Goal: Communication & Community: Answer question/provide support

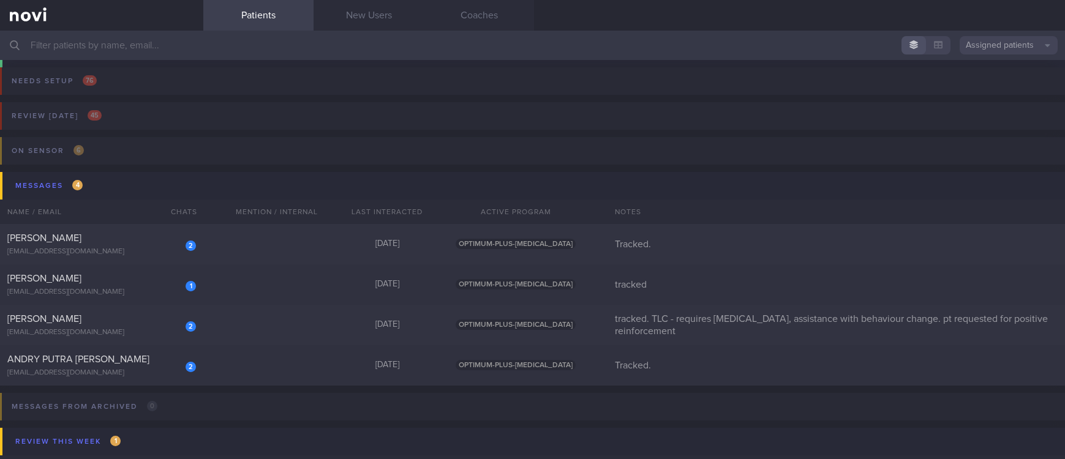
scroll to position [790, 0]
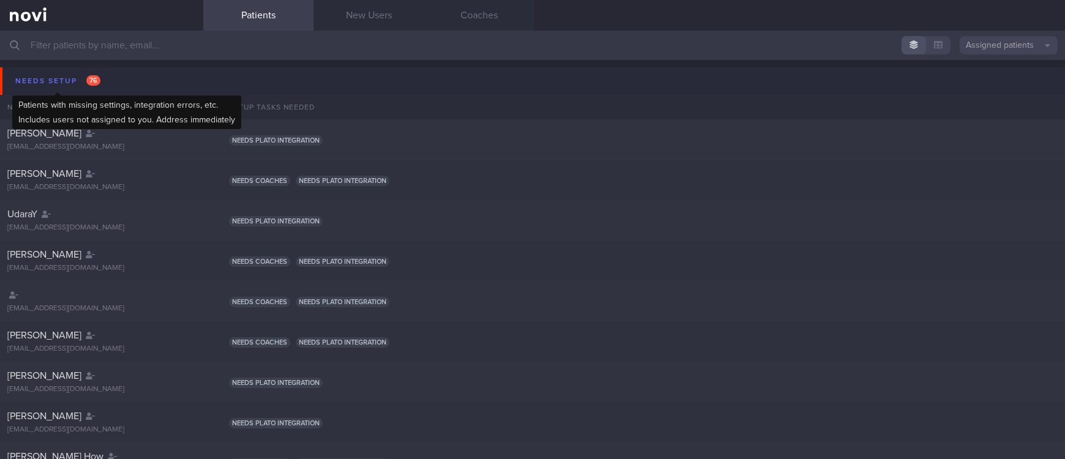
click at [50, 80] on div "Needs setup 76" at bounding box center [57, 81] width 91 height 17
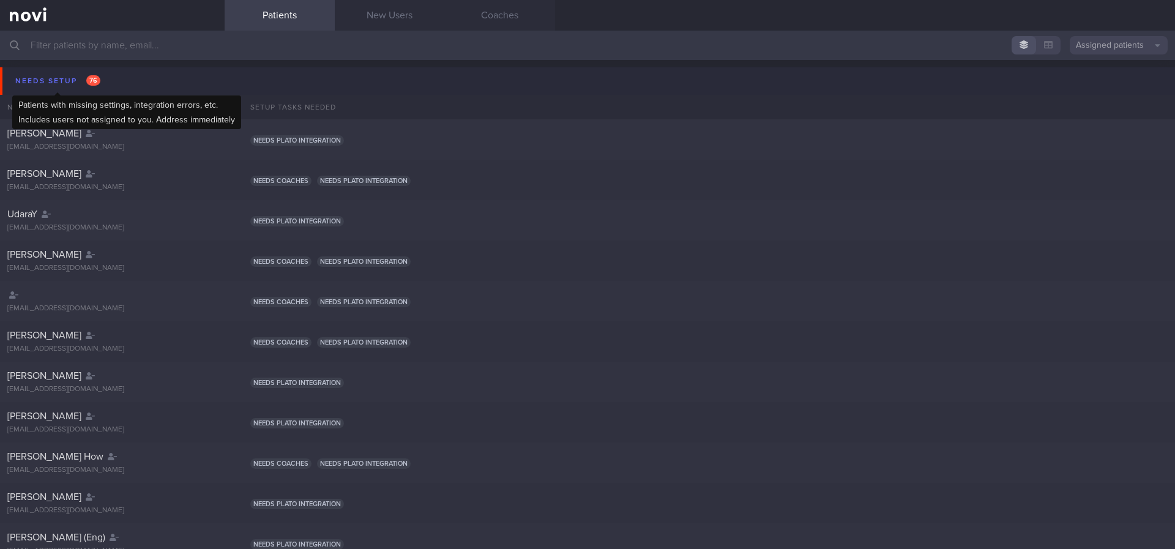
click at [88, 78] on span "76" at bounding box center [93, 80] width 14 height 10
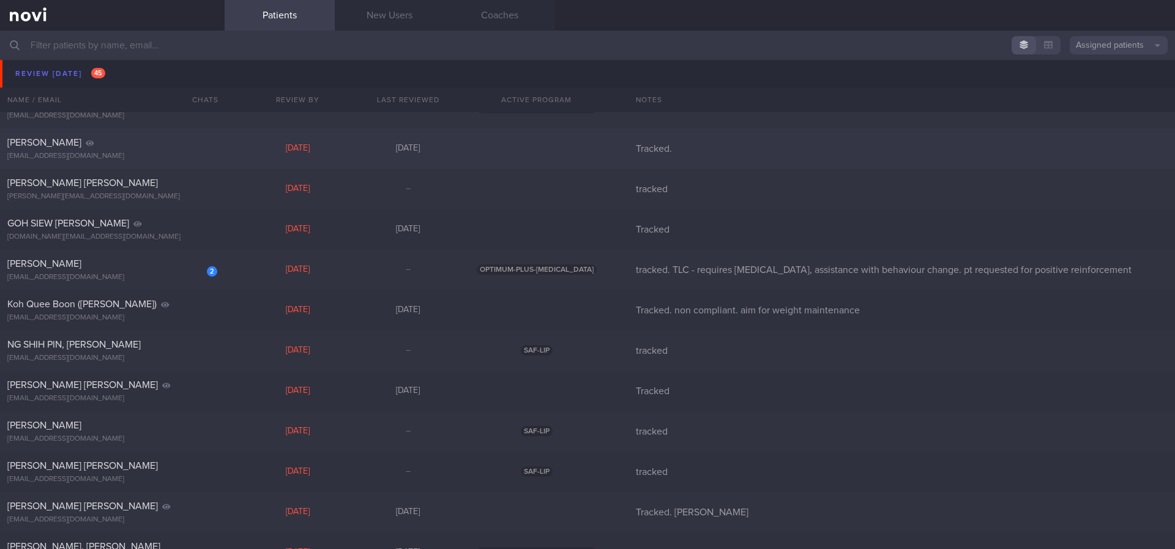
scroll to position [184, 0]
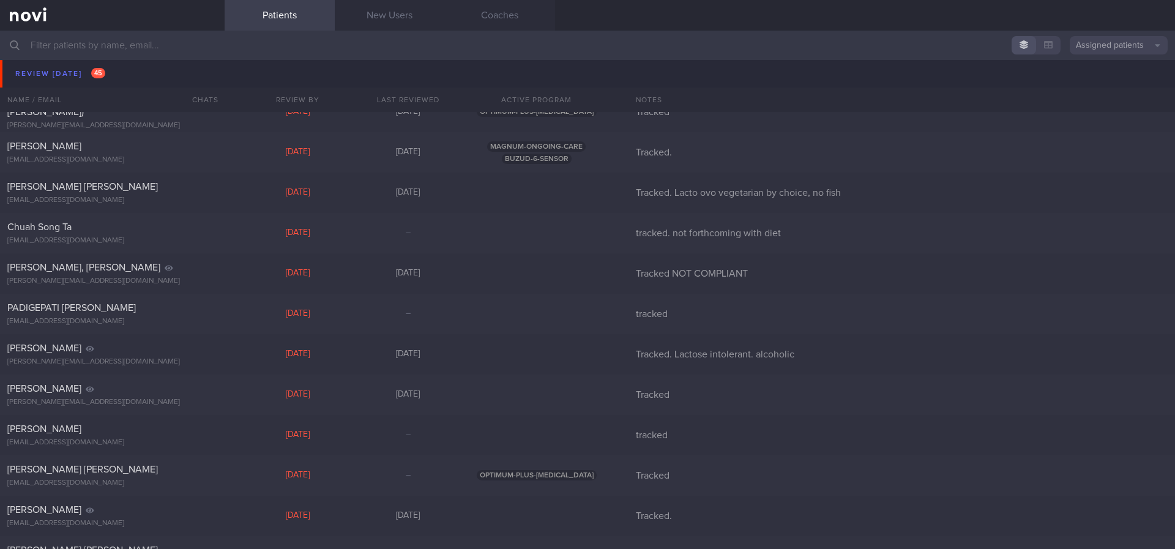
click at [107, 73] on div "Gurdev Singh gurdev162@gmail.com" at bounding box center [112, 71] width 225 height 24
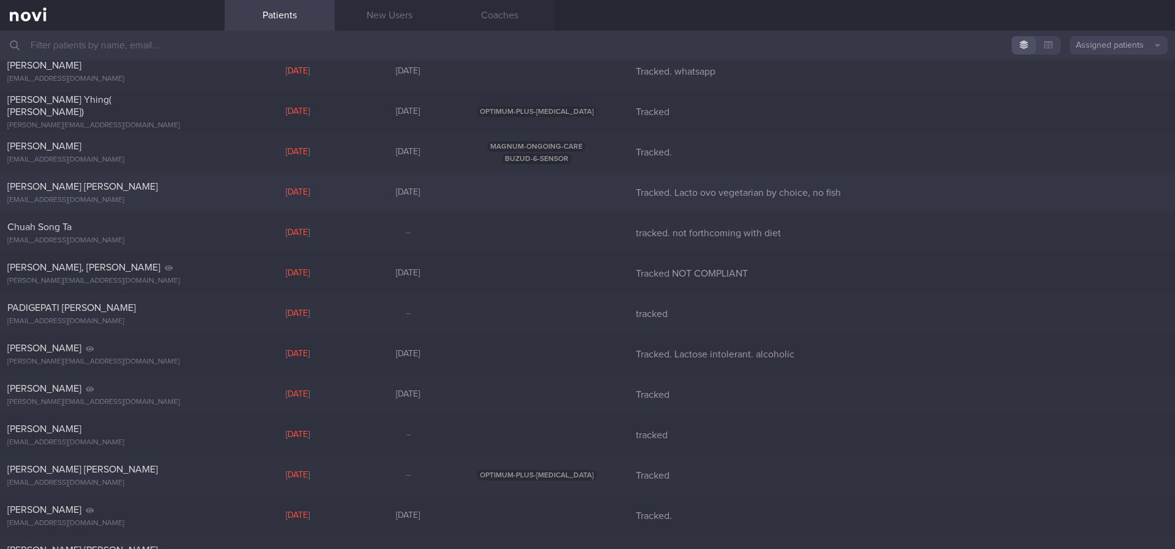
scroll to position [0, 0]
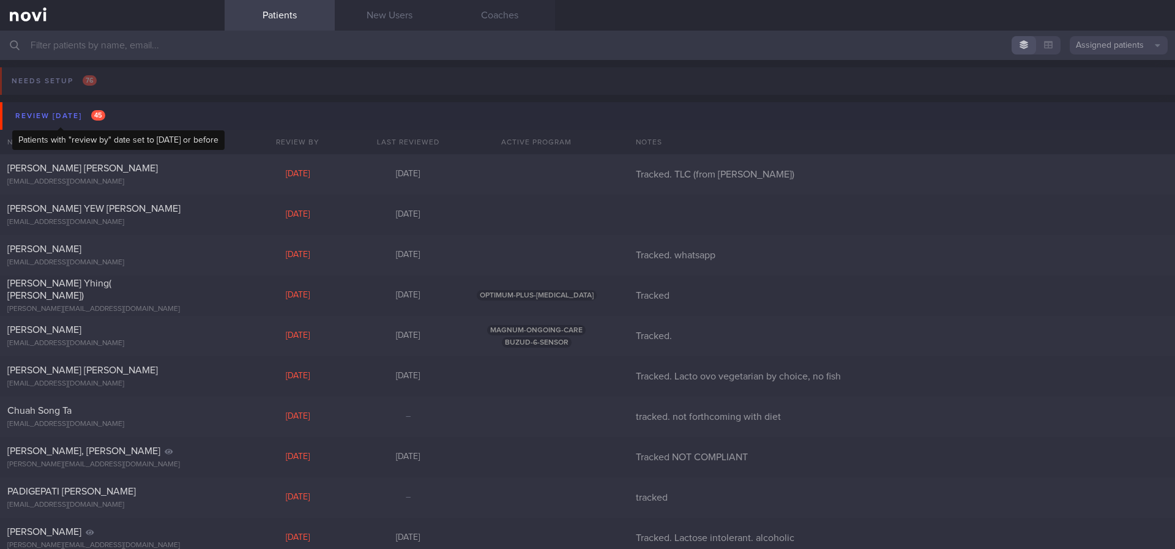
click at [89, 118] on div "Review today 45" at bounding box center [60, 116] width 96 height 17
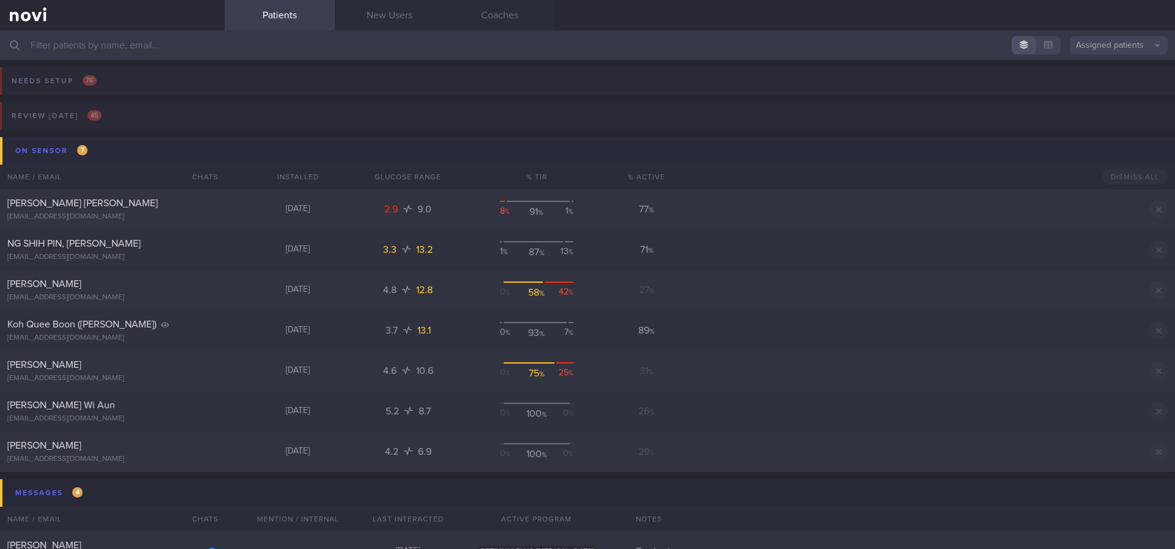
click at [106, 149] on button "On sensor 7" at bounding box center [589, 151] width 1179 height 28
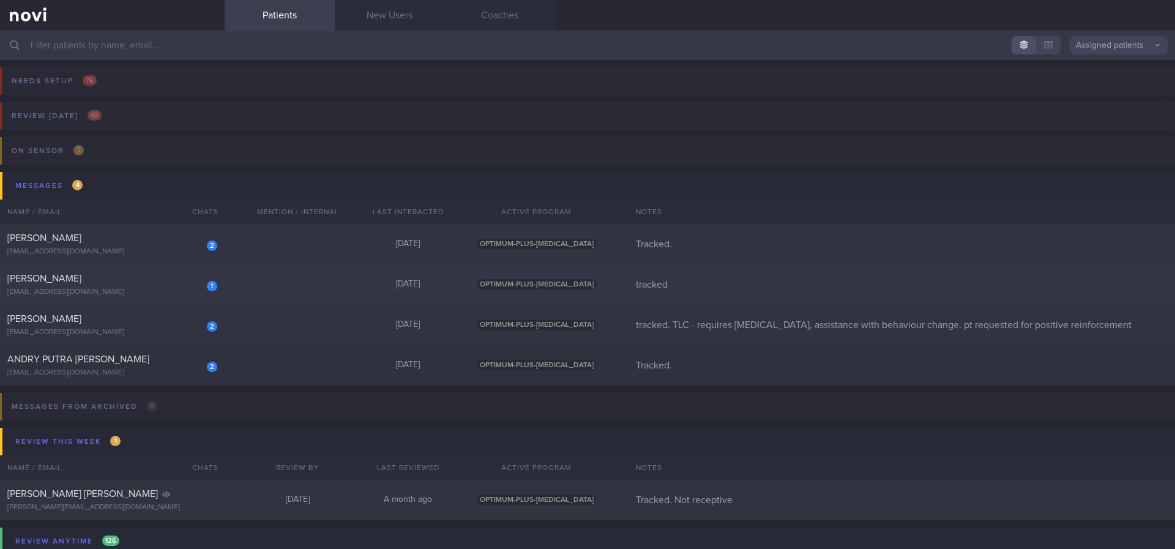
click at [304, 280] on div "1 Pimjay Kaur kaurjay13@gmail.com Yesterday OPTIMUM-PLUS-WEGOVY tracked" at bounding box center [587, 284] width 1175 height 40
select select "7"
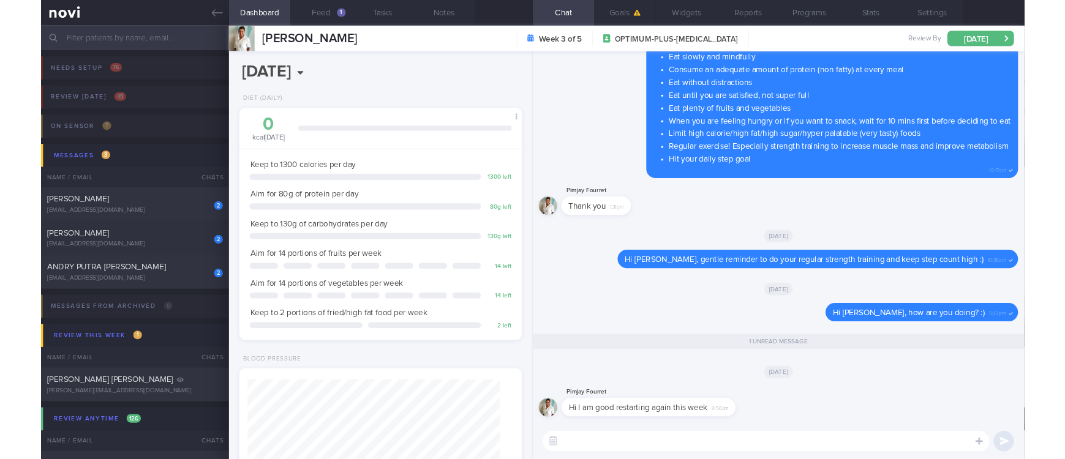
scroll to position [611983, 611867]
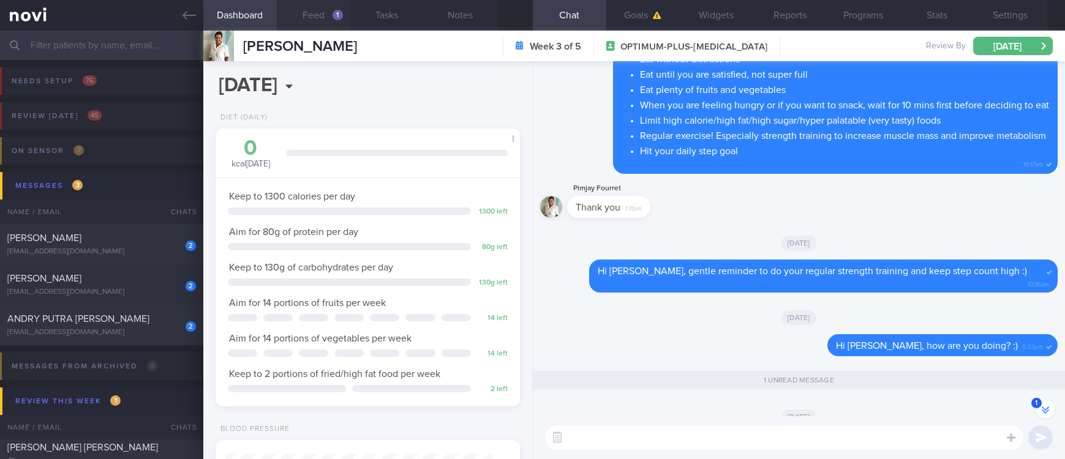
click at [327, 17] on button "Feed 1" at bounding box center [313, 15] width 73 height 31
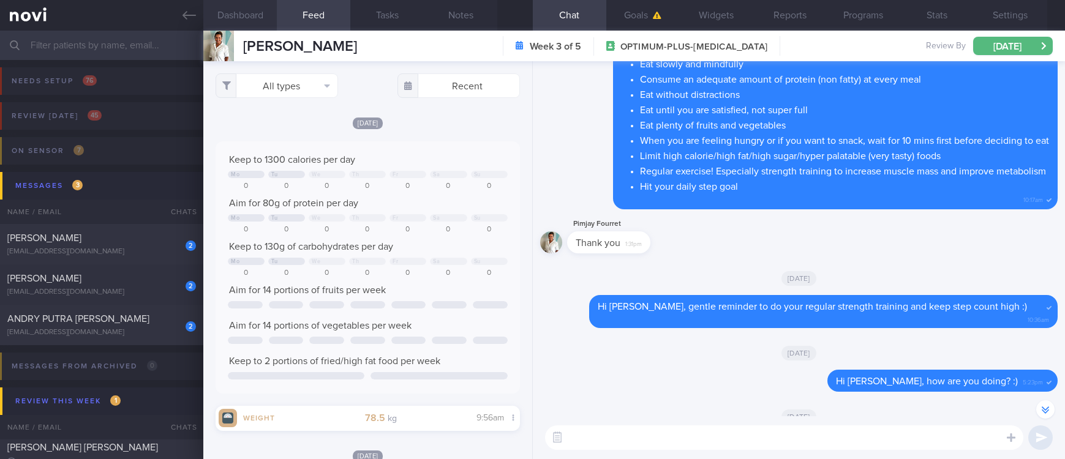
click at [248, 3] on button "Dashboard" at bounding box center [239, 15] width 73 height 31
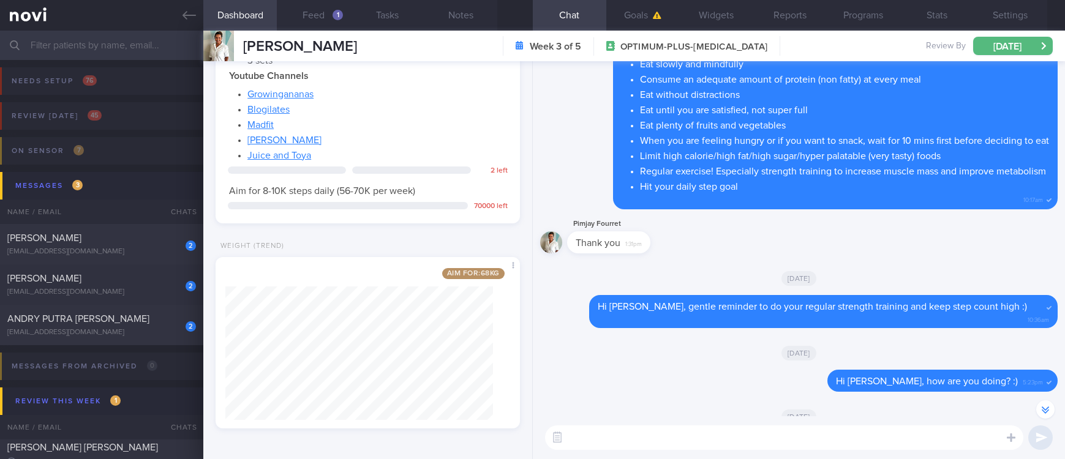
scroll to position [1143, 0]
click at [627, 437] on textarea at bounding box center [784, 437] width 478 height 24
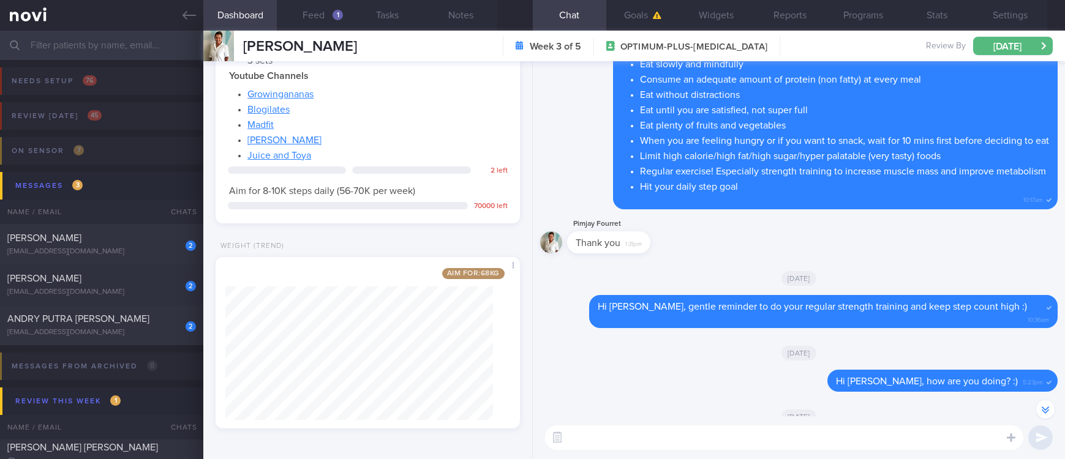
click at [627, 437] on textarea at bounding box center [784, 437] width 478 height 24
type textarea "O"
type textarea "That's good to hear! :)"
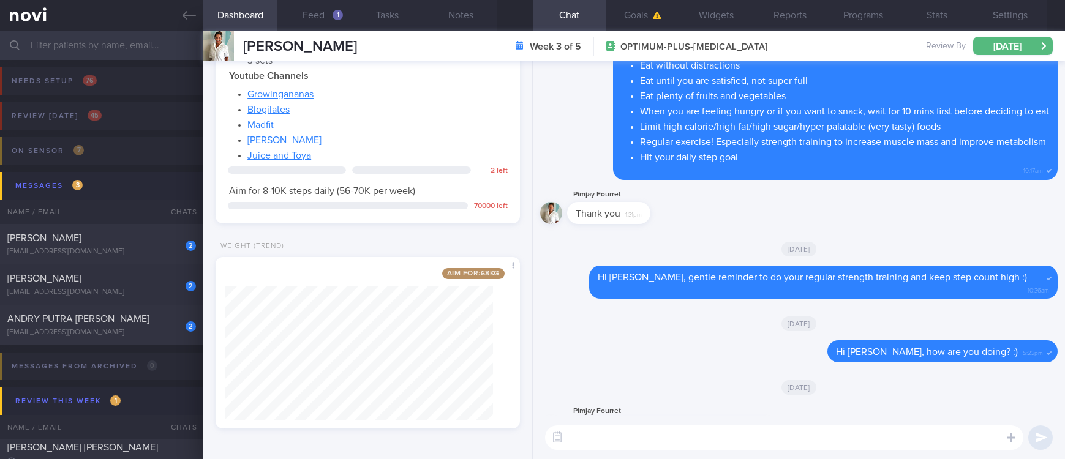
scroll to position [0, 0]
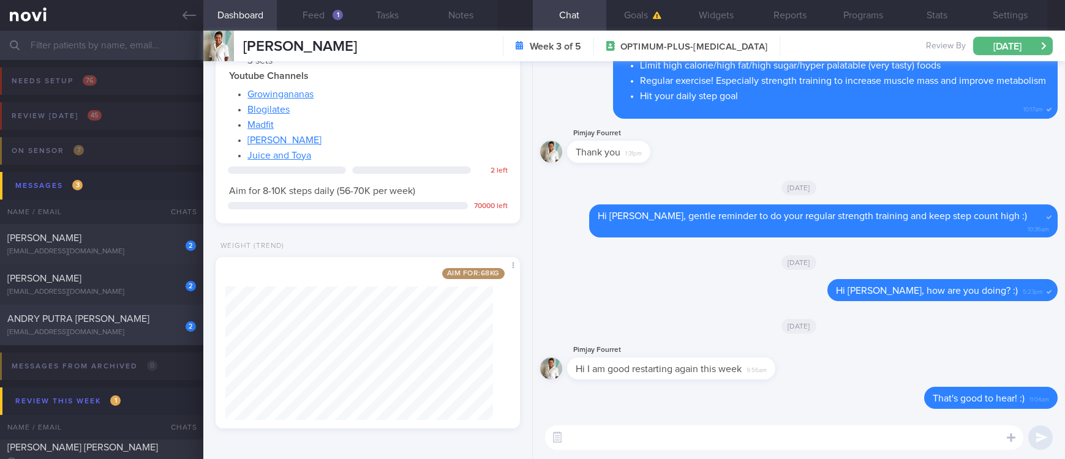
click at [144, 328] on div "contact@andrypw.com" at bounding box center [101, 332] width 189 height 9
type input "Tracked."
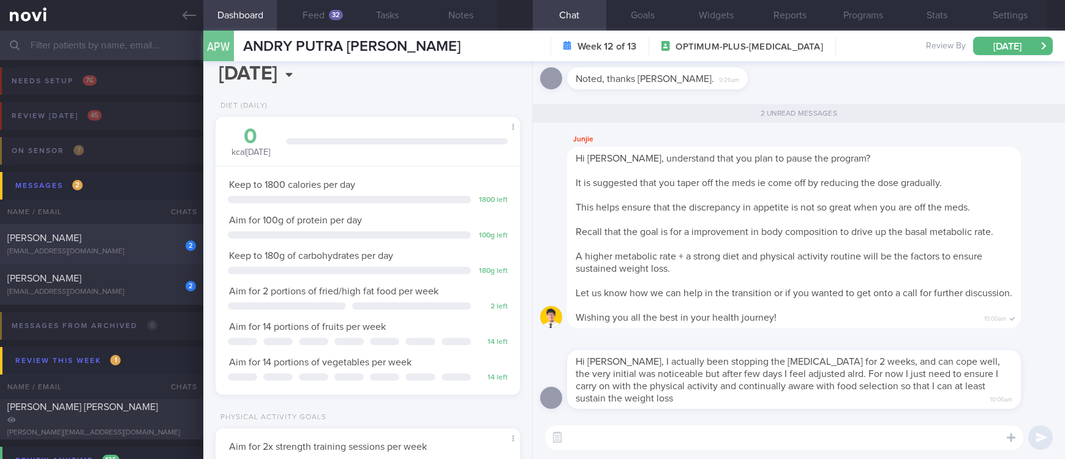
click at [141, 236] on div "Etienne Weizhe Liebenberg" at bounding box center [99, 238] width 185 height 12
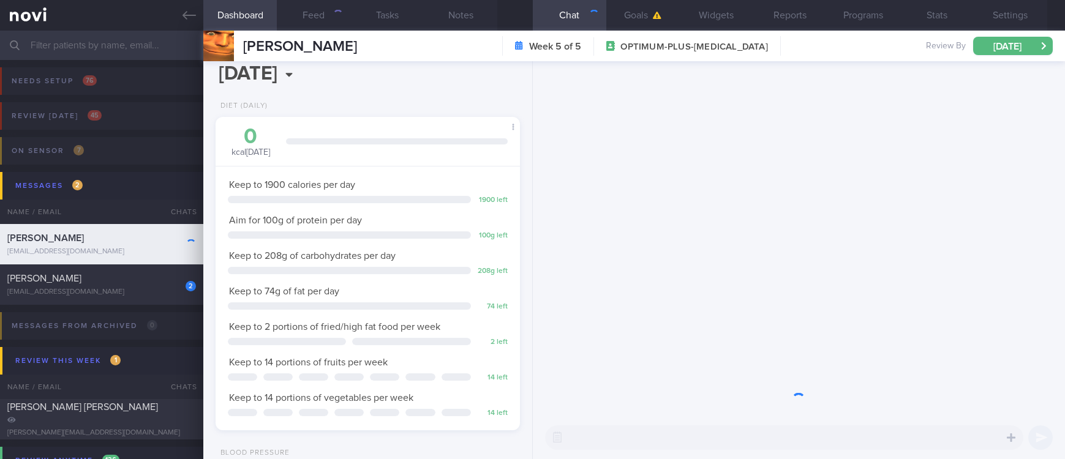
scroll to position [133, 268]
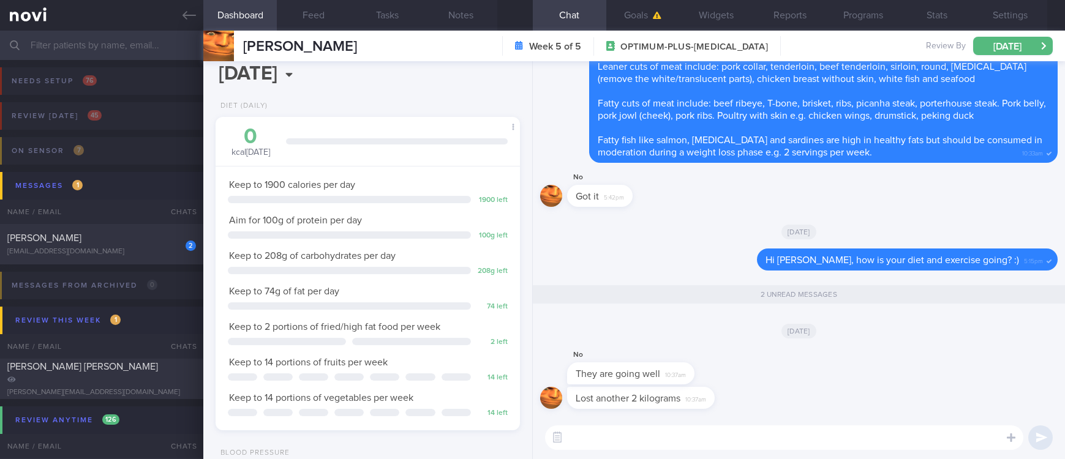
click at [631, 441] on textarea at bounding box center [784, 437] width 478 height 24
type textarea "That's good to hear :)"
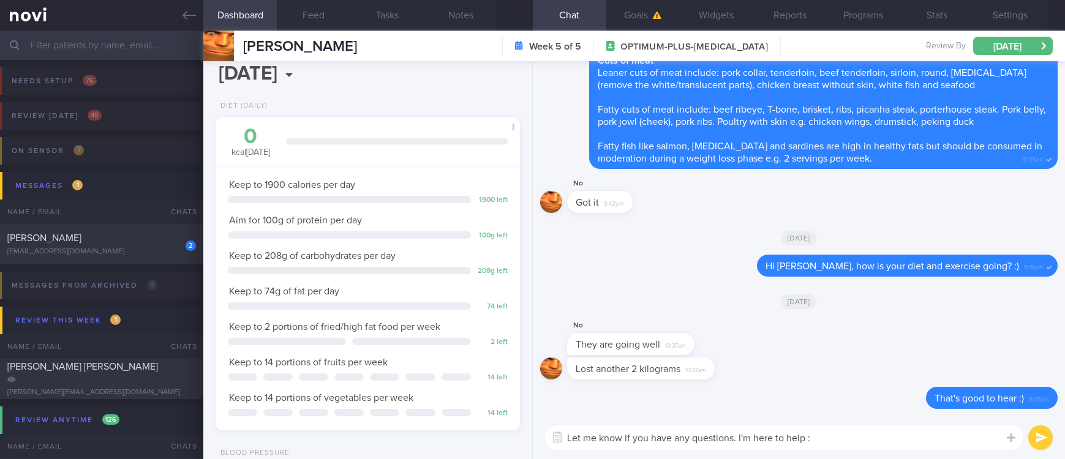
type textarea "Let me know if you have any questions. I'm here to help :)"
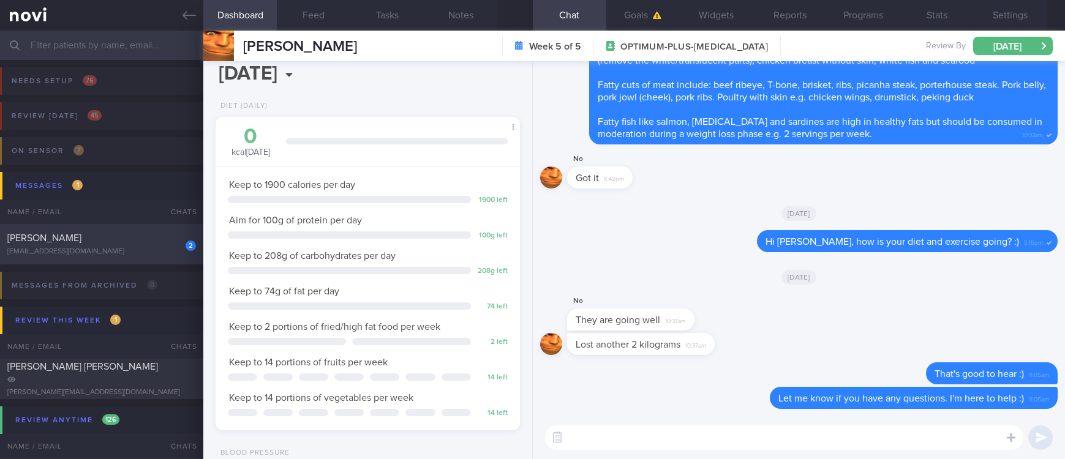
click at [119, 245] on div "2 Alex Lew alex.lew@gmail.com" at bounding box center [101, 244] width 203 height 24
type input "tracked. TLC - requires close monitoring, assistance with behaviour change. pt …"
select select "6"
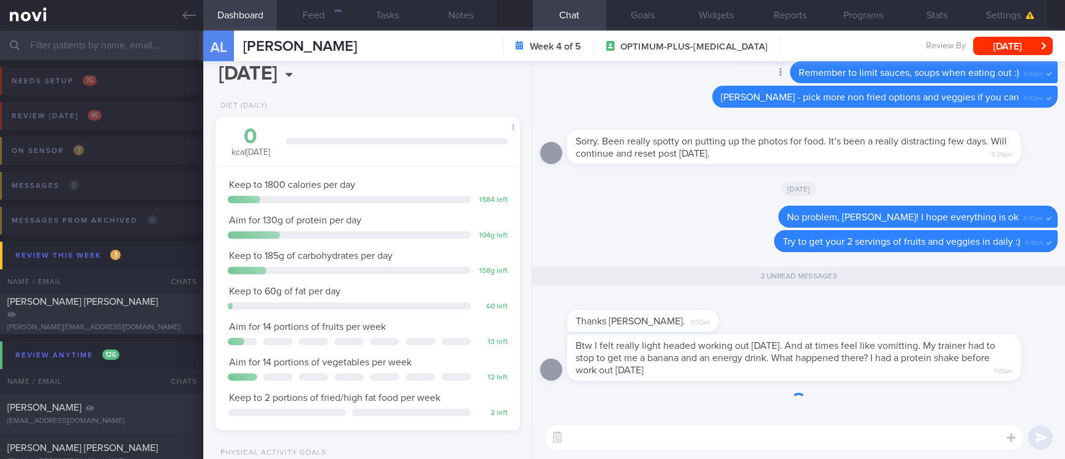
scroll to position [151, 268]
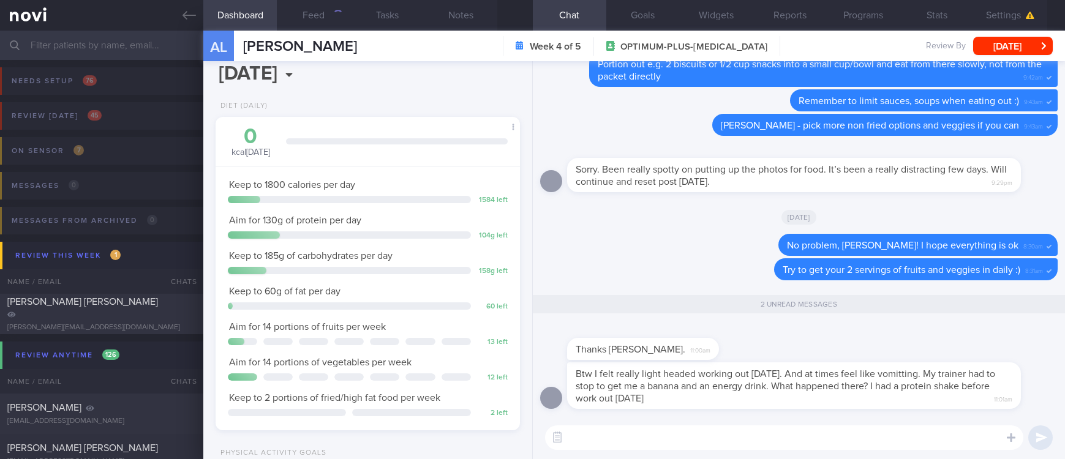
click at [657, 444] on textarea at bounding box center [784, 437] width 478 height 24
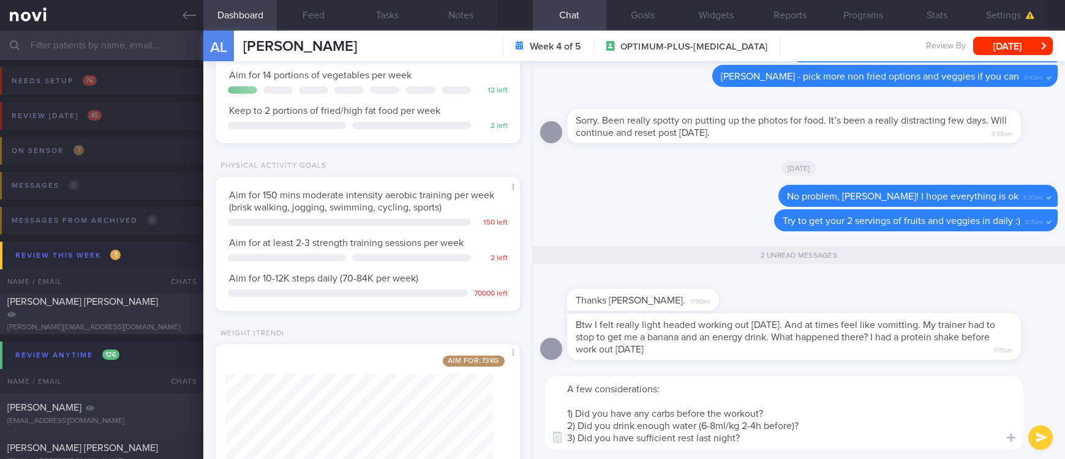
scroll to position [386, 0]
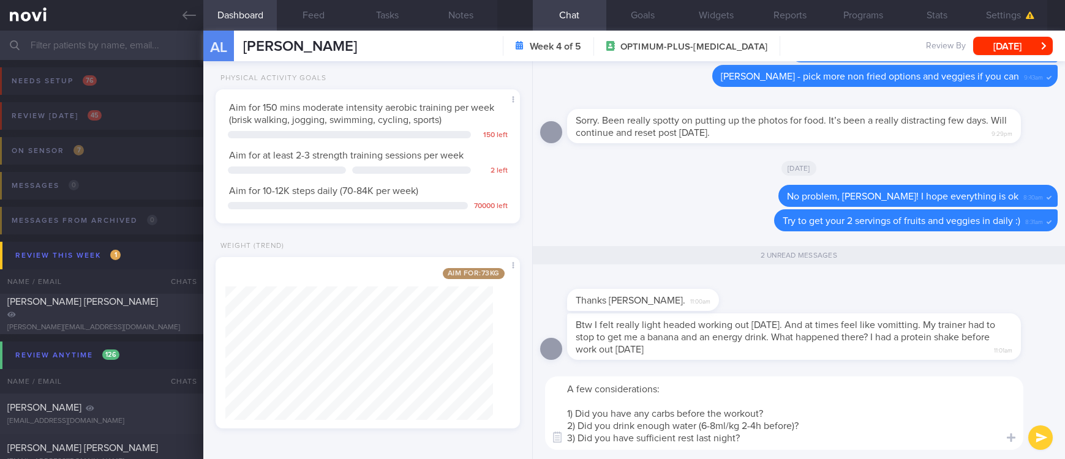
drag, startPoint x: 807, startPoint y: 424, endPoint x: 698, endPoint y: 421, distance: 108.4
click at [698, 421] on textarea "A few considerations: 1) Did you have any carbs before the workout? 2) Did you …" at bounding box center [784, 412] width 478 height 73
type textarea "A few considerations: 1) Did you have any carbs before the workout? 2) Did you …"
click at [1038, 430] on button "submit" at bounding box center [1040, 437] width 24 height 24
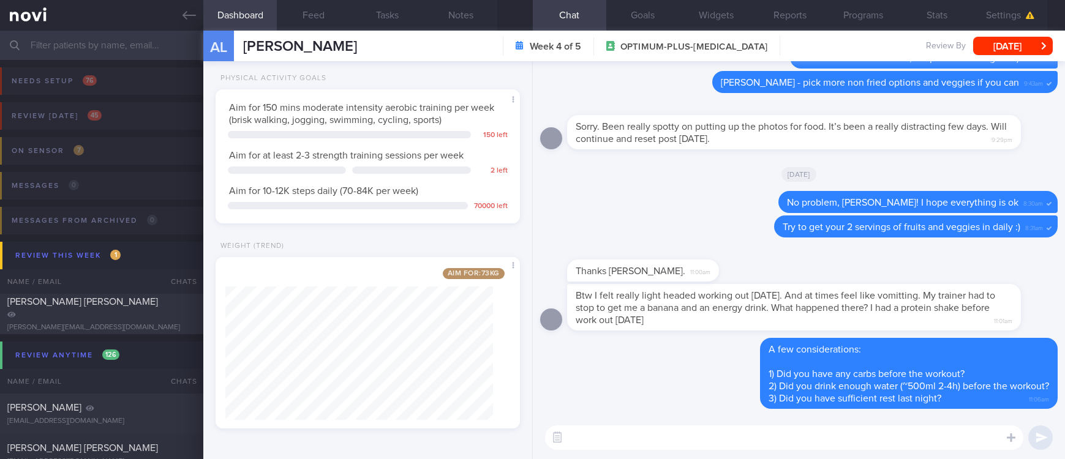
click at [817, 437] on textarea at bounding box center [784, 437] width 478 height 24
click at [473, 25] on button "Notes" at bounding box center [460, 15] width 73 height 31
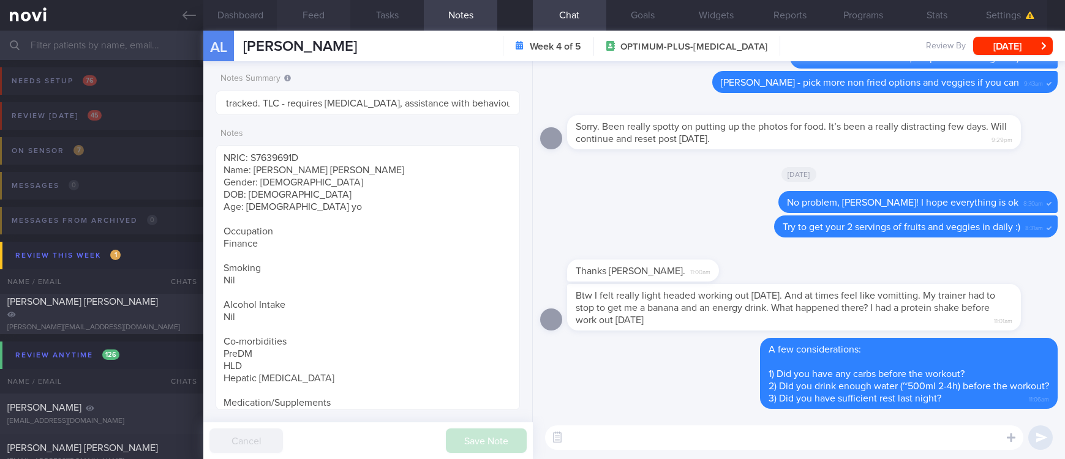
click at [310, 17] on button "Feed" at bounding box center [313, 15] width 73 height 31
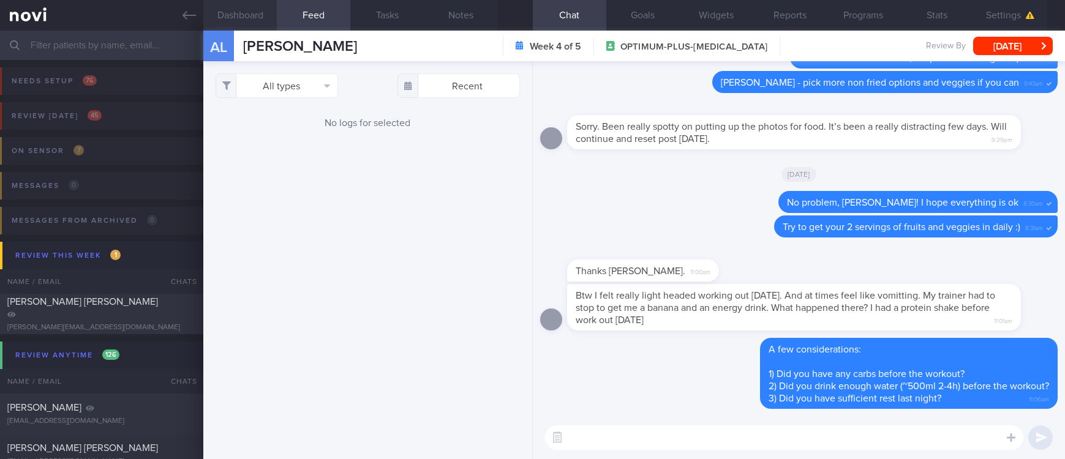
click at [264, 24] on button "Dashboard" at bounding box center [239, 15] width 73 height 31
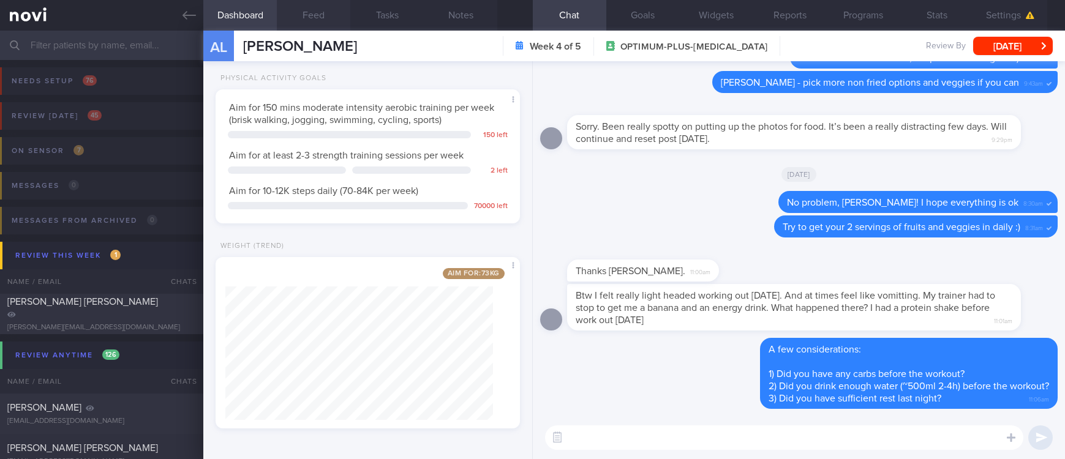
click at [334, 20] on button "Feed" at bounding box center [313, 15] width 73 height 31
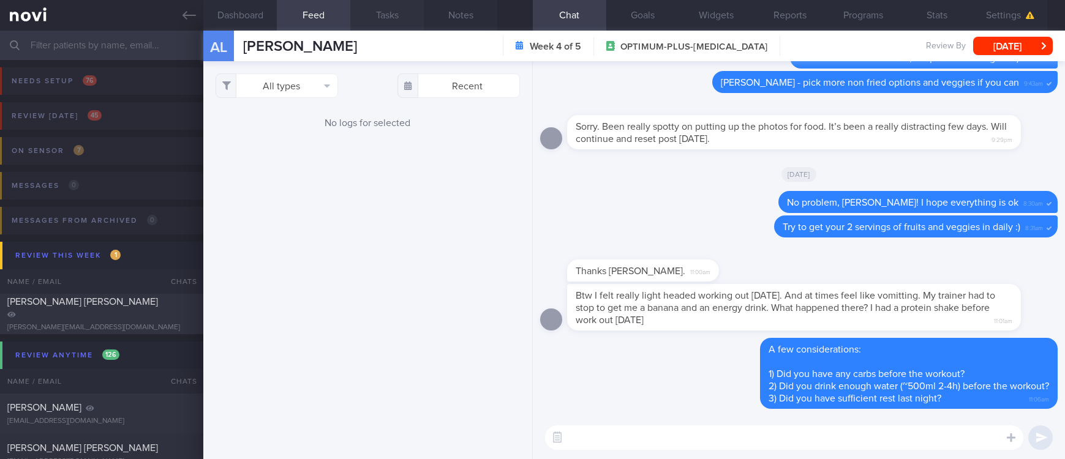
click at [393, 22] on button "Tasks" at bounding box center [386, 15] width 73 height 31
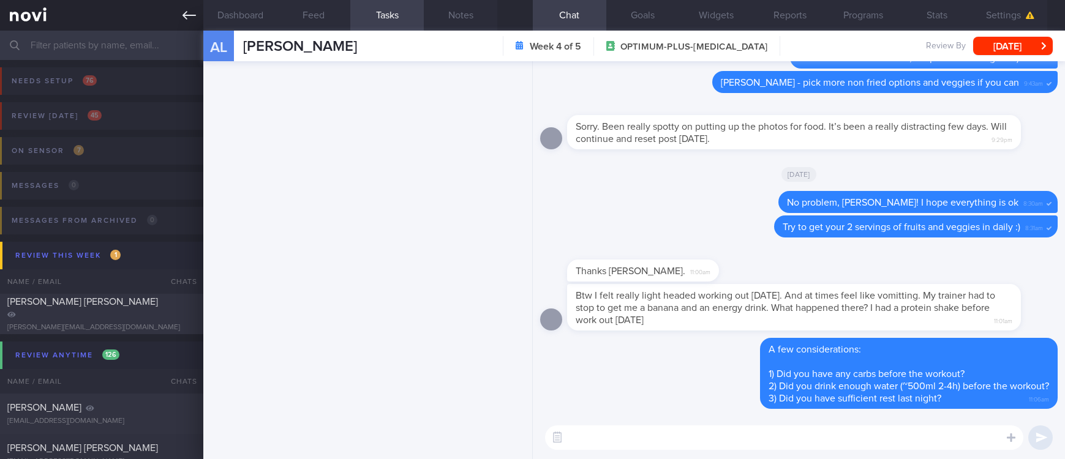
click at [185, 15] on icon at bounding box center [188, 15] width 13 height 9
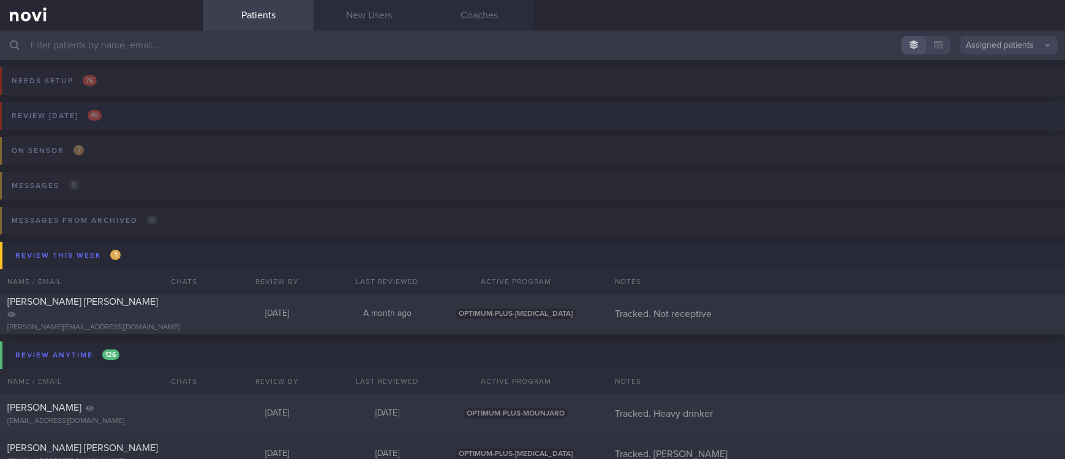
click at [137, 113] on button "Review today 45" at bounding box center [530, 119] width 1068 height 35
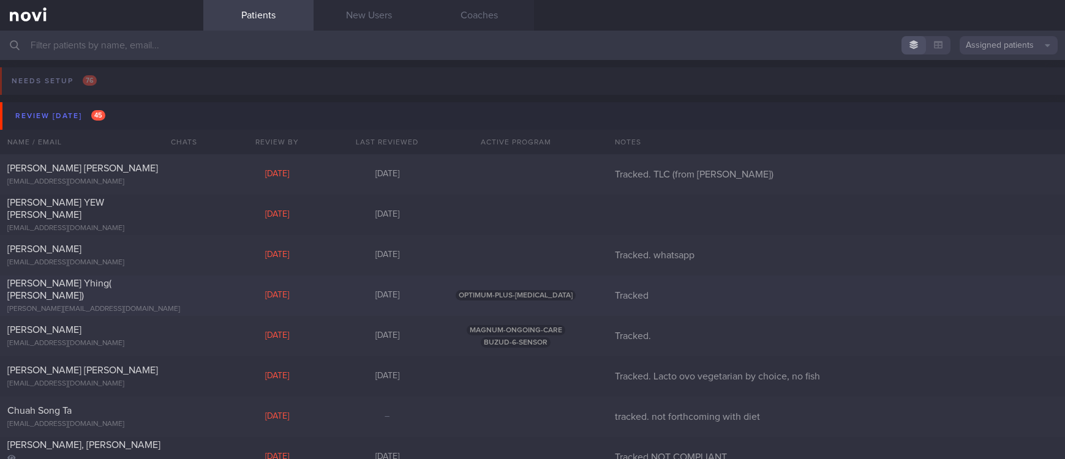
click at [319, 283] on div "Chen Shean Yhing( Anna) s.y.chen@u.nus.edu Mon, 19 May 3 months ago OPTIMUM-PLU…" at bounding box center [532, 295] width 1065 height 40
select select "4"
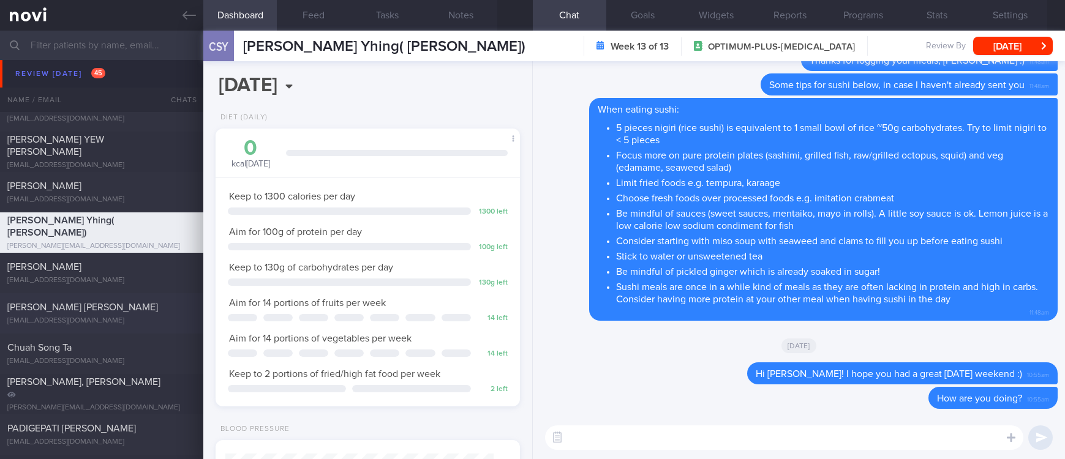
scroll to position [92, 0]
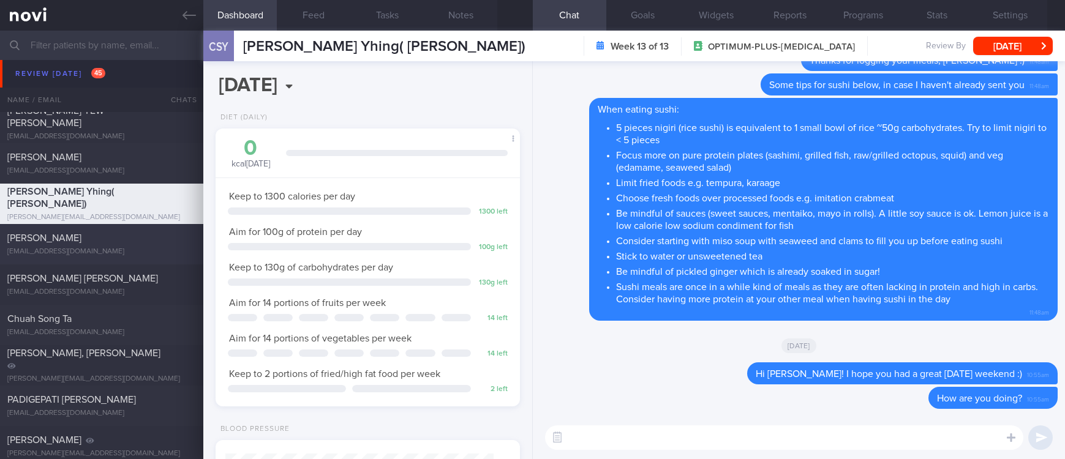
click at [127, 236] on div "Geraldine Pabilonia" at bounding box center [99, 238] width 185 height 12
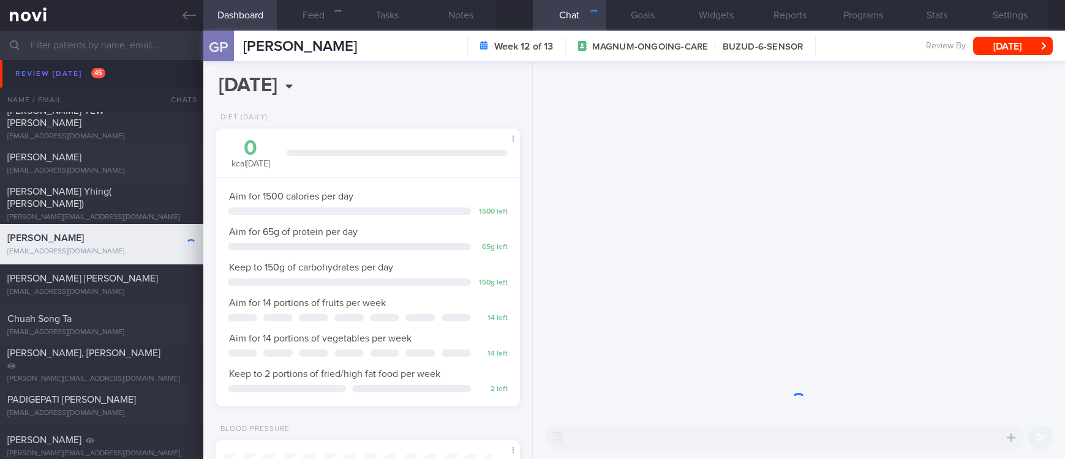
scroll to position [136, 273]
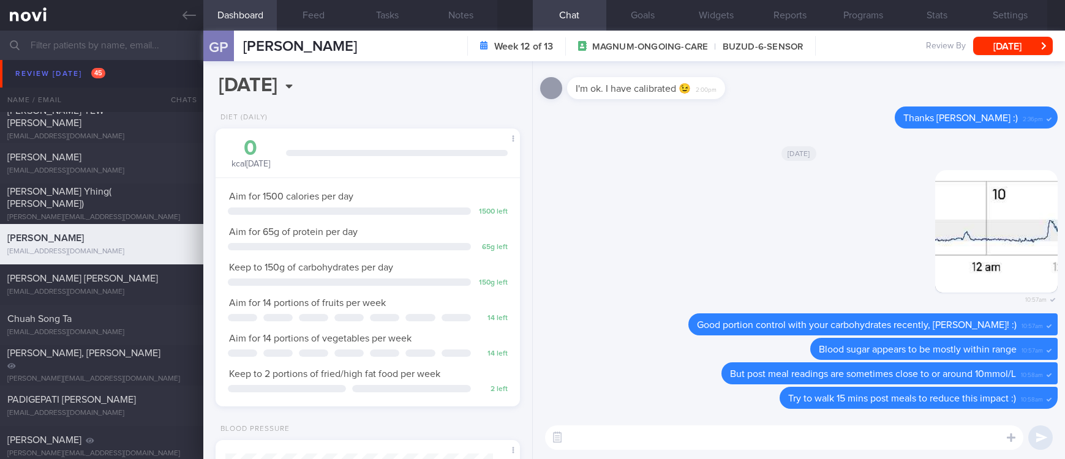
click at [130, 291] on div "suzann3@gmail.com" at bounding box center [101, 292] width 189 height 9
type input "Tracked. Lacto ovo vegetarian by choice, no fish"
select select "5"
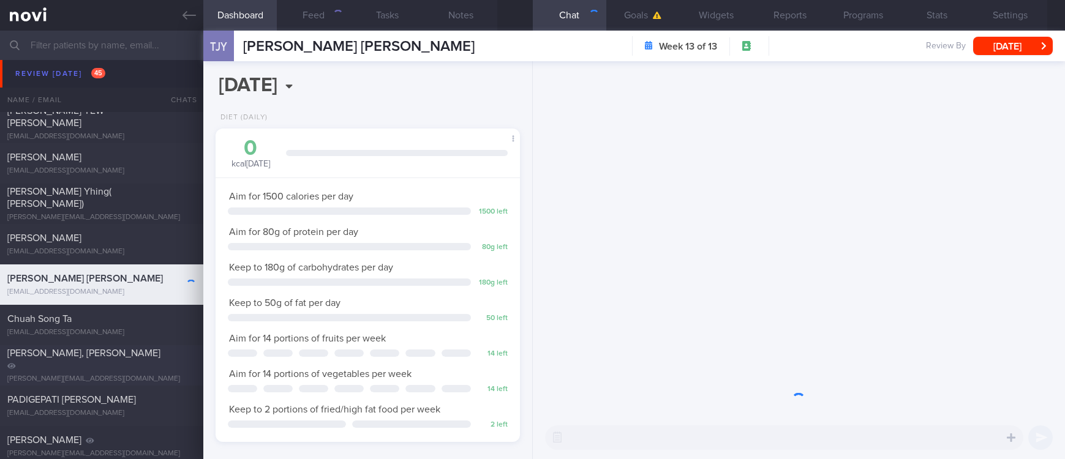
scroll to position [151, 268]
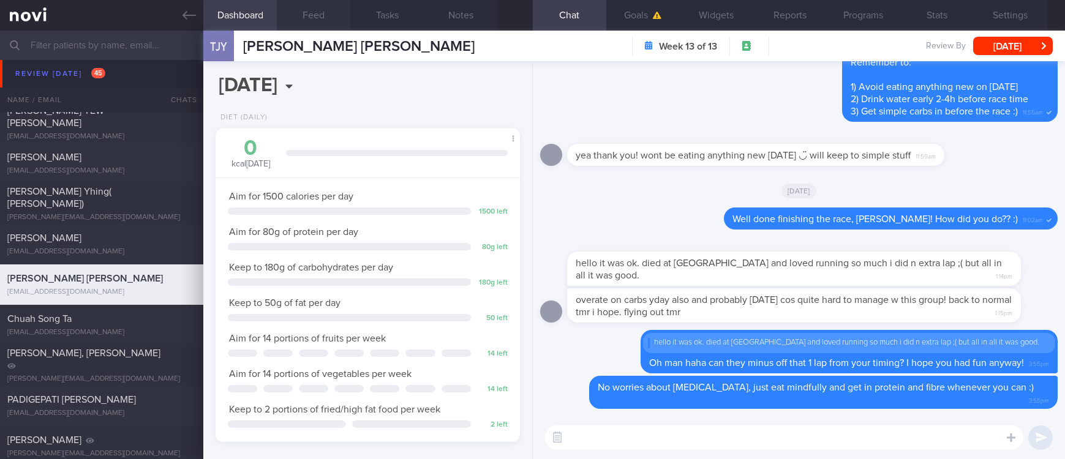
drag, startPoint x: 299, startPoint y: 19, endPoint x: 309, endPoint y: 28, distance: 13.0
click at [301, 19] on button "Feed" at bounding box center [313, 15] width 73 height 31
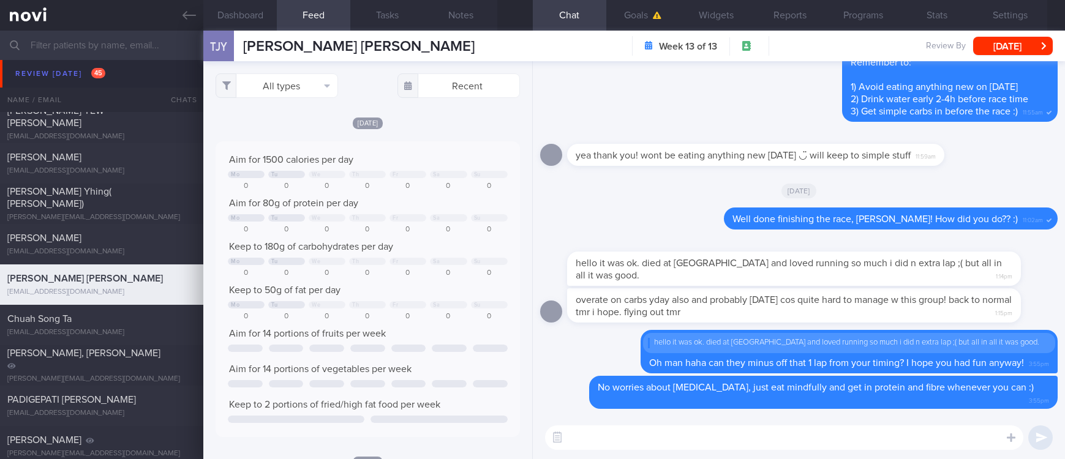
click at [287, 100] on div "All types Food Activity Glucose Weight Medicine Blood Pressure CGM Install Rece…" at bounding box center [367, 260] width 328 height 398
click at [291, 74] on button "All types" at bounding box center [276, 85] width 122 height 24
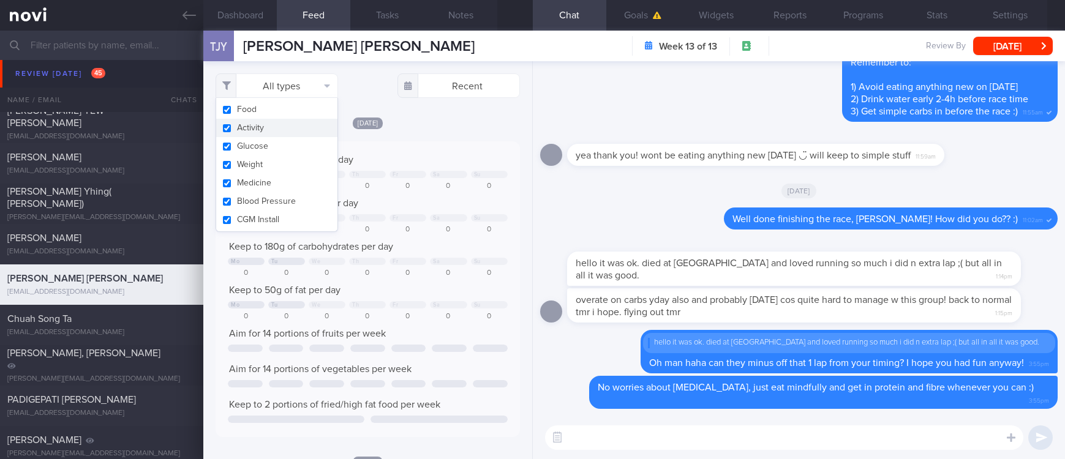
click at [274, 135] on button "Activity" at bounding box center [276, 128] width 121 height 18
checkbox input "false"
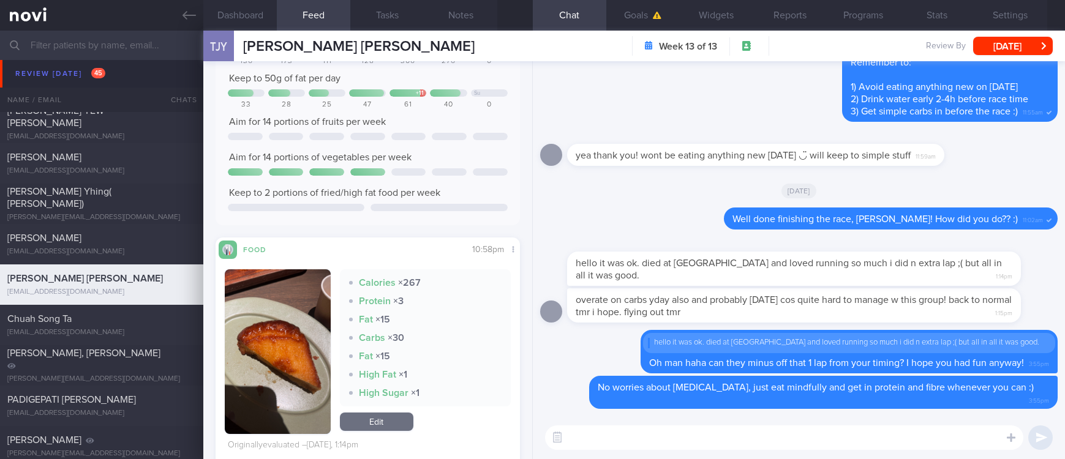
scroll to position [275, 0]
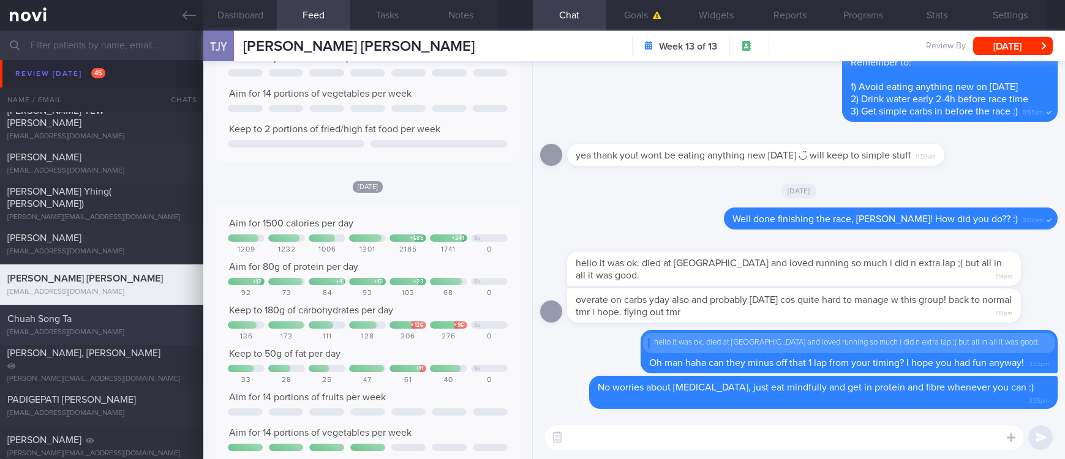
click at [140, 321] on div "Chuah Song Ta" at bounding box center [99, 319] width 185 height 12
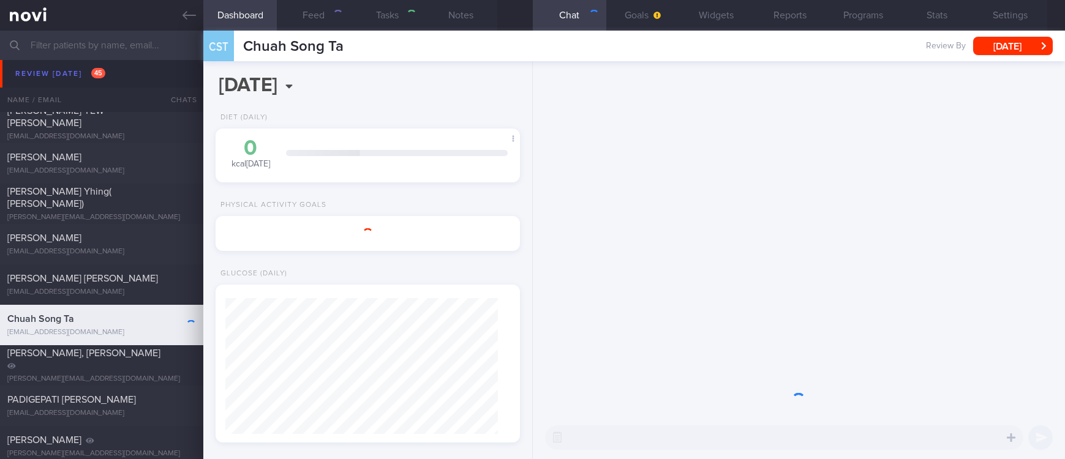
select select "Month"
type input "tracked. not forthcoming with diet"
select select "7"
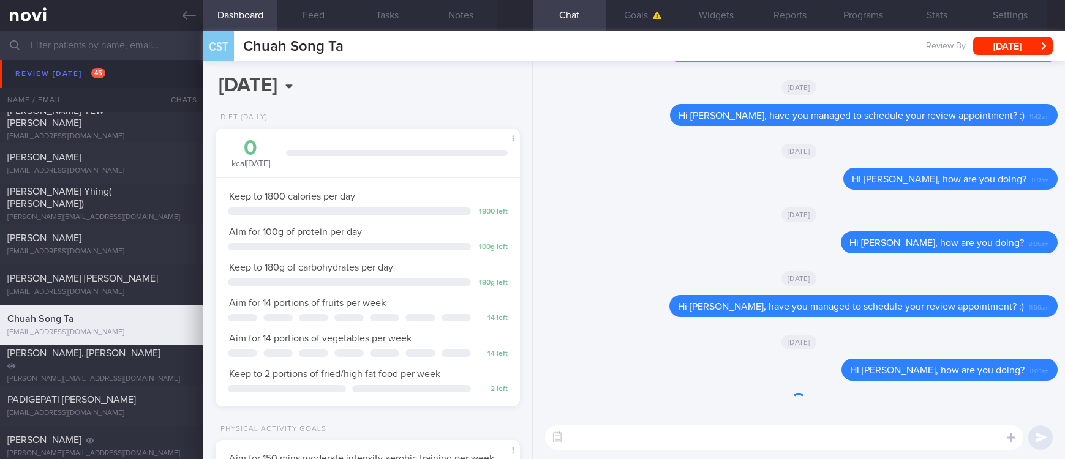
scroll to position [136, 273]
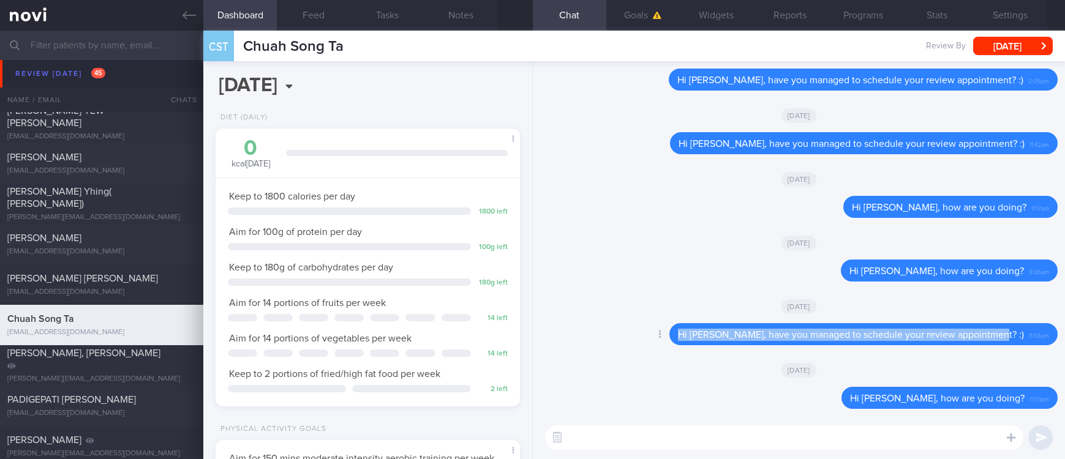
drag, startPoint x: 1012, startPoint y: 332, endPoint x: 656, endPoint y: 333, distance: 356.9
click at [656, 333] on div "Delete Hi Mr Chuah, have you managed to schedule your review appointment? :) 11…" at bounding box center [838, 334] width 437 height 22
copy span "Hi Mr Chuah, have you managed to schedule your review appointment? :)"
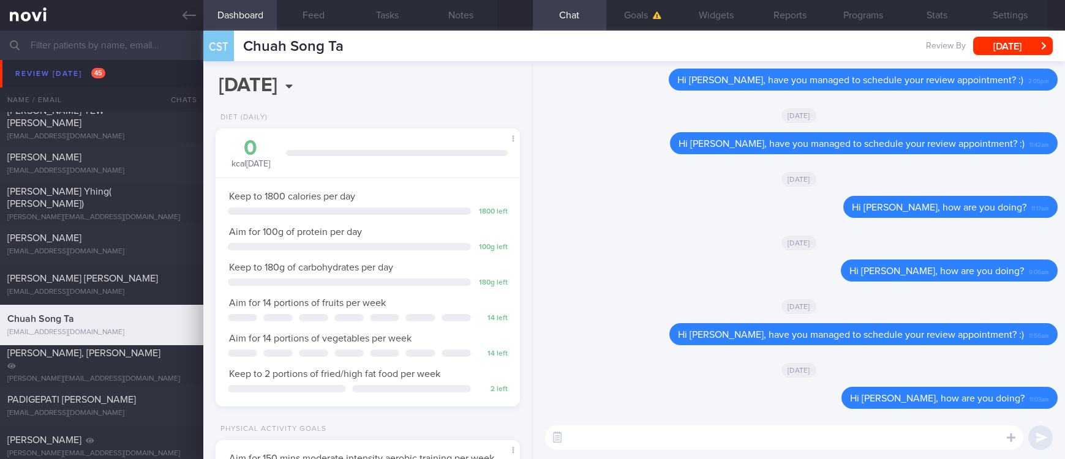
click at [678, 435] on textarea at bounding box center [784, 437] width 478 height 24
paste textarea "Hi Mr Chuah, have you managed to schedule your review appointment? :)"
type textarea "Hi Mr Chuah, have you managed to schedule your review appointment? :)"
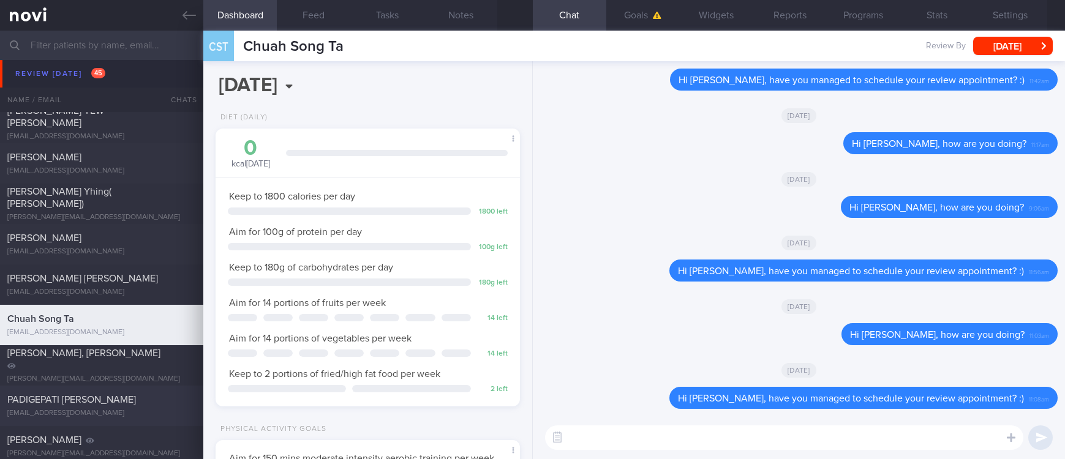
click at [122, 419] on div "PADIGEPATI ANIRUDH REDDY anirudhpreddy@gmail.com Thu, 12 Jun – tracked" at bounding box center [532, 406] width 1065 height 40
type input "tracked"
select select "7"
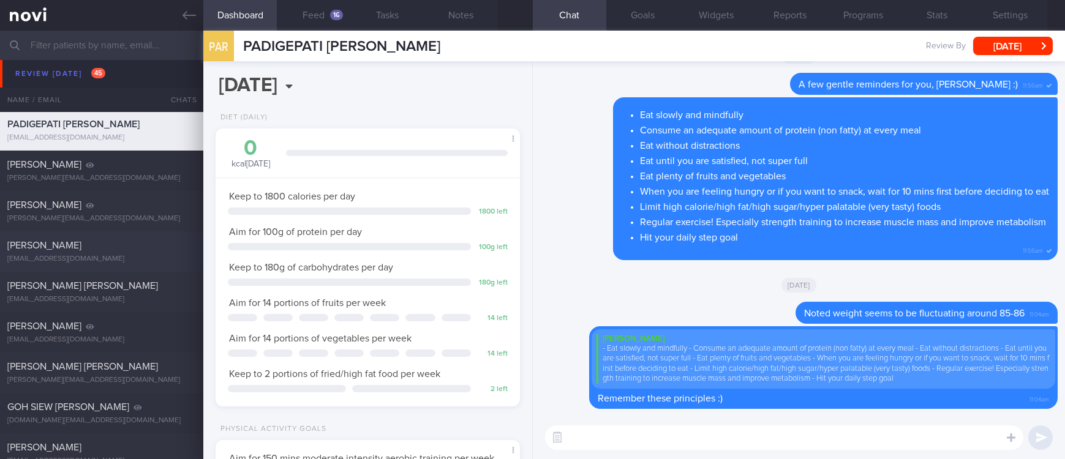
click at [153, 252] on div "Vishnu Jeffery vishnujeffery@gmail.com" at bounding box center [101, 251] width 203 height 24
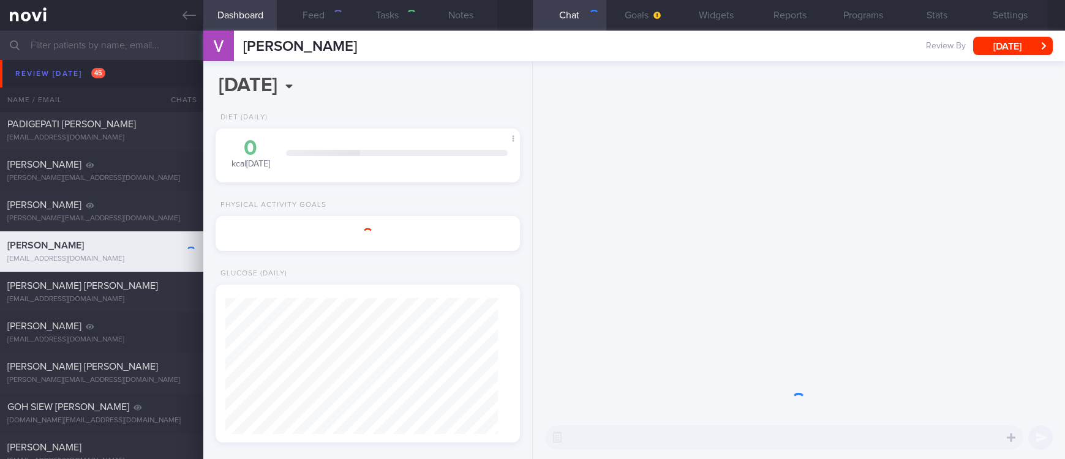
select select "7"
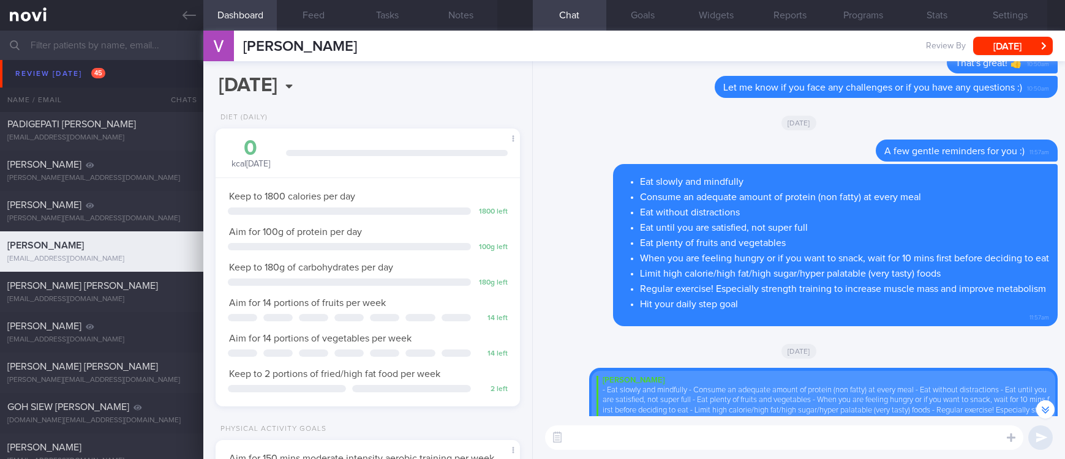
scroll to position [1, 0]
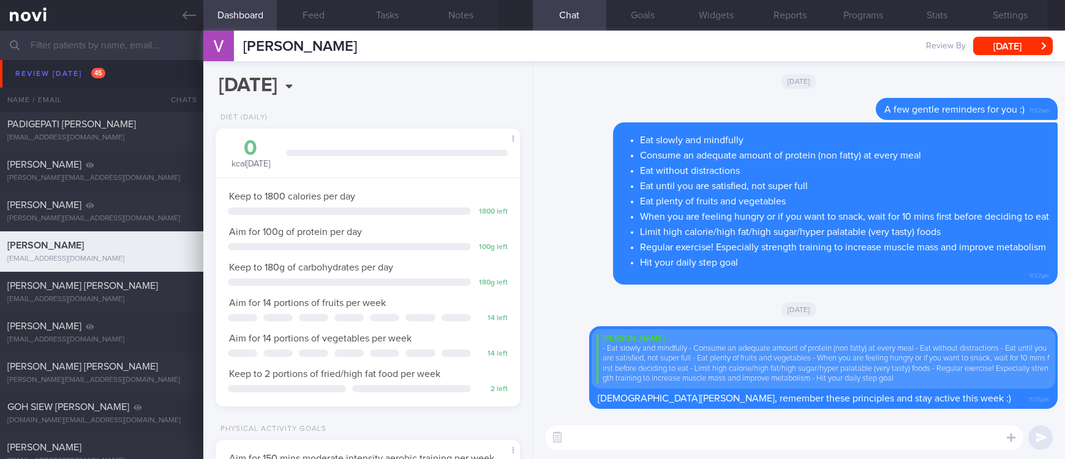
click at [680, 442] on textarea at bounding box center [784, 437] width 478 height 24
type textarea "Hi Vishnu, do let me know if you have any questions :)"
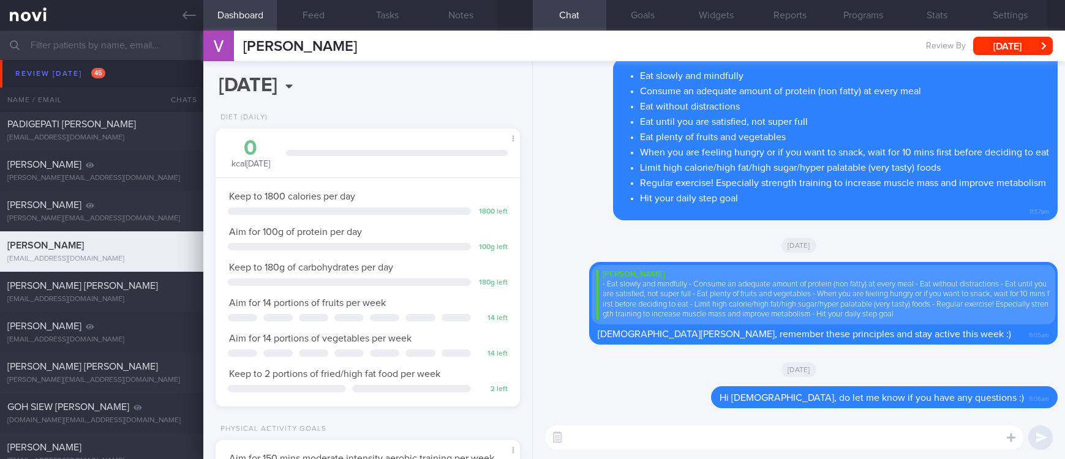
scroll to position [0, 0]
click at [141, 376] on div "ms.hanhan@gmail.com" at bounding box center [101, 380] width 189 height 9
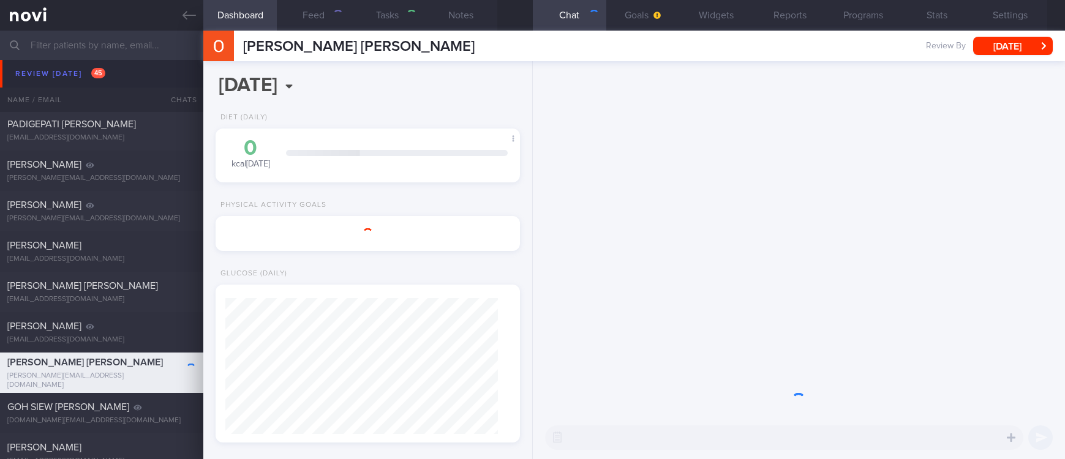
select select "7"
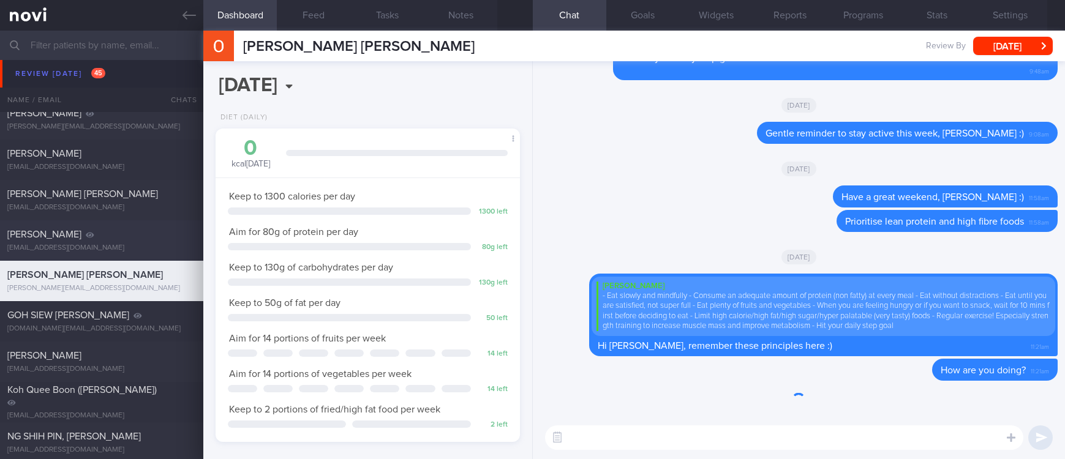
scroll to position [136, 273]
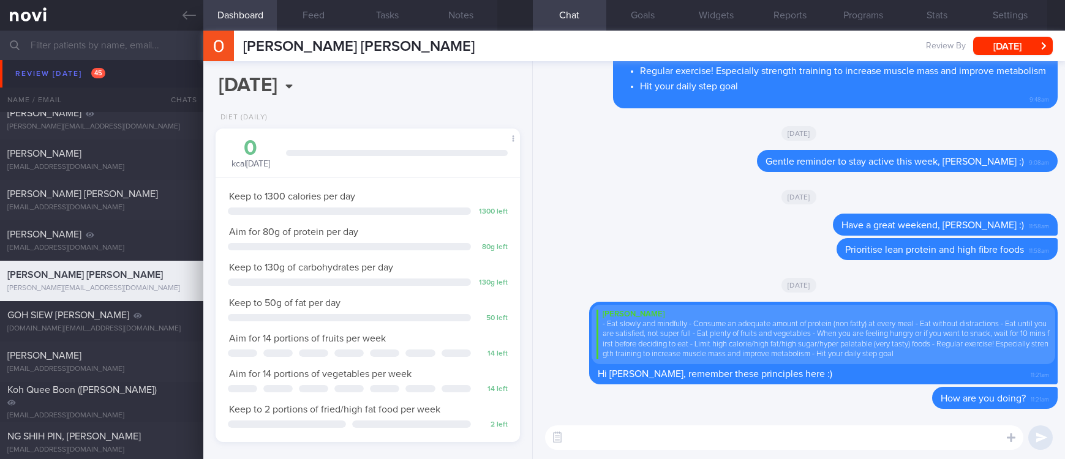
click at [907, 435] on textarea at bounding box center [784, 437] width 478 height 24
type textarea "J"
type textarea "Hi Ms Ong, how are you? :)"
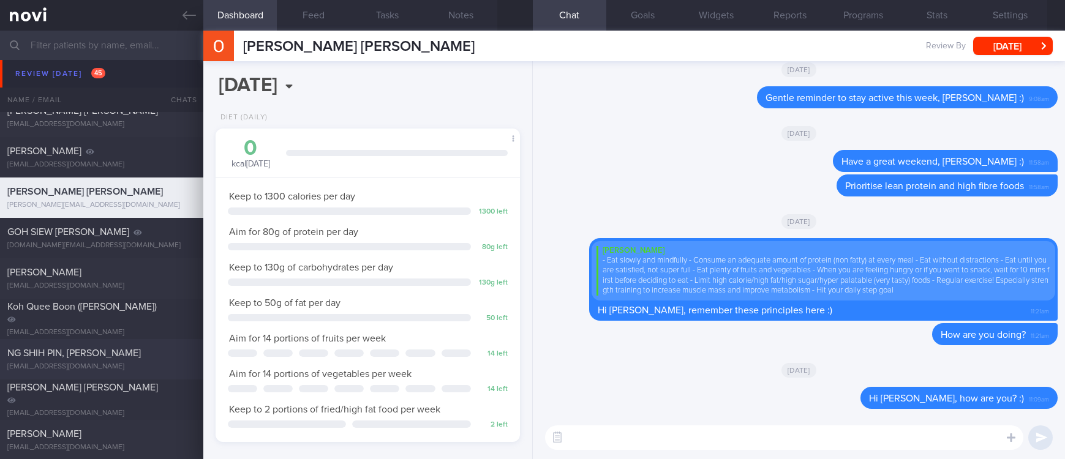
scroll to position [551, 0]
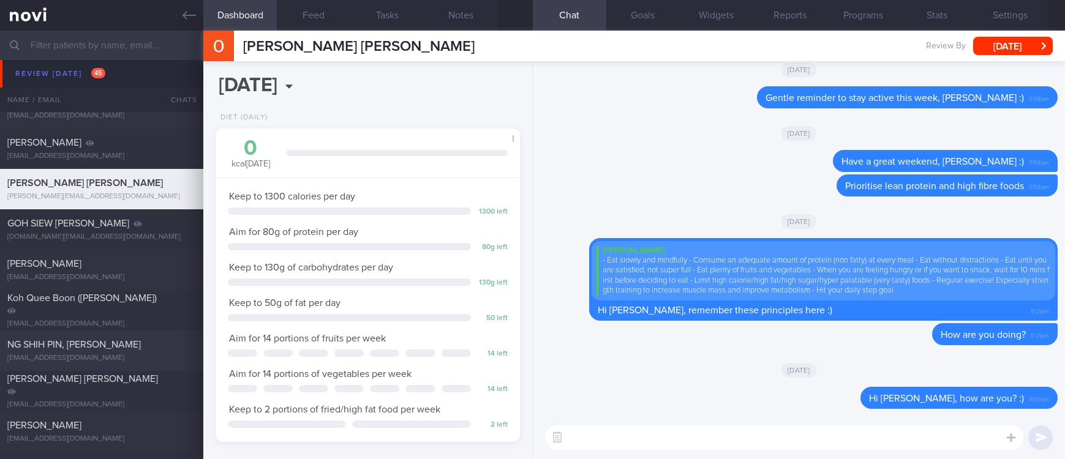
click at [122, 357] on div "allanngsp@gmail.com" at bounding box center [101, 358] width 189 height 9
select select "6"
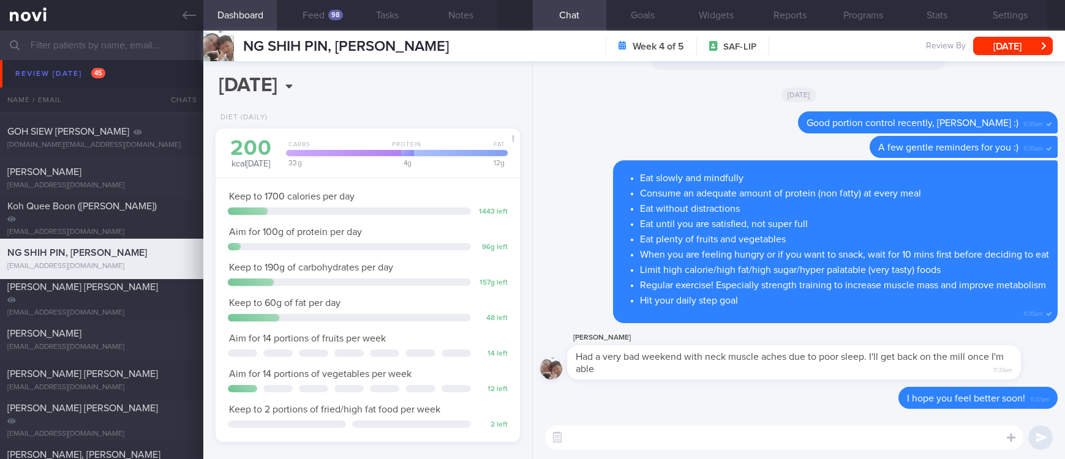
scroll to position [136, 273]
click at [324, 14] on button "Feed 98" at bounding box center [313, 15] width 73 height 31
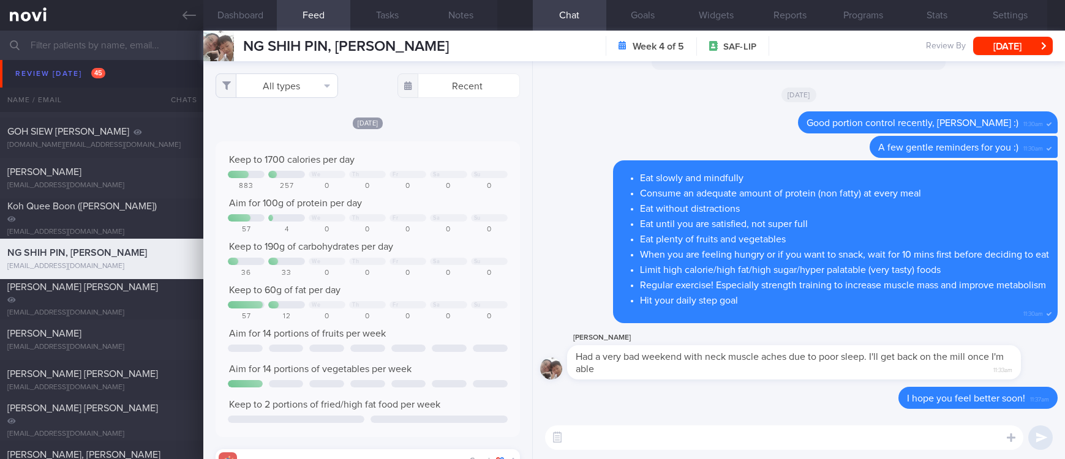
scroll to position [68, 274]
click at [299, 75] on button "All types" at bounding box center [276, 85] width 122 height 24
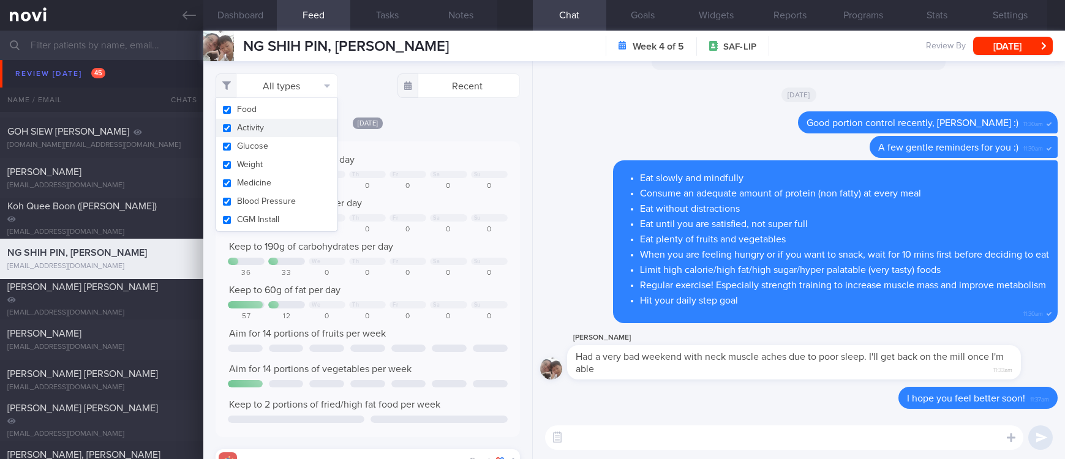
click at [273, 129] on button "Activity" at bounding box center [276, 128] width 121 height 18
checkbox input "false"
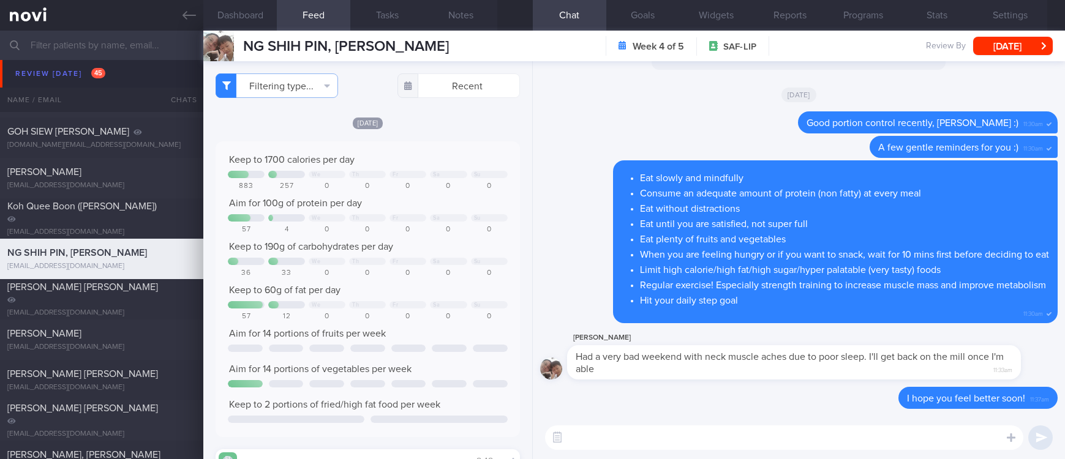
click at [421, 161] on div "Keep to 1700 calories per day" at bounding box center [367, 160] width 279 height 12
click at [652, 426] on textarea at bounding box center [784, 437] width 478 height 24
click at [655, 438] on textarea at bounding box center [784, 437] width 478 height 24
type textarea "I"
type textarea "I hope you're feeling better, Allan :)"
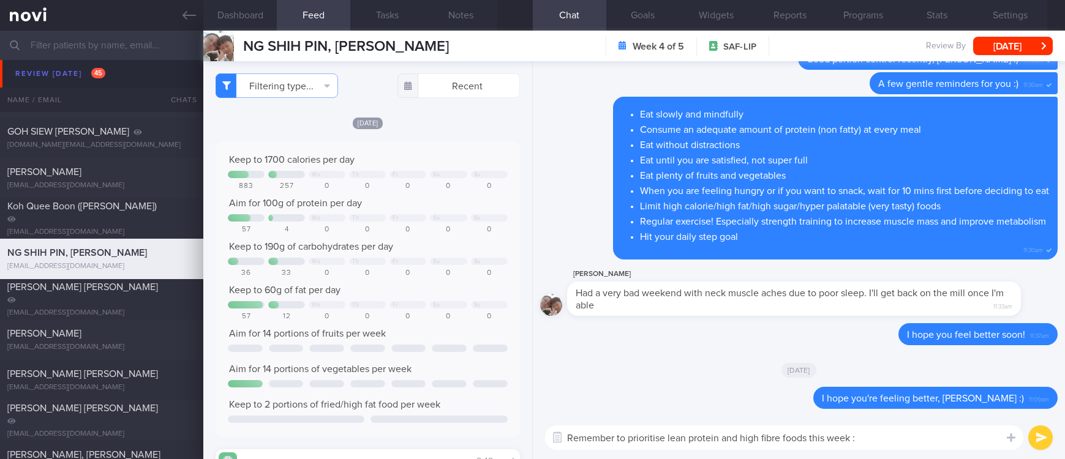
type textarea "Remember to prioritise lean protein and high fibre foods this week :)"
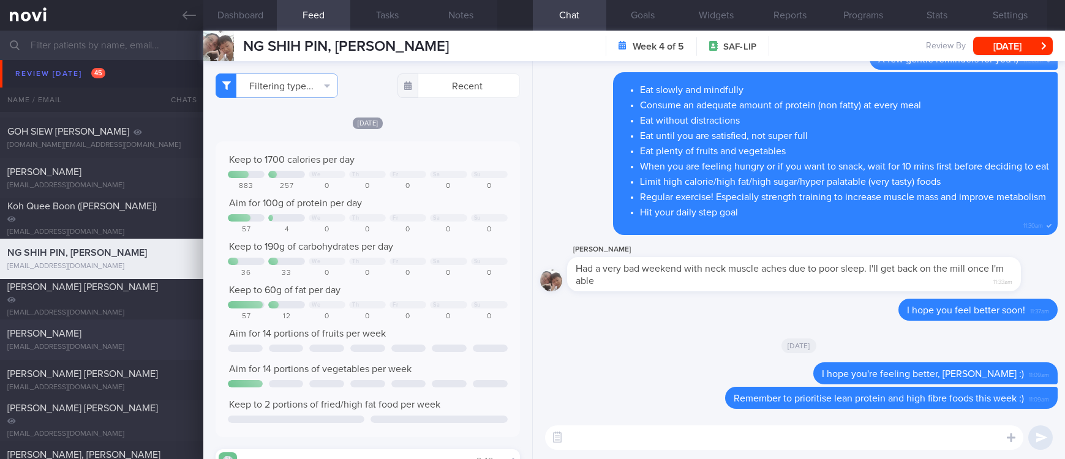
click at [120, 344] on div "duckio22@gmail.com" at bounding box center [101, 347] width 189 height 9
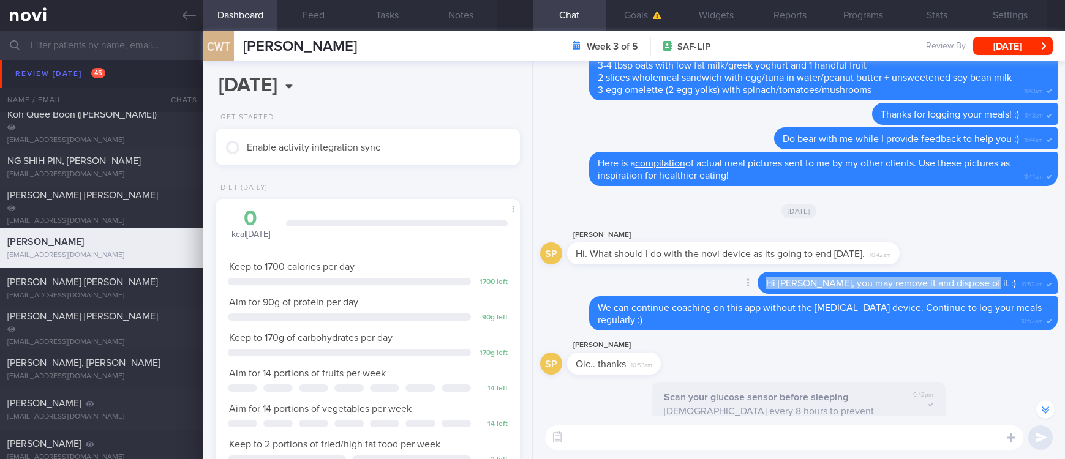
drag, startPoint x: 1002, startPoint y: 282, endPoint x: 716, endPoint y: 285, distance: 285.9
click at [716, 285] on div "Delete Hi Mr Tong, you may remove it and dispose of it :) 10:52am" at bounding box center [798, 284] width 517 height 24
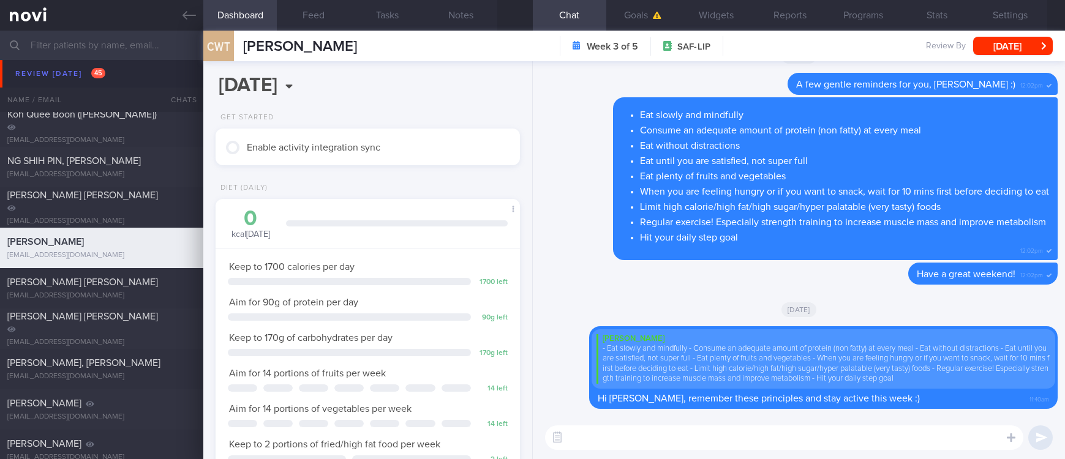
click at [766, 441] on textarea at bounding box center [784, 437] width 478 height 24
click at [765, 441] on textarea at bounding box center [784, 437] width 478 height 24
click at [763, 439] on textarea at bounding box center [784, 437] width 478 height 24
type textarea "Hi Mr Tong, how are you doing? :)"
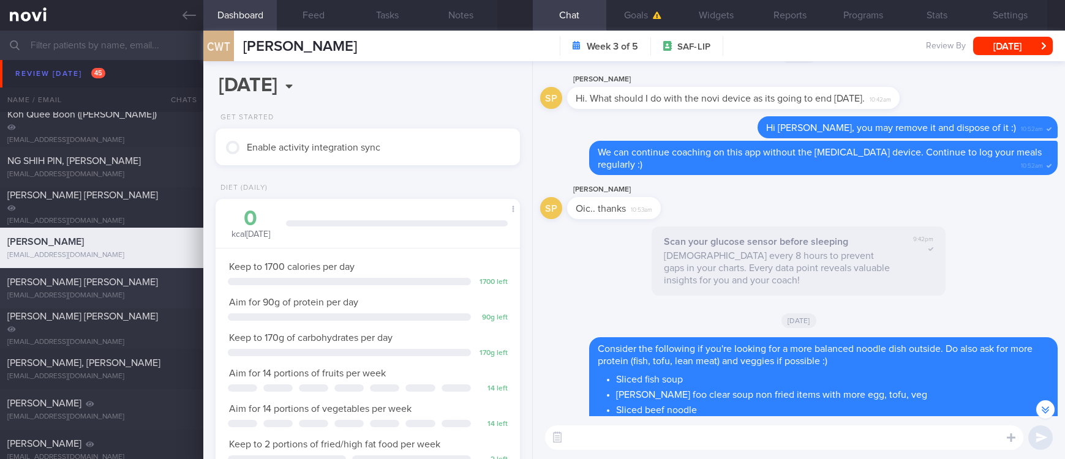
click at [119, 290] on div "LIM WEI JIE iambornin1982@gmail.com" at bounding box center [101, 288] width 203 height 24
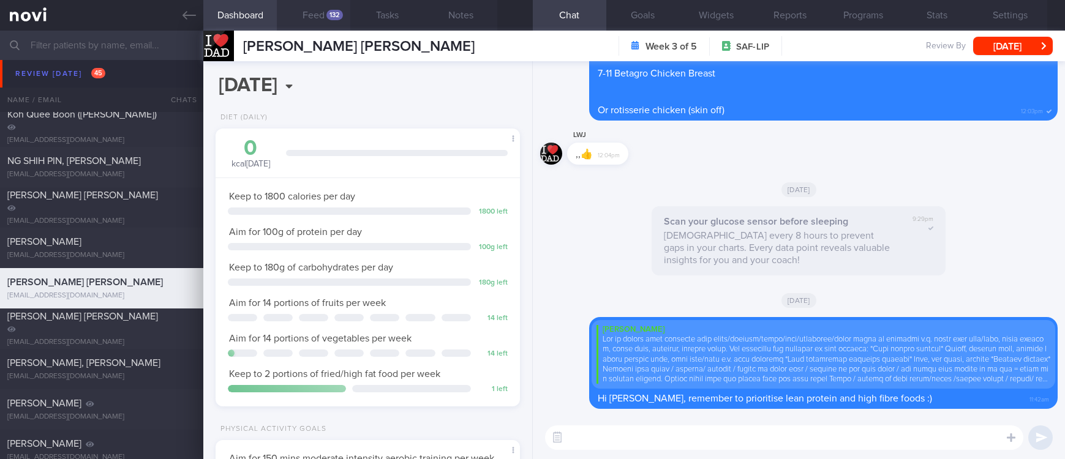
click at [310, 18] on button "Feed 132" at bounding box center [313, 15] width 73 height 31
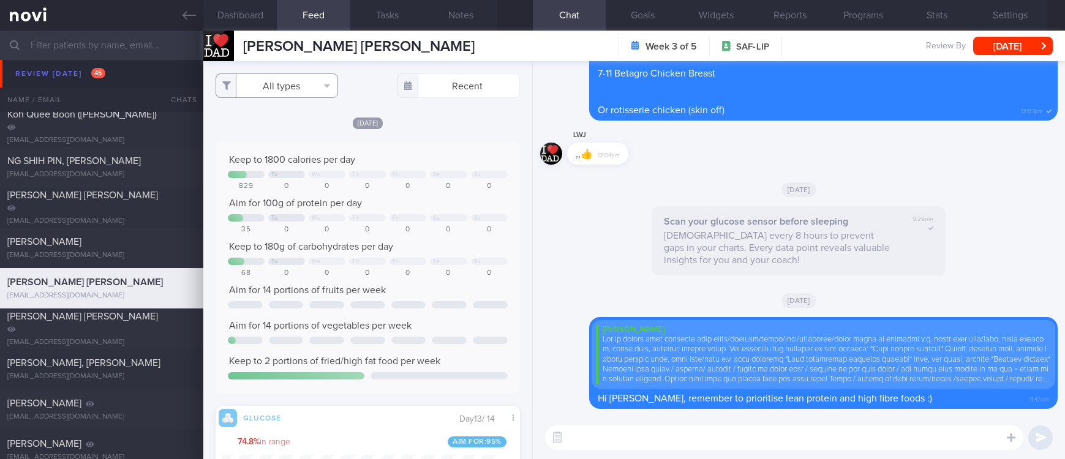
click at [303, 81] on button "All types" at bounding box center [276, 85] width 122 height 24
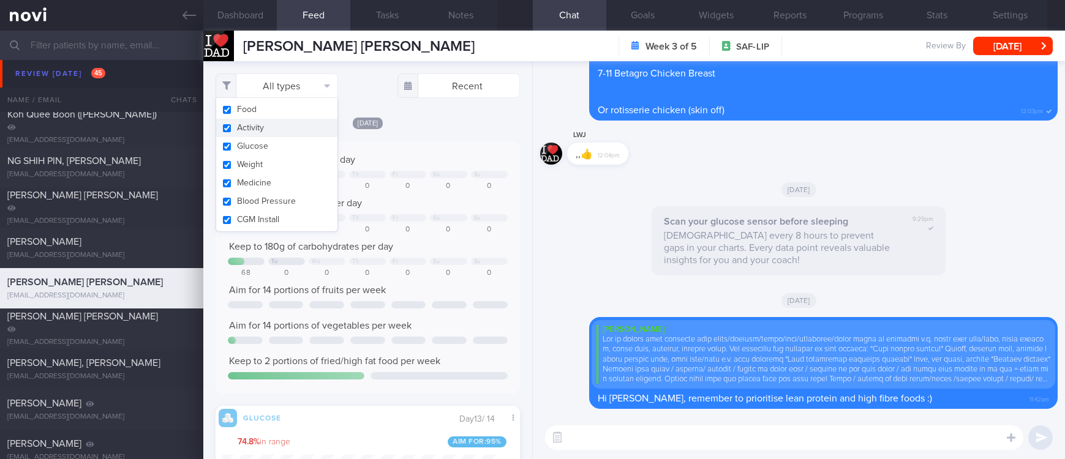
click at [277, 133] on button "Activity" at bounding box center [276, 128] width 121 height 18
checkbox input "false"
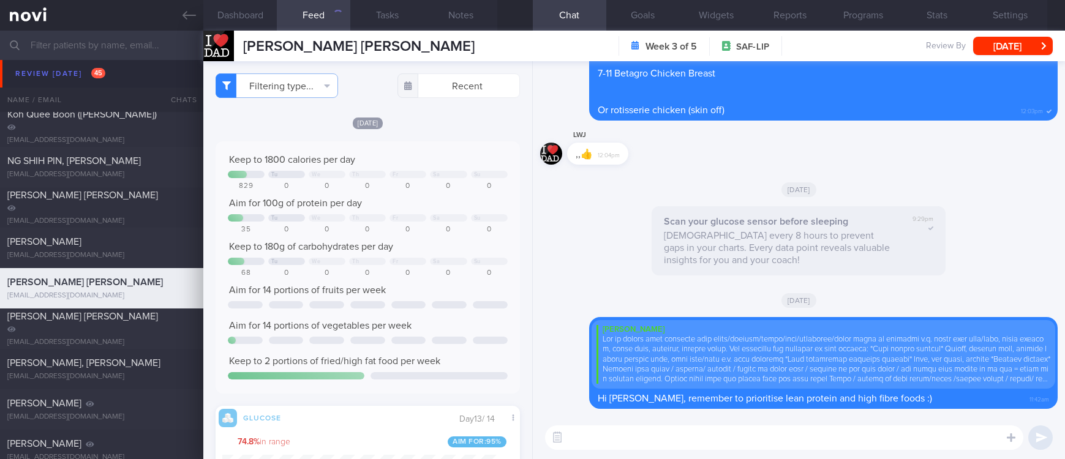
click at [421, 169] on div "Keep to 1800 calories per day Tu We Th Fr Sa Su 829 0 0 0 0 0 0 Aim for 100g of…" at bounding box center [367, 268] width 279 height 228
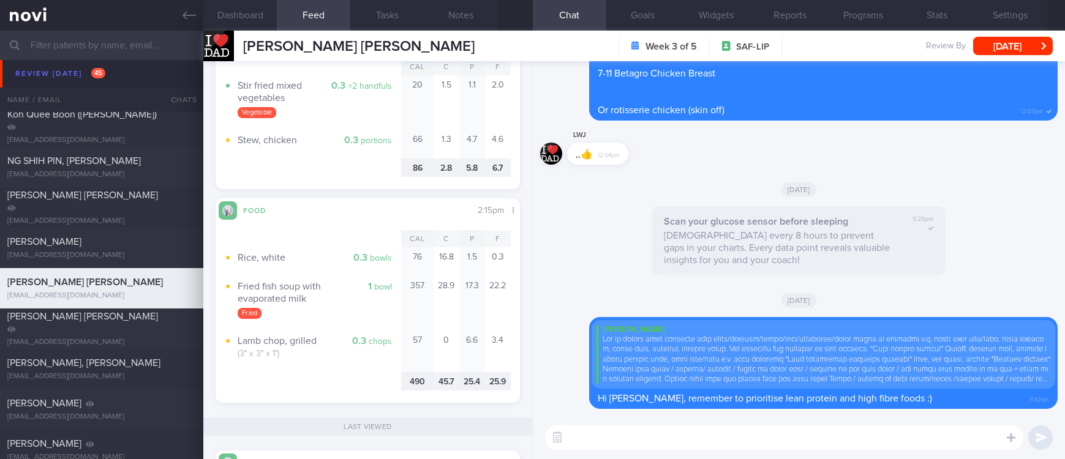
click at [662, 458] on div "​ ​" at bounding box center [799, 437] width 532 height 43
click at [663, 439] on textarea at bounding box center [784, 437] width 478 height 24
type textarea "Try to choose sliced fish soup over fried fish soup for lower calories/fat :)"
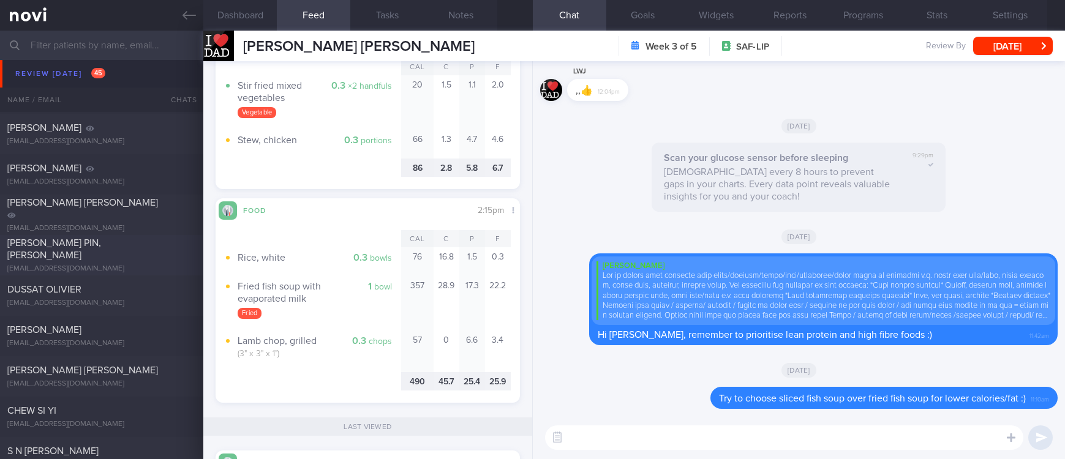
click at [134, 264] on div "angeric.uav@gmail.com" at bounding box center [101, 268] width 189 height 9
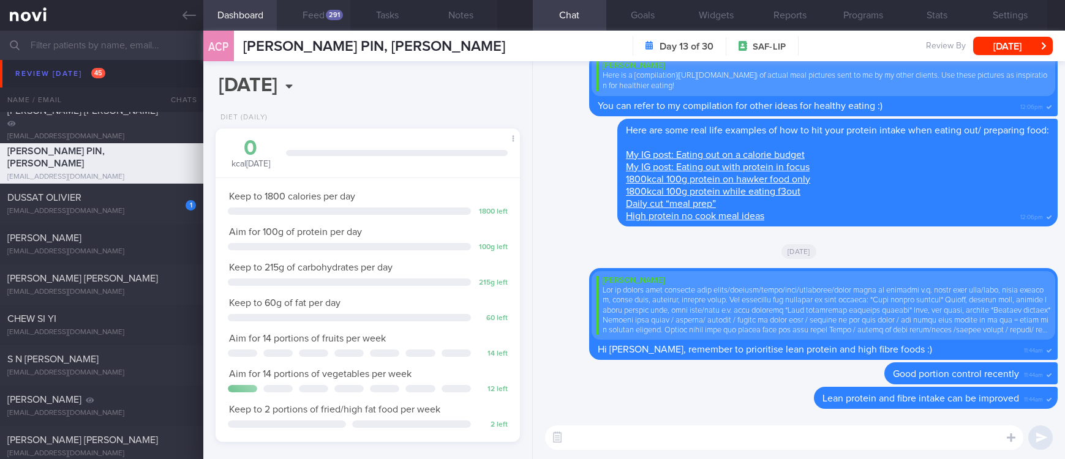
click at [340, 16] on div "291" at bounding box center [334, 15] width 17 height 10
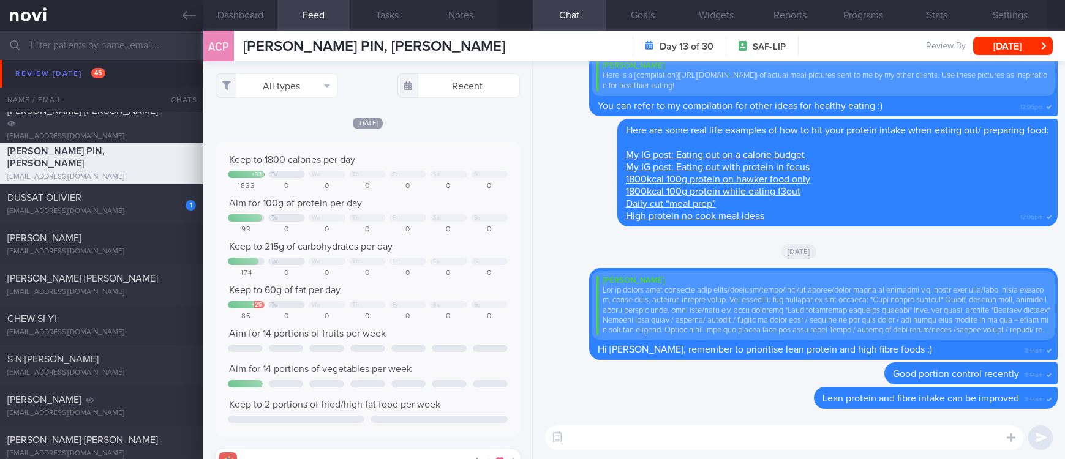
scroll to position [68, 274]
click at [285, 87] on button "All types" at bounding box center [276, 85] width 122 height 24
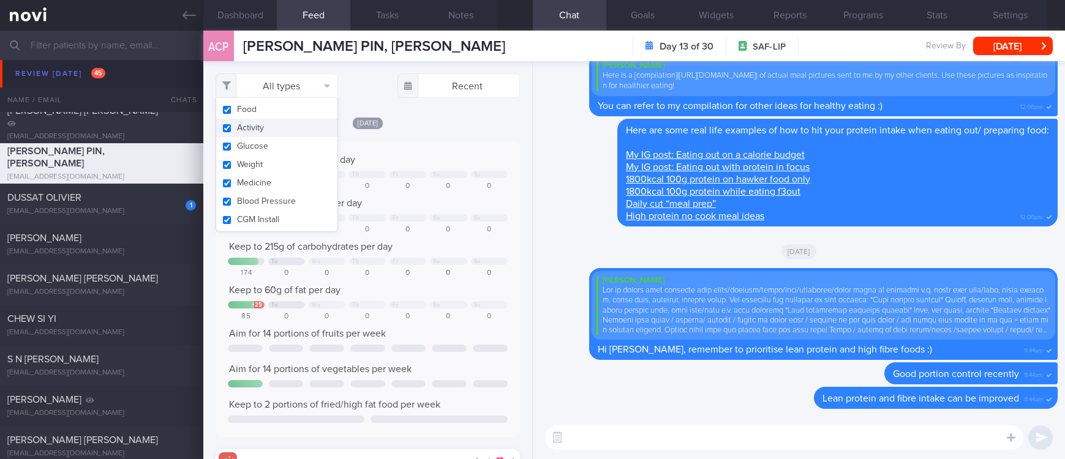
click at [274, 122] on button "Activity" at bounding box center [276, 128] width 121 height 18
checkbox input "false"
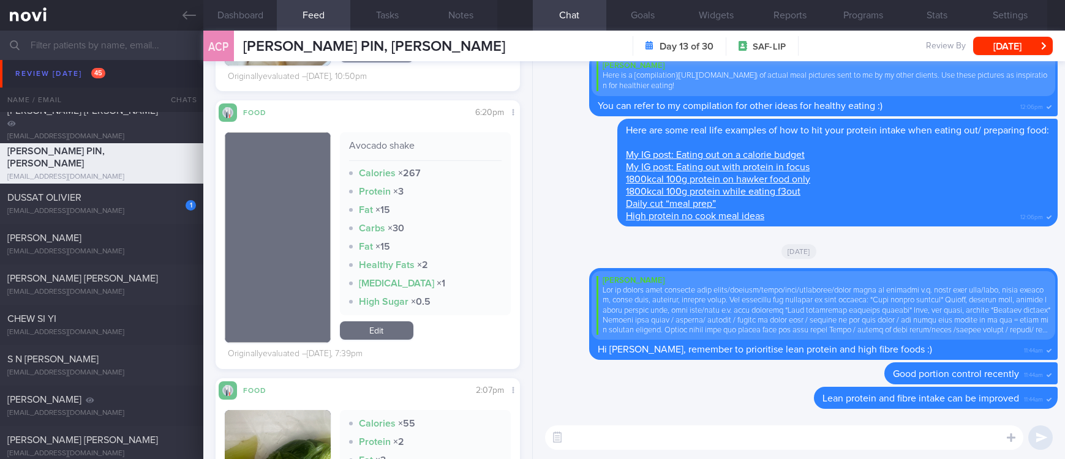
scroll to position [1102, 0]
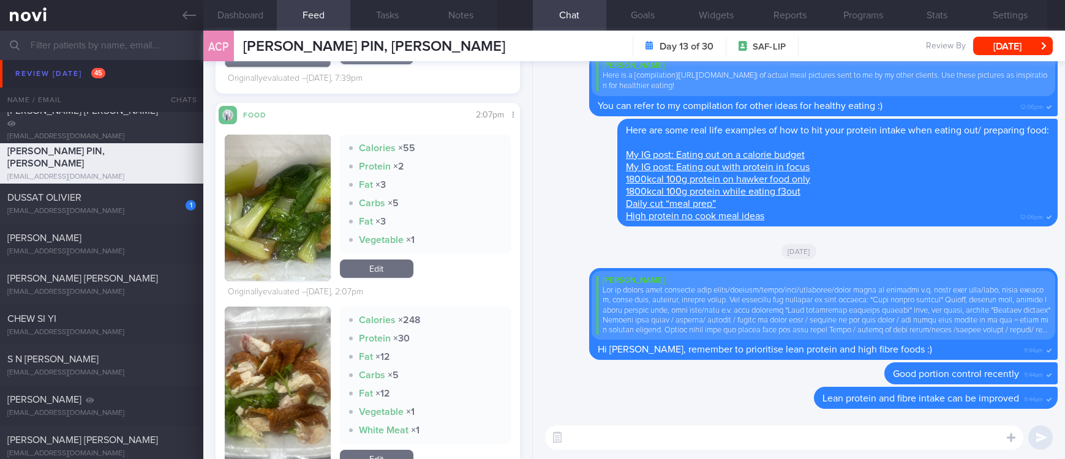
click at [663, 443] on textarea at bounding box center [784, 437] width 478 height 24
type textarea "Remember to remove chicken skin to reduce calorie/fat intake :)"
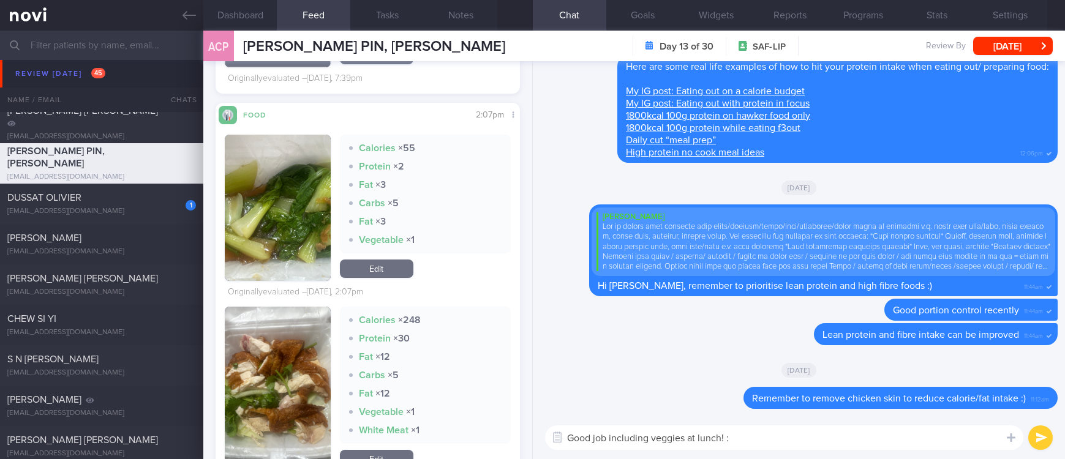
type textarea "Good job including veggies at lunch! :)"
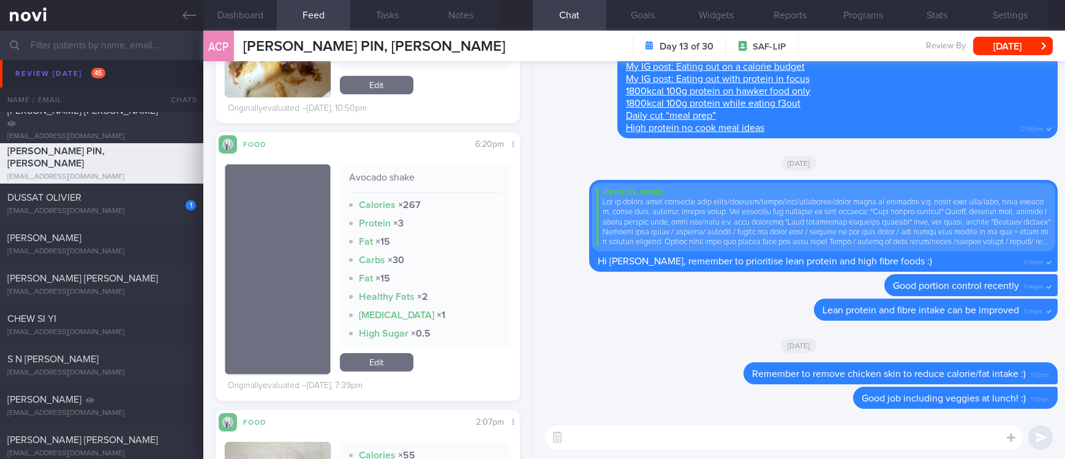
scroll to position [643, 0]
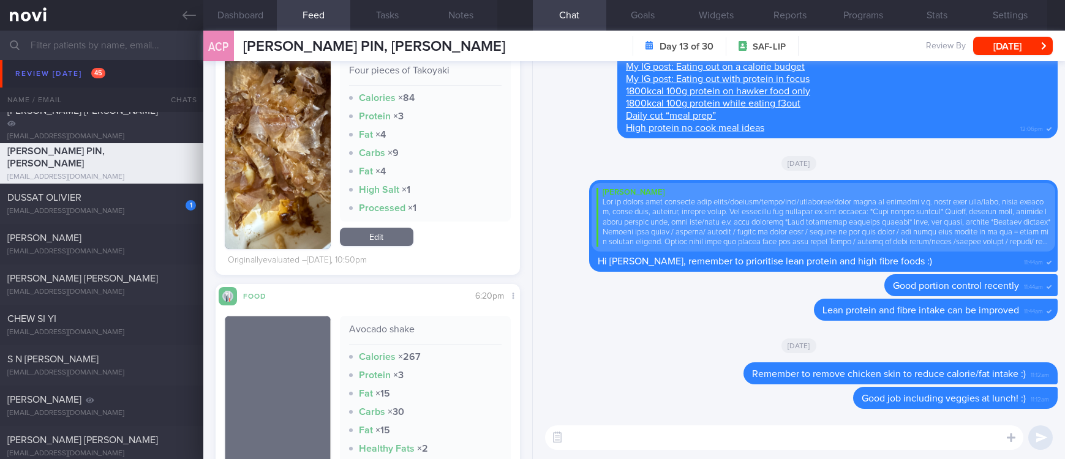
click at [621, 439] on textarea at bounding box center [784, 437] width 478 height 24
type textarea "I"
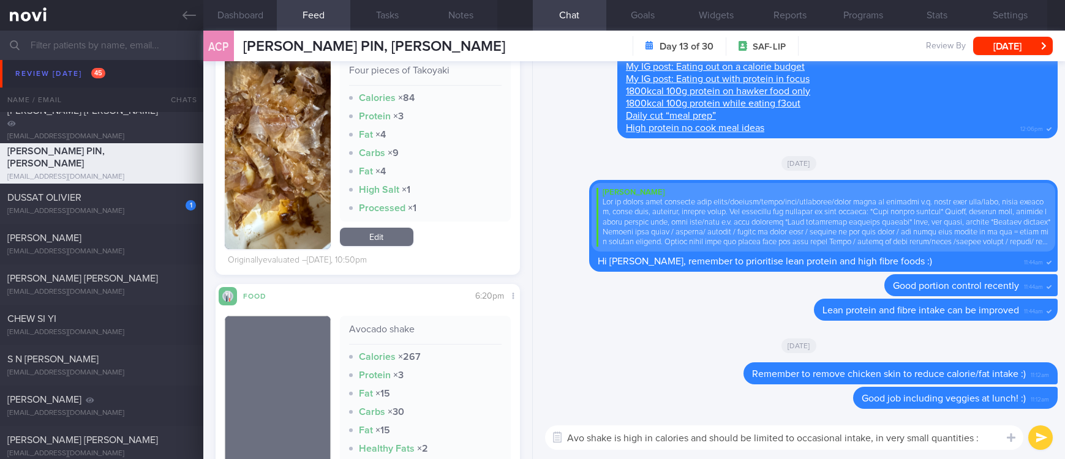
type textarea "Avo shake is high in calories and should be limited to occasional intake, in ve…"
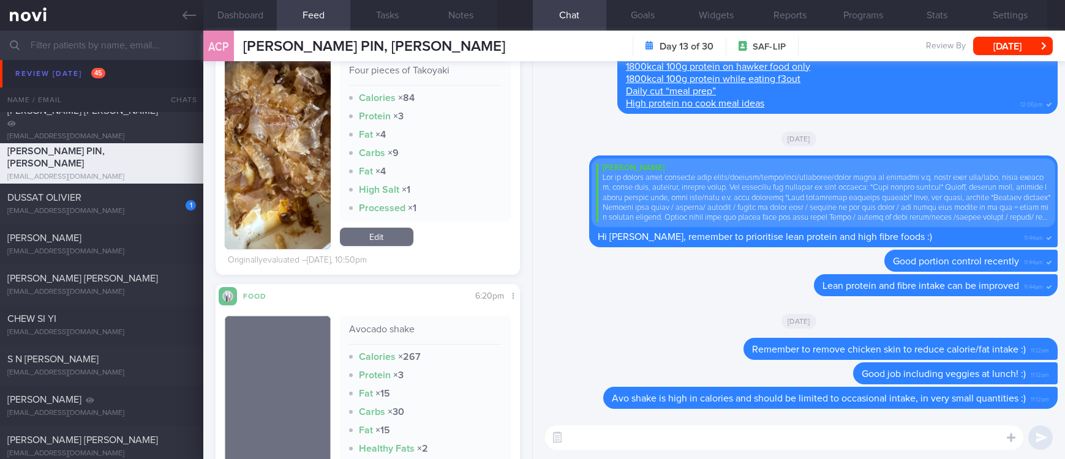
click at [629, 440] on textarea at bounding box center [784, 437] width 478 height 24
paste textarea "Ramen can be quite high in calories, carbs and fat. For a more balanced meal, c…"
type textarea "Ramen can be quite high in calories, carbs and fat. For a more balanced meal, c…"
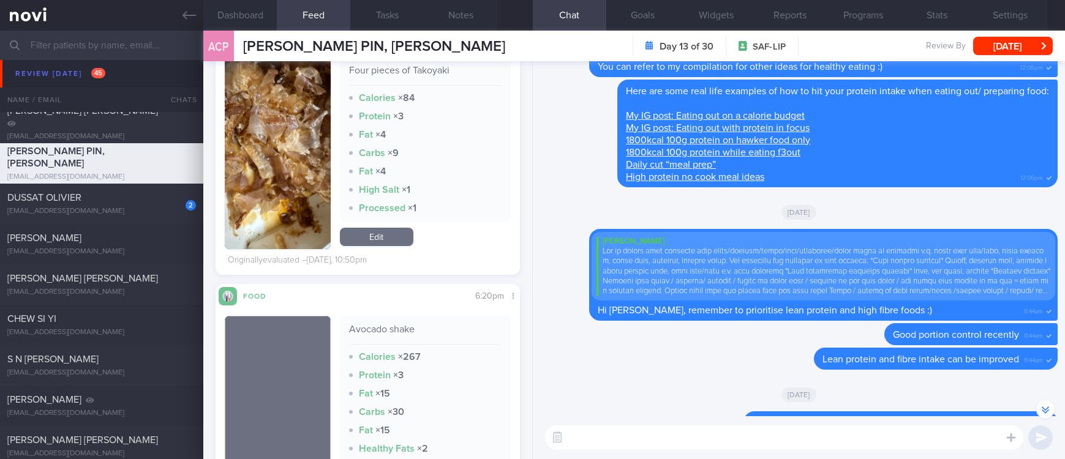
scroll to position [0, 0]
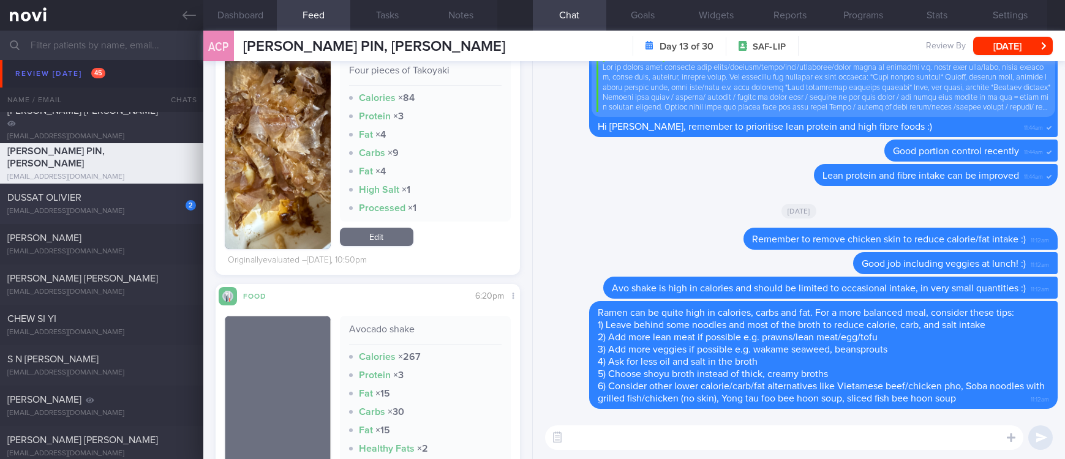
click at [118, 204] on div "2 DUSSAT OLIVIER olivier@dussat.com" at bounding box center [101, 204] width 203 height 24
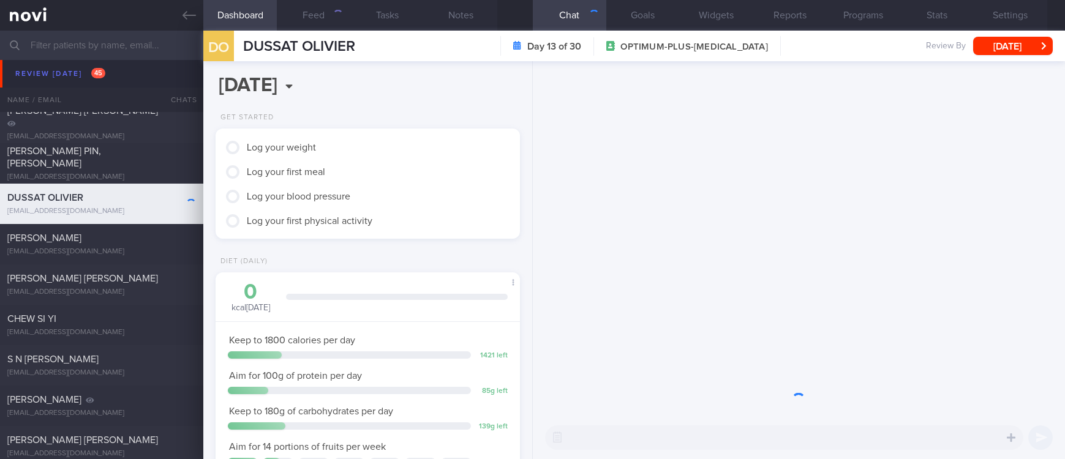
scroll to position [133, 268]
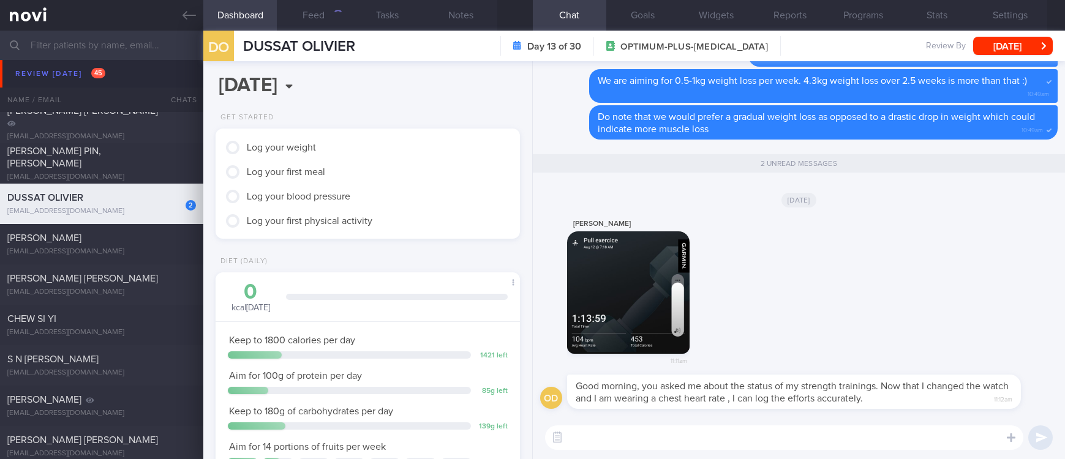
click at [657, 283] on button "button" at bounding box center [628, 292] width 122 height 122
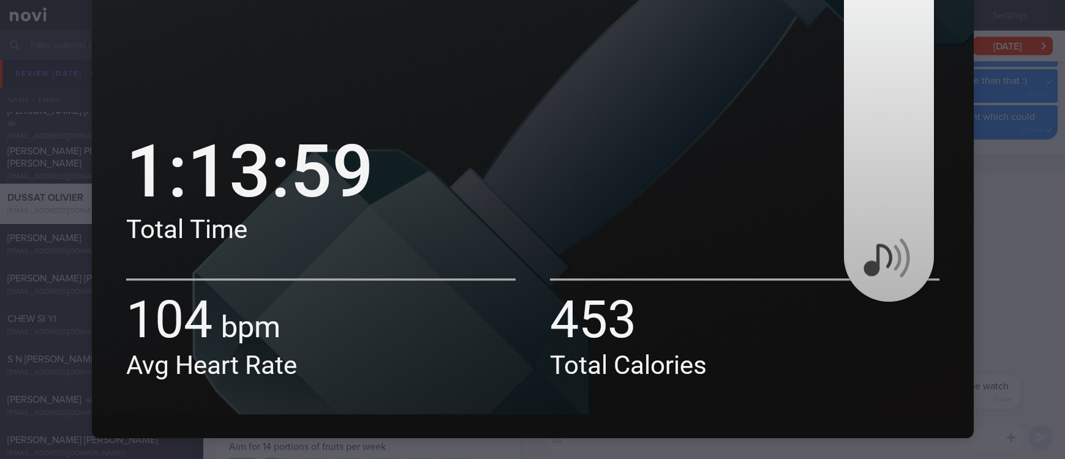
scroll to position [547, 0]
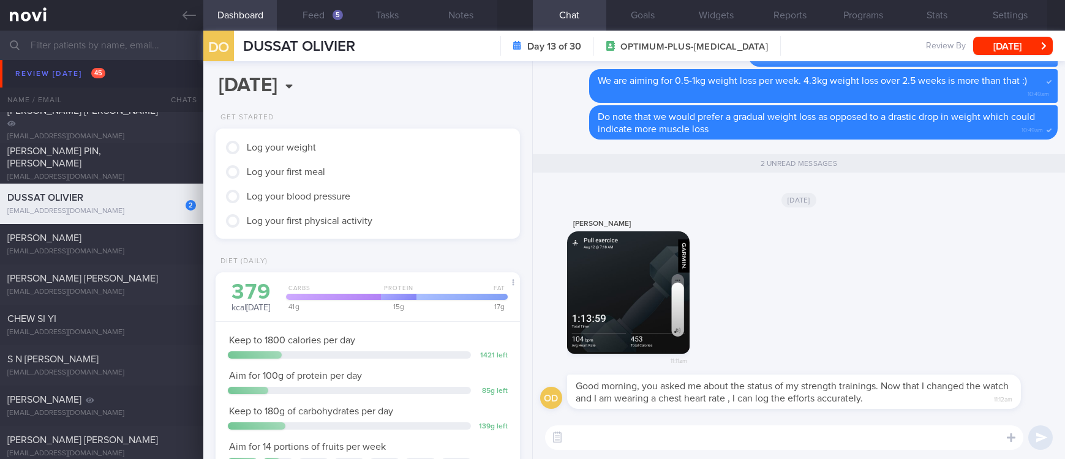
scroll to position [136, 273]
click at [710, 440] on textarea at bounding box center [784, 437] width 478 height 24
type textarea "That's great! :)"
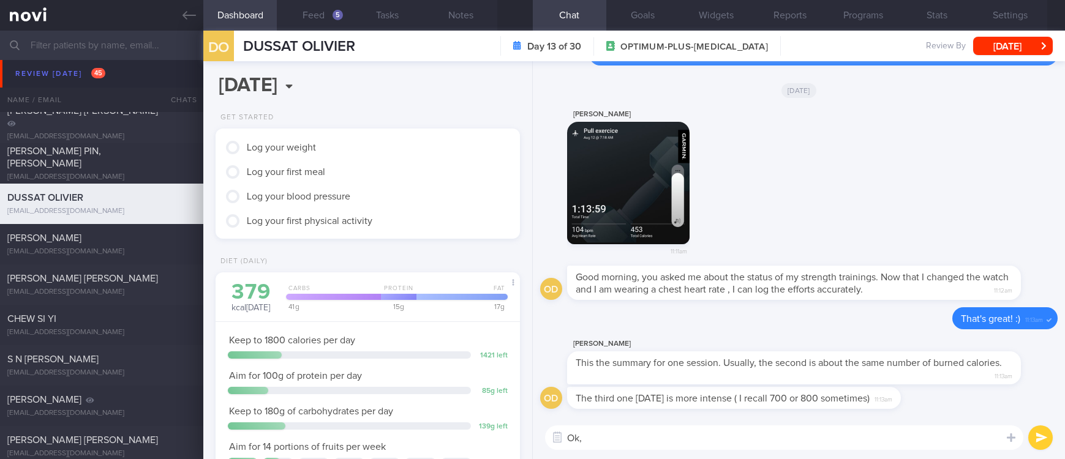
click at [647, 435] on textarea "Ok," at bounding box center [784, 437] width 478 height 24
type textarea "O"
type textarea "Excellent :)"
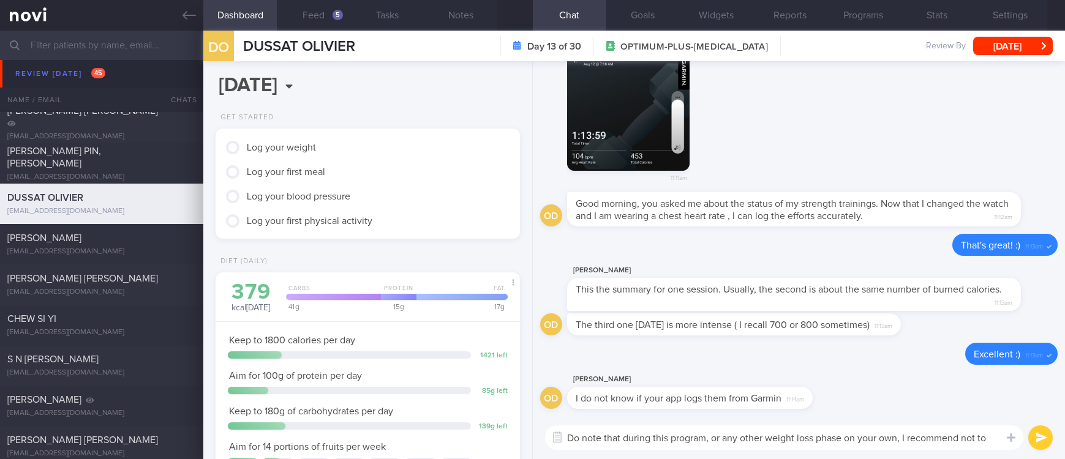
scroll to position [0, 0]
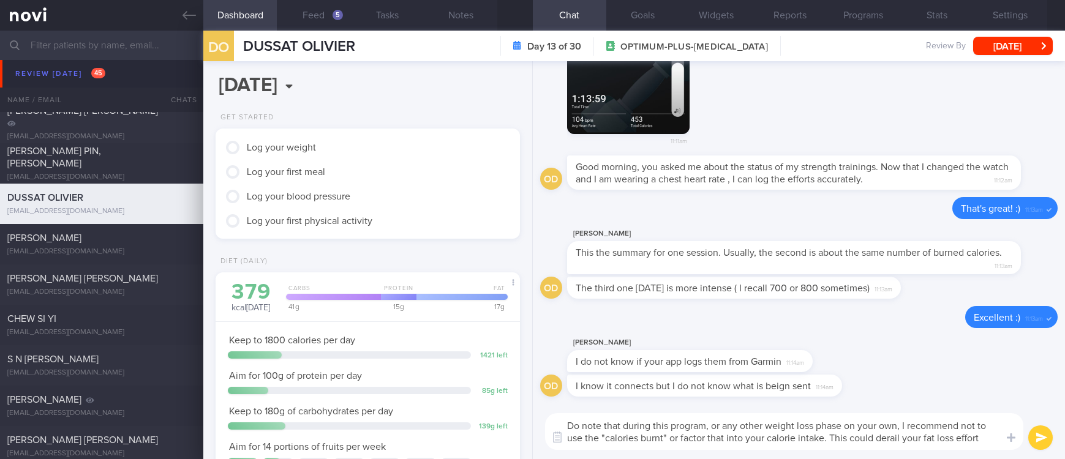
type textarea "Do note that during this program, or any other weight loss phase on your own, I…"
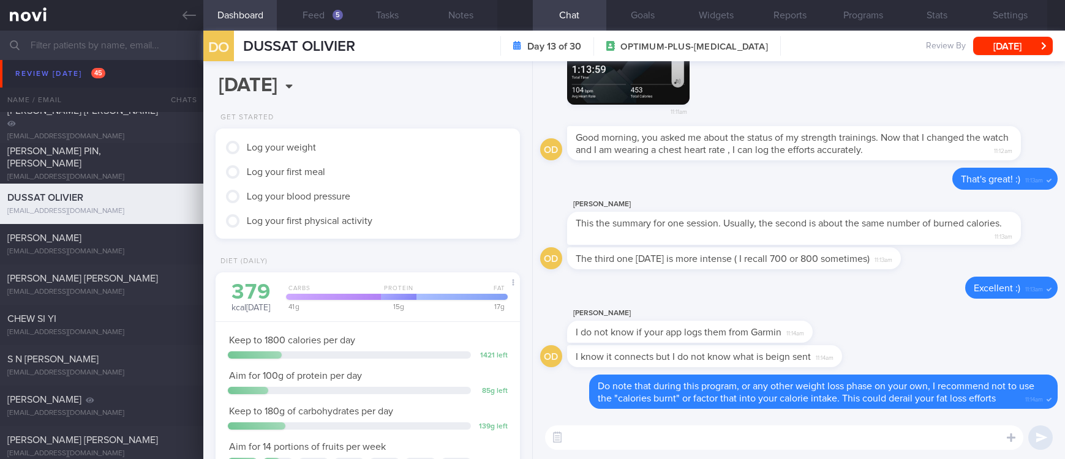
paste textarea "The calorie budget I’ve set for you already accounts for your physical activity…"
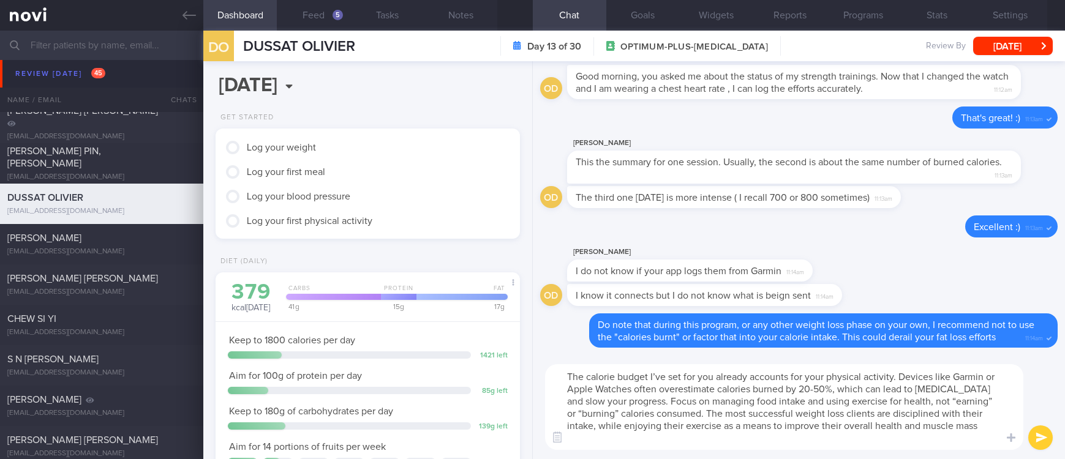
click at [779, 404] on textarea "The calorie budget I’ve set for you already accounts for your physical activity…" at bounding box center [784, 407] width 478 height 86
click at [826, 400] on textarea "The calorie budget I’ve set for you already accounts for your physical activity…" at bounding box center [784, 407] width 478 height 86
click at [828, 395] on textarea "The calorie budget I’ve set for you already accounts for your physical activity…" at bounding box center [784, 407] width 478 height 86
click at [833, 433] on textarea "The calorie budget I’ve set for you already accounts for your physical activity…" at bounding box center [784, 407] width 478 height 86
click at [825, 438] on textarea "The calorie budget I’ve set for you already accounts for your physical activity…" at bounding box center [784, 407] width 478 height 86
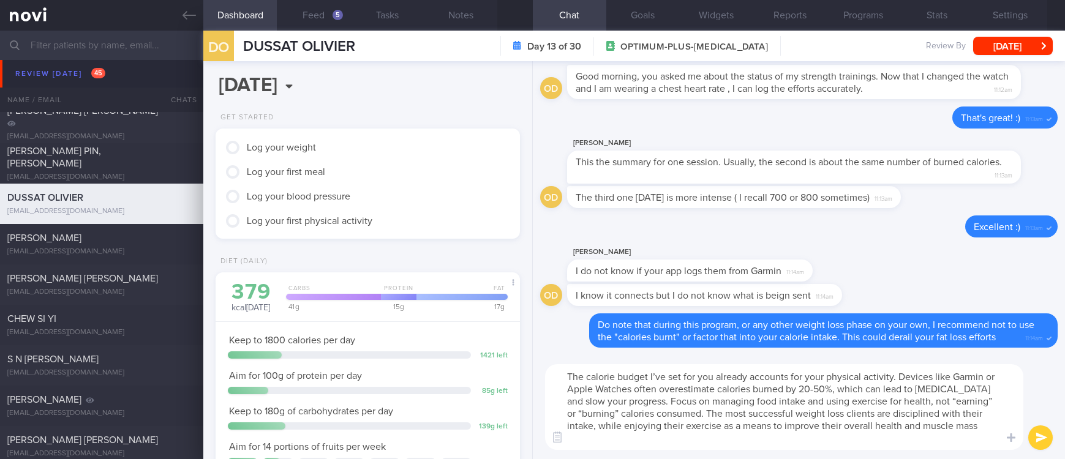
drag, startPoint x: 641, startPoint y: 389, endPoint x: 544, endPoint y: 392, distance: 97.4
click at [544, 392] on div "The calorie budget I’ve set for you already accounts for your physical activity…" at bounding box center [799, 407] width 532 height 104
click at [865, 434] on textarea "The calorie budget I’ve set for you already accounts for your physical activity…" at bounding box center [784, 407] width 478 height 86
click at [949, 438] on textarea "The calorie budget I’ve set for you already accounts for your physical activity…" at bounding box center [784, 407] width 478 height 86
click at [945, 433] on textarea "The calorie budget I’ve set for you already accounts for your physical activity…" at bounding box center [784, 407] width 478 height 86
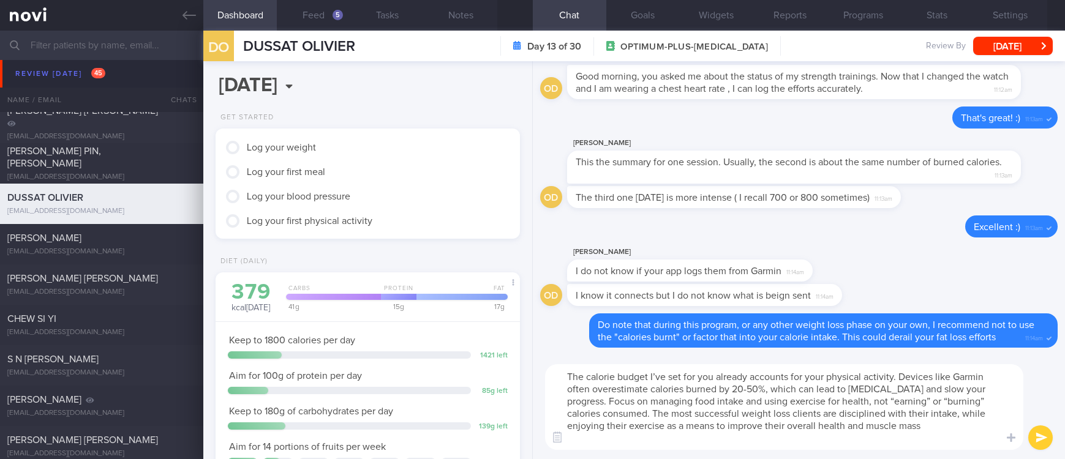
type textarea "The calorie budget I’ve set for you already accounts for your physical activity…"
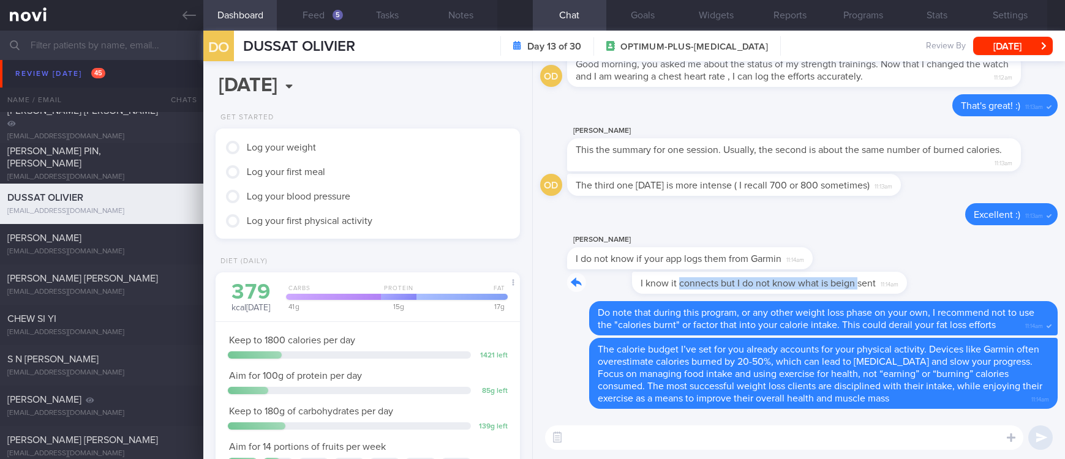
drag, startPoint x: 615, startPoint y: 280, endPoint x: 793, endPoint y: 270, distance: 179.0
click at [793, 272] on div "I know it connects but I do not know what is beign sent 11:14am" at bounding box center [723, 283] width 312 height 22
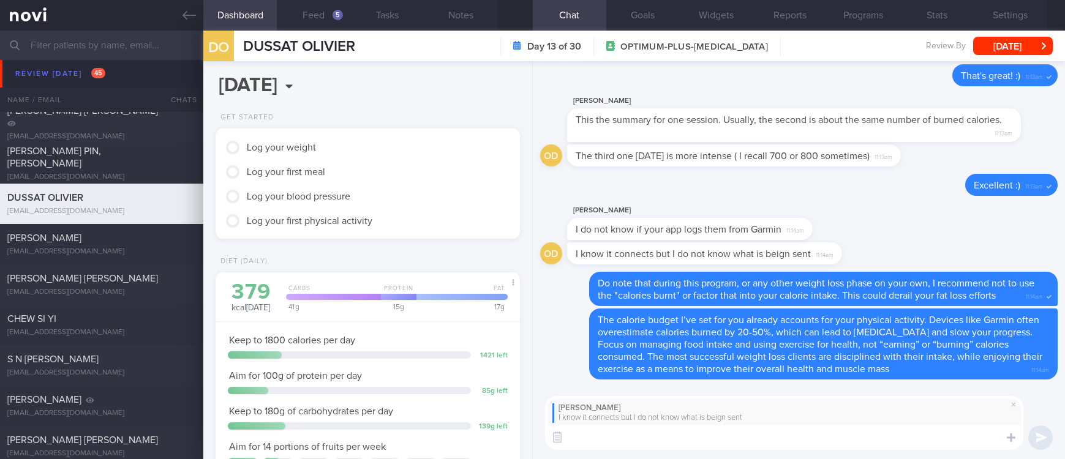
click at [638, 13] on button "Goals" at bounding box center [642, 15] width 73 height 31
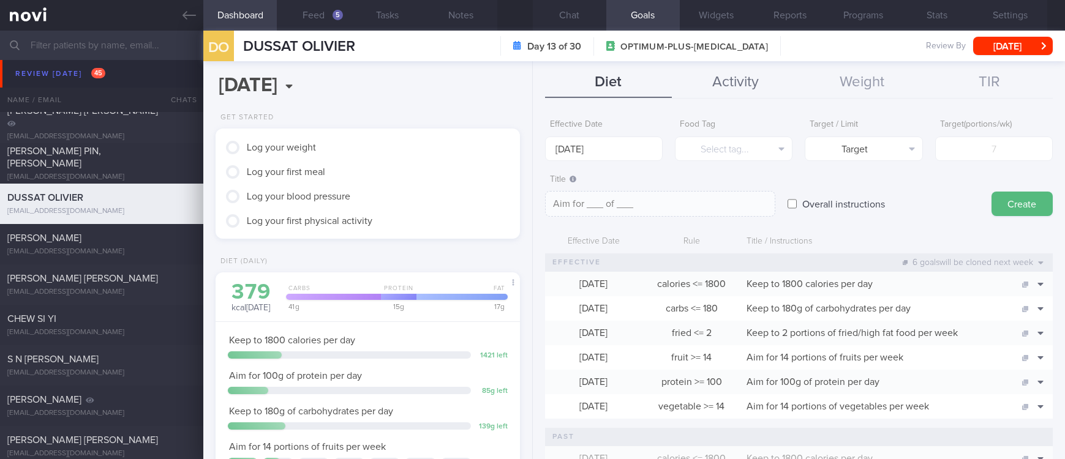
click at [746, 78] on button "Activity" at bounding box center [735, 82] width 127 height 31
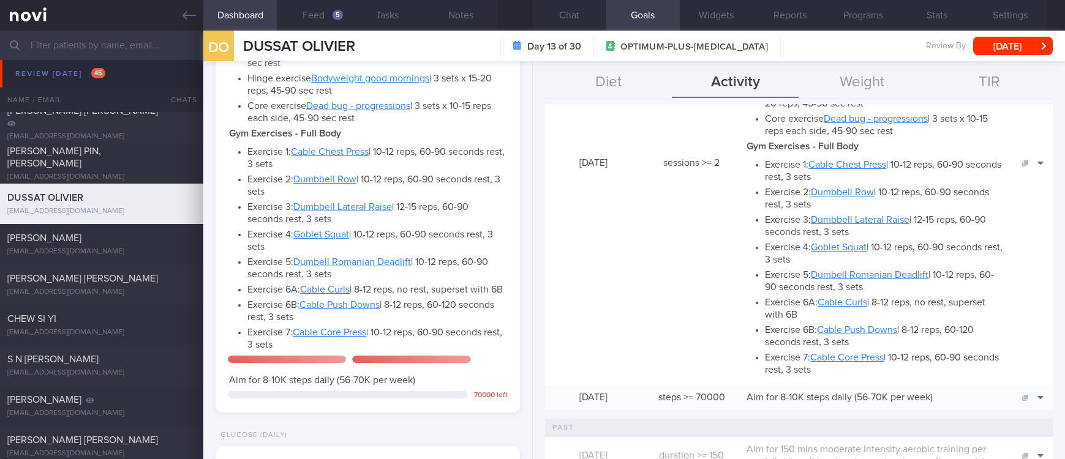
scroll to position [918, 0]
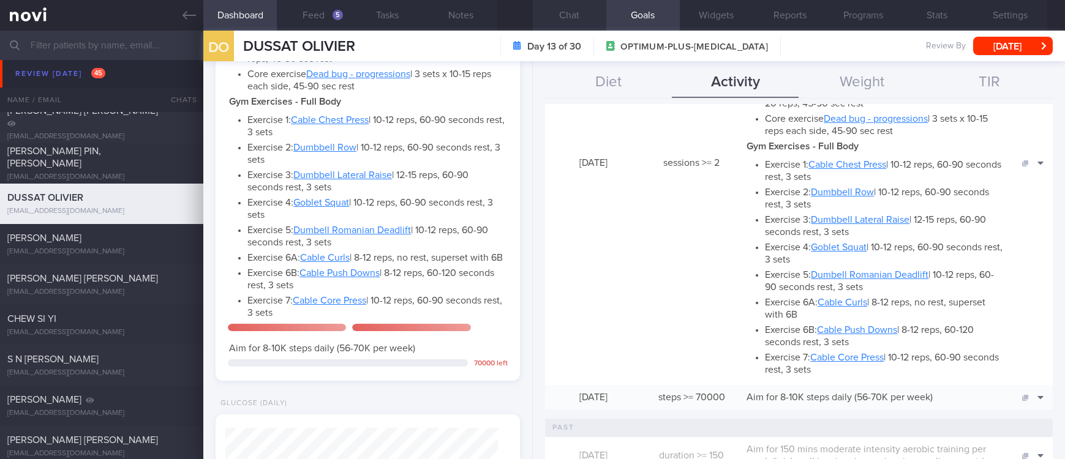
click at [567, 11] on button "Chat" at bounding box center [569, 15] width 73 height 31
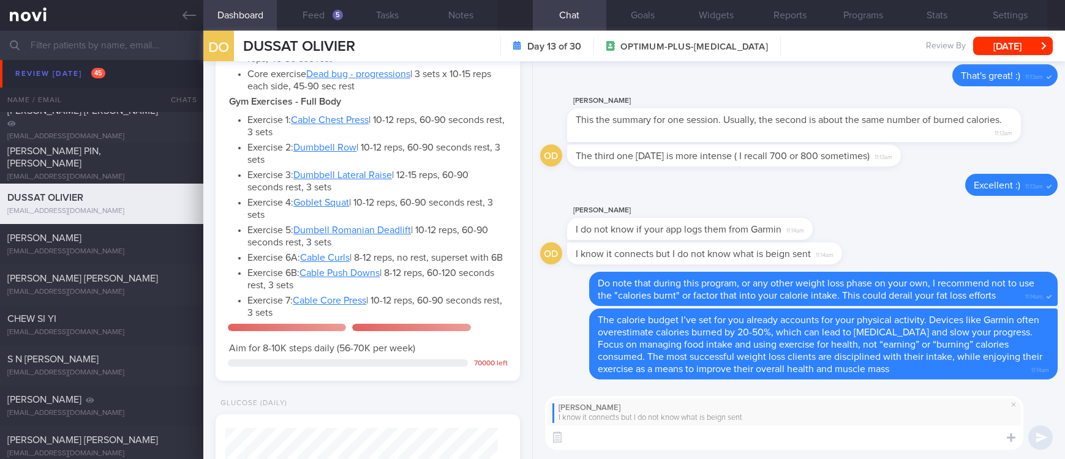
click at [732, 445] on textarea at bounding box center [784, 437] width 478 height 24
click at [667, 444] on textarea "I can't" at bounding box center [784, 437] width 478 height 24
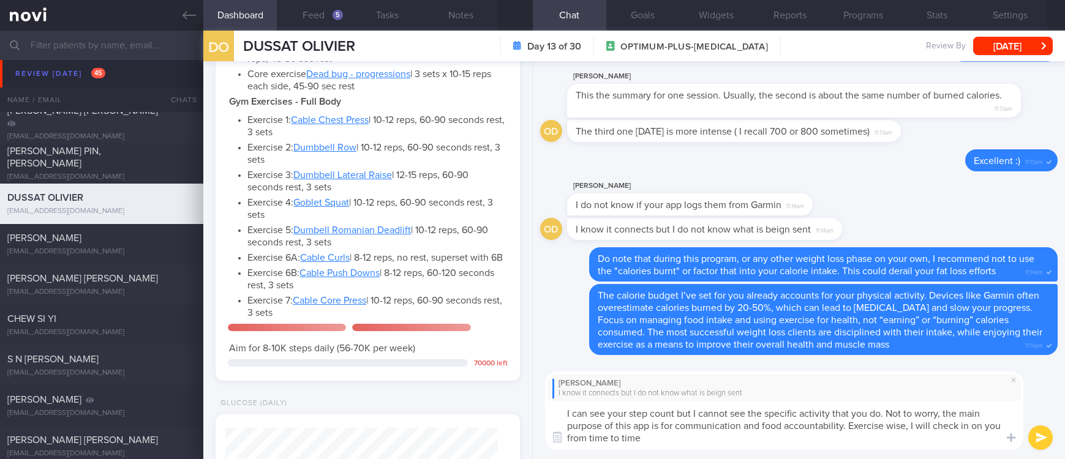
type textarea "I can see your step count but I cannot see the specific activity that you do. N…"
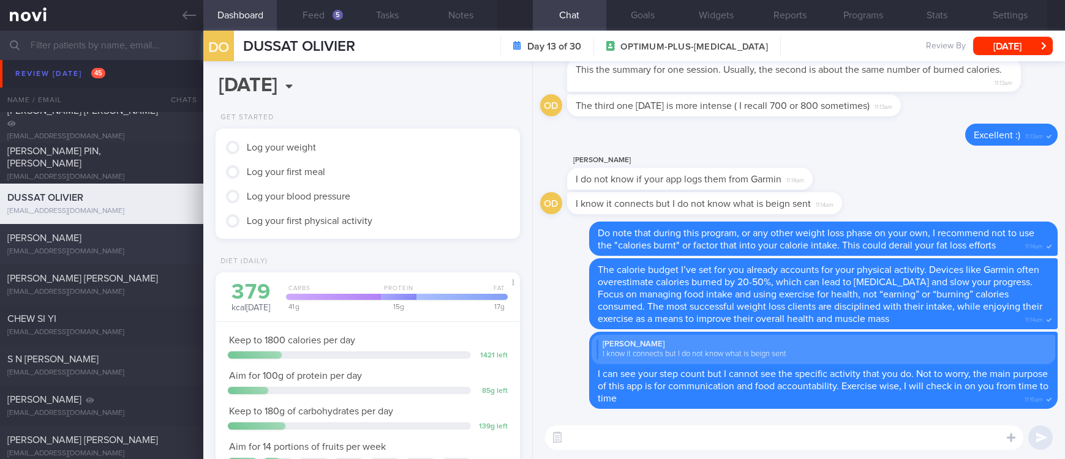
click at [144, 239] on div "Swati Shikha" at bounding box center [99, 238] width 185 height 12
type input "Tracked"
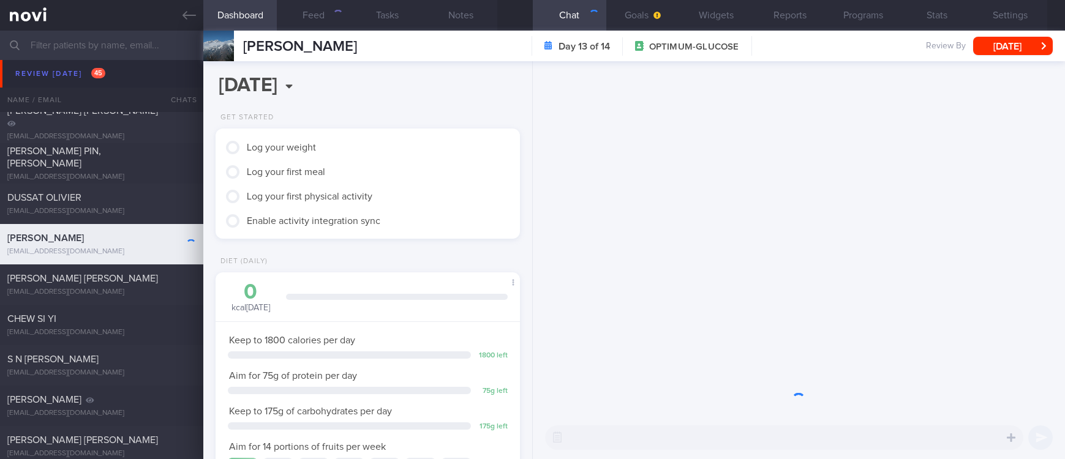
scroll to position [136, 273]
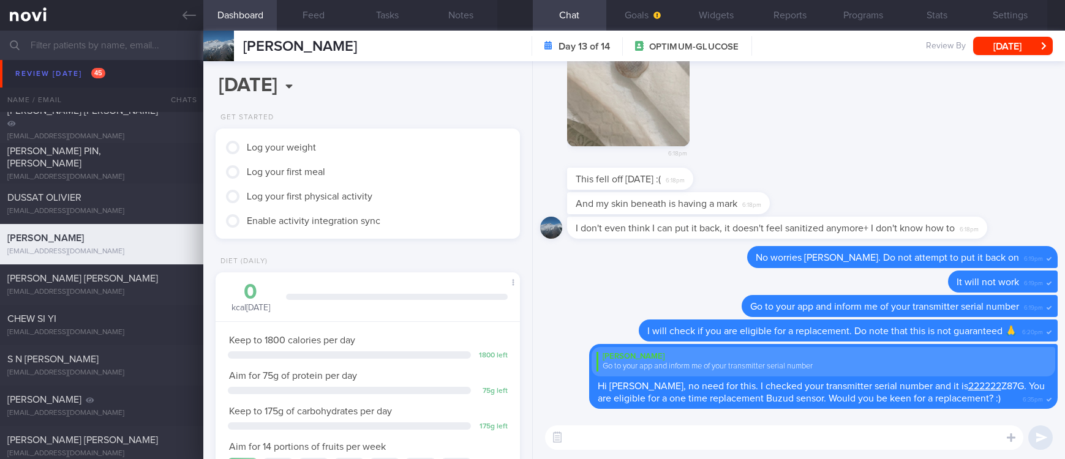
click at [613, 443] on textarea at bounding box center [784, 437] width 478 height 24
type textarea "Hi Swati, do let me know. Thank you :)"
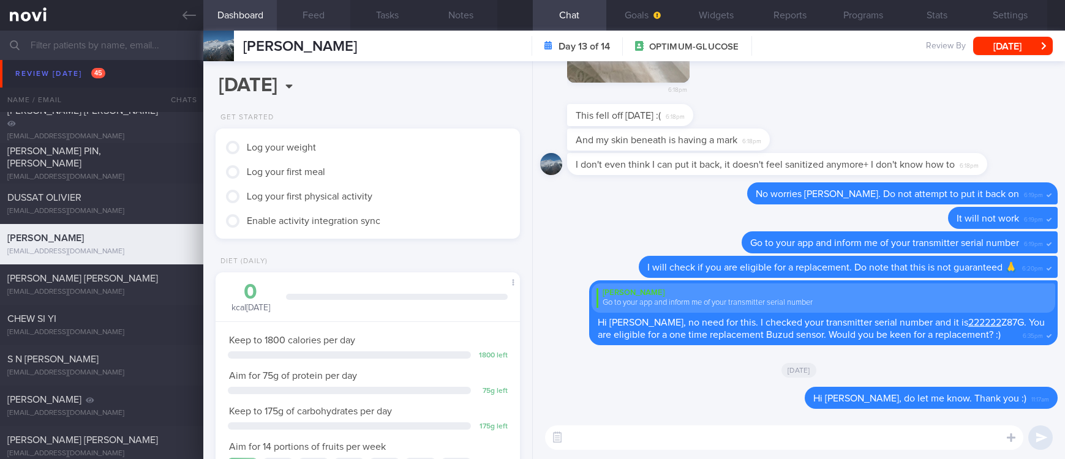
click at [317, 6] on button "Feed" at bounding box center [313, 15] width 73 height 31
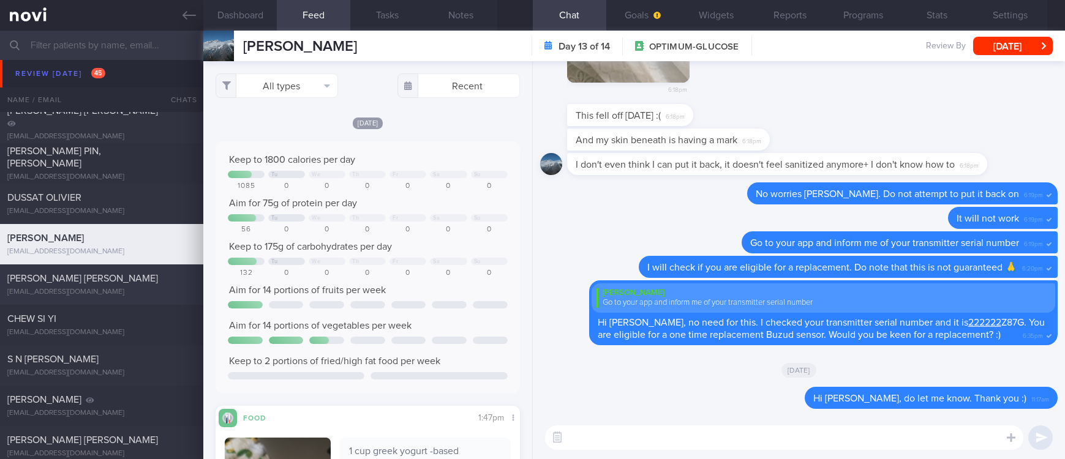
click at [130, 290] on div "bcmlcang@yahoo.com.sg" at bounding box center [101, 292] width 189 height 9
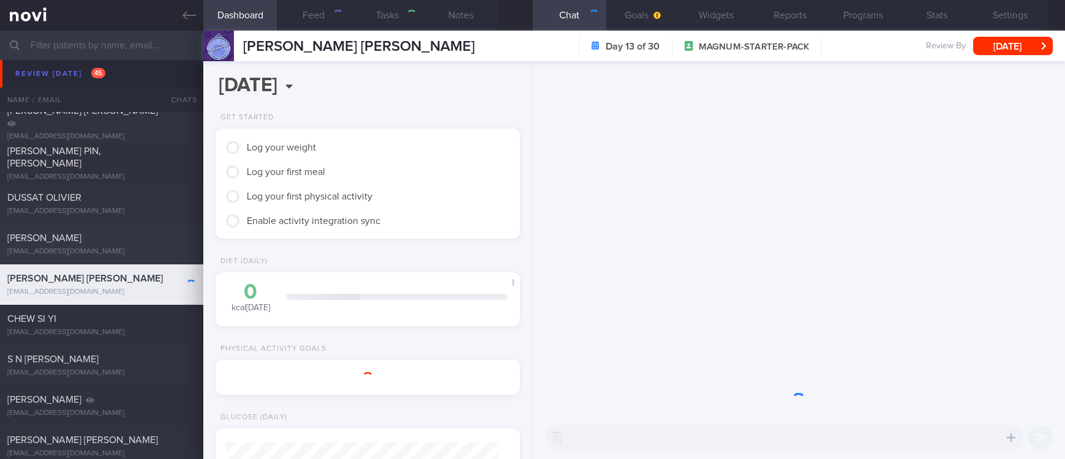
select select "7"
type input "tracked. buzud ANG THIAM HOCK"
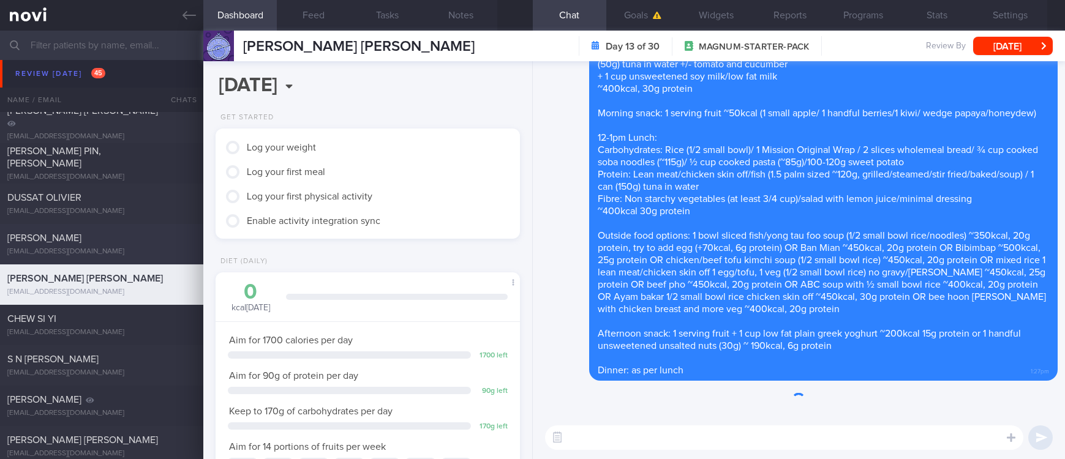
scroll to position [136, 273]
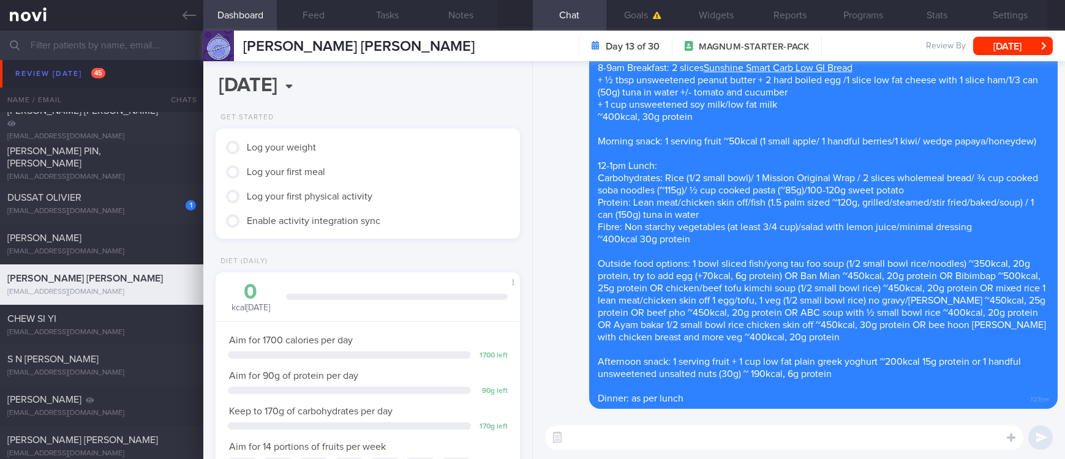
click at [657, 428] on textarea at bounding box center [784, 437] width 478 height 24
type textarea "Hi Stewart, do note the messages above. Thank you :)"
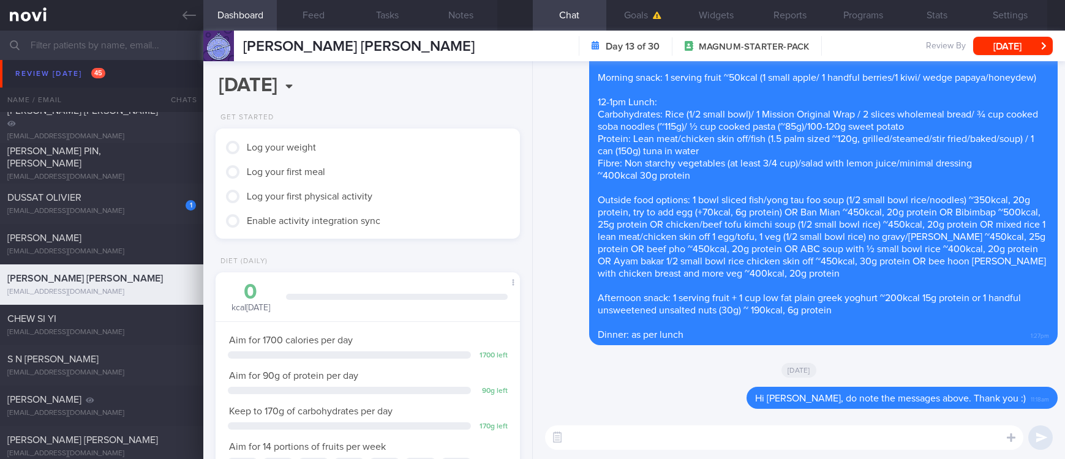
click at [140, 192] on div "DUSSAT OLIVIER" at bounding box center [99, 198] width 185 height 12
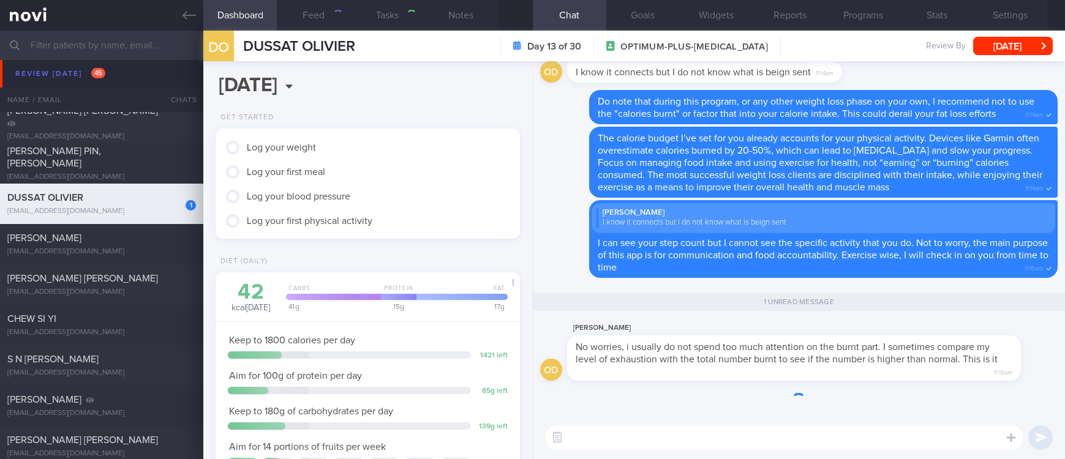
select select "6"
type input "tracked"
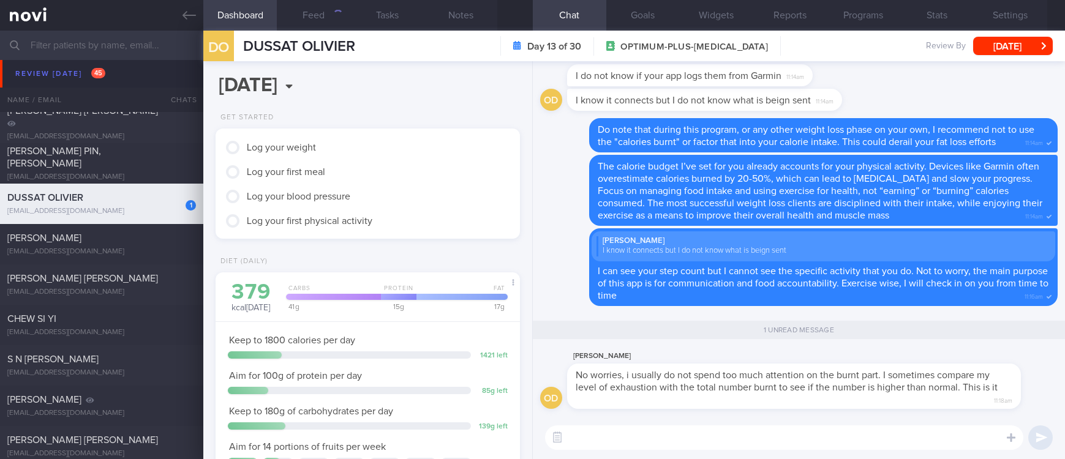
click at [773, 441] on textarea at bounding box center [784, 437] width 478 height 24
type textarea "T"
type textarea "o"
type textarea "Ok! :)"
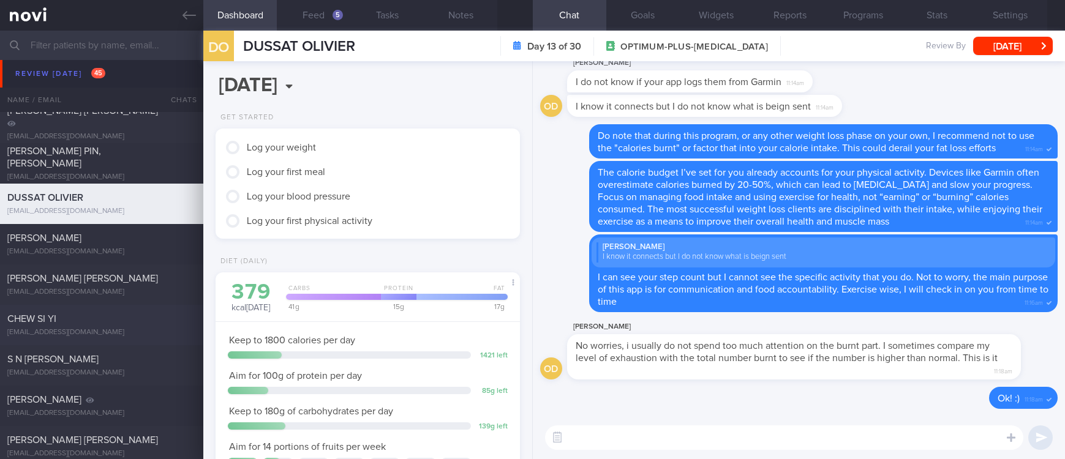
click at [140, 340] on div "CHEW SI YI chewsiyi@gmail.com Mon, 4 Aug – OPTIMUM-PLUS-RYBELSUS tracked" at bounding box center [532, 325] width 1065 height 40
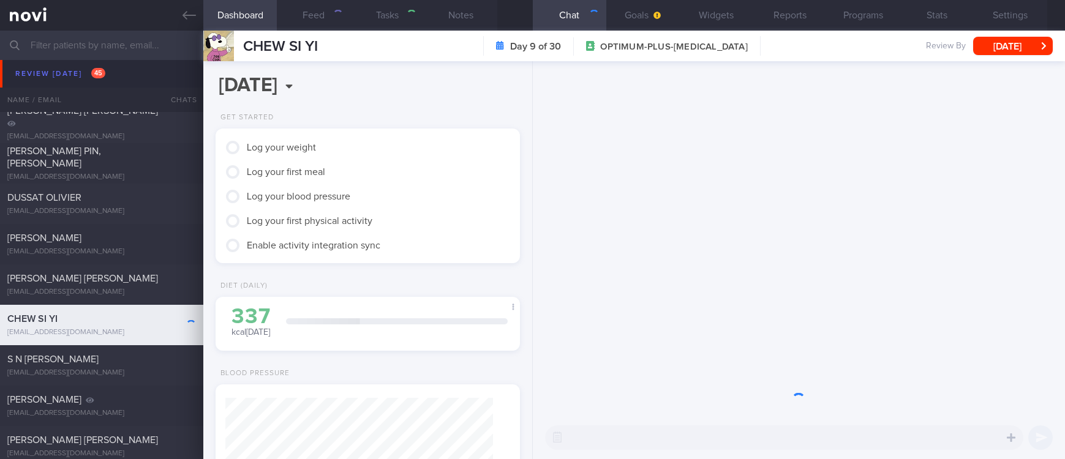
select select "7"
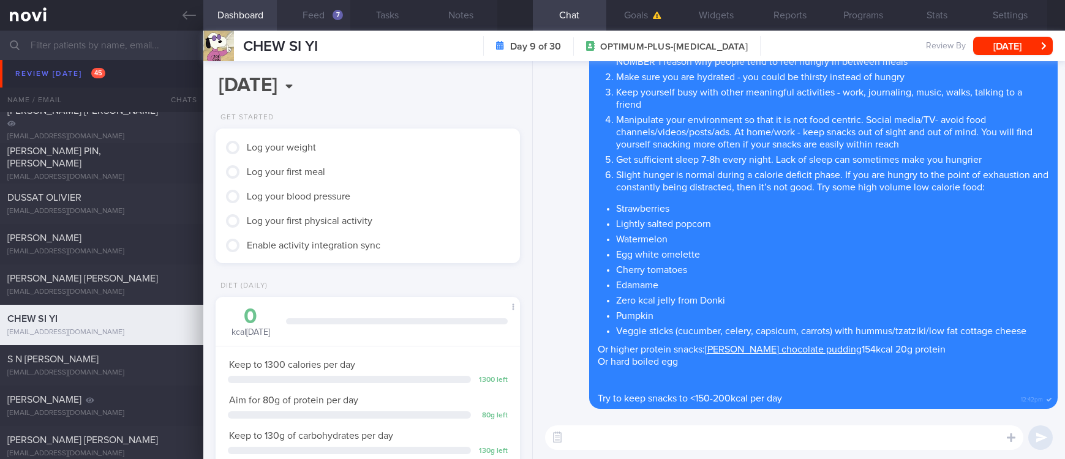
scroll to position [151, 268]
click at [315, 16] on button "Feed 7" at bounding box center [313, 15] width 73 height 31
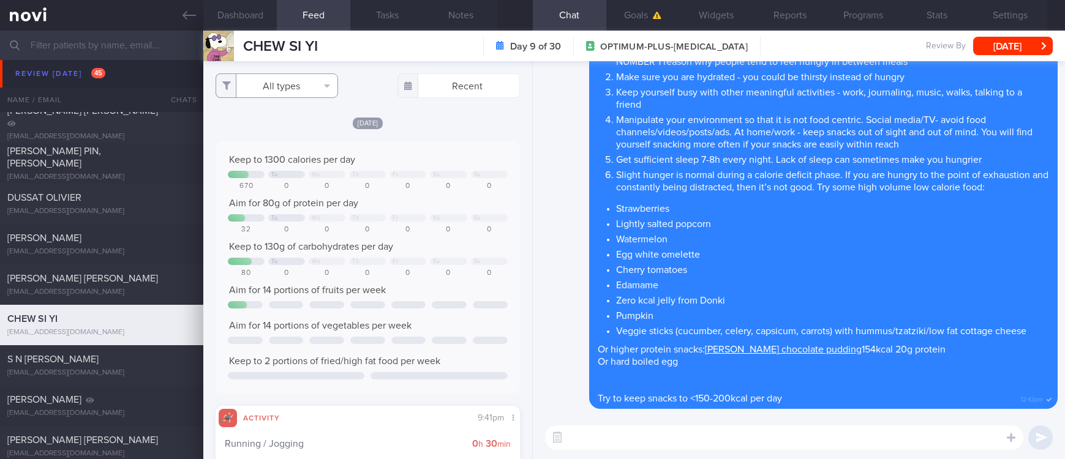
click at [293, 89] on button "All types" at bounding box center [276, 85] width 122 height 24
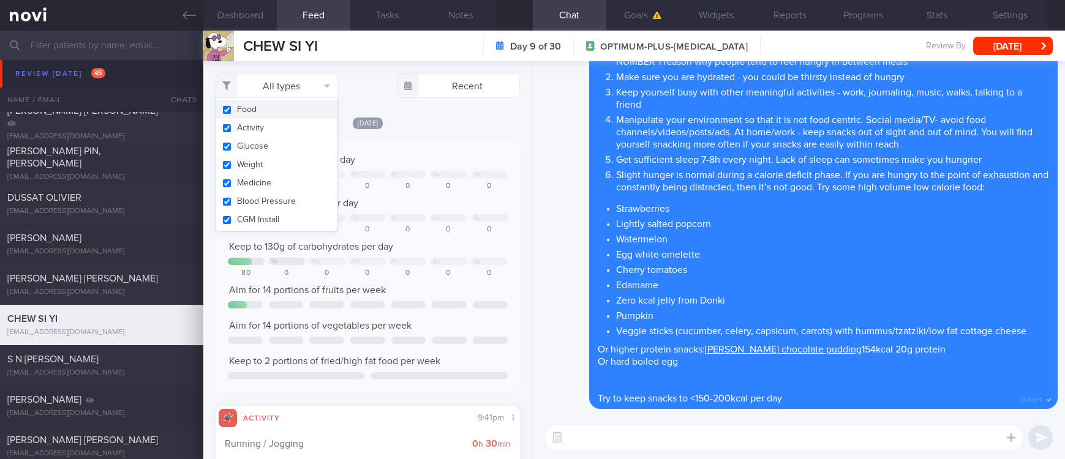
click at [266, 123] on button "Activity" at bounding box center [276, 128] width 121 height 18
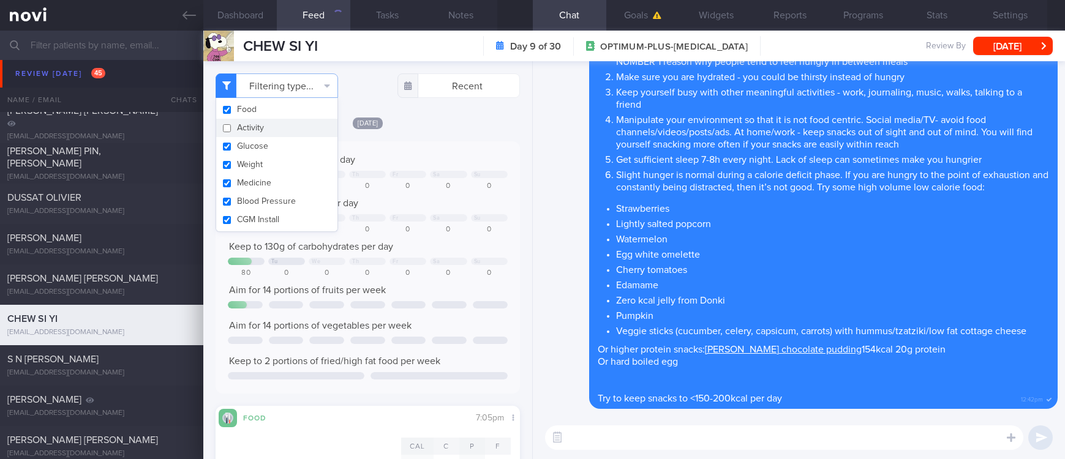
checkbox input "false"
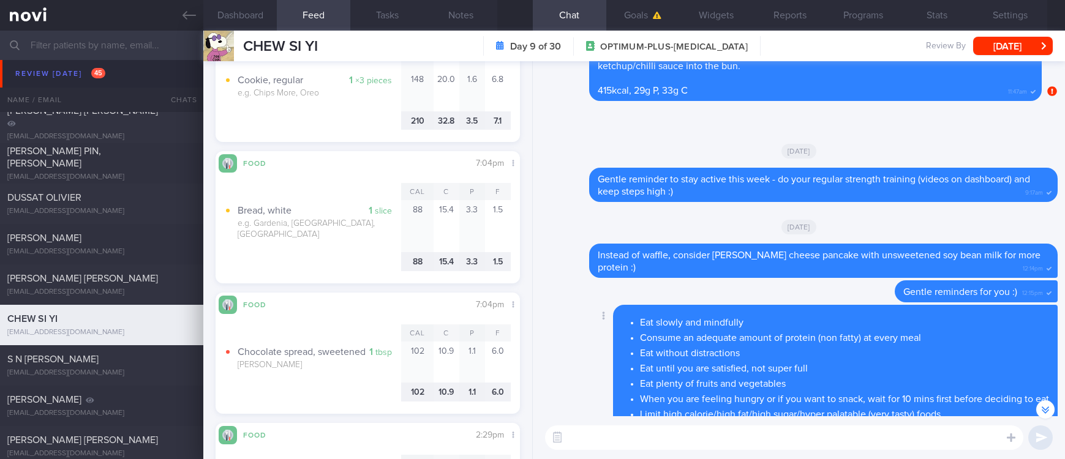
scroll to position [376, 0]
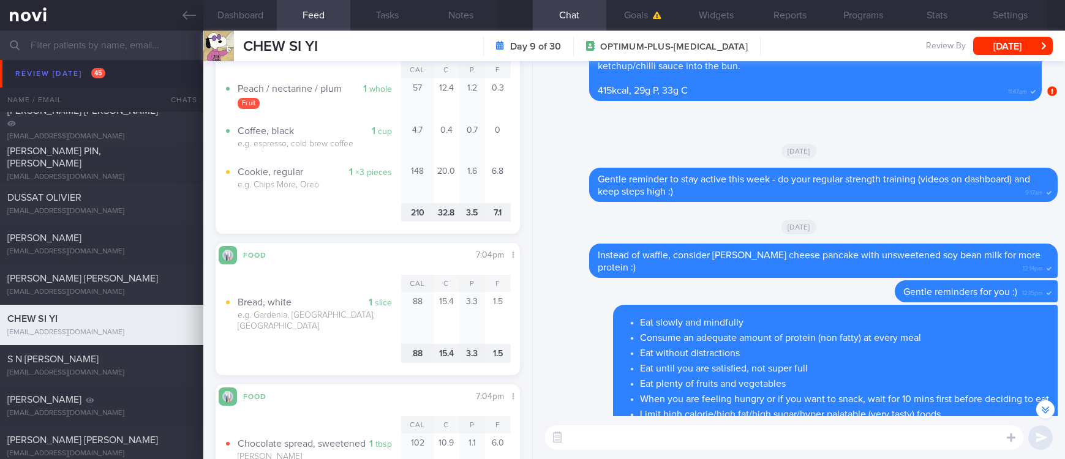
click at [623, 444] on textarea at bounding box center [784, 437] width 478 height 24
click at [620, 440] on textarea at bounding box center [784, 437] width 478 height 24
type textarea "Remember to get your 2 servings fruits and veggies in daily, Si Yi :)"
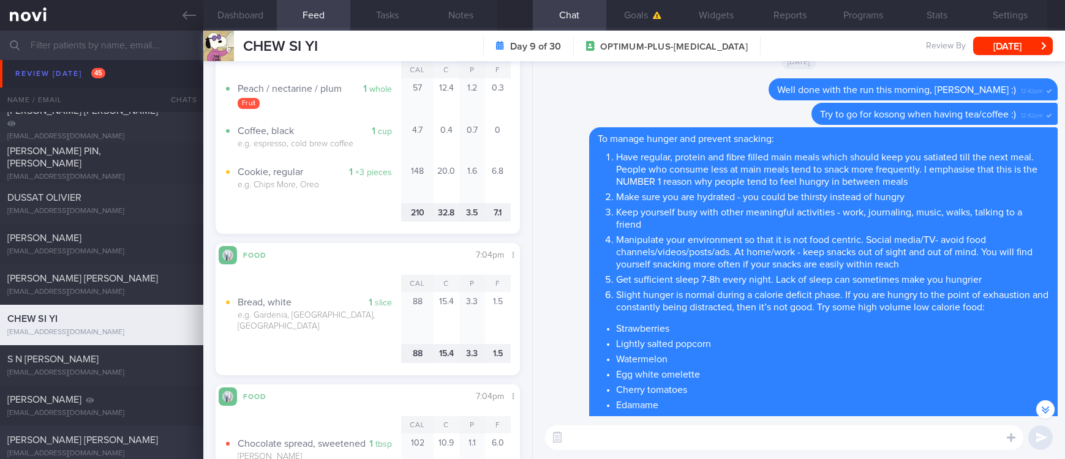
scroll to position [1285, 0]
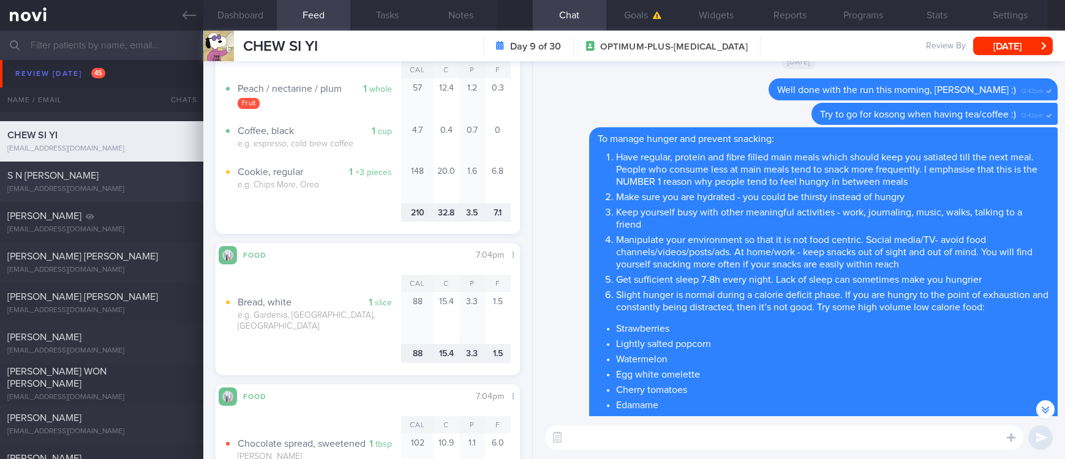
click at [135, 190] on div "kitkatskittlezz@gmail.com" at bounding box center [101, 189] width 189 height 9
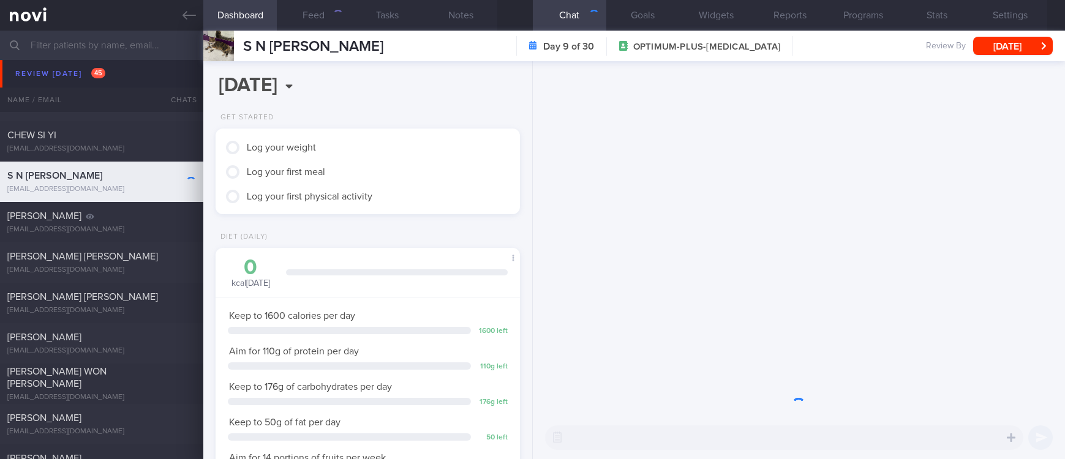
scroll to position [151, 268]
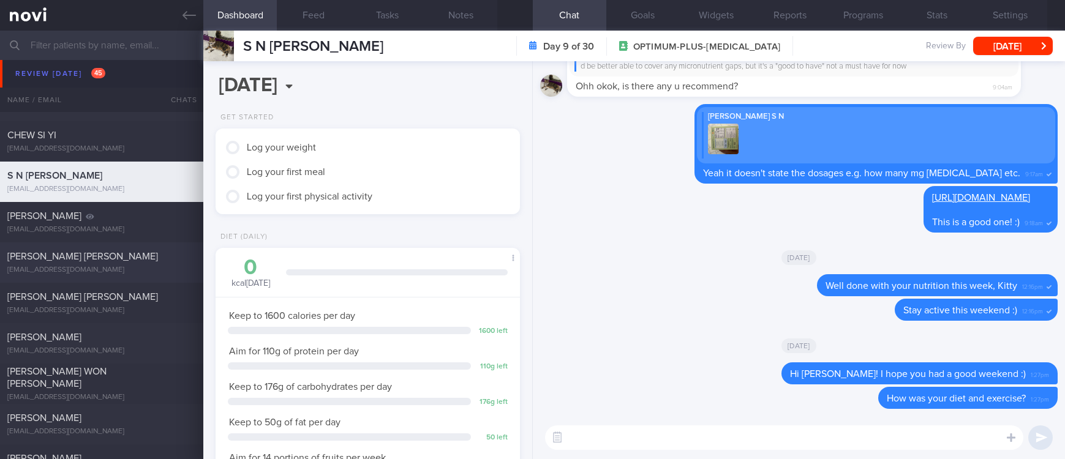
click at [143, 258] on span "RAMOS ANN EILEEN BERSALONA" at bounding box center [82, 257] width 151 height 10
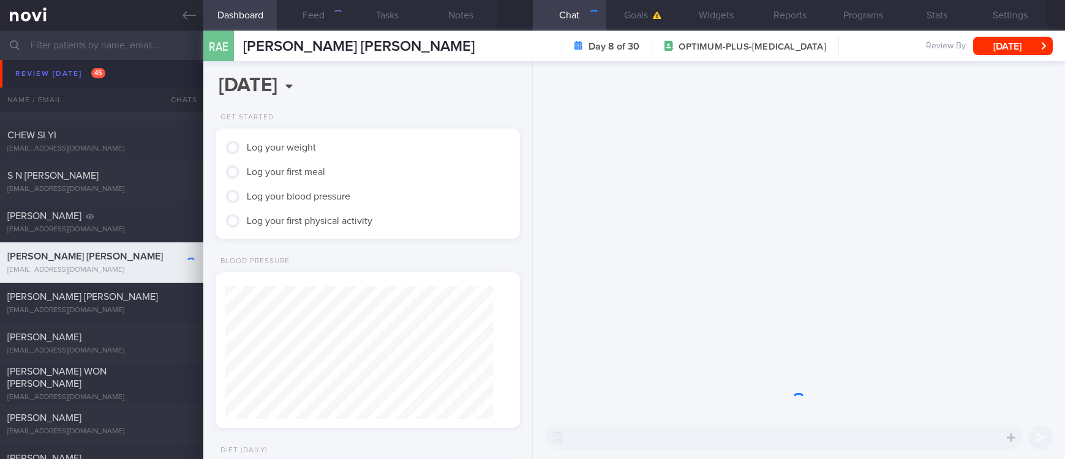
scroll to position [151, 268]
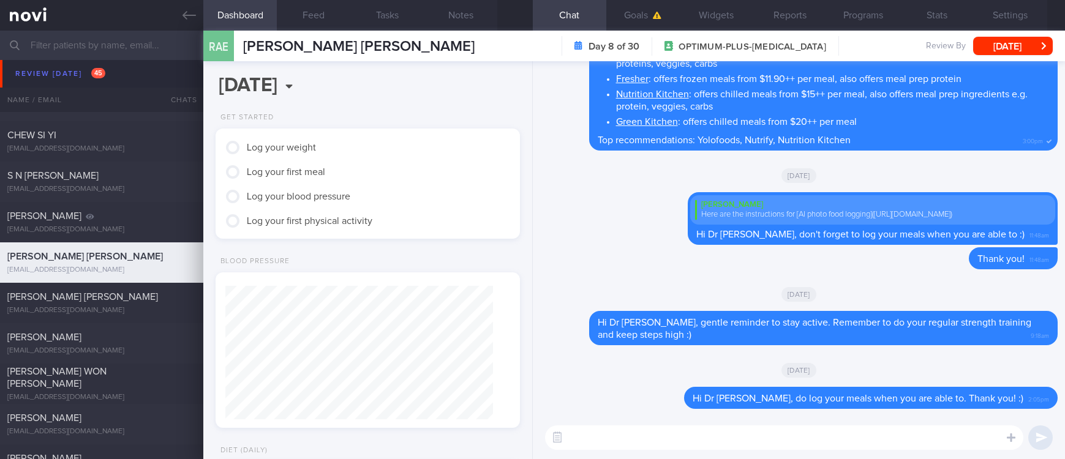
click at [939, 437] on textarea at bounding box center [784, 437] width 478 height 24
click at [821, 439] on textarea at bounding box center [784, 437] width 478 height 24
type textarea "Hi Dr Eileen, how are you?"
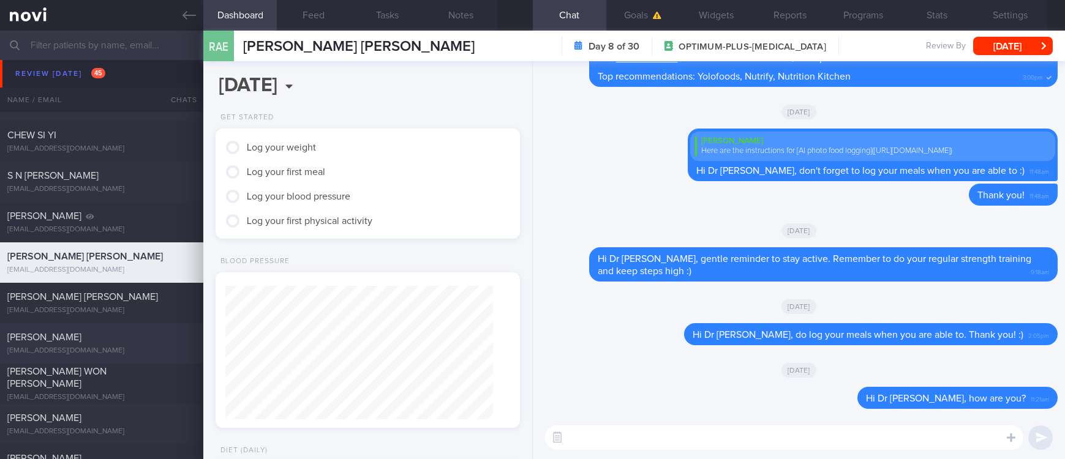
click at [154, 353] on div "els2002@yahoo.com" at bounding box center [101, 350] width 189 height 9
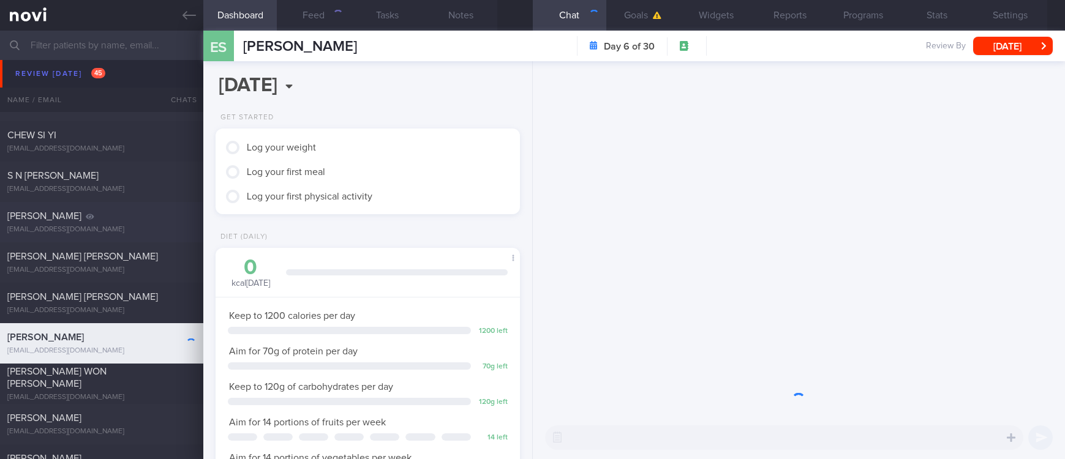
scroll to position [1377, 0]
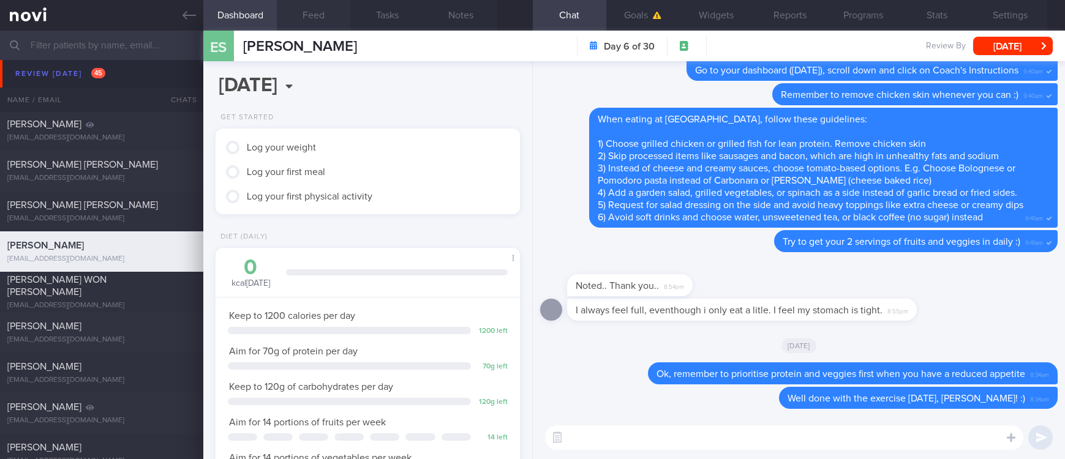
click at [315, 26] on button "Feed" at bounding box center [313, 15] width 73 height 31
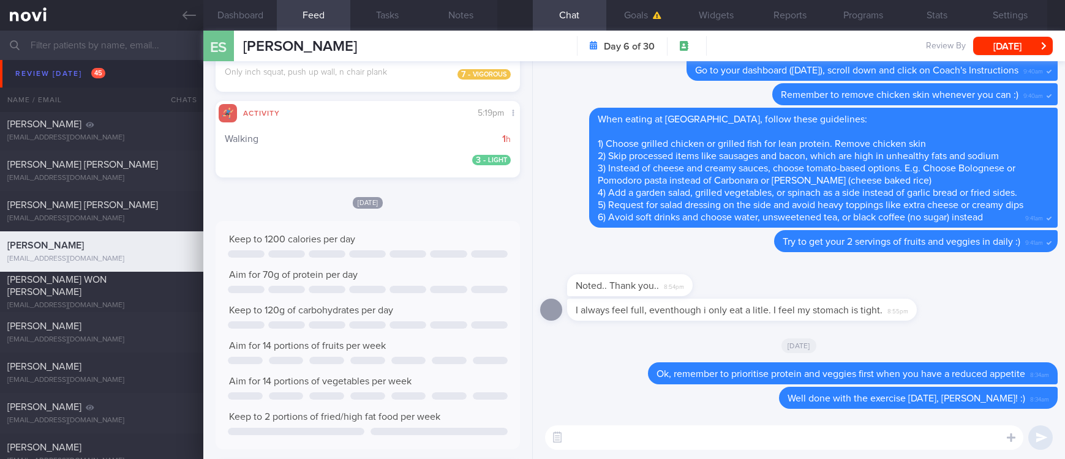
scroll to position [735, 0]
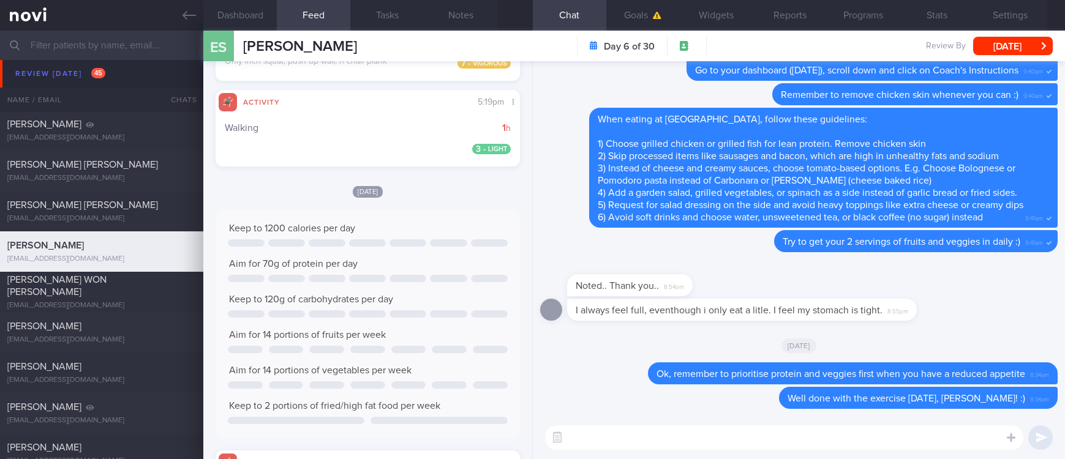
click at [608, 432] on textarea at bounding box center [784, 437] width 478 height 24
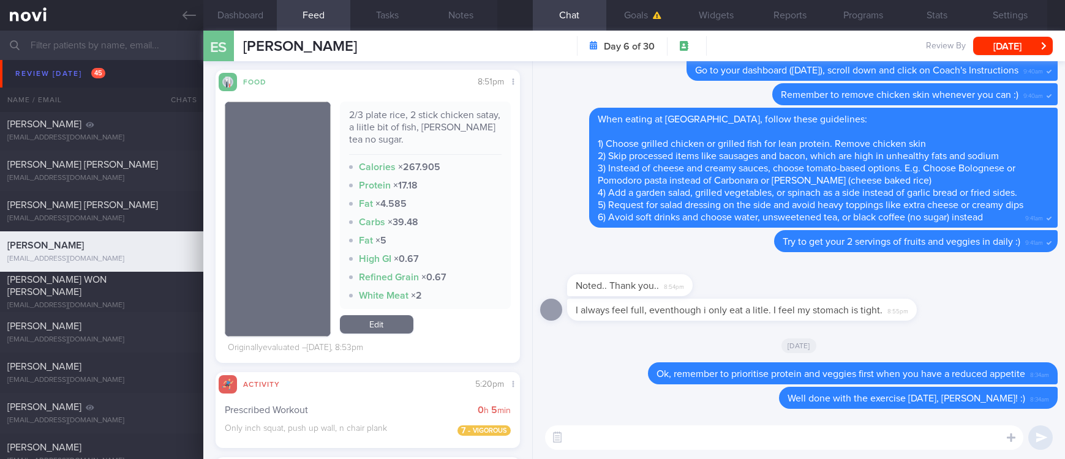
scroll to position [92, 0]
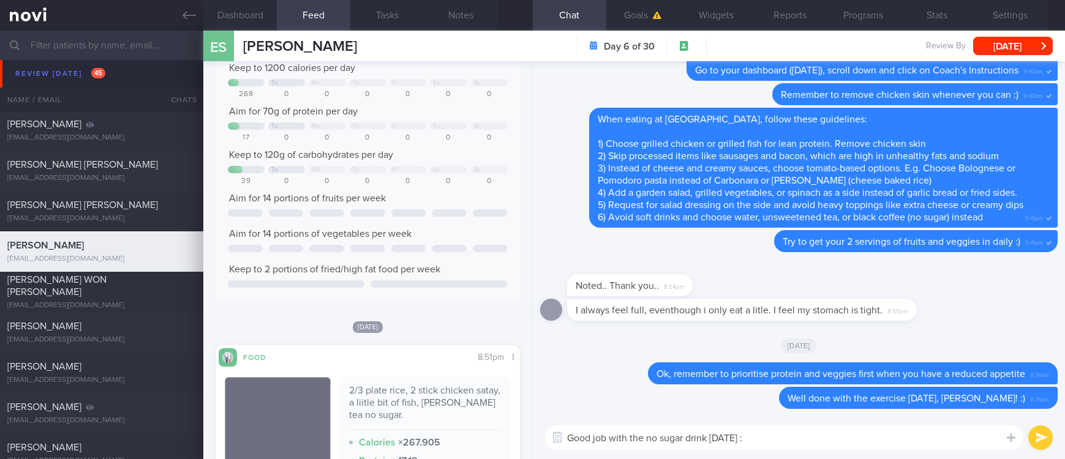
type textarea "Good job with the no sugar drink yesterday :)"
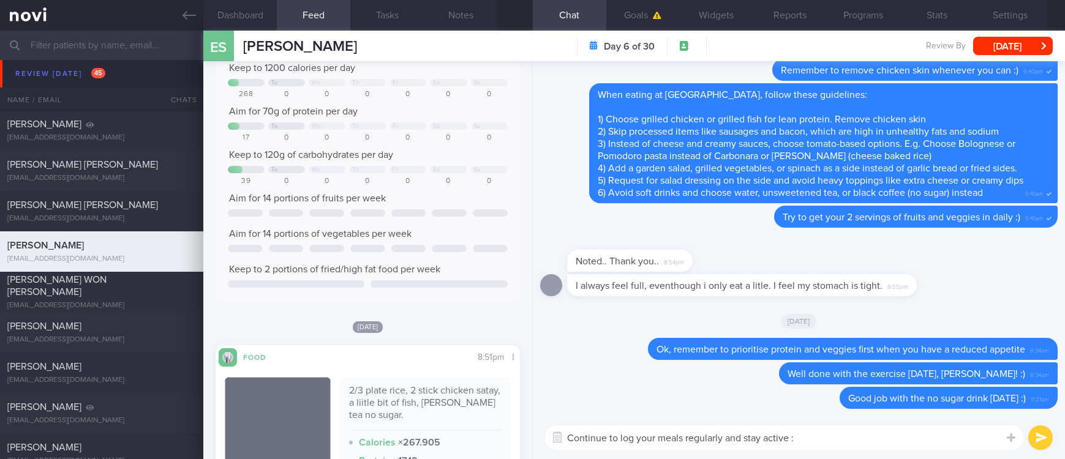
type textarea "Continue to log your meals regularly and stay active :)"
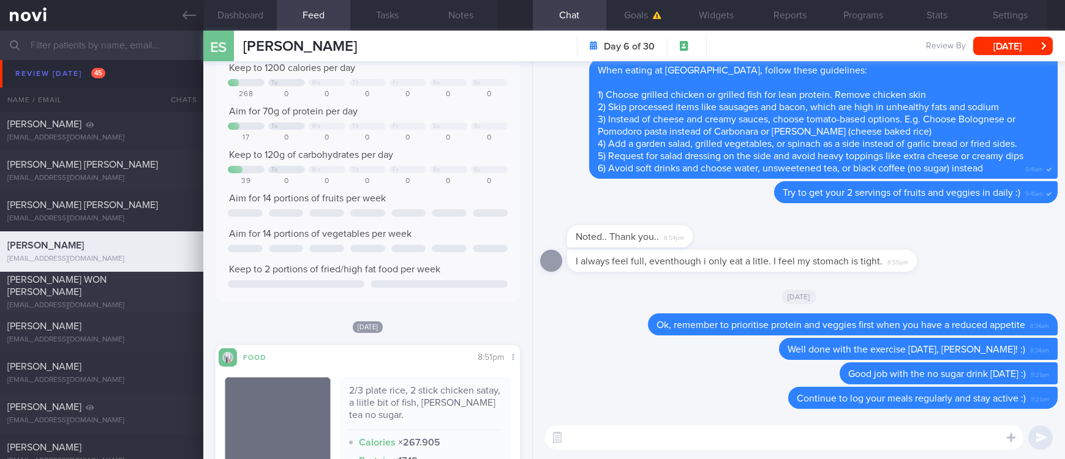
click at [98, 279] on div "JUSTYNE WON YAN NI justyne1995@gmail.com Thu, 7 Aug – OPTIMUM-PLUS-WEGOVY track…" at bounding box center [532, 292] width 1065 height 40
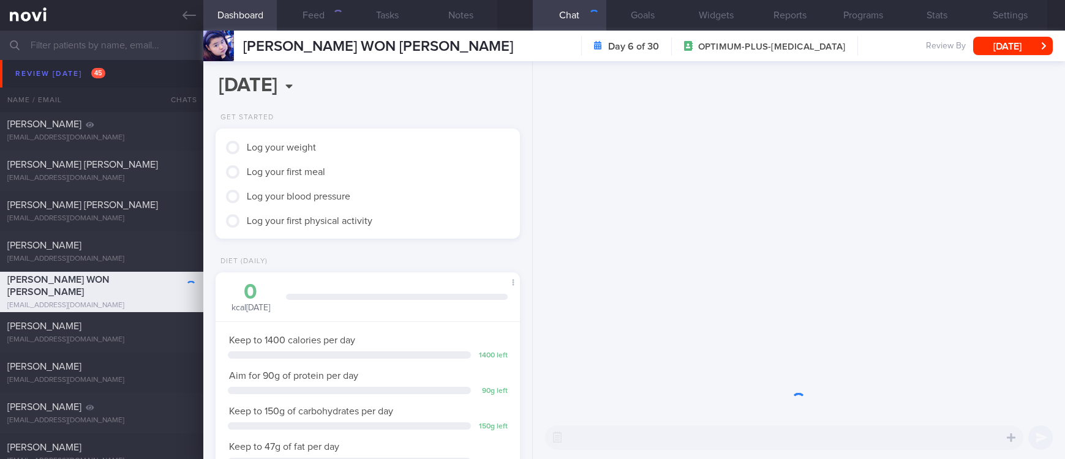
scroll to position [151, 268]
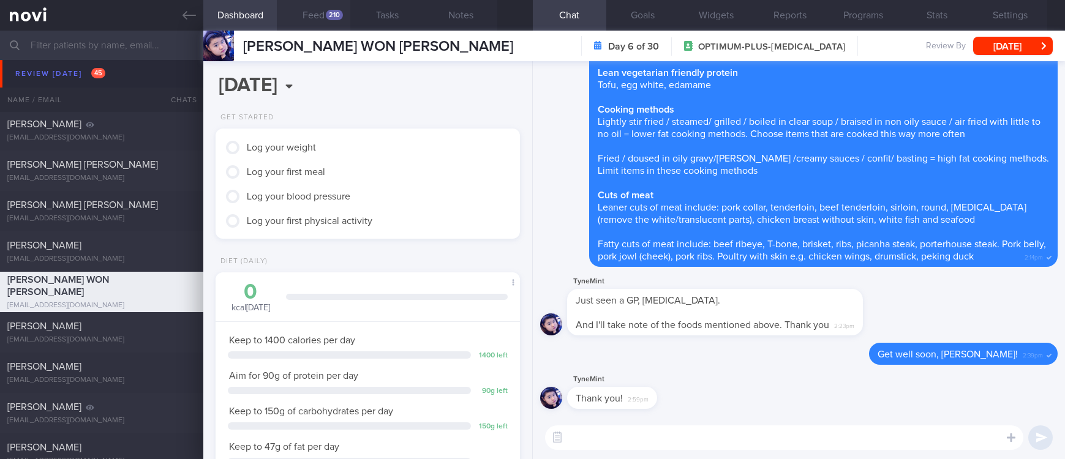
click at [307, 12] on button "Feed 210" at bounding box center [313, 15] width 73 height 31
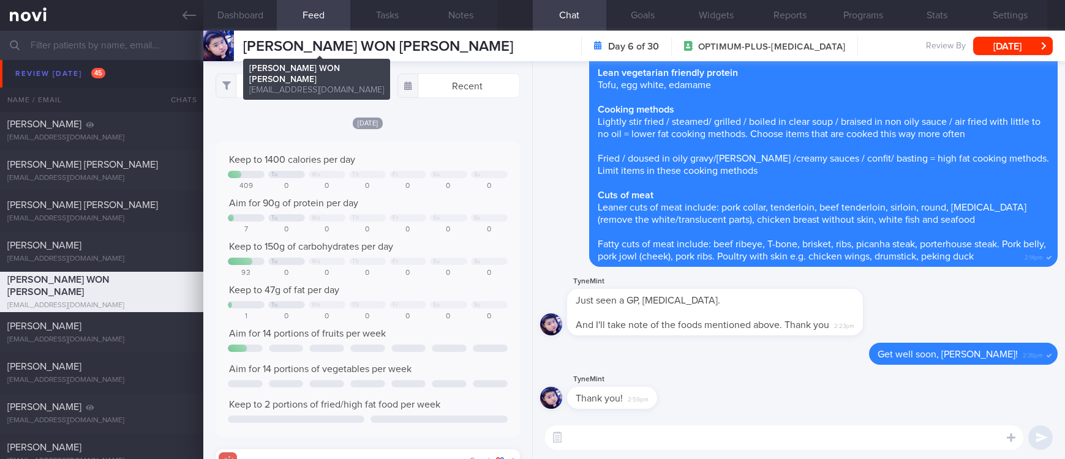
scroll to position [68, 274]
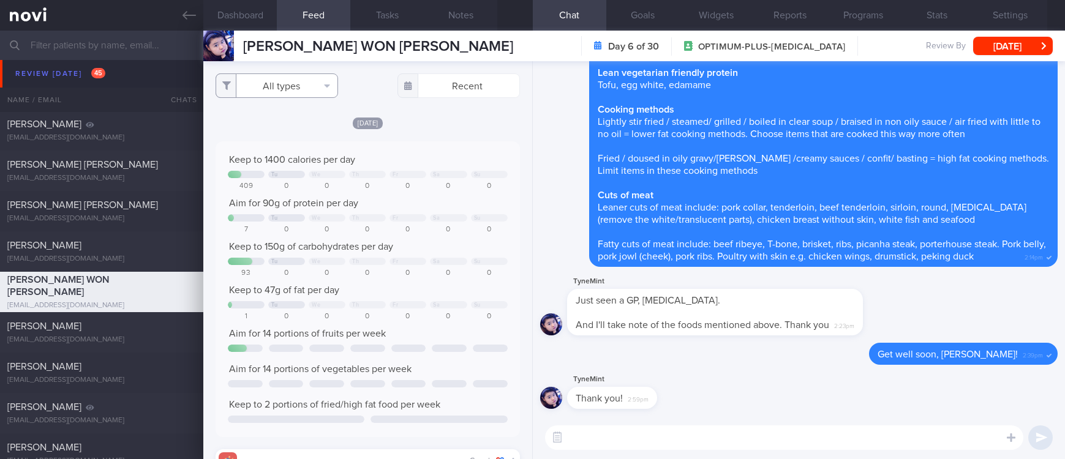
click at [289, 82] on button "All types" at bounding box center [276, 85] width 122 height 24
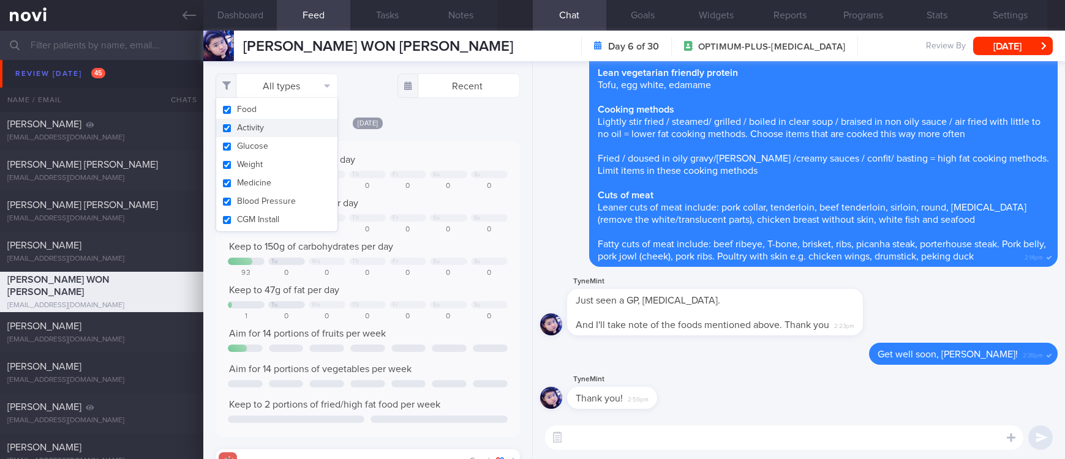
click at [268, 124] on button "Activity" at bounding box center [276, 128] width 121 height 18
checkbox input "false"
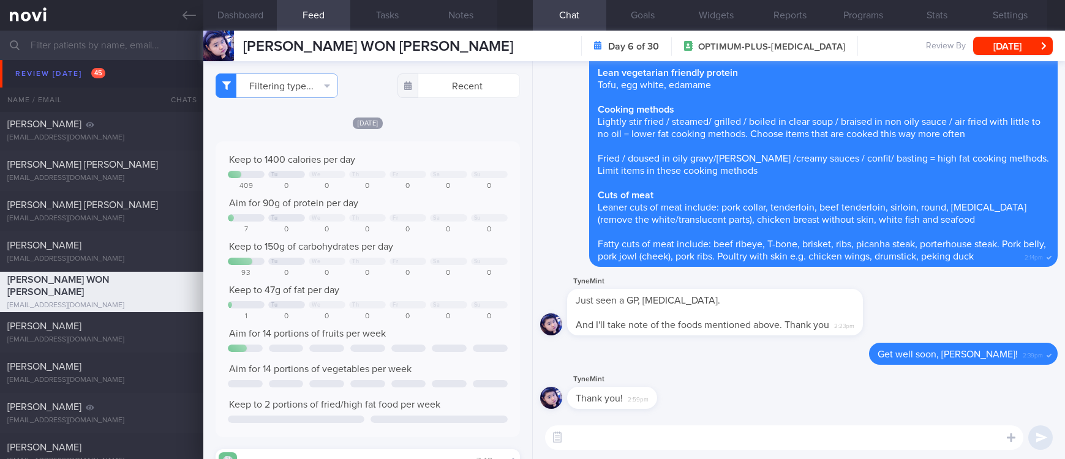
click at [422, 158] on div "Keep to 1400 calories per day" at bounding box center [367, 160] width 279 height 12
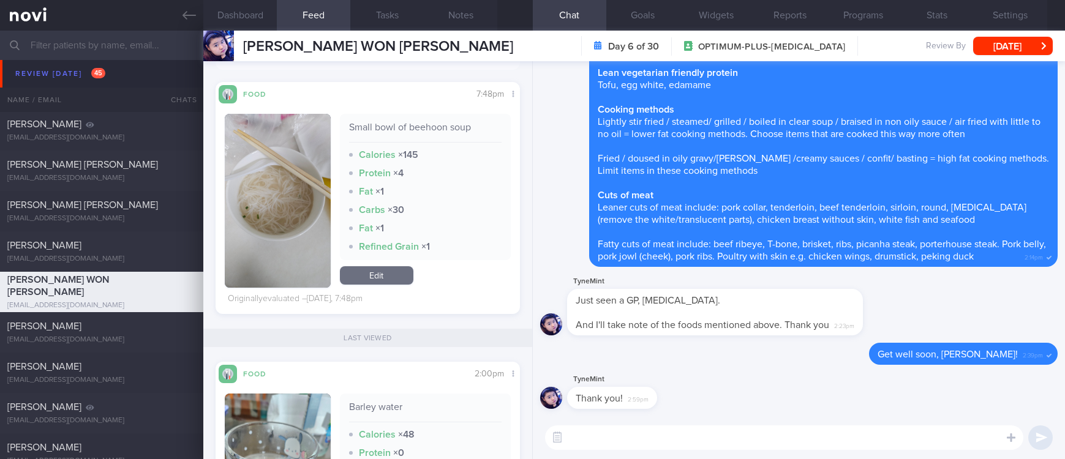
click at [649, 447] on textarea at bounding box center [784, 437] width 478 height 24
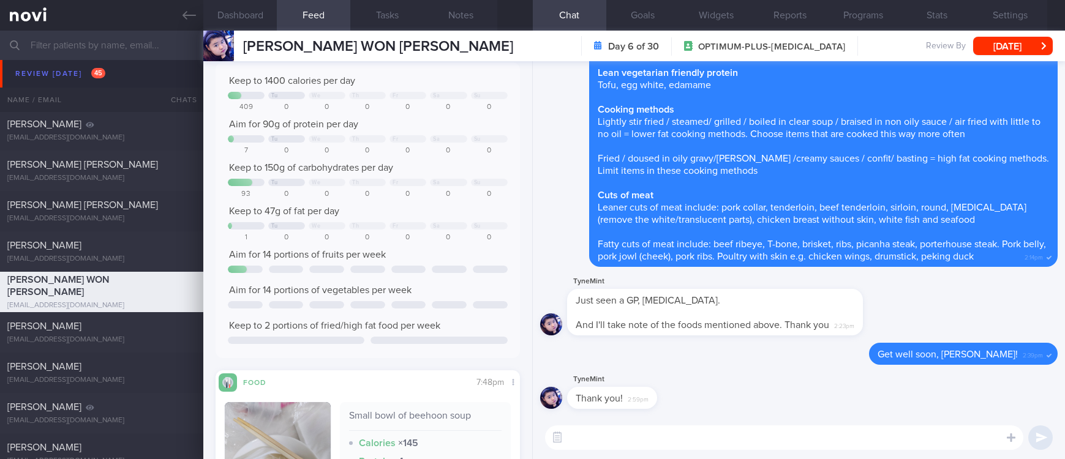
scroll to position [184, 0]
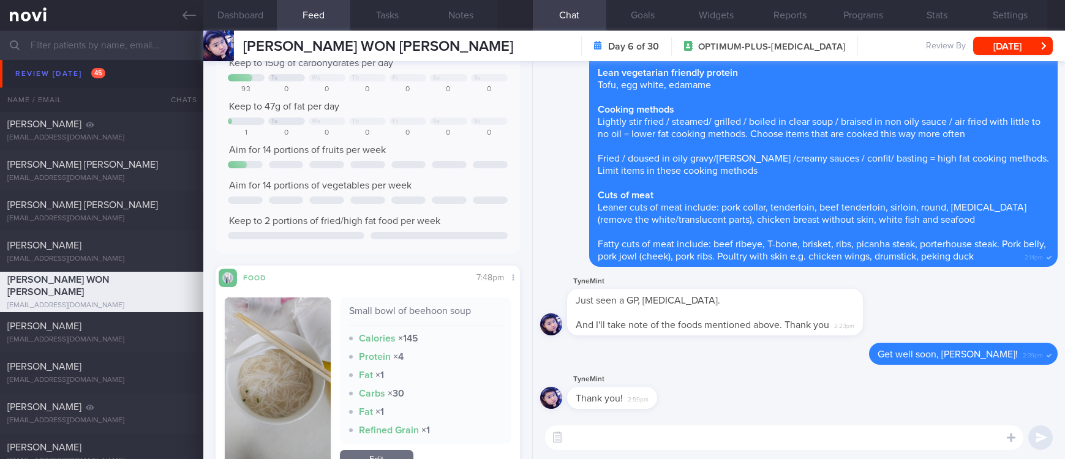
click at [301, 384] on button "button" at bounding box center [277, 384] width 105 height 174
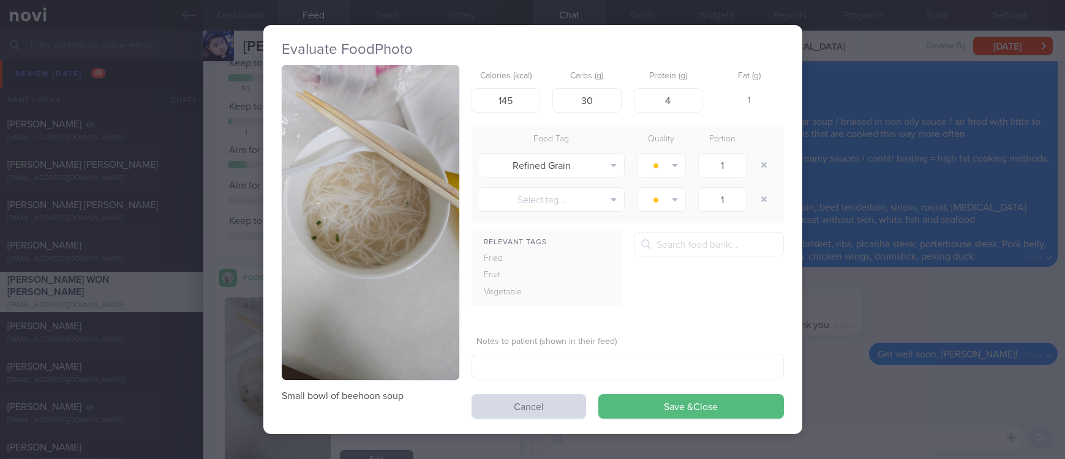
click at [354, 144] on button "button" at bounding box center [371, 222] width 178 height 315
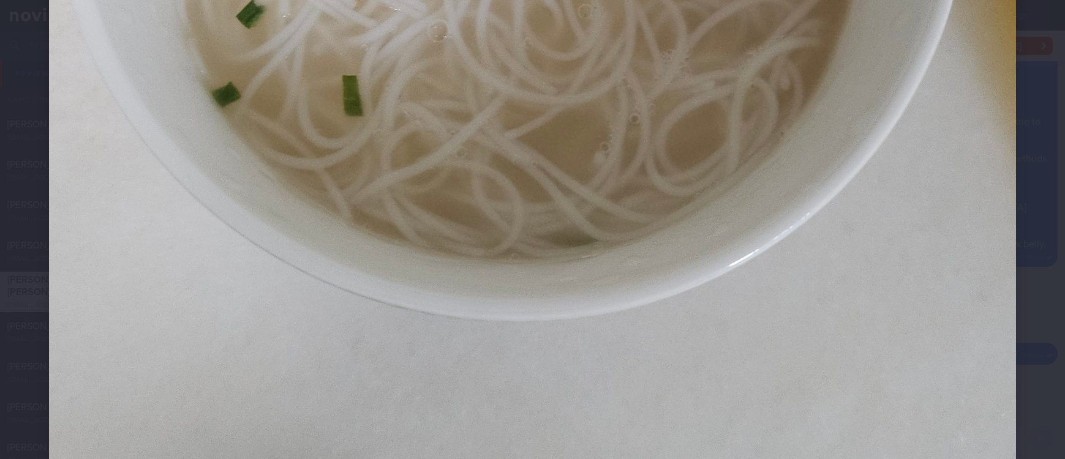
scroll to position [918, 0]
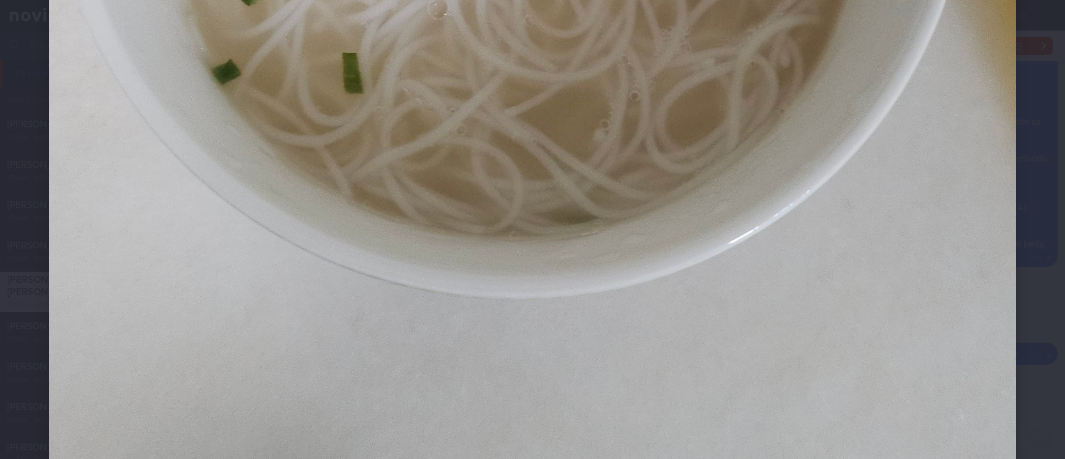
click at [926, 331] on div "Evaluate Food Photo Small bowl of beehoon soup Calories (kcal) 145 Carbs (g) 30…" at bounding box center [532, 229] width 1065 height 459
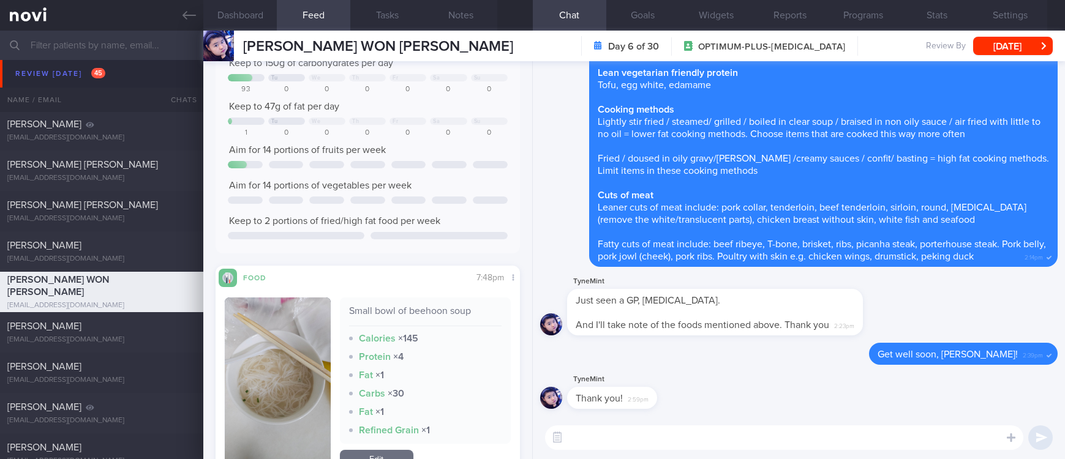
drag, startPoint x: 992, startPoint y: 393, endPoint x: 946, endPoint y: 427, distance: 57.3
click at [992, 393] on div "TyneMint Thank you! 2:59pm" at bounding box center [798, 394] width 517 height 44
click at [926, 438] on textarea at bounding box center [784, 437] width 478 height 24
type textarea "D"
type textarea "R"
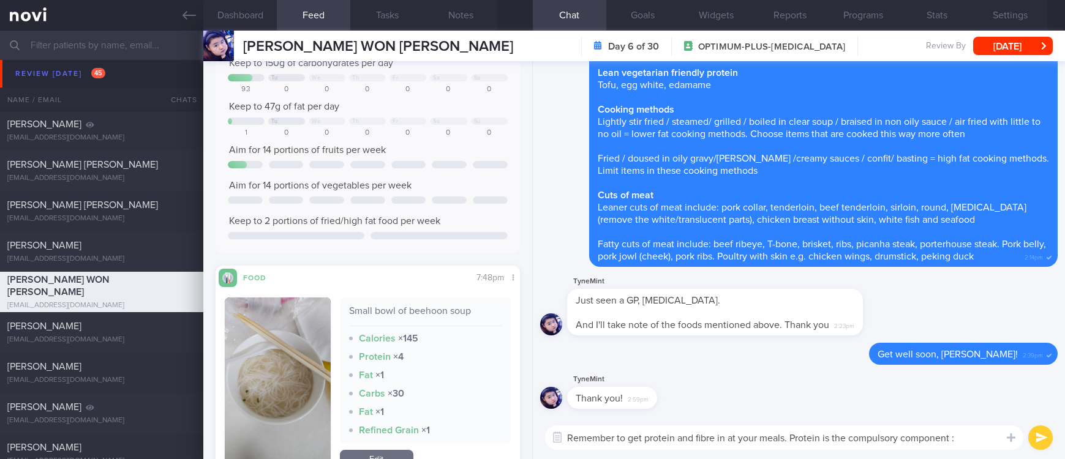
type textarea "Remember to get protein and fibre in at your meals. Protein is the compulsory c…"
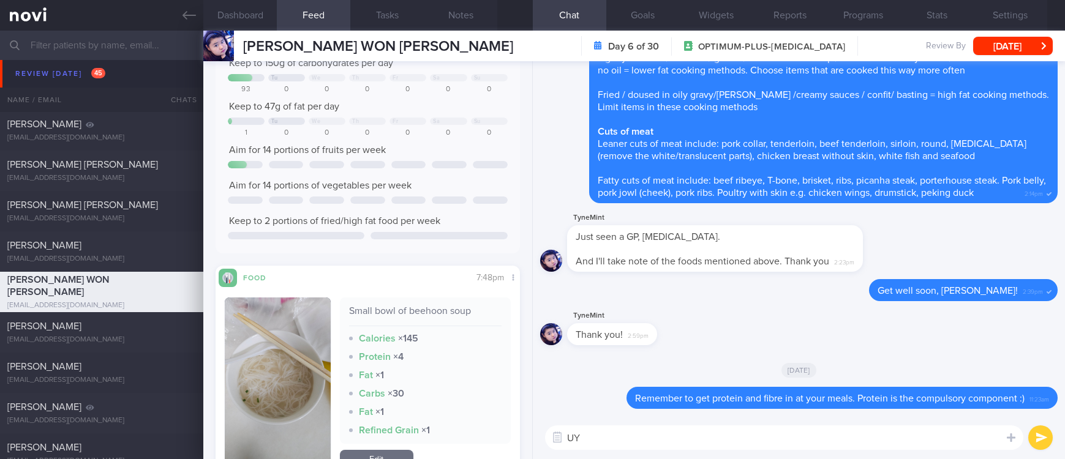
type textarea "U"
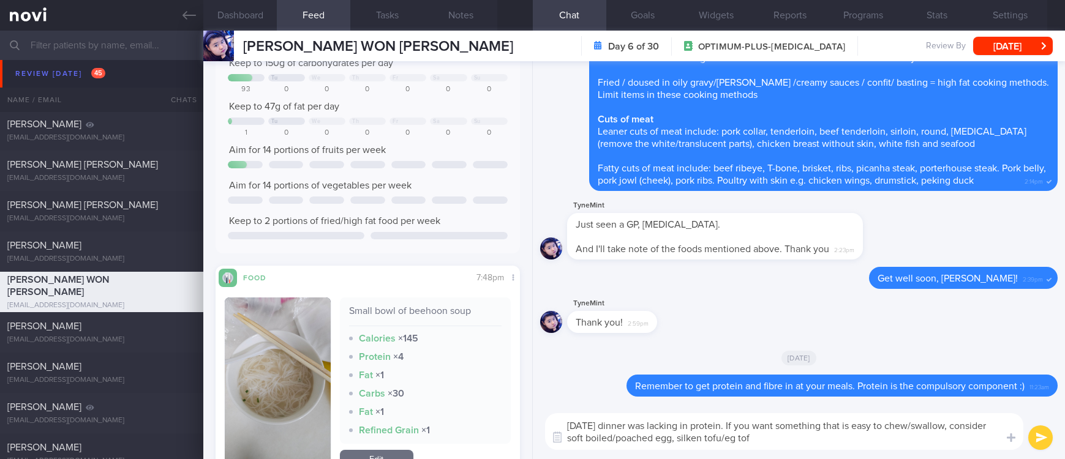
type textarea "Yesterday's dinner was lacking in protein. If you want something that is easy t…"
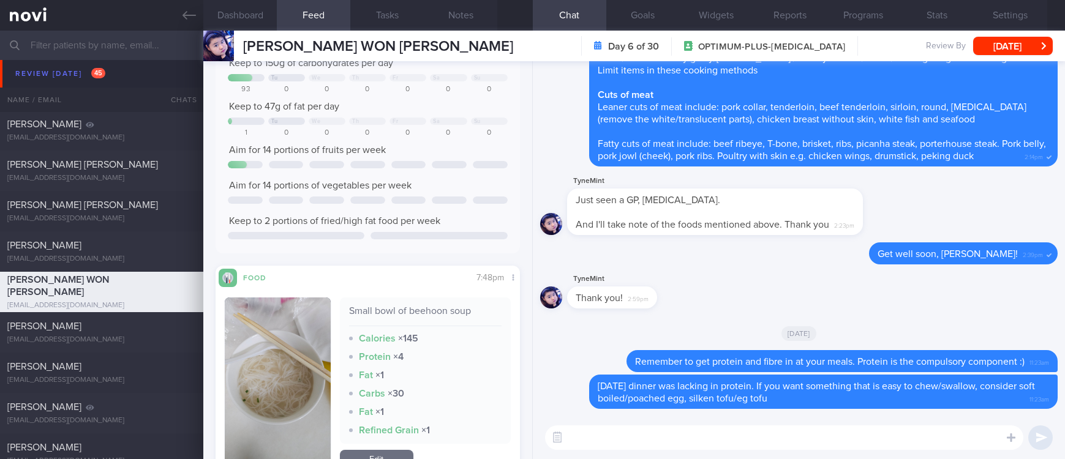
click at [696, 439] on textarea at bounding box center [784, 437] width 478 height 24
paste textarea "[Tamago mushi](https://fortunefood.com.sg/product/tamago-tofu-mushi/) [Egg whit…"
type textarea "[Tamago mushi](https://fortunefood.com.sg/product/tamago-tofu-mushi/) [Egg whit…"
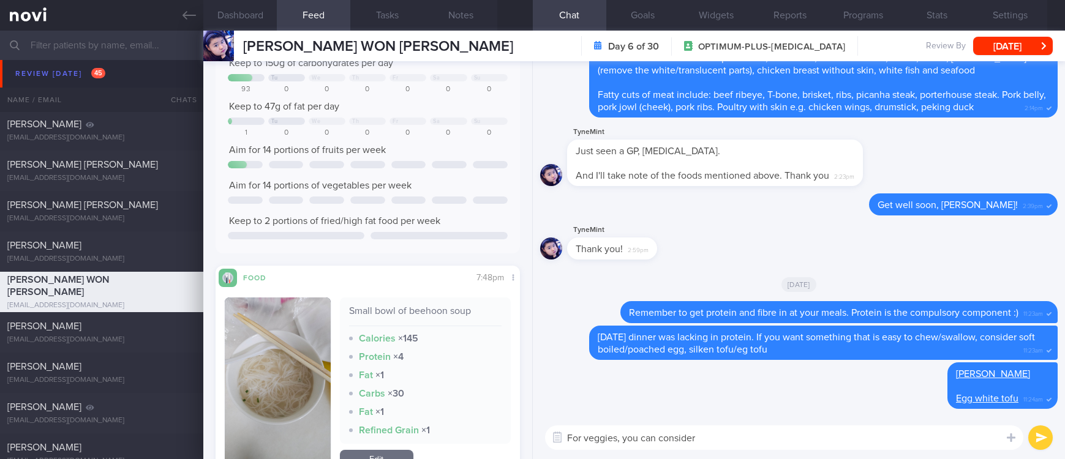
drag, startPoint x: 727, startPoint y: 441, endPoint x: 444, endPoint y: 438, distance: 282.2
click at [444, 438] on div "Dashboard Feed 210 Tasks Notes Chat Goals Widgets Reports Programs Stats Settin…" at bounding box center [633, 245] width 861 height 428
paste textarea "Try frozen veggies (the nutritional value of frozen veggies are similar to fres…"
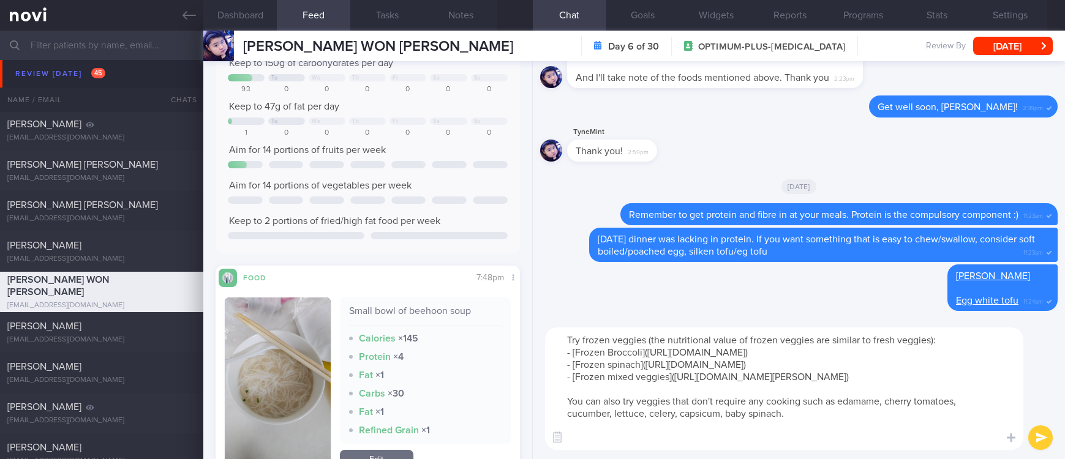
type textarea "Try frozen veggies (the nutritional value of frozen veggies are similar to fres…"
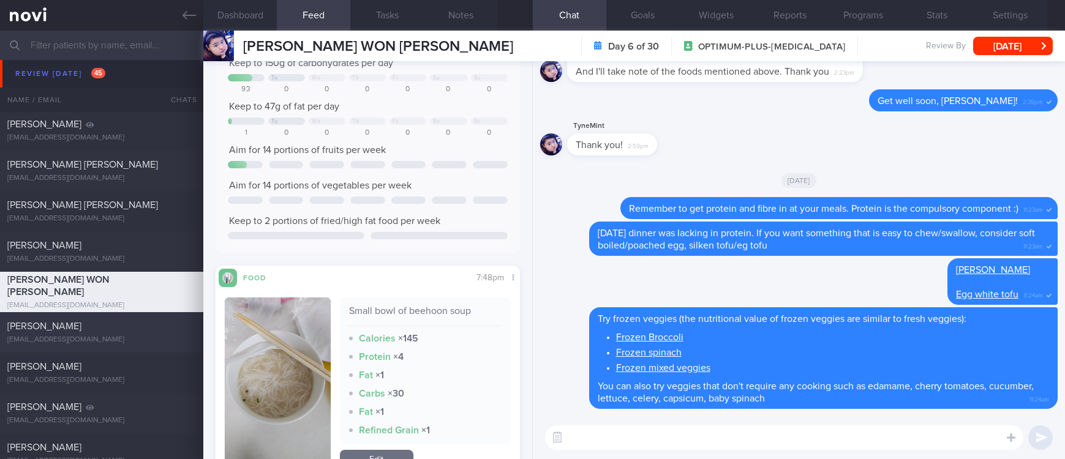
click at [94, 333] on div "LEE KLANZ klanzbat@gmail.com" at bounding box center [101, 332] width 203 height 24
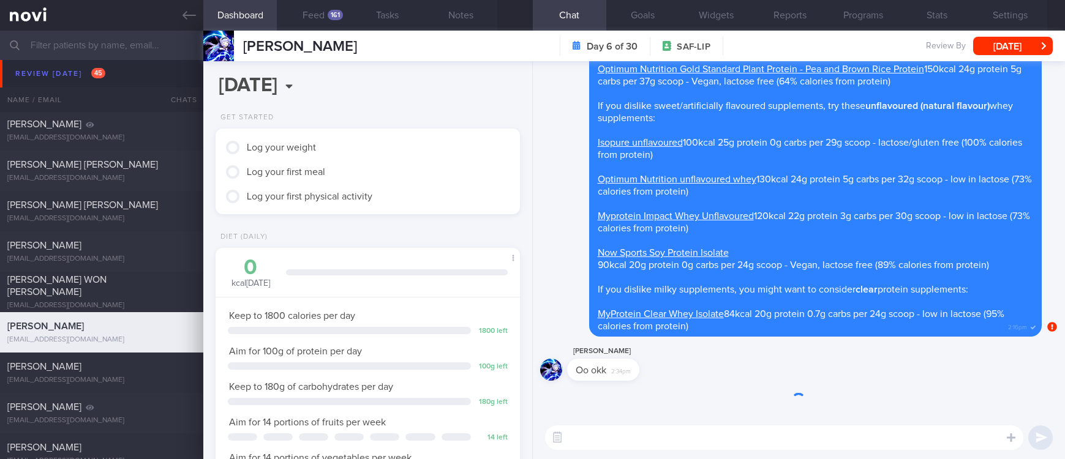
scroll to position [136, 273]
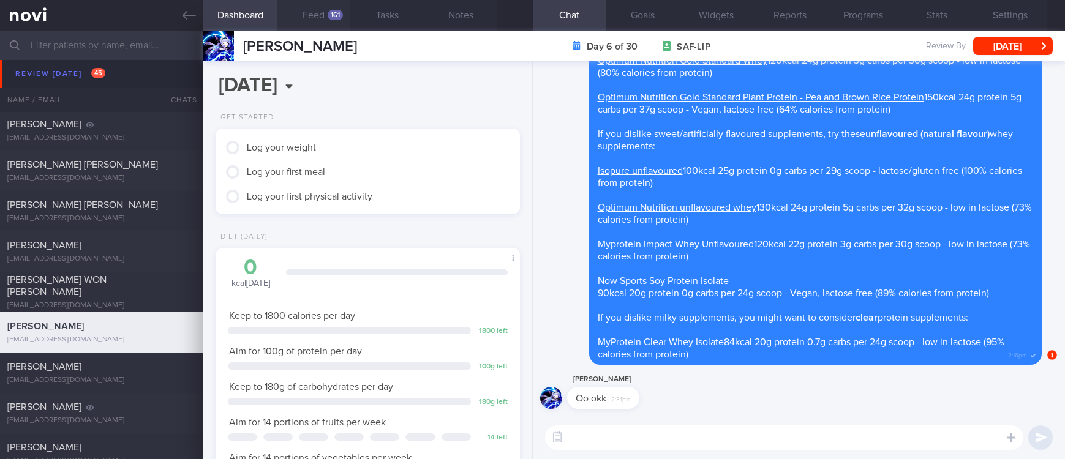
click at [328, 22] on button "Feed 161" at bounding box center [313, 15] width 73 height 31
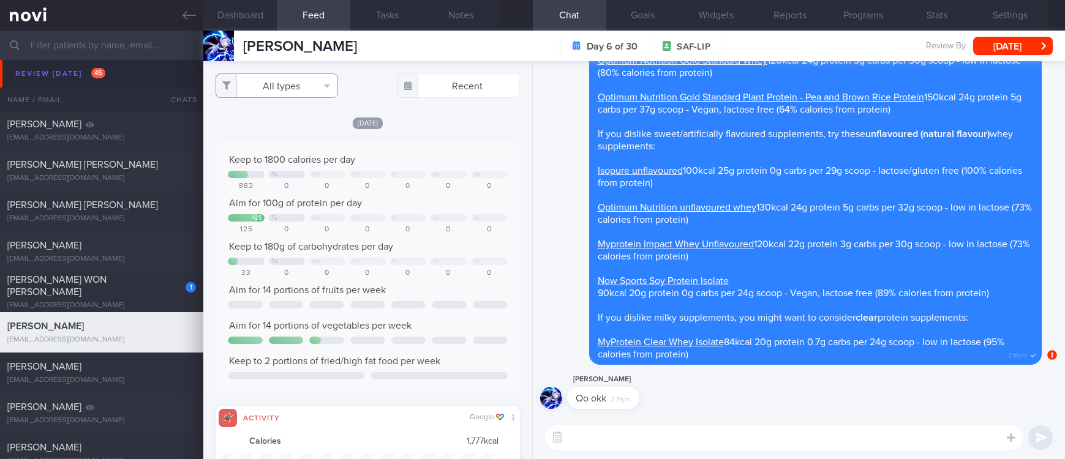
click at [276, 83] on button "All types" at bounding box center [276, 85] width 122 height 24
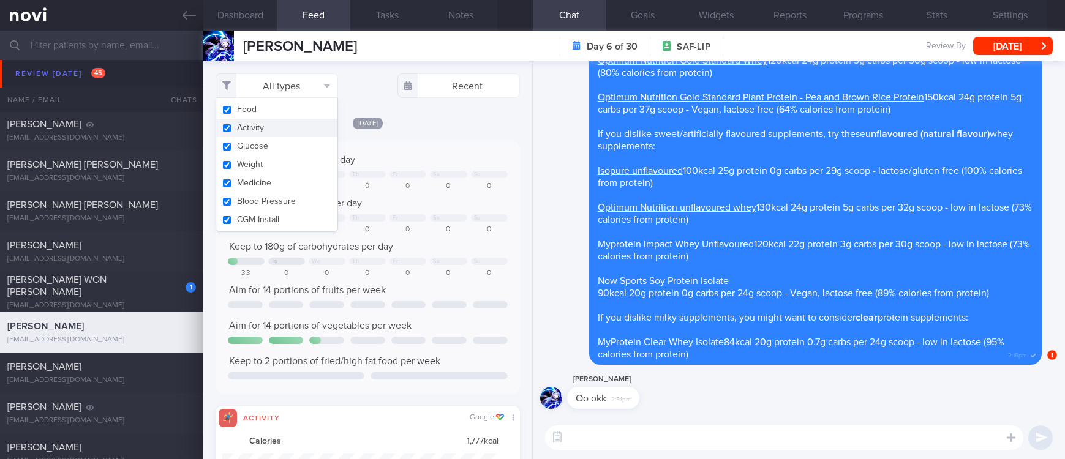
click at [258, 125] on button "Activity" at bounding box center [276, 128] width 121 height 18
checkbox input "false"
click at [464, 142] on div "Keep to 1800 calories per day Tu We Th Fr Sa Su 883 0 0 0 0 0 0 Aim for 100g of…" at bounding box center [367, 267] width 304 height 252
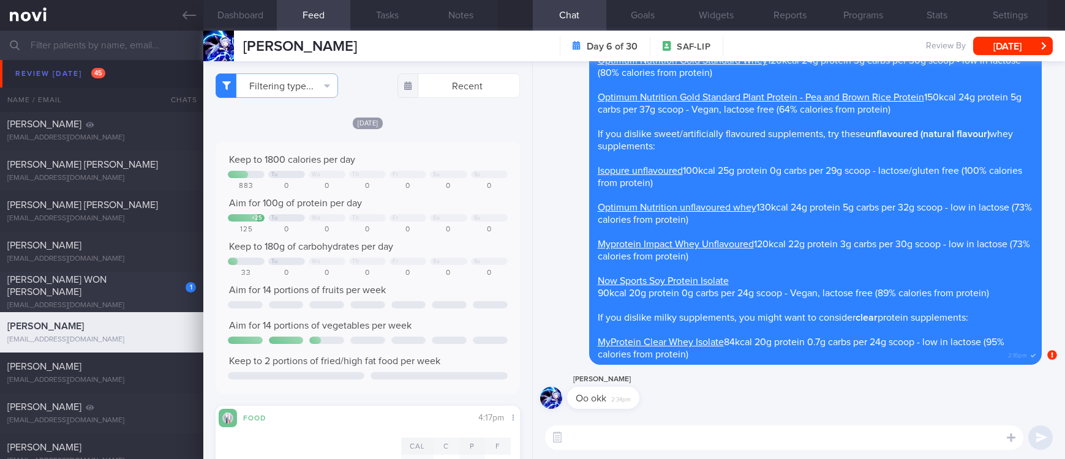
click at [137, 288] on div "JUSTYNE WON YAN NI" at bounding box center [99, 286] width 185 height 24
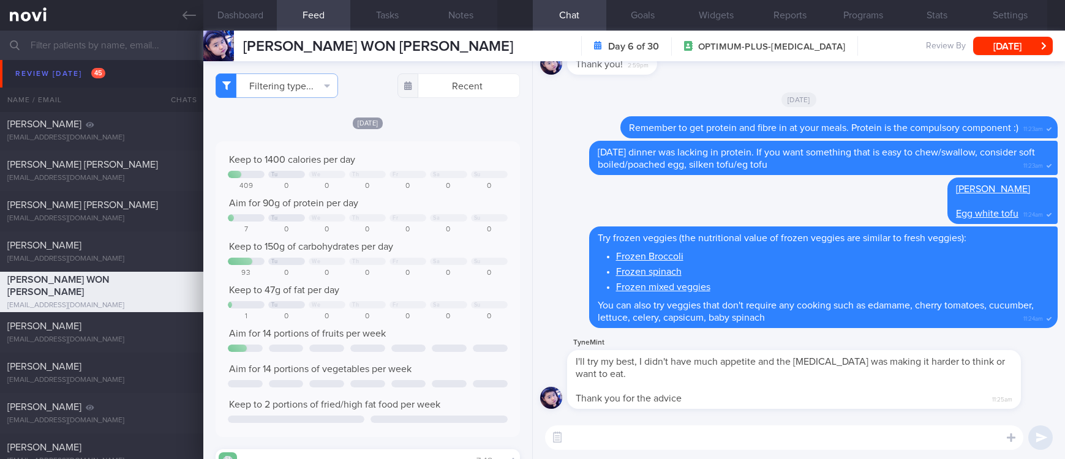
scroll to position [1469, 0]
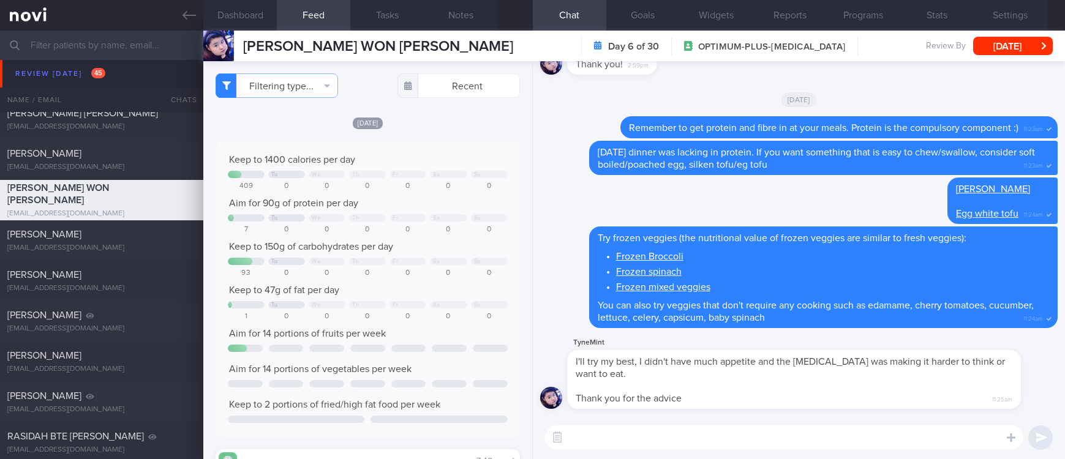
click at [619, 439] on textarea at bounding box center [784, 437] width 478 height 24
type textarea "No worries, I hope you feel better soon!"
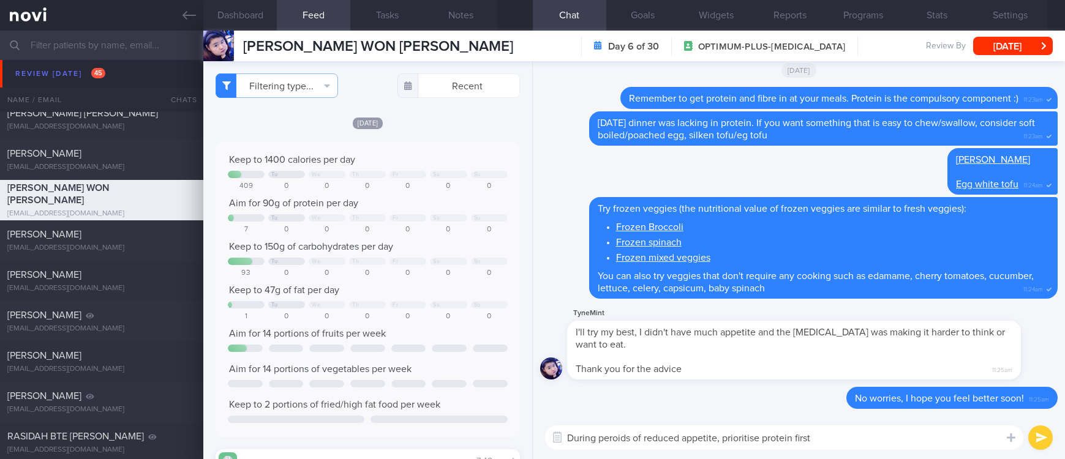
drag, startPoint x: 602, startPoint y: 452, endPoint x: 593, endPoint y: 385, distance: 67.9
click at [545, 316] on div "TyneMint I'll try my best, I didn't have much appetite and the stomach bug was …" at bounding box center [798, 346] width 517 height 81
click at [869, 437] on textarea "During periods of reduced appetite, prioritise protein first" at bounding box center [784, 437] width 478 height 24
type textarea "During periods of reduced appetite, prioritise protein first before carbs"
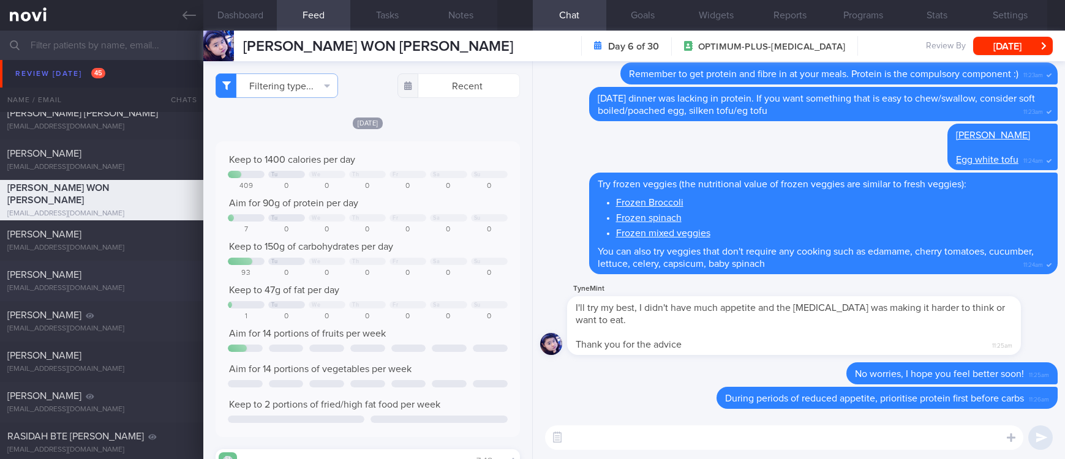
click at [143, 286] on div "lihaowon@gmail.com" at bounding box center [101, 288] width 189 height 9
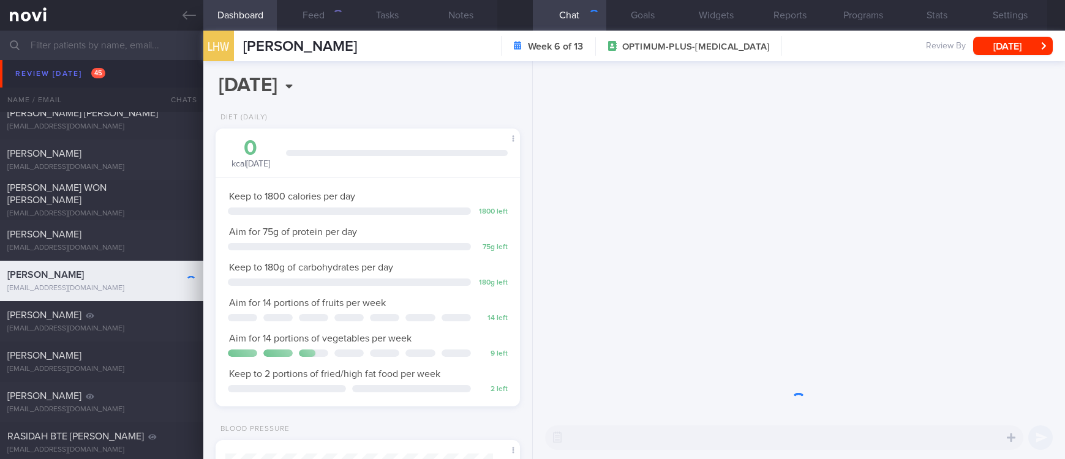
scroll to position [151, 268]
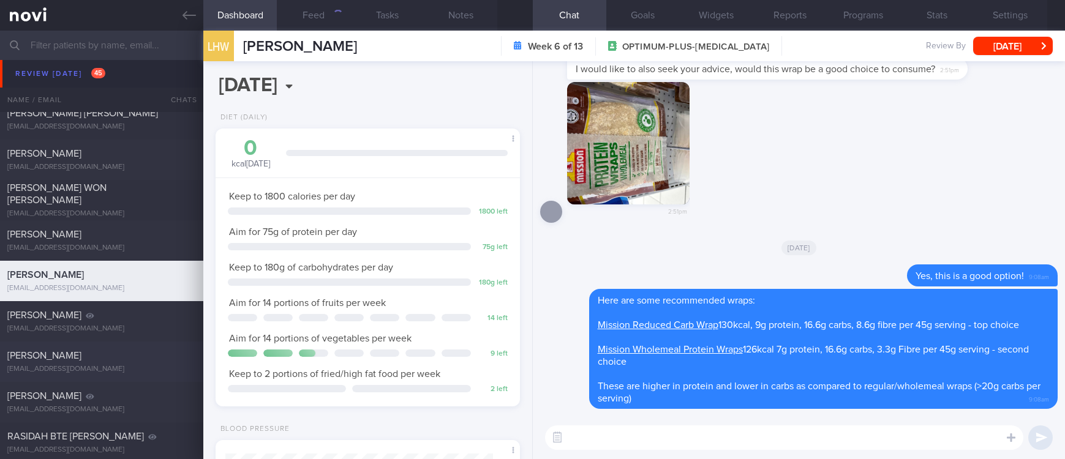
click at [154, 356] on div "MUHAMMAD NOREDEEN BIN MOHD ZAIN" at bounding box center [99, 356] width 185 height 12
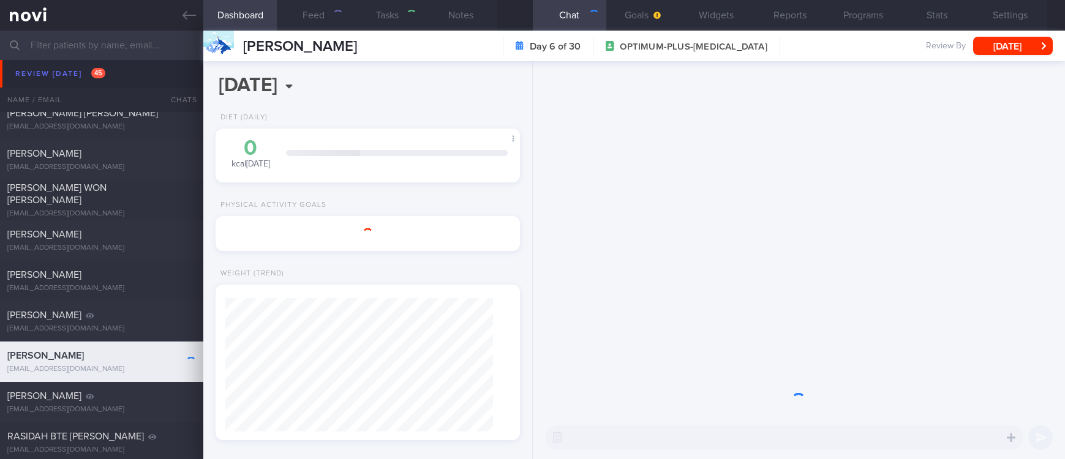
type input "tracked"
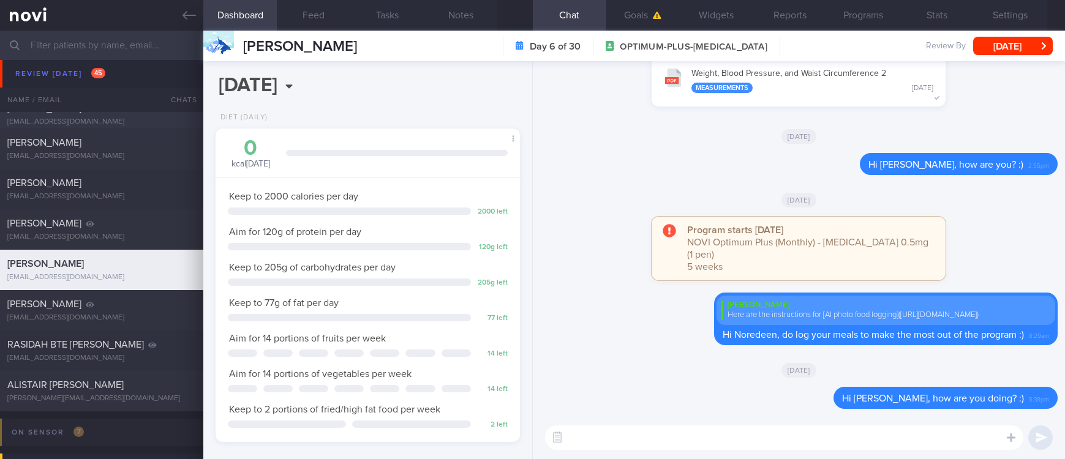
scroll to position [1469, 0]
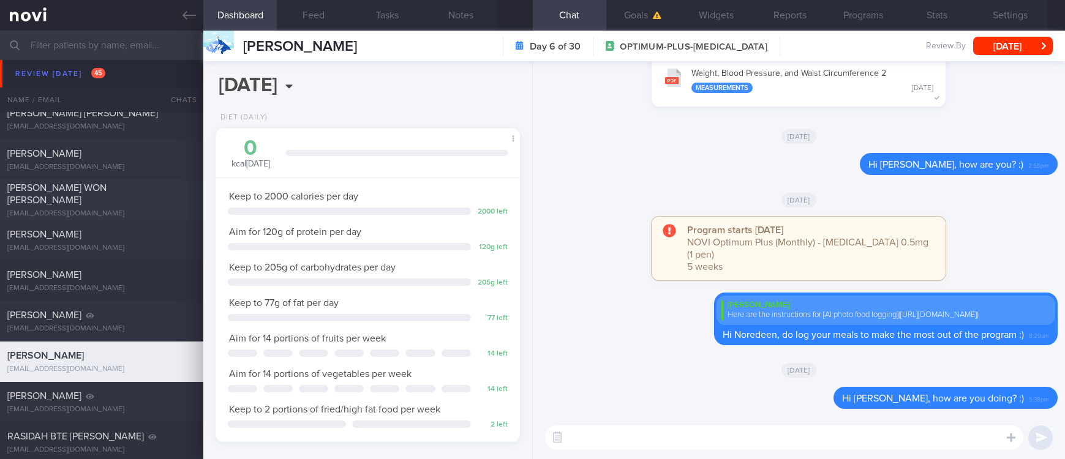
click at [138, 200] on div "JUSTYNE WON YAN NI" at bounding box center [99, 194] width 185 height 24
drag, startPoint x: 1014, startPoint y: 168, endPoint x: 862, endPoint y: 163, distance: 151.3
click at [862, 163] on div "Delete Hi Noredeen, how are you? :) 2:55pm" at bounding box center [933, 164] width 247 height 22
copy div "Hi Noredeen, how are you? :)"
click at [943, 432] on textarea at bounding box center [784, 437] width 478 height 24
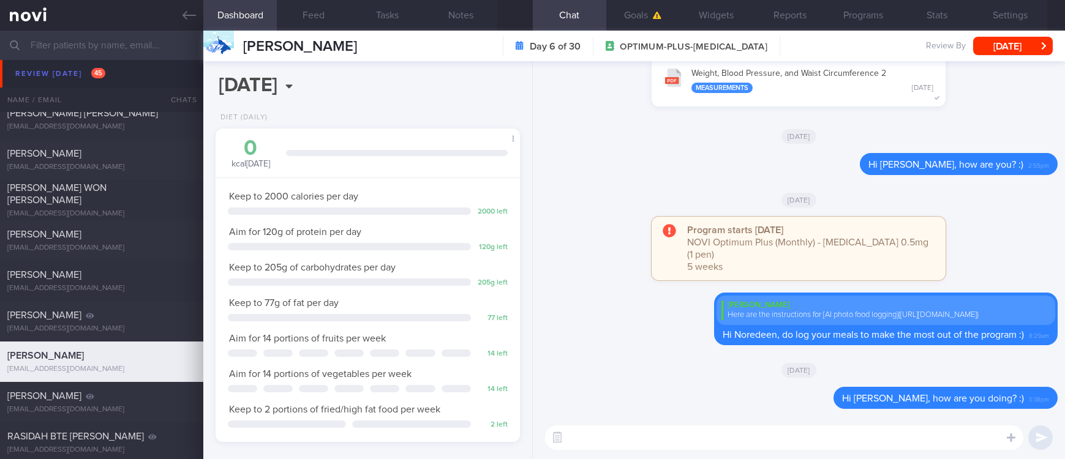
paste textarea "Hi Noredeen, how are you? :)"
type textarea "Hi Noredeen, how are you? :)"
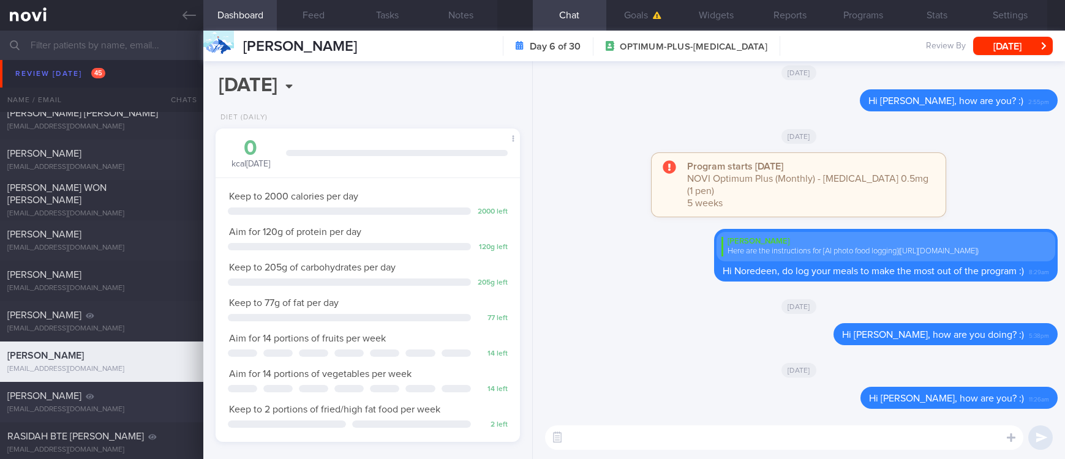
scroll to position [1561, 0]
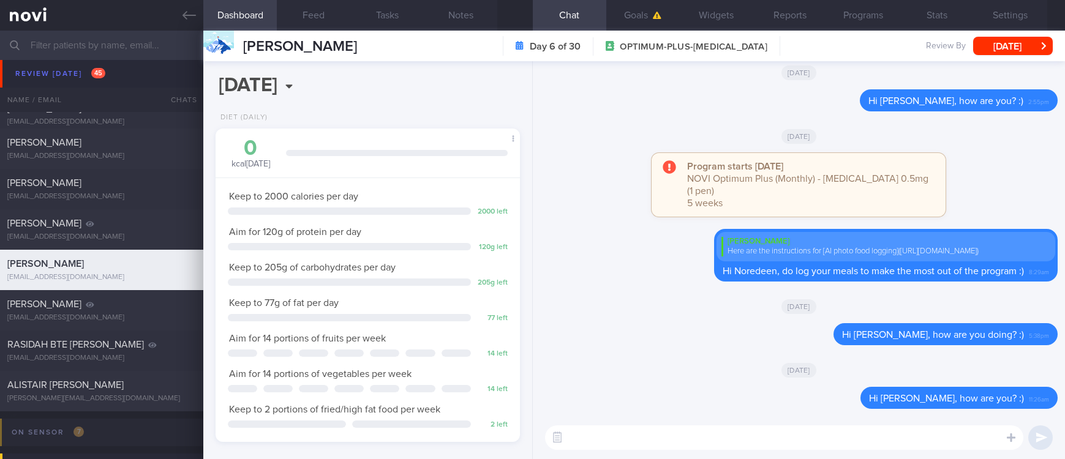
click at [141, 397] on div "alistair.moreton@gmail.com" at bounding box center [101, 398] width 189 height 9
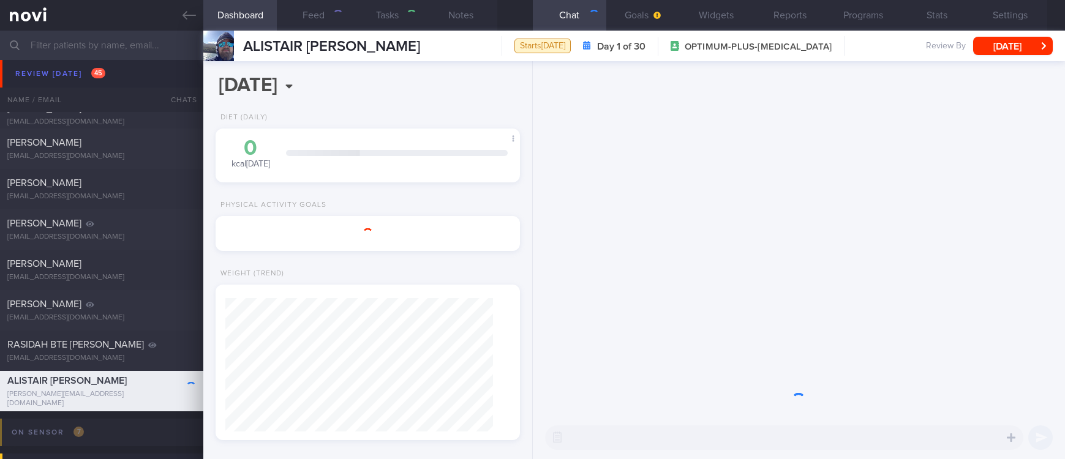
type input "Tracked. Ryblesus 7mg > 14mg"
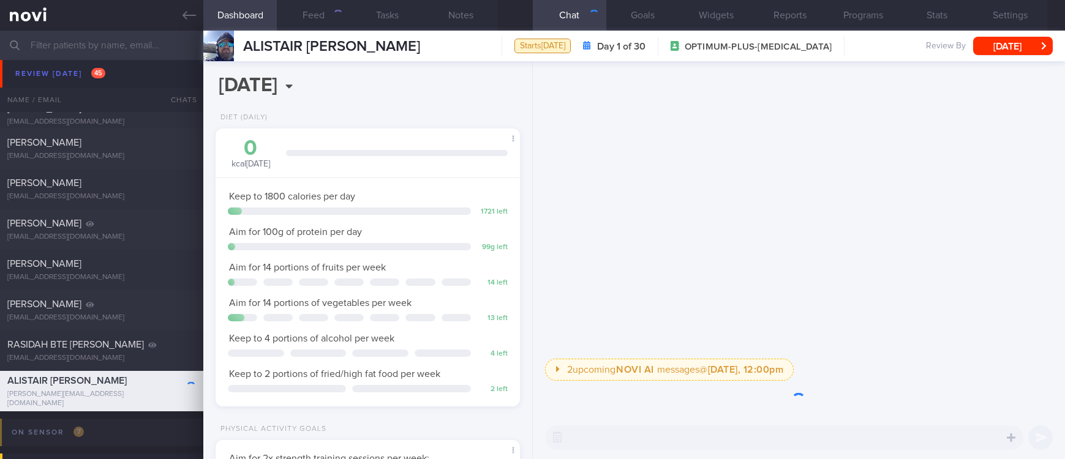
scroll to position [151, 268]
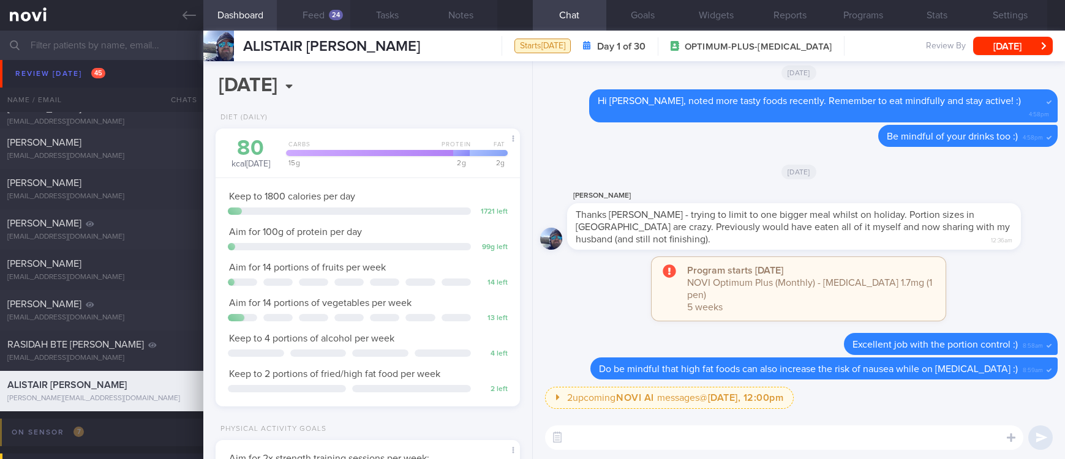
click at [317, 13] on button "Feed 24" at bounding box center [313, 15] width 73 height 31
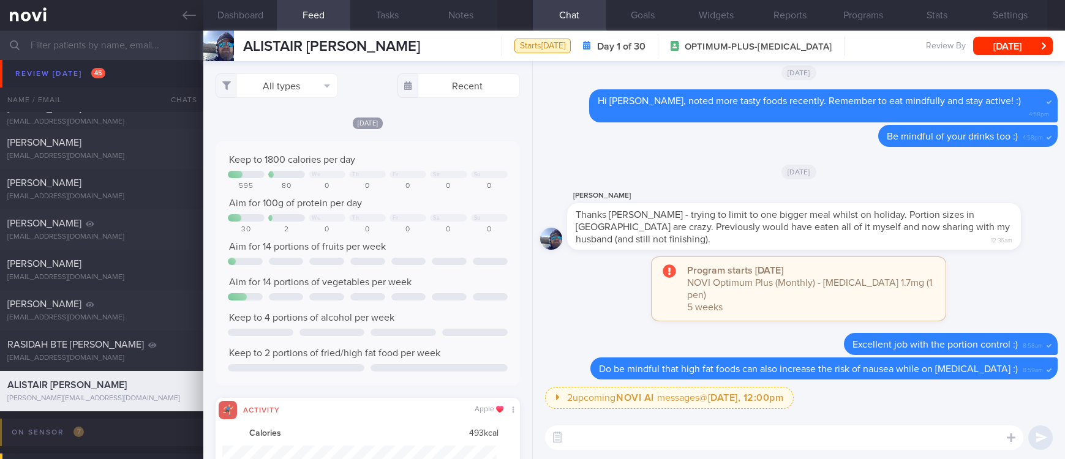
scroll to position [68, 274]
click at [170, 13] on link at bounding box center [101, 15] width 203 height 31
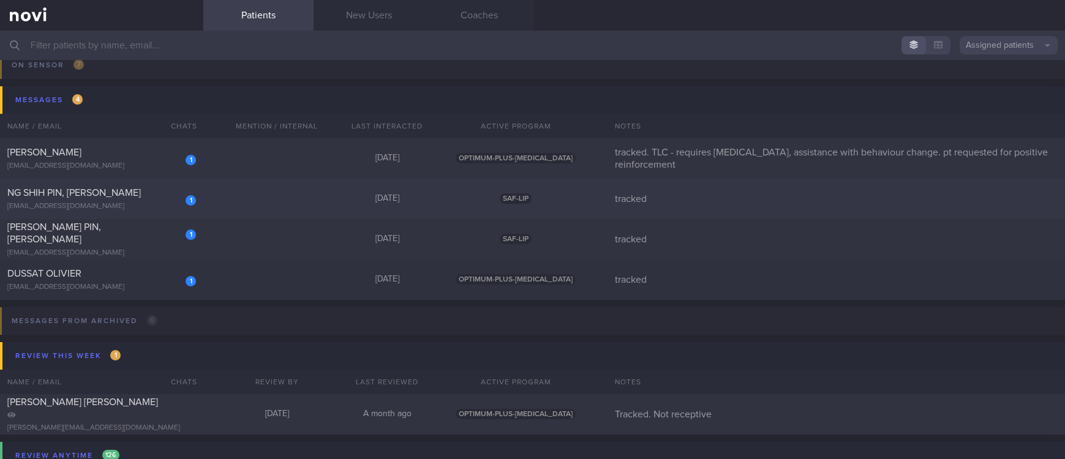
scroll to position [1836, 0]
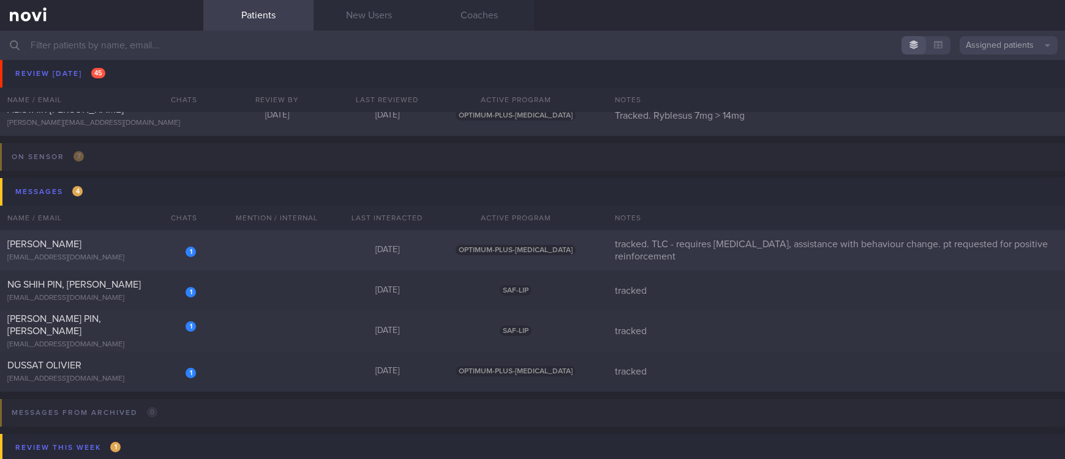
click at [309, 351] on div "1 Alex Lew alex.lew@gmail.com Today OPTIMUM-PLUS-WEGOVY tracked. TLC - requires…" at bounding box center [532, 371] width 1065 height 40
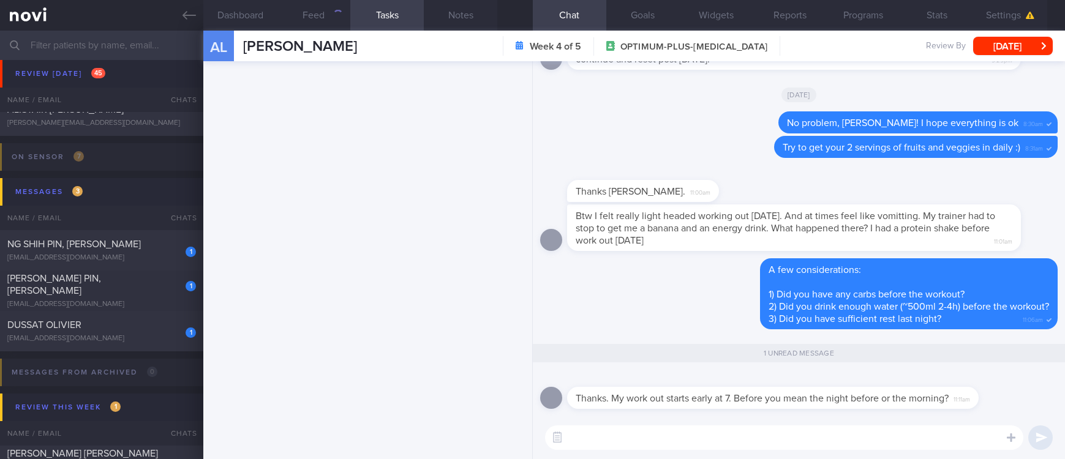
click at [862, 443] on textarea at bounding box center [784, 437] width 478 height 24
type textarea "In the morning!"
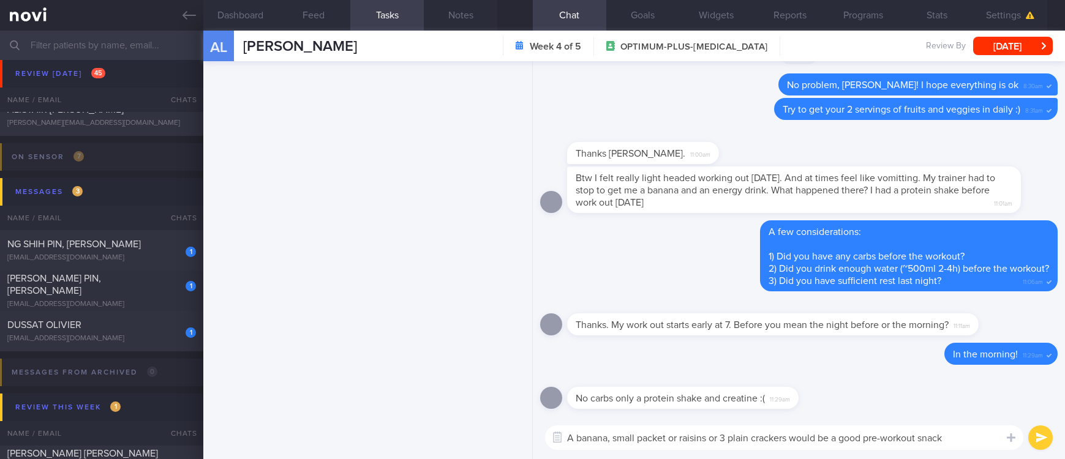
click at [961, 439] on textarea "A banana, small packet or raisins or 3 plain crackers would be a good pre-worko…" at bounding box center [784, 437] width 478 height 24
type textarea "A banana, small packet or raisins or 3 plain crackers would be a good pre-worko…"
click at [1033, 430] on button "submit" at bounding box center [1040, 437] width 24 height 24
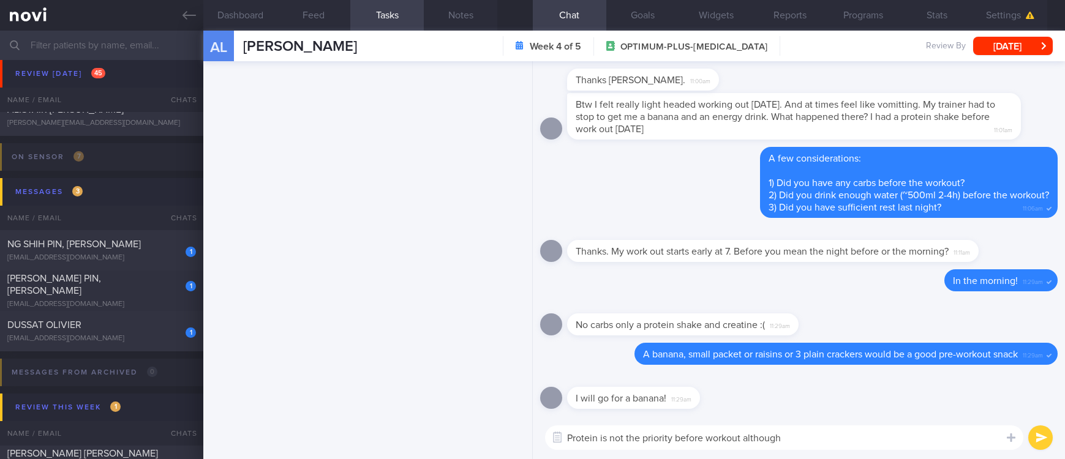
type textarea "="
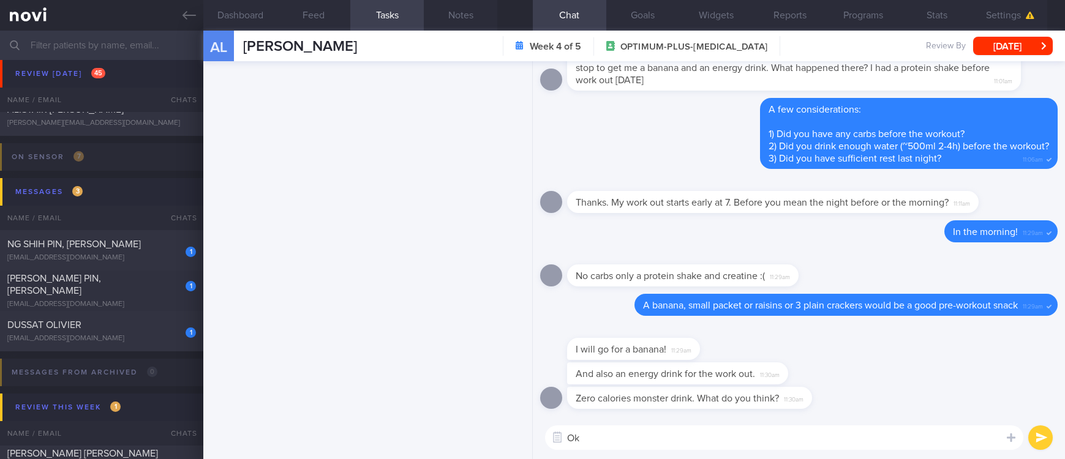
type textarea "O"
type textarea "Yup sounds good :)"
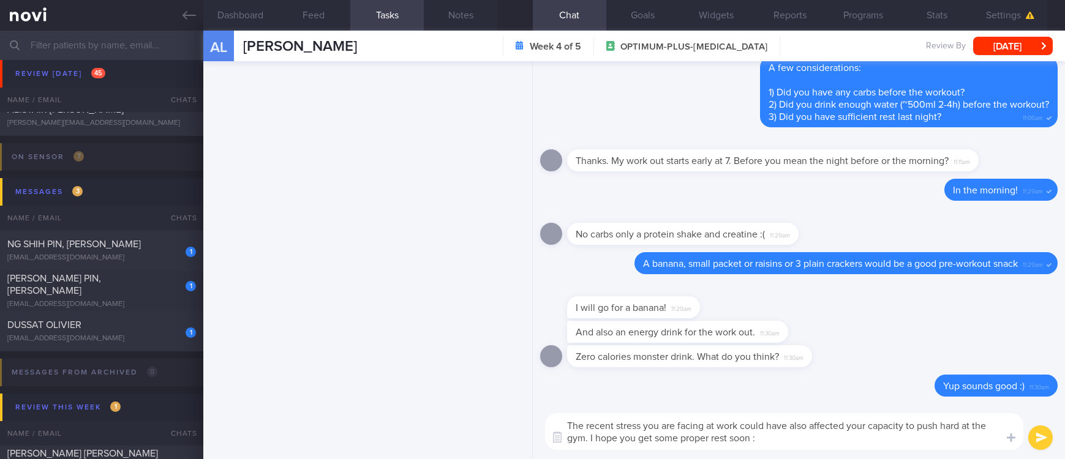
type textarea "The recent stress you are facing at work could have also affected your capacity…"
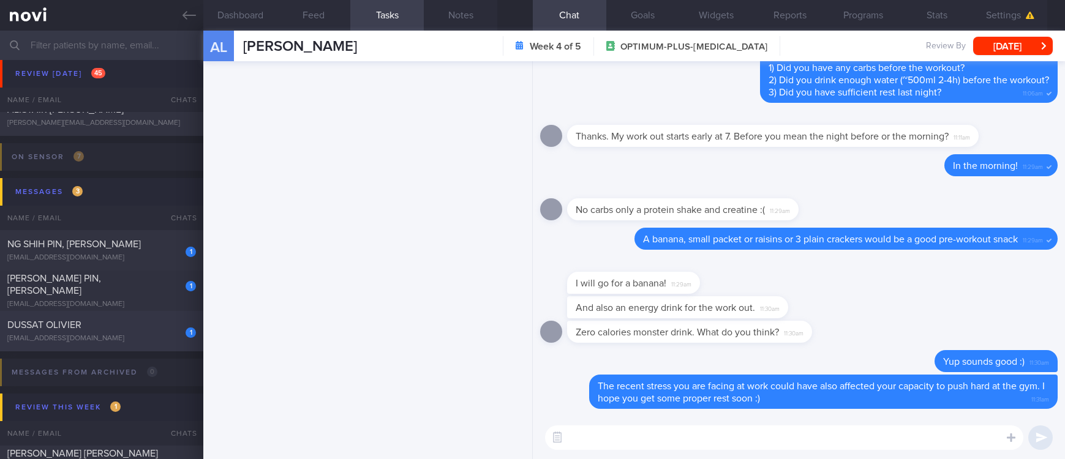
click at [97, 342] on div "olivier@dussat.com" at bounding box center [101, 338] width 189 height 9
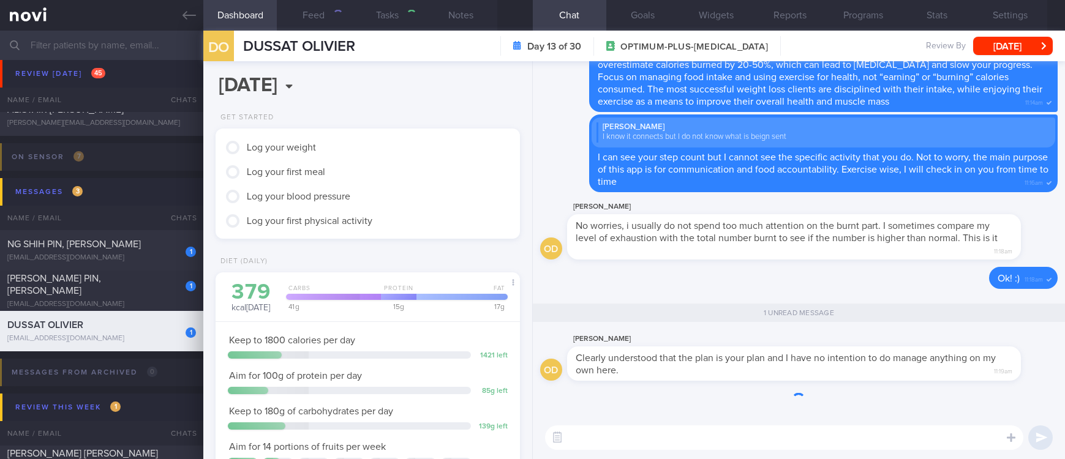
type input "tracked"
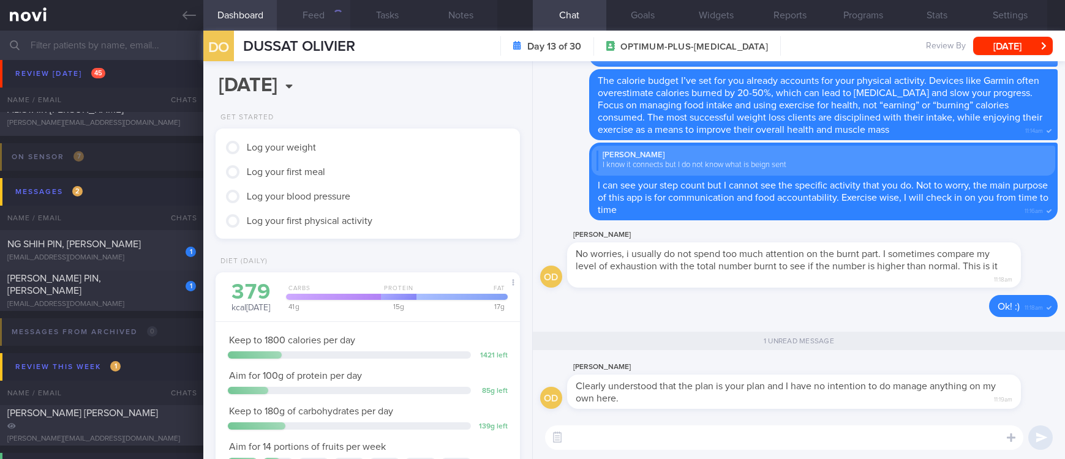
click at [321, 21] on button "Feed" at bounding box center [313, 15] width 73 height 31
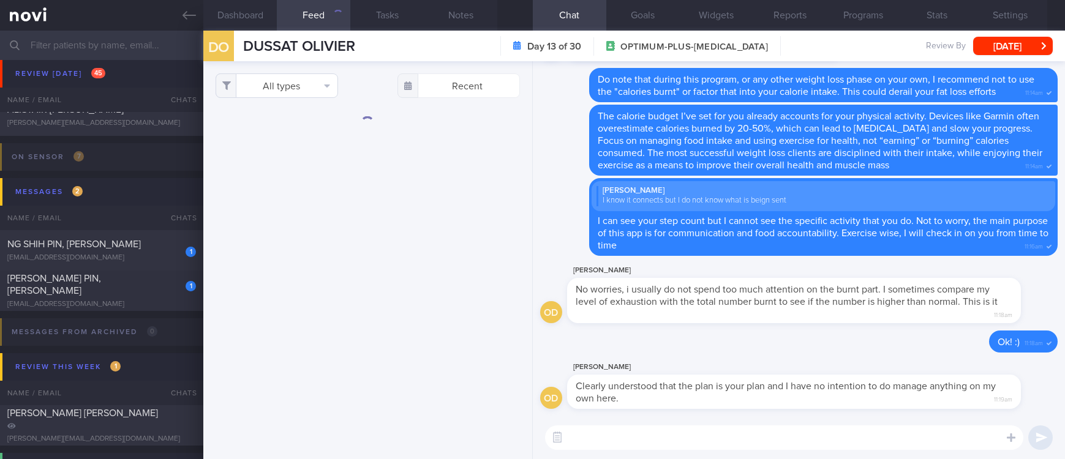
click at [305, 88] on button "All types" at bounding box center [276, 85] width 122 height 24
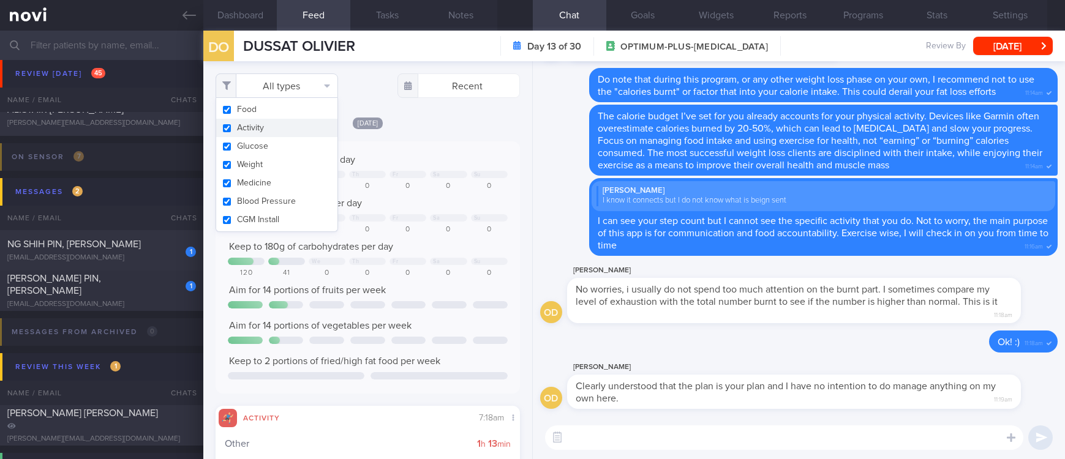
scroll to position [136, 273]
click at [284, 129] on button "Activity" at bounding box center [276, 128] width 121 height 18
checkbox input "false"
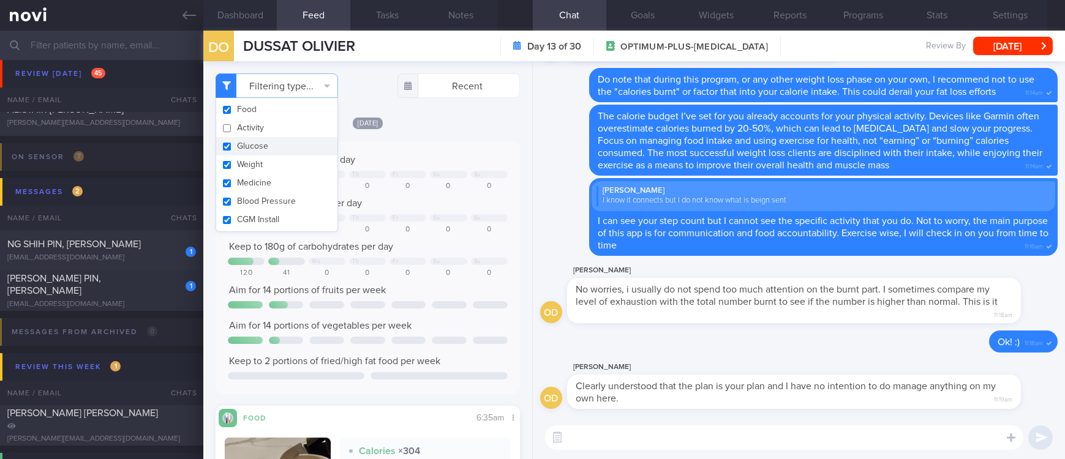
scroll to position [136, 273]
click at [466, 143] on div "Keep to 1800 calories per day We Th Fr Sa Su 1168 379 0 0 0 0 0 Aim for 100g of…" at bounding box center [367, 267] width 304 height 252
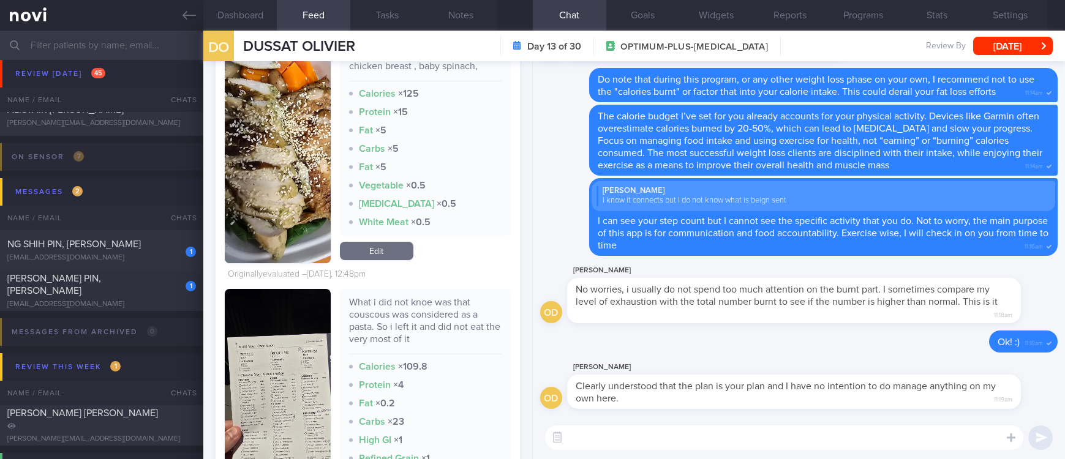
scroll to position [1285, 0]
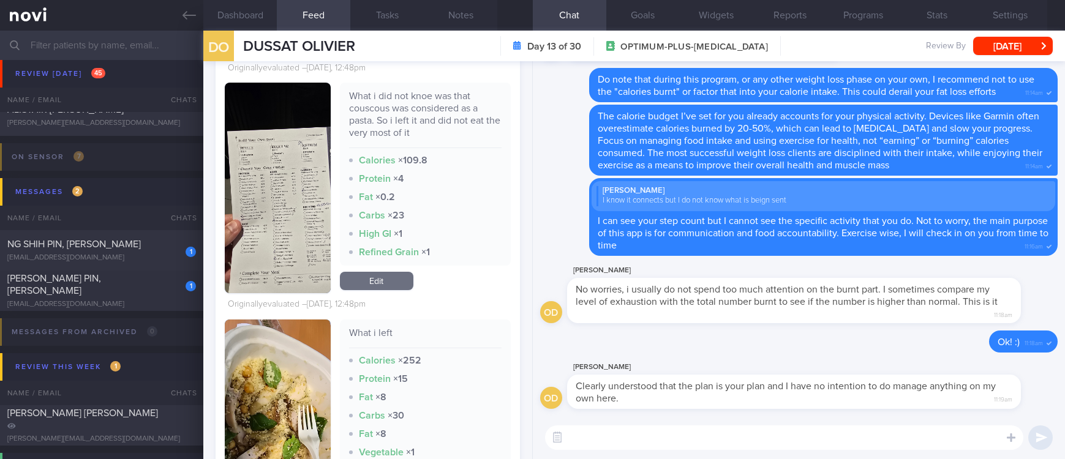
click at [295, 219] on button "button" at bounding box center [277, 188] width 105 height 211
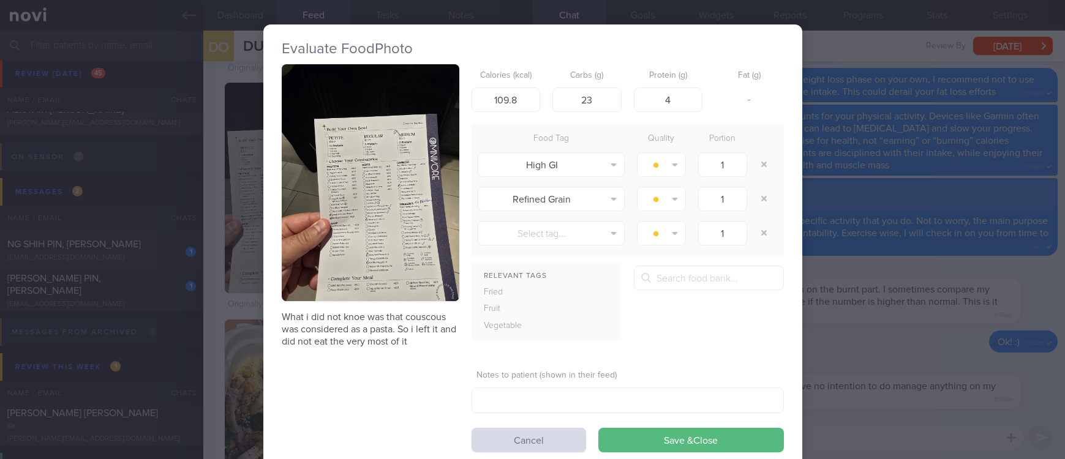
click at [408, 197] on img "button" at bounding box center [371, 182] width 178 height 237
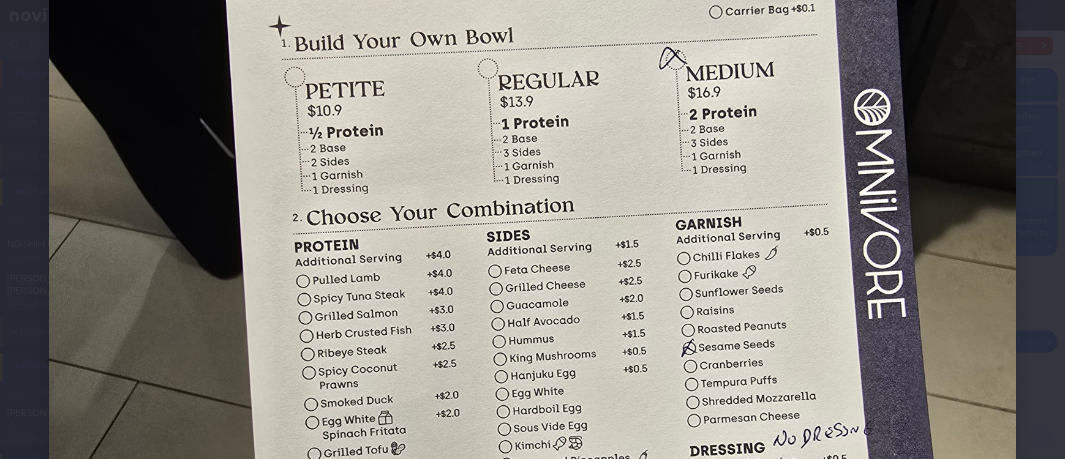
scroll to position [459, 0]
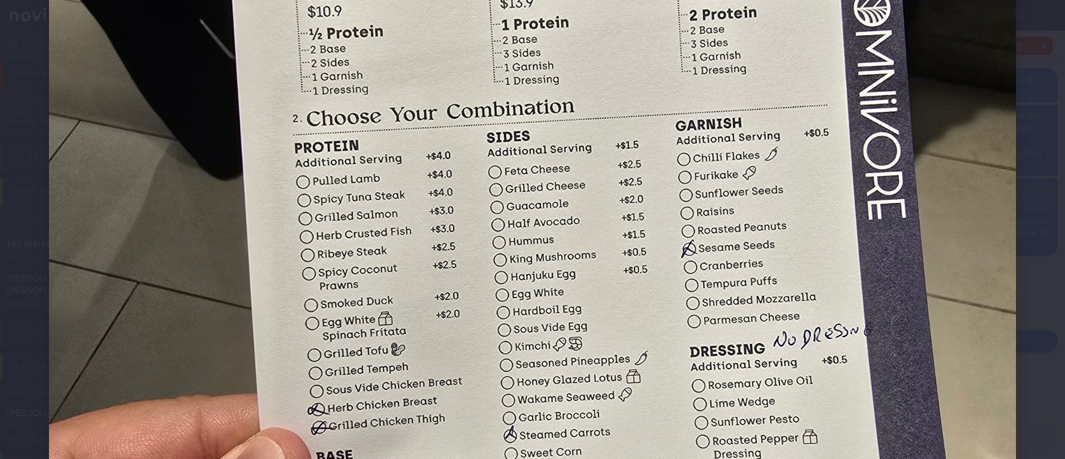
click at [994, 272] on img at bounding box center [532, 234] width 967 height 1289
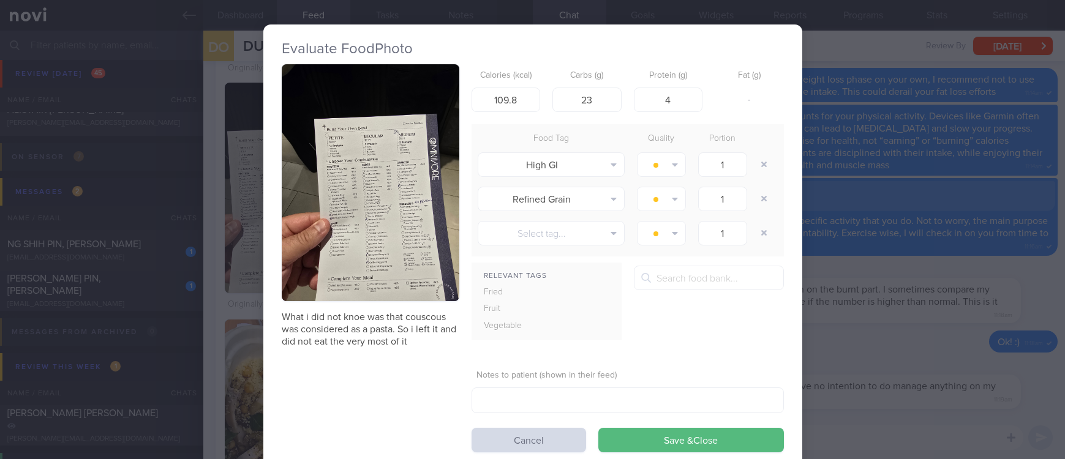
drag, startPoint x: 951, startPoint y: 320, endPoint x: 942, endPoint y: 323, distance: 8.9
click at [951, 320] on div "Evaluate Food Photo What i did not knoe was that couscous was considered as a p…" at bounding box center [532, 229] width 1065 height 459
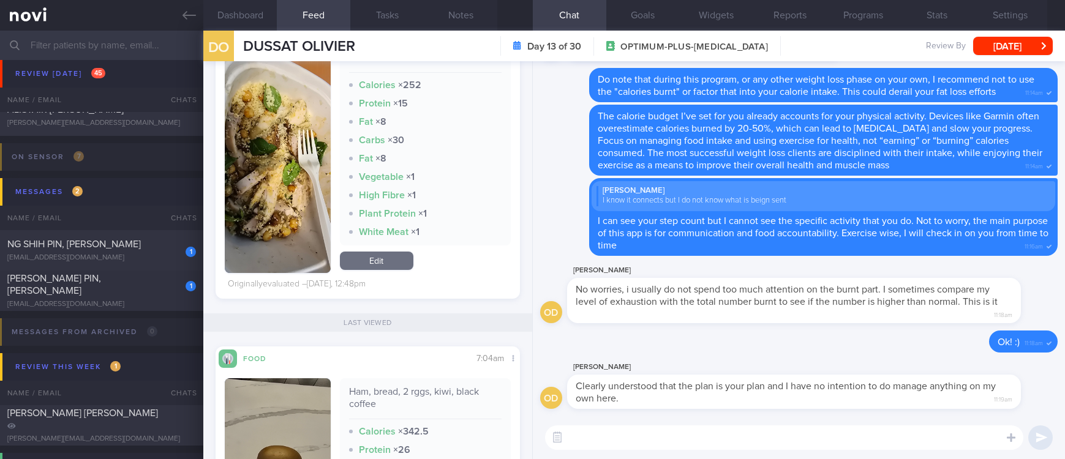
scroll to position [1194, 0]
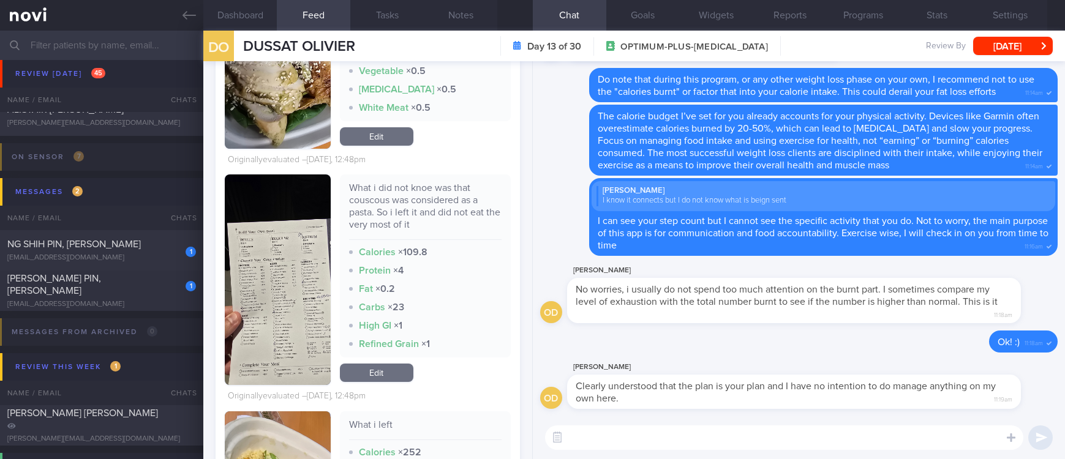
click at [633, 450] on div "​ ​" at bounding box center [799, 437] width 532 height 43
click at [608, 430] on textarea at bounding box center [784, 437] width 478 height 24
click at [329, 302] on div "What i did not knoe was that couscous was considered as a pasta. So i left it a…" at bounding box center [367, 279] width 285 height 211
click at [303, 302] on button "button" at bounding box center [277, 279] width 105 height 211
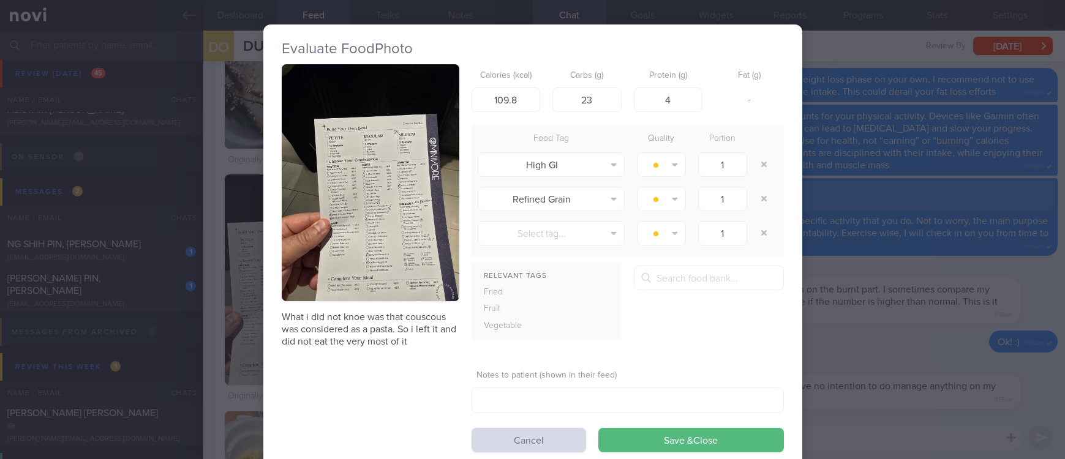
drag, startPoint x: 408, startPoint y: 214, endPoint x: 457, endPoint y: 326, distance: 122.5
click at [409, 214] on button "button" at bounding box center [371, 182] width 178 height 237
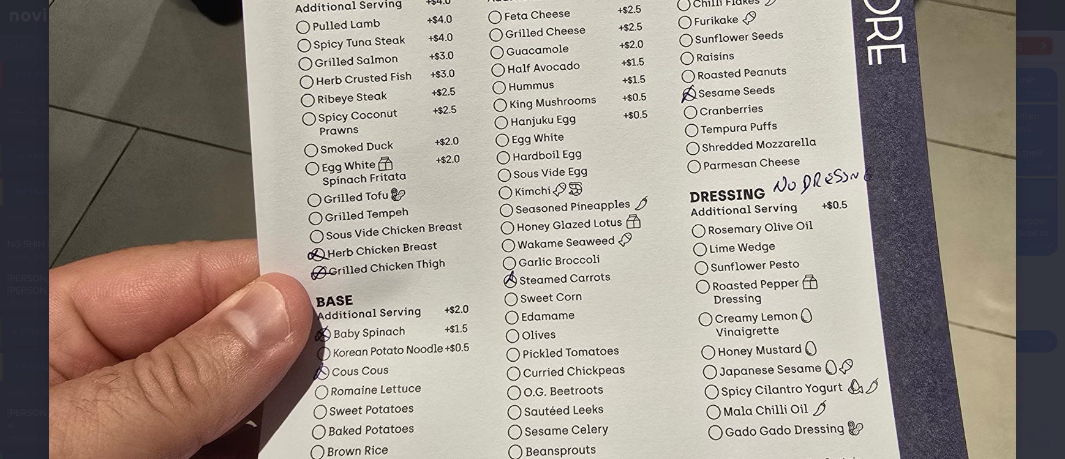
scroll to position [643, 0]
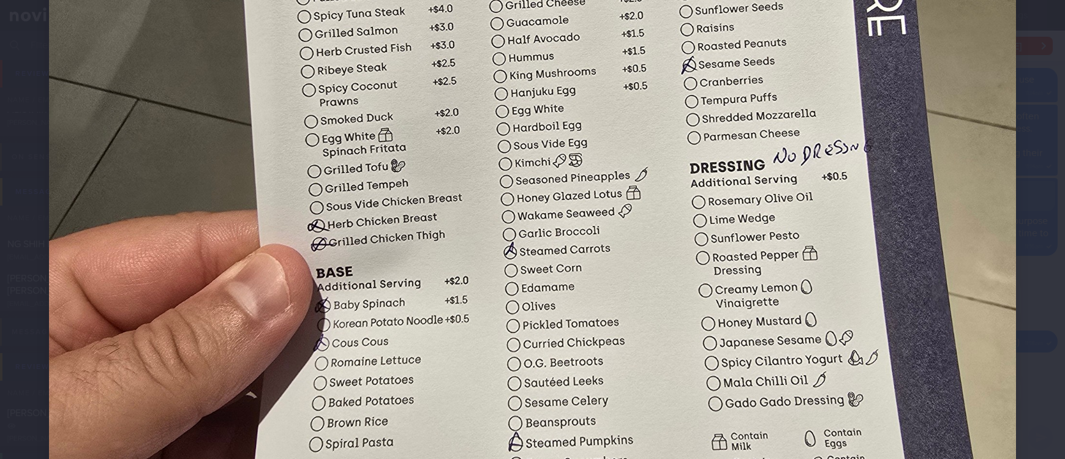
click at [1010, 345] on div at bounding box center [532, 50] width 1065 height 1387
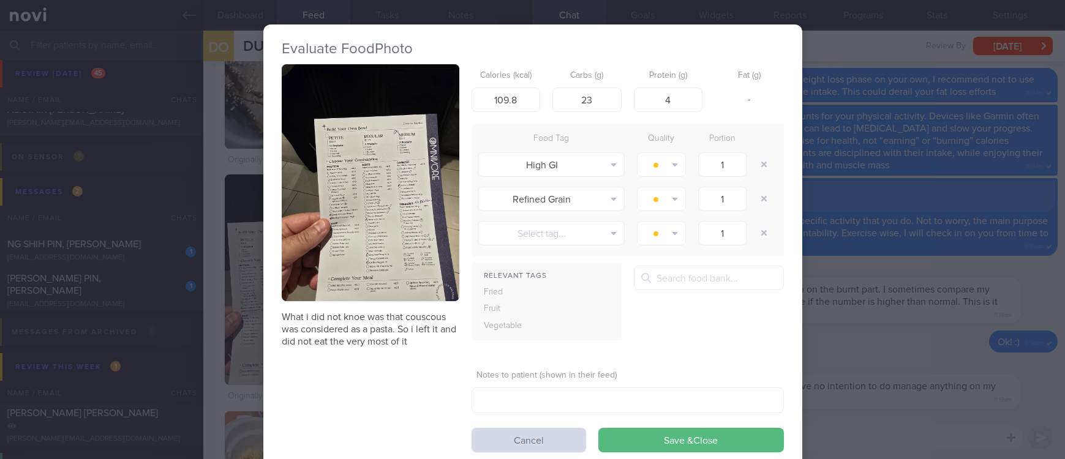
drag, startPoint x: 972, startPoint y: 345, endPoint x: 883, endPoint y: 405, distance: 107.3
click at [972, 347] on div "Evaluate Food Photo What i did not knoe was that couscous was considered as a p…" at bounding box center [532, 229] width 1065 height 459
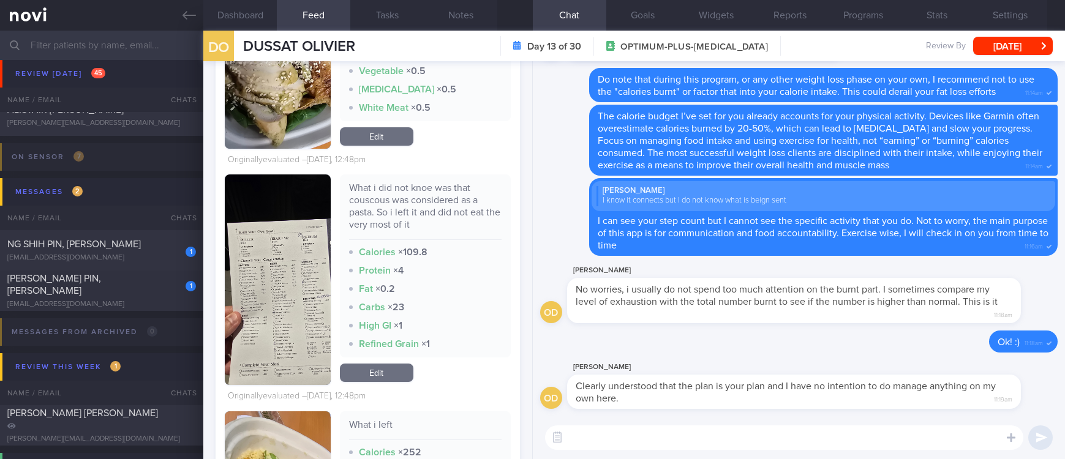
click at [864, 427] on textarea at bounding box center [784, 437] width 478 height 24
drag, startPoint x: 820, startPoint y: 435, endPoint x: 776, endPoint y: 435, distance: 44.1
click at [794, 435] on textarea at bounding box center [784, 437] width 478 height 24
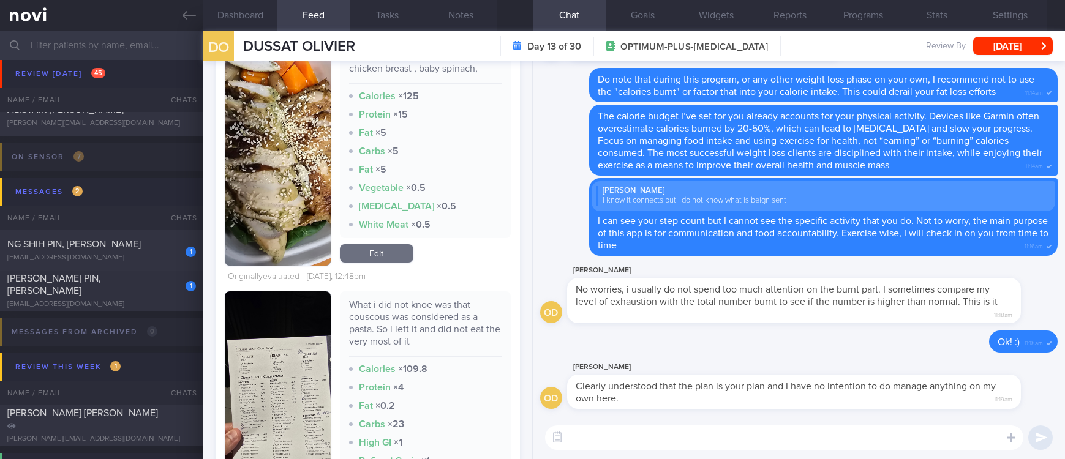
scroll to position [1010, 0]
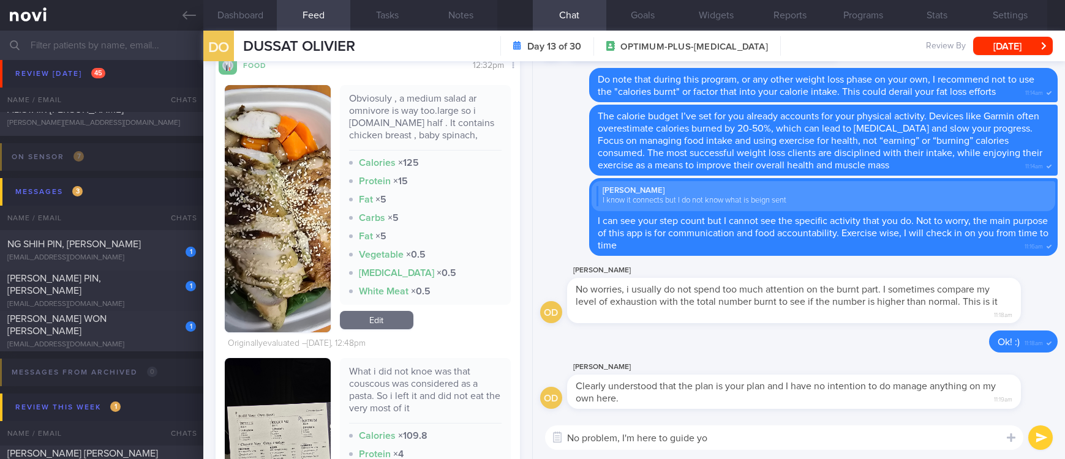
type textarea "No problem, I'm here to guide you"
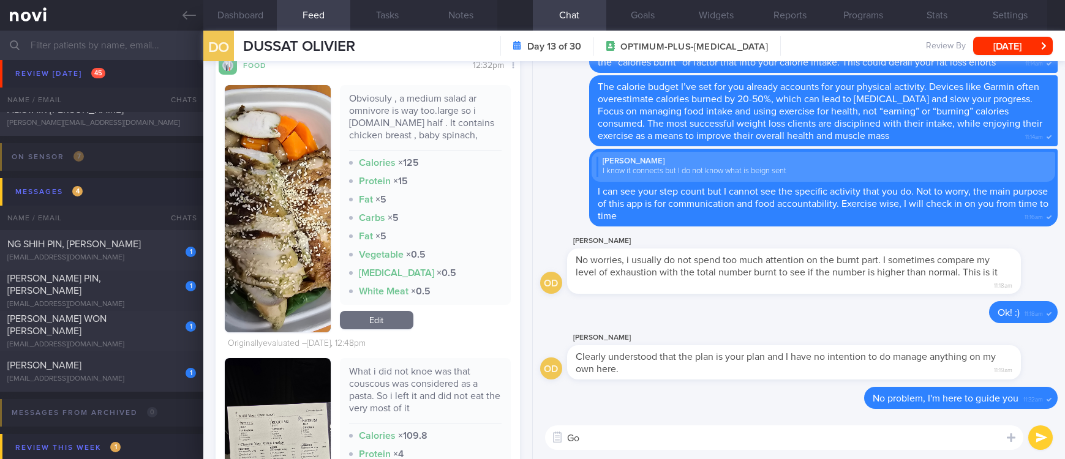
type textarea "G"
type textarea "Omnivore is an excellent pick (yesterday's lunch)"
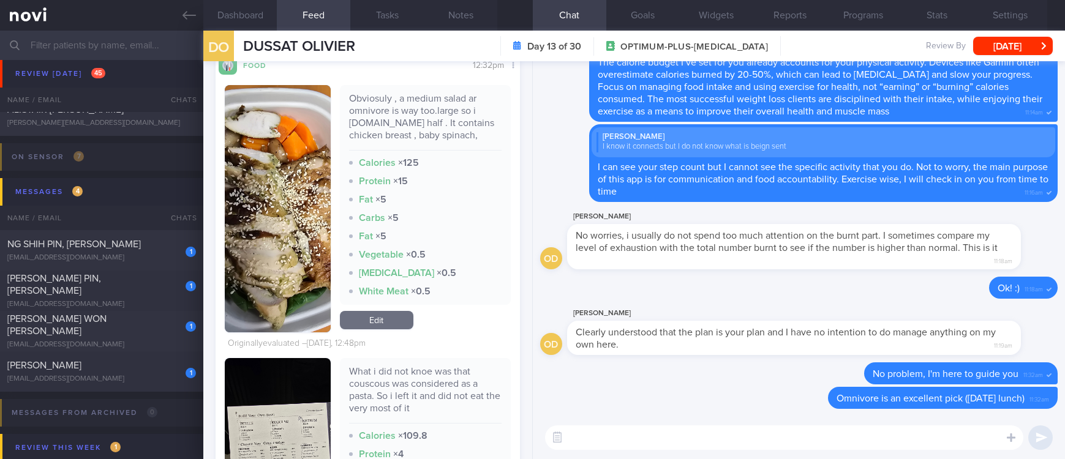
scroll to position [1102, 0]
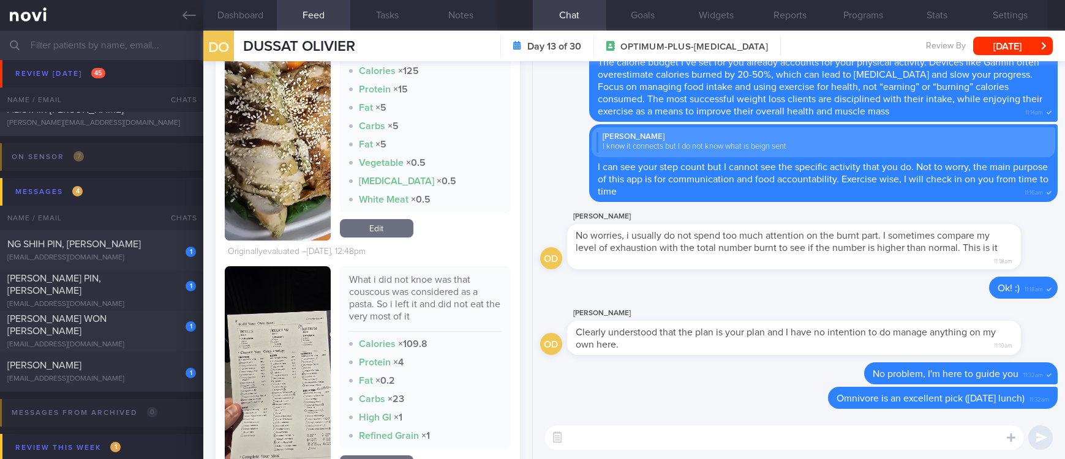
click at [257, 382] on button "button" at bounding box center [277, 371] width 105 height 211
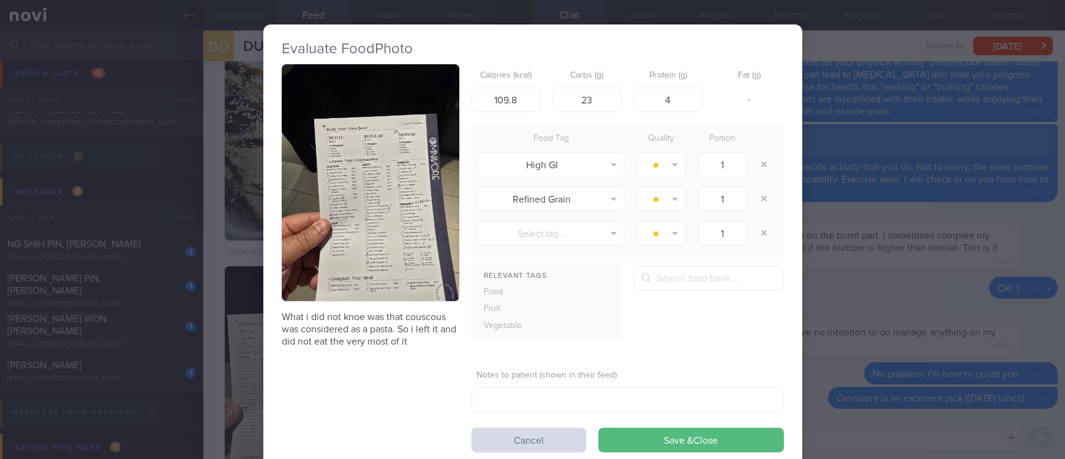
click at [380, 212] on button "button" at bounding box center [371, 182] width 178 height 237
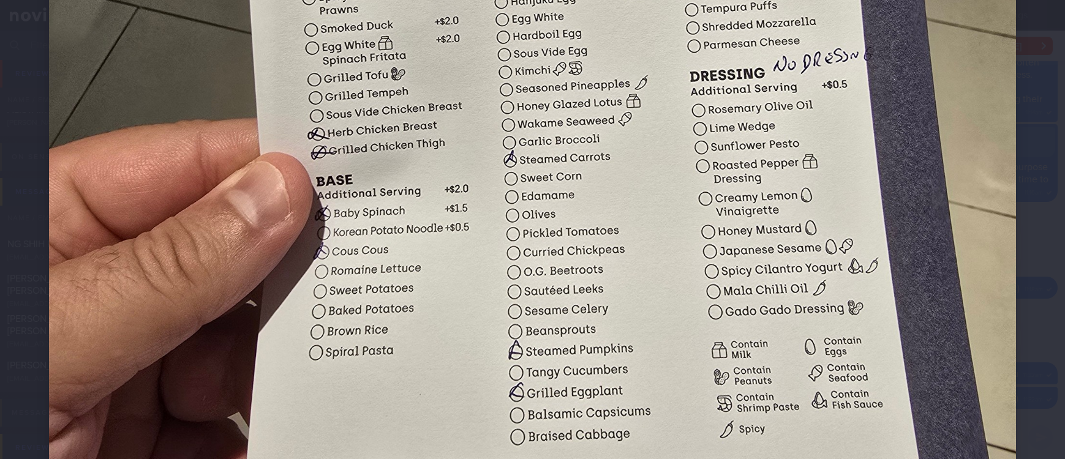
scroll to position [909, 0]
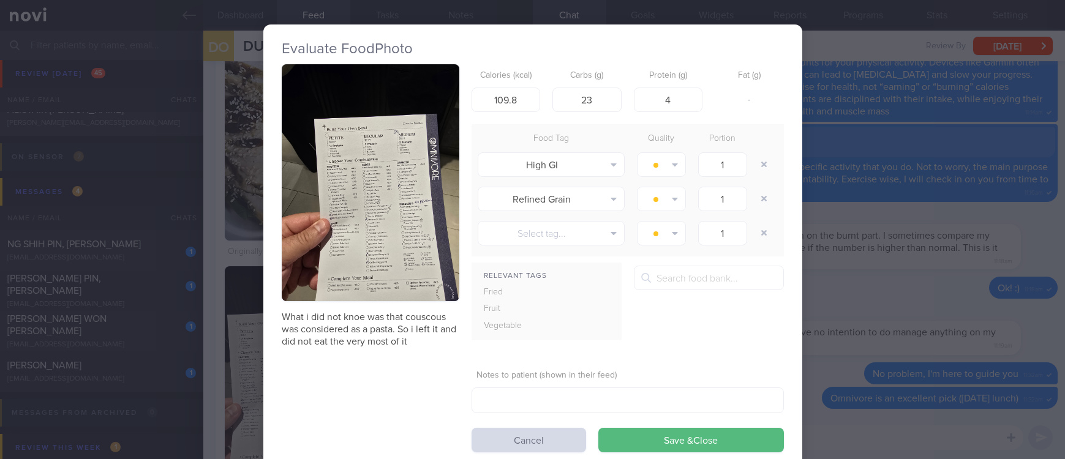
click at [938, 315] on div "Evaluate Food Photo What i did not knoe was that couscous was considered as a p…" at bounding box center [532, 229] width 1065 height 459
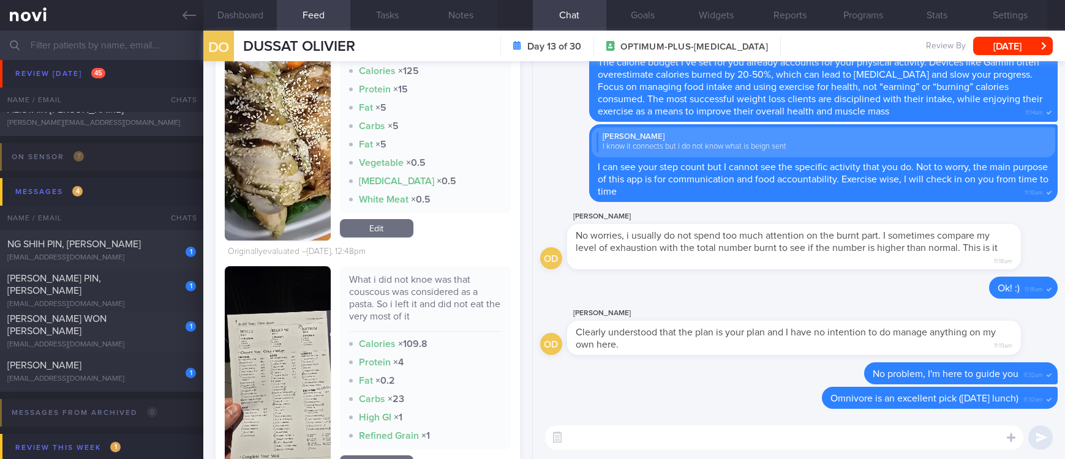
drag, startPoint x: 689, startPoint y: 438, endPoint x: 685, endPoint y: 433, distance: 6.5
click at [687, 436] on textarea at bounding box center [784, 437] width 478 height 24
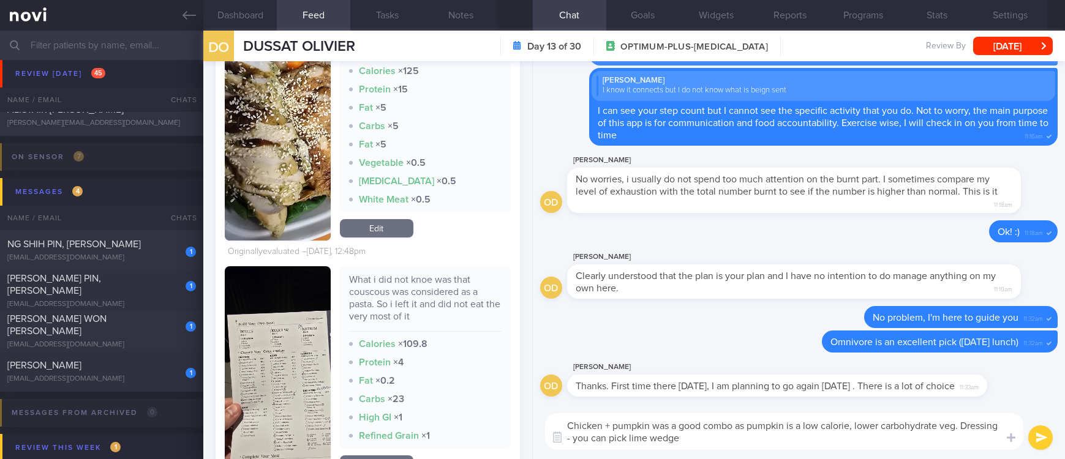
click at [300, 373] on button "button" at bounding box center [277, 371] width 105 height 211
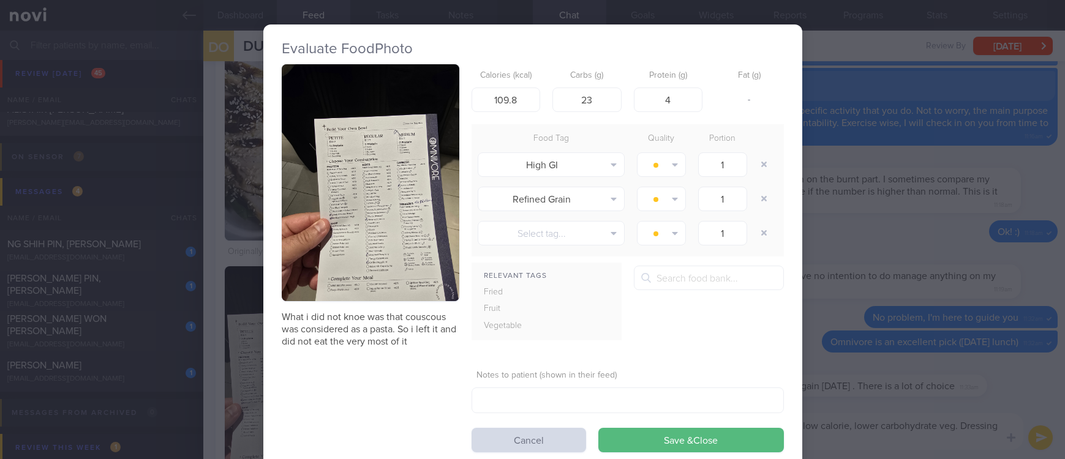
click at [420, 249] on button "button" at bounding box center [371, 182] width 178 height 237
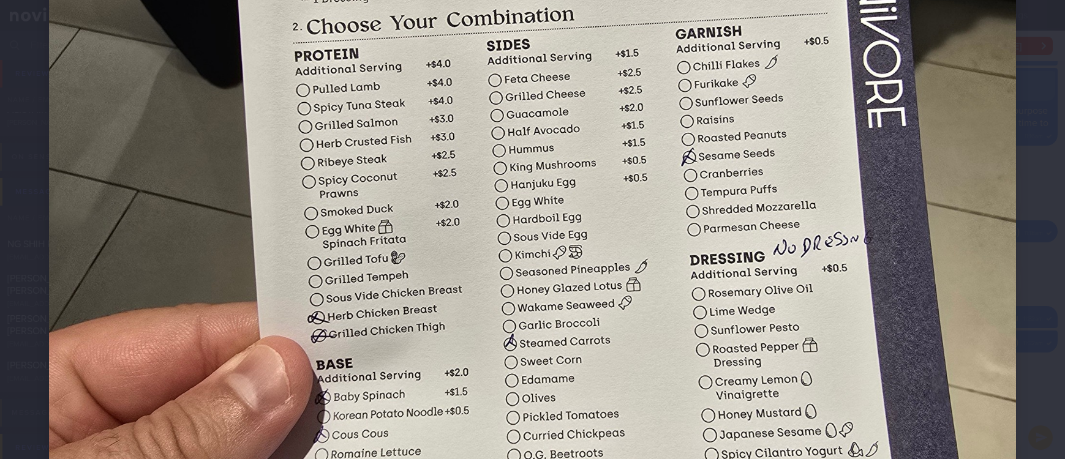
scroll to position [735, 0]
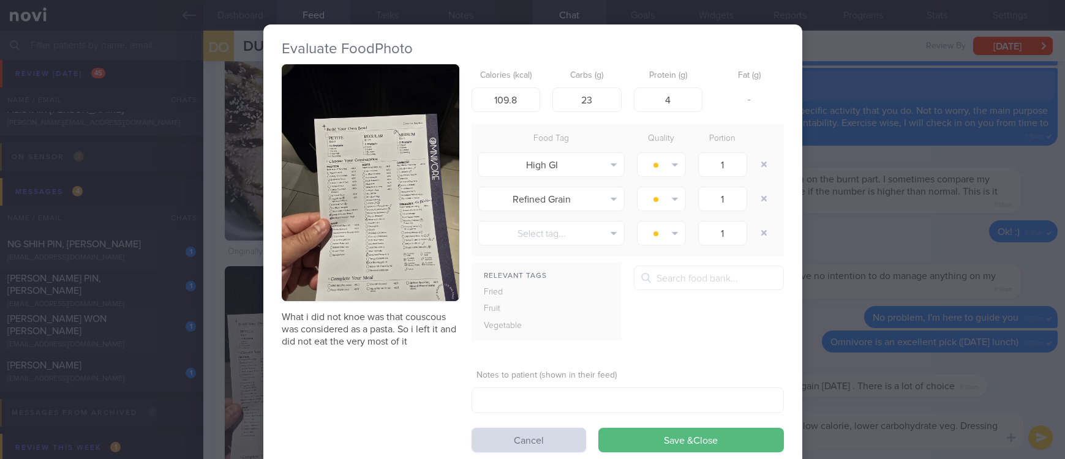
click at [941, 396] on div "Evaluate Food Photo What i did not knoe was that couscous was considered as a p…" at bounding box center [532, 229] width 1065 height 459
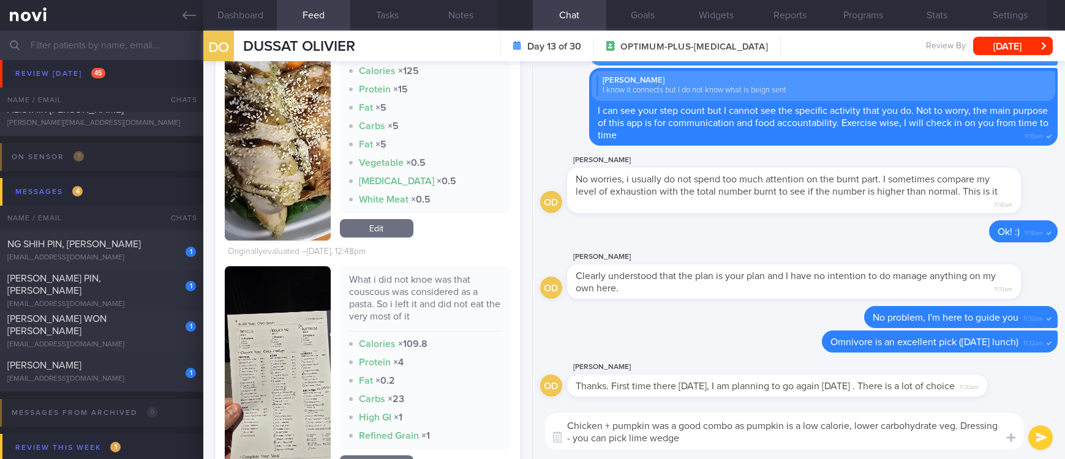
click at [678, 441] on textarea "Chicken + pumpkin was a good combo as pumpkin is a low calorie, lower carbohydr…" at bounding box center [784, 431] width 478 height 37
click at [304, 383] on button "button" at bounding box center [277, 371] width 105 height 211
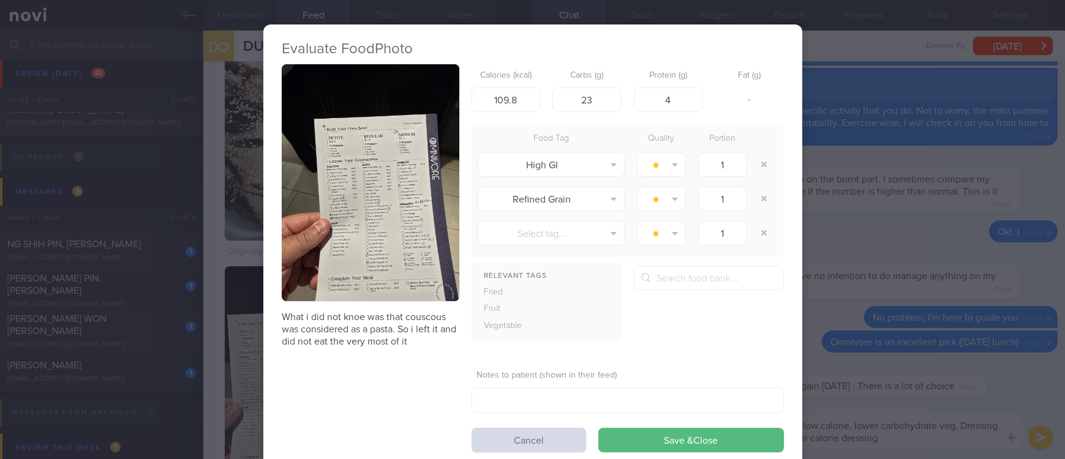
click at [341, 211] on button "button" at bounding box center [371, 182] width 178 height 237
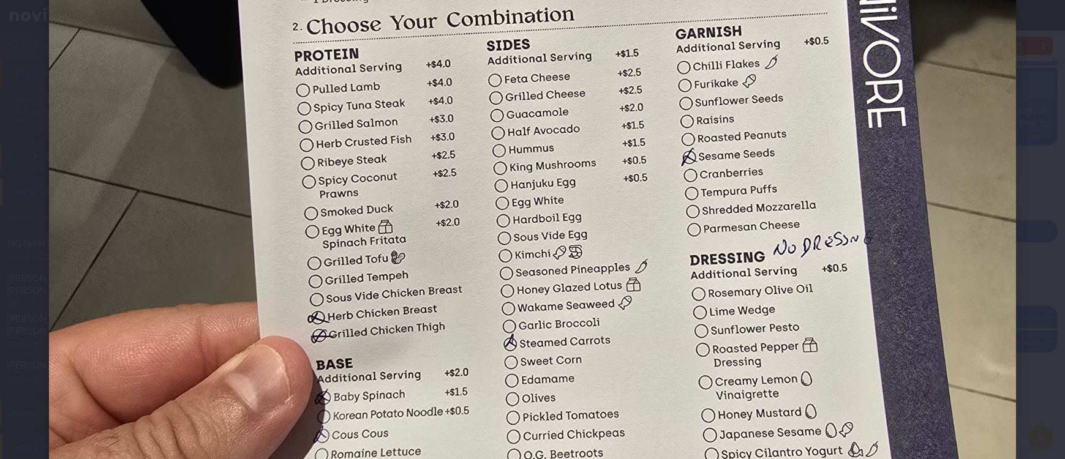
scroll to position [826, 0]
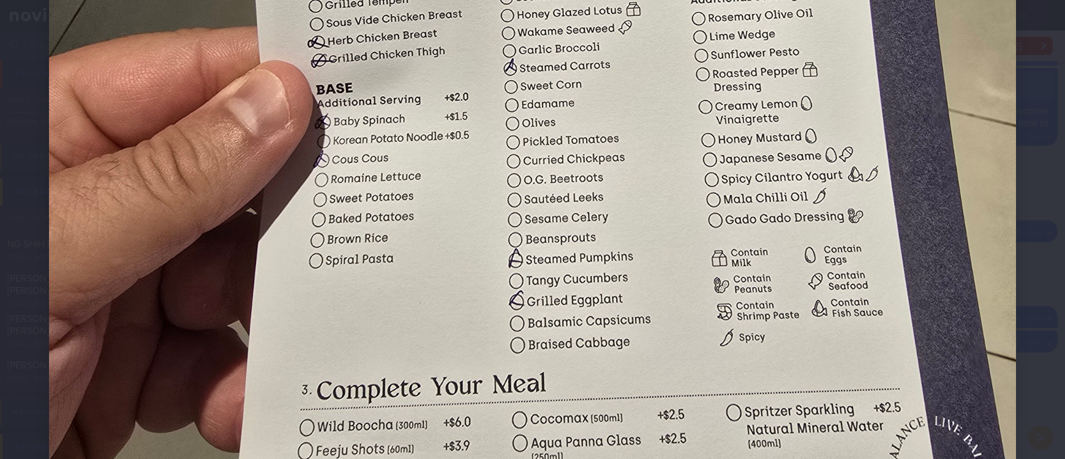
drag, startPoint x: 872, startPoint y: 187, endPoint x: 887, endPoint y: 208, distance: 25.5
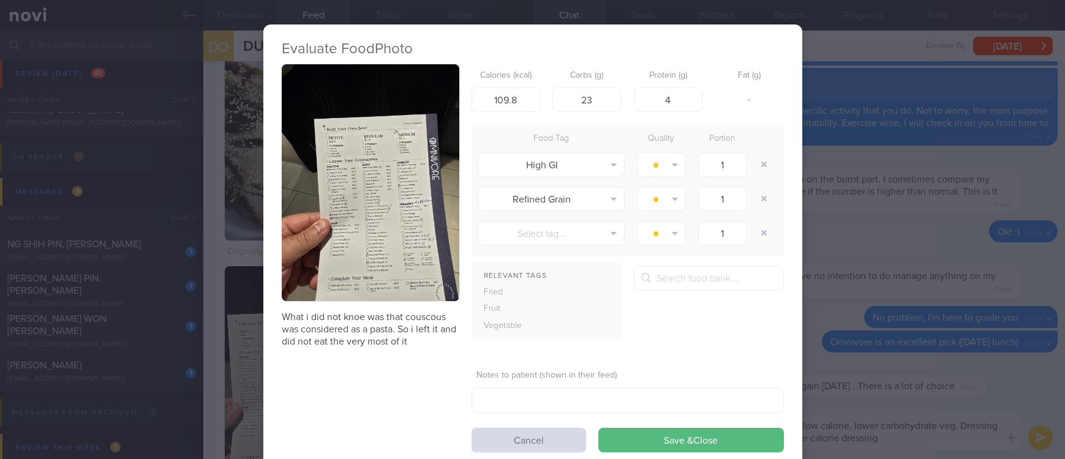
click at [930, 312] on div "Evaluate Food Photo What i did not knoe was that couscous was considered as a p…" at bounding box center [532, 229] width 1065 height 459
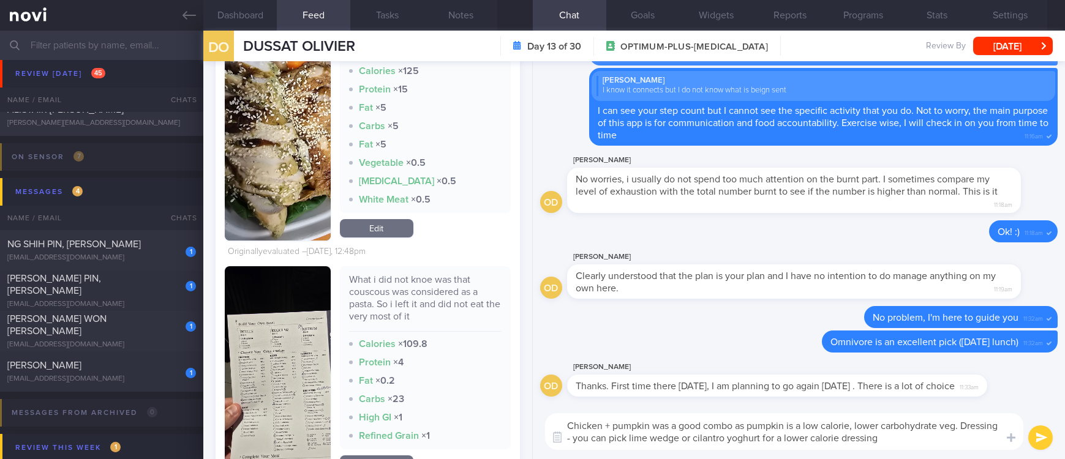
click at [916, 446] on textarea "Chicken + pumpkin was a good combo as pumpkin is a low calorie, lower carbohydr…" at bounding box center [784, 431] width 478 height 37
click at [964, 427] on textarea "Chicken + pumpkin was a good combo as pumpkin is a low calorie, lower carbohydr…" at bounding box center [784, 431] width 478 height 37
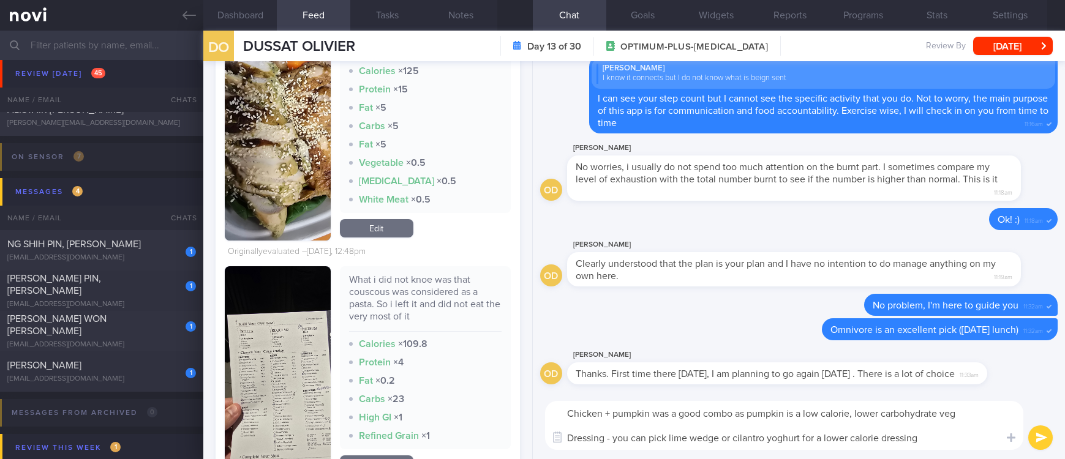
click at [957, 446] on textarea "Chicken + pumpkin was a good combo as pumpkin is a low calorie, lower carbohydr…" at bounding box center [784, 425] width 478 height 49
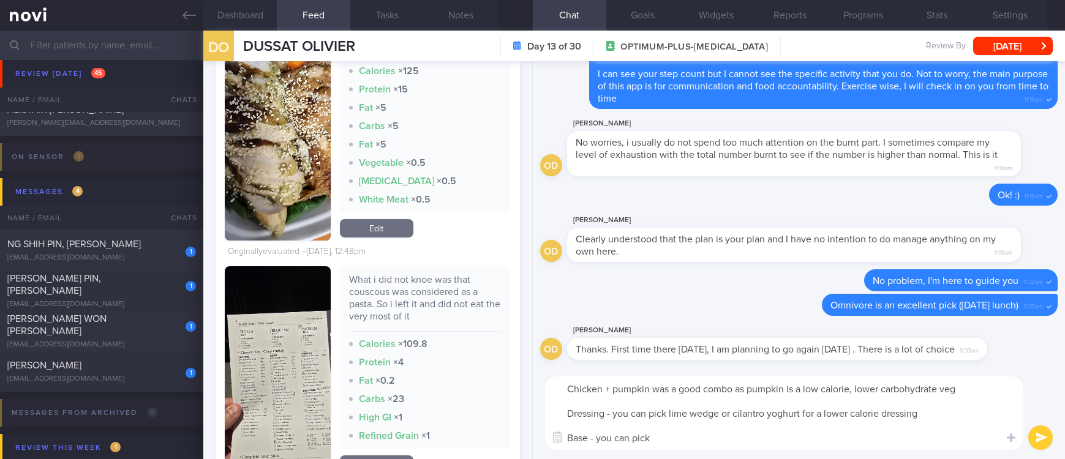
type textarea "Chicken + pumpkin was a good combo as pumpkin is a low calorie, lower carbohydr…"
click at [303, 376] on button "button" at bounding box center [277, 371] width 105 height 211
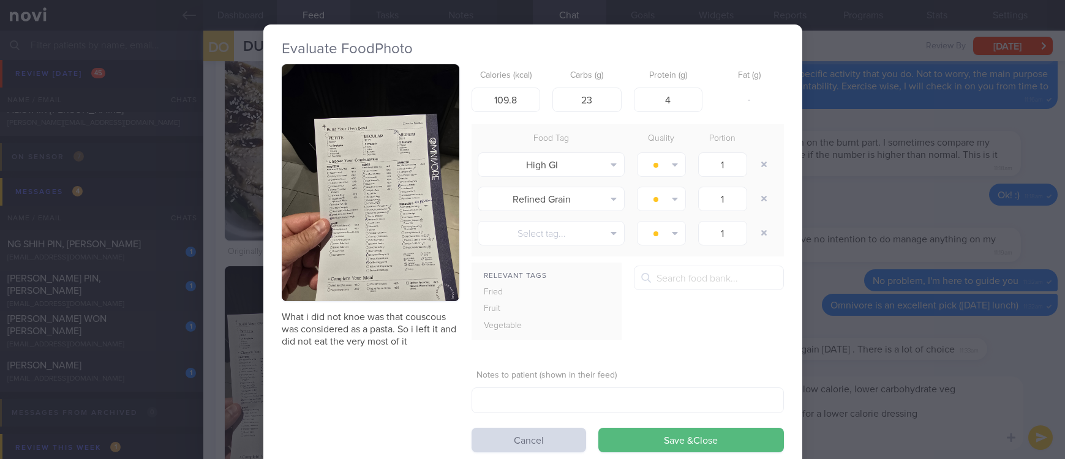
click at [365, 228] on button "button" at bounding box center [371, 182] width 178 height 237
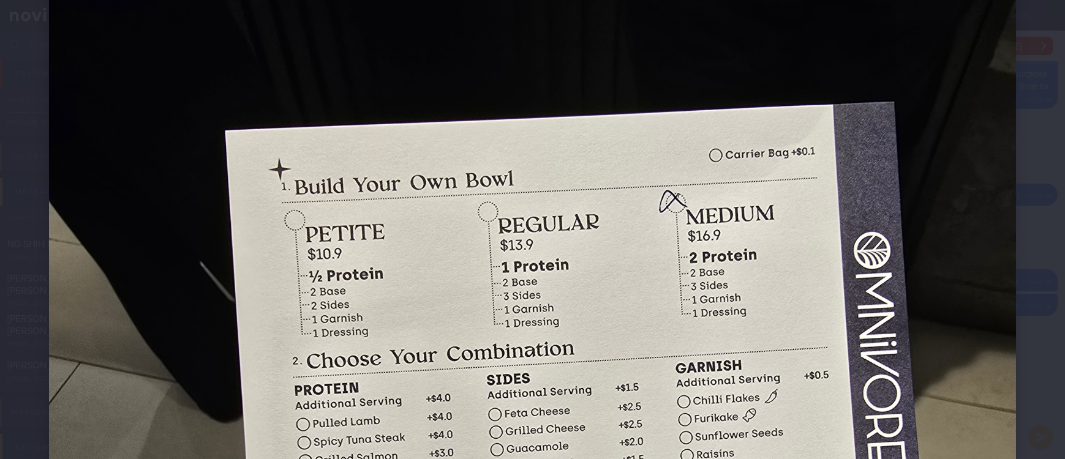
scroll to position [551, 0]
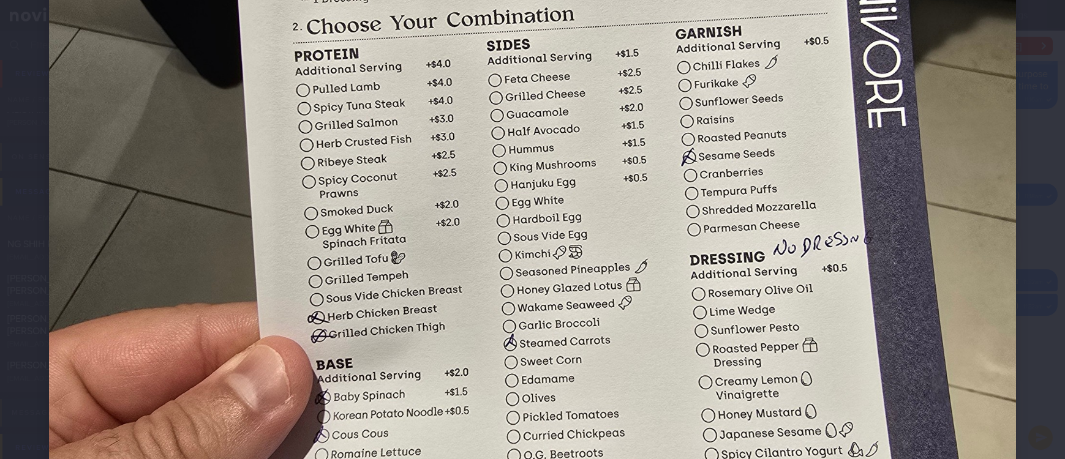
click at [941, 331] on img at bounding box center [532, 142] width 967 height 1289
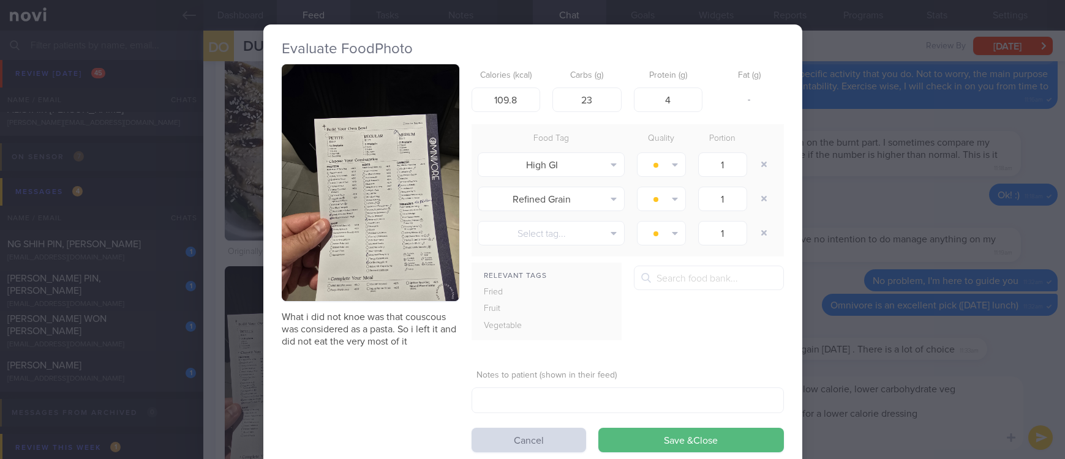
click at [949, 361] on div "Evaluate Food Photo What i did not knoe was that couscous was considered as a p…" at bounding box center [532, 229] width 1065 height 459
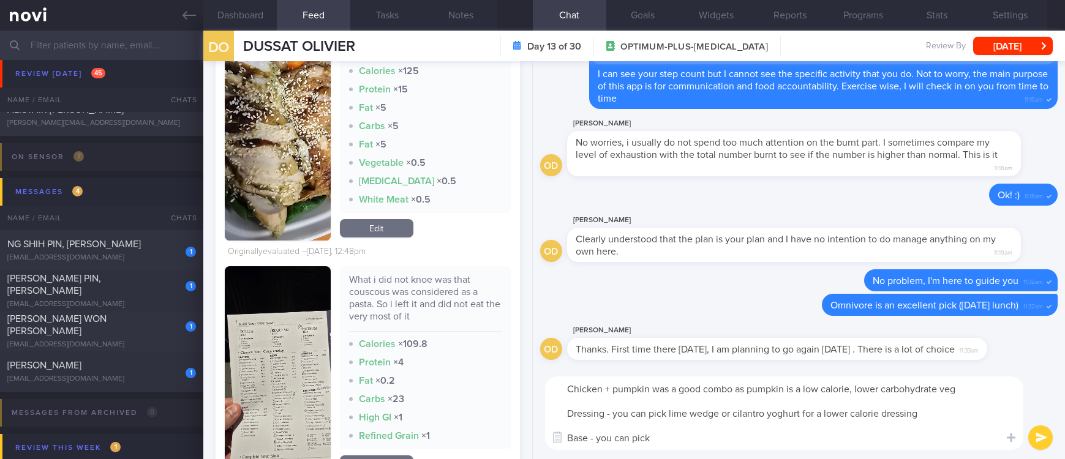
click at [279, 354] on button "button" at bounding box center [277, 371] width 105 height 211
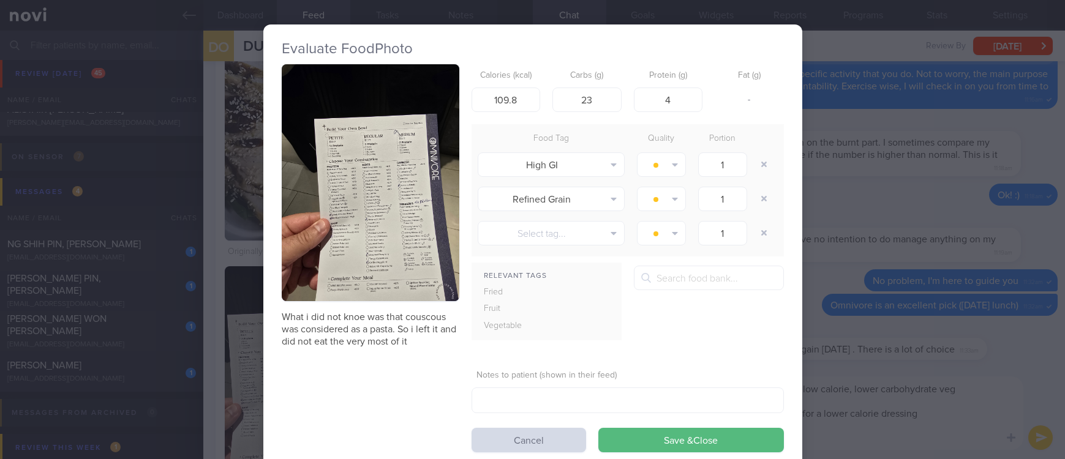
click at [369, 203] on button "button" at bounding box center [371, 182] width 178 height 237
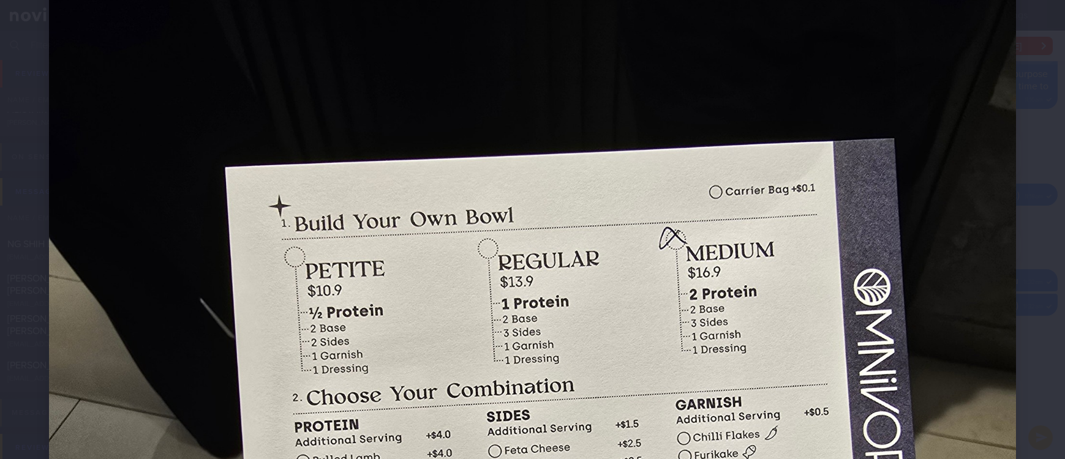
scroll to position [551, 0]
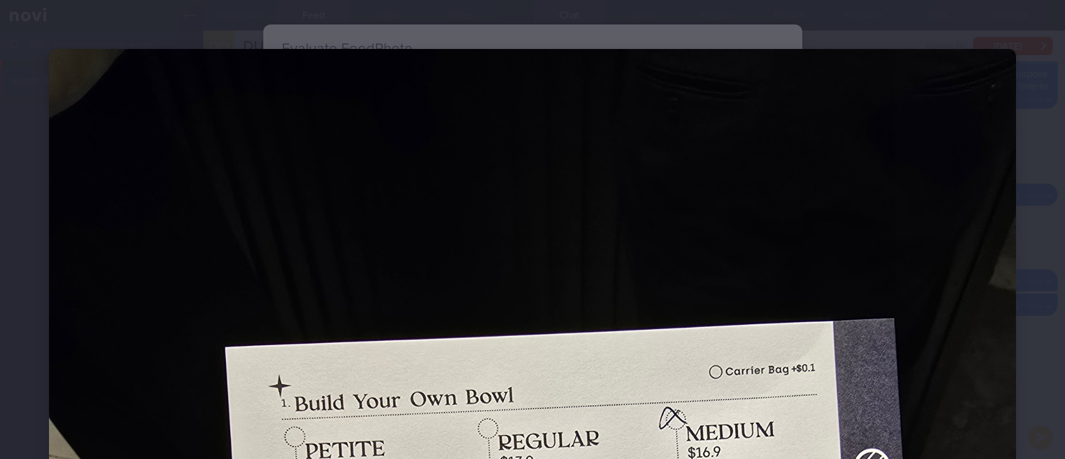
scroll to position [551, 0]
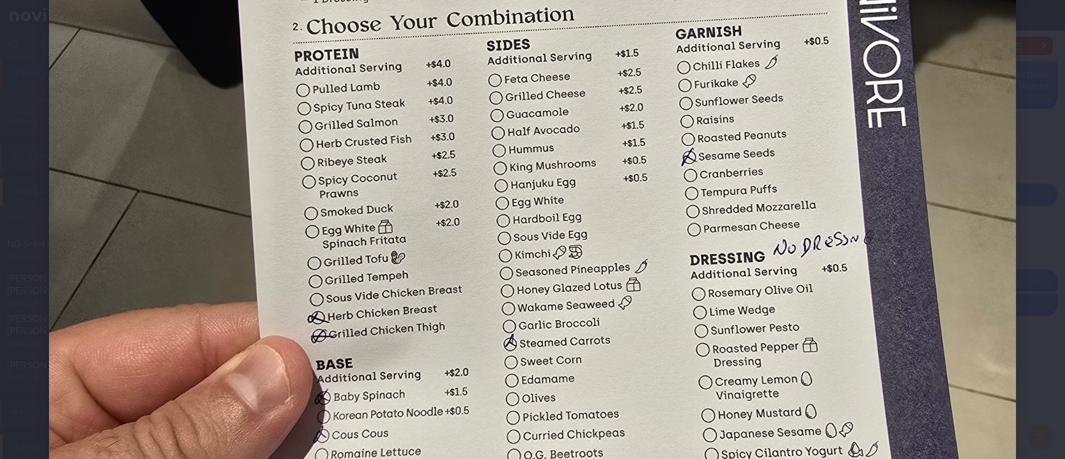
click at [996, 334] on img at bounding box center [532, 142] width 967 height 1289
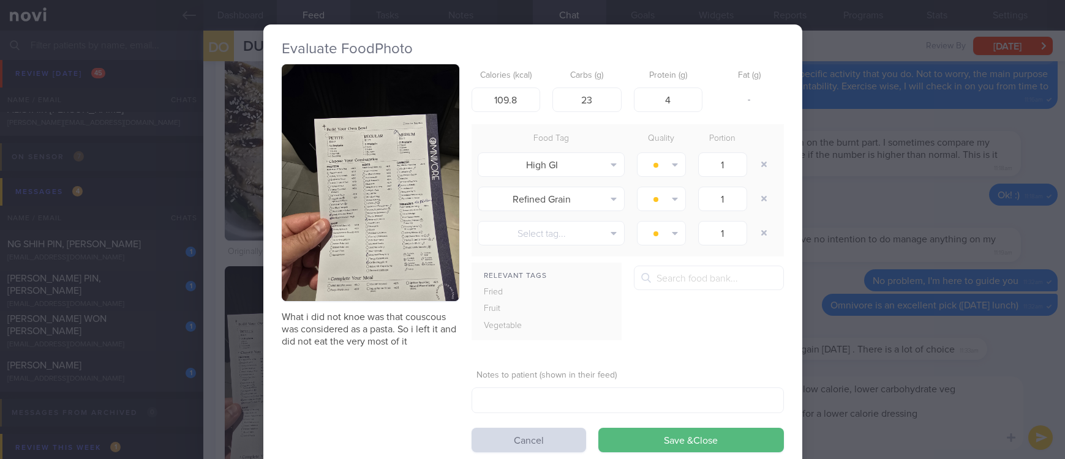
click at [962, 331] on div "Evaluate Food Photo What i did not knoe was that couscous was considered as a p…" at bounding box center [532, 229] width 1065 height 459
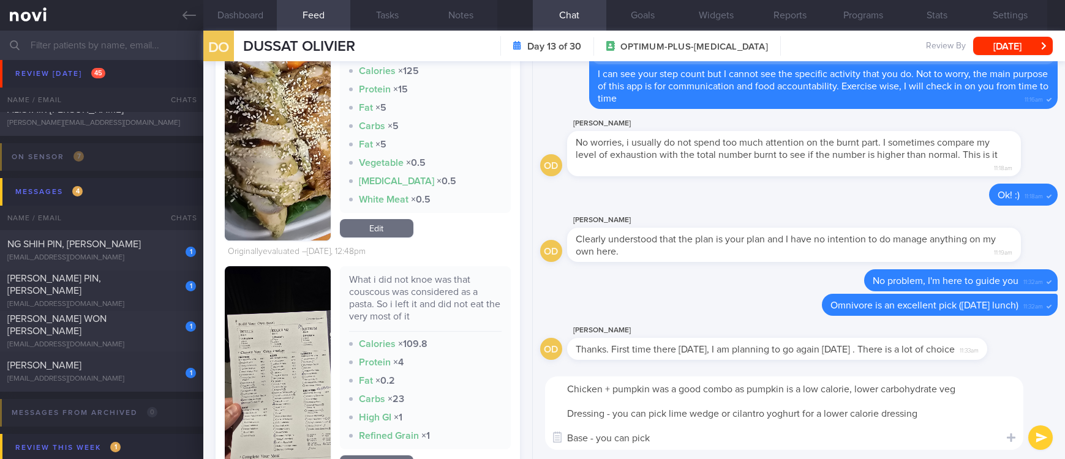
click at [815, 418] on textarea "Chicken + pumpkin was a good combo as pumpkin is a low calorie, lower carbohydr…" at bounding box center [784, 412] width 478 height 73
click at [665, 398] on textarea "Chicken + pumpkin was a good combo as pumpkin is a low calorie, lower carbohydr…" at bounding box center [784, 412] width 478 height 73
click at [276, 402] on button "button" at bounding box center [277, 371] width 105 height 211
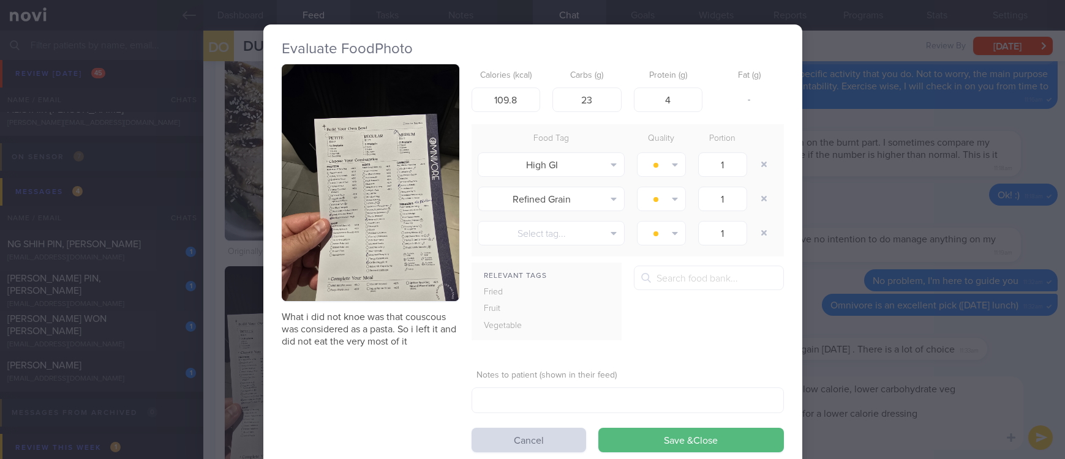
click at [349, 237] on button "button" at bounding box center [371, 182] width 178 height 237
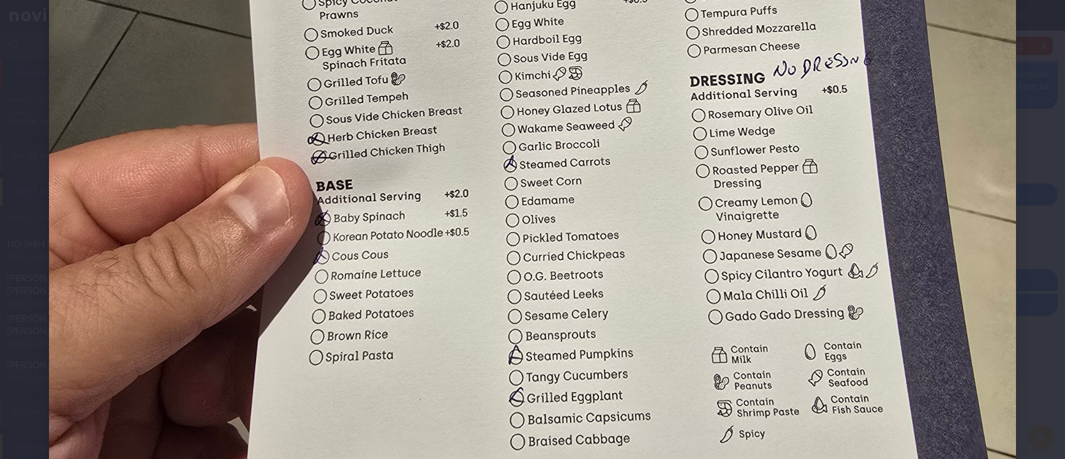
scroll to position [725, 0]
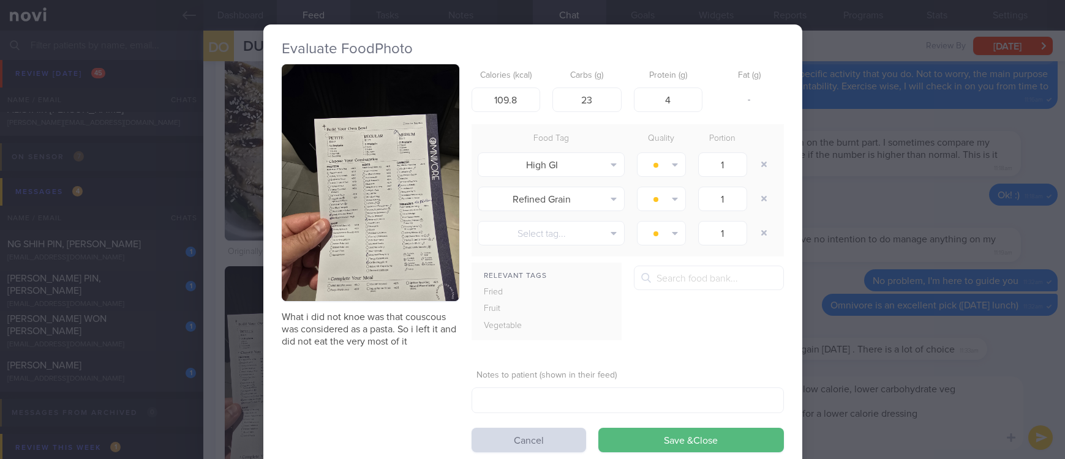
click at [910, 393] on div "Evaluate Food Photo What i did not knoe was that couscous was considered as a p…" at bounding box center [532, 229] width 1065 height 459
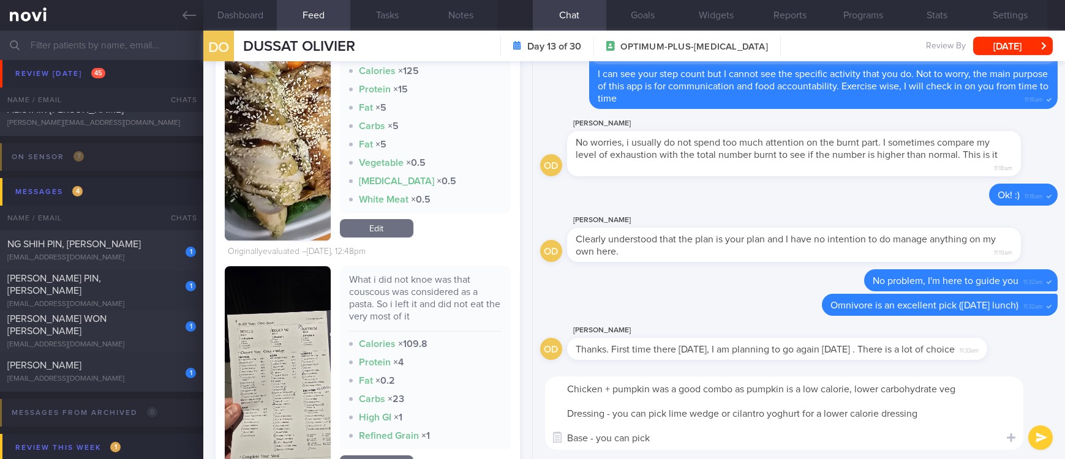
click at [725, 435] on textarea "Chicken + pumpkin was a good combo as pumpkin is a low calorie, lower carbohydr…" at bounding box center [784, 412] width 478 height 73
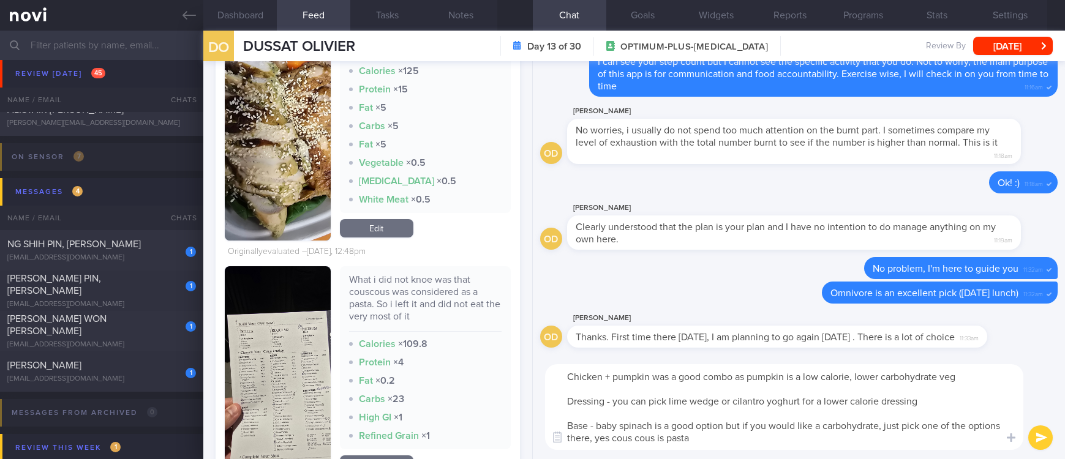
type textarea "Chicken + pumpkin was a good combo as pumpkin is a low calorie, lower carbohydr…"
click at [280, 380] on button "button" at bounding box center [277, 371] width 105 height 211
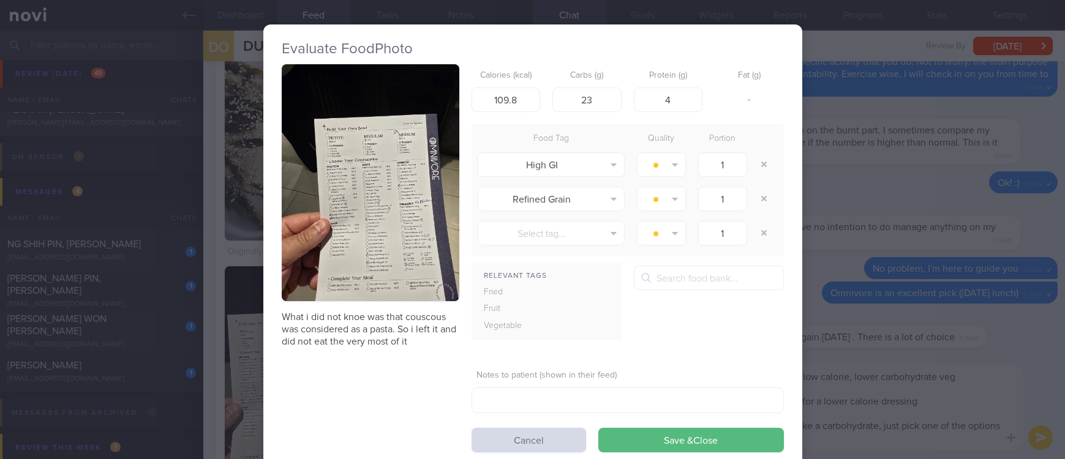
click at [350, 231] on button "button" at bounding box center [371, 182] width 178 height 237
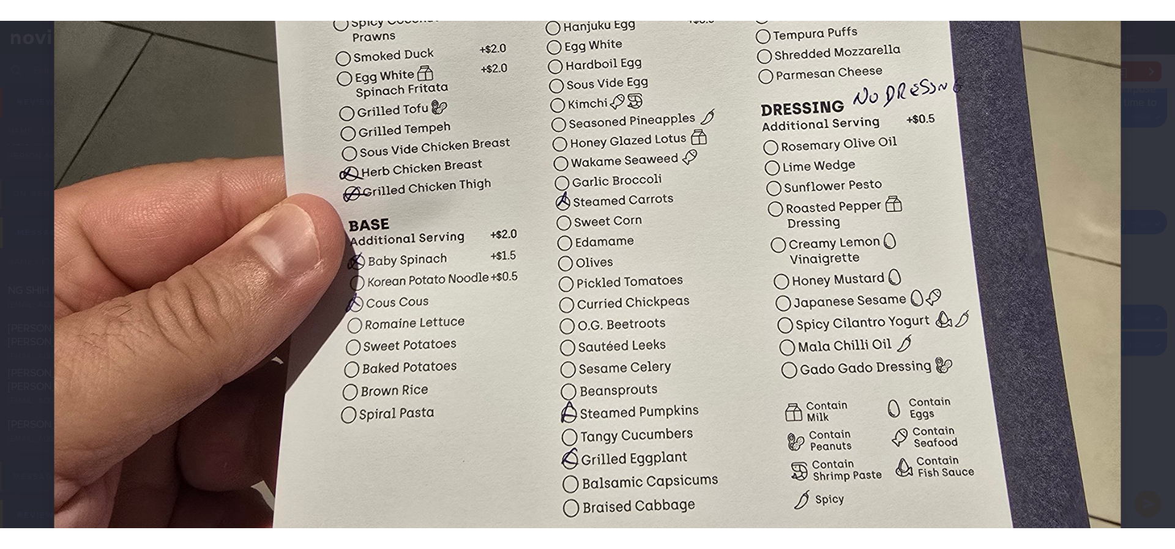
scroll to position [909, 0]
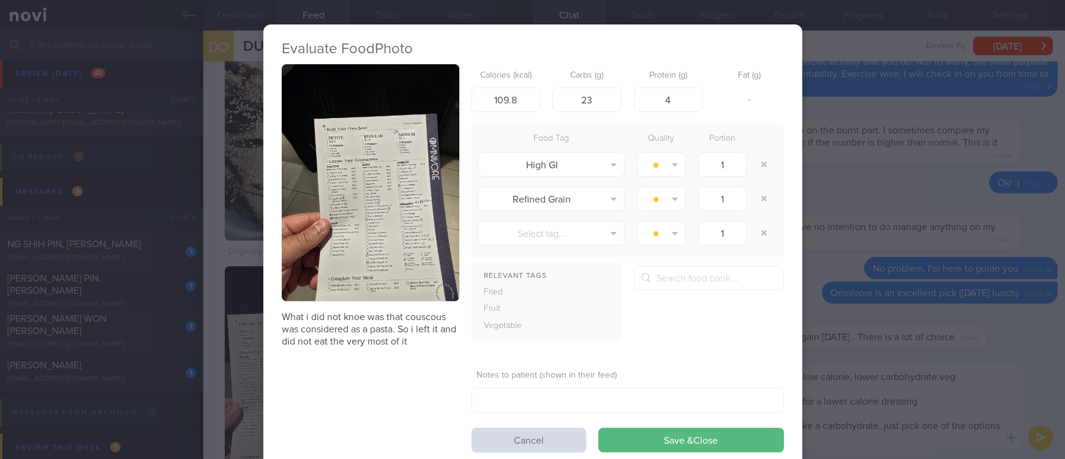
click at [1012, 348] on div "Evaluate Food Photo What i did not knoe was that couscous was considered as a p…" at bounding box center [532, 229] width 1065 height 459
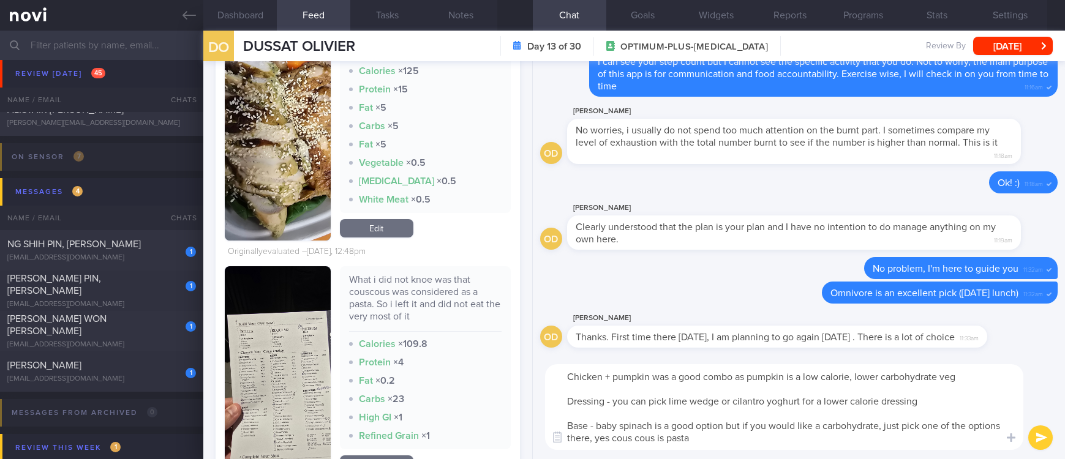
click at [1036, 427] on button "submit" at bounding box center [1040, 437] width 24 height 24
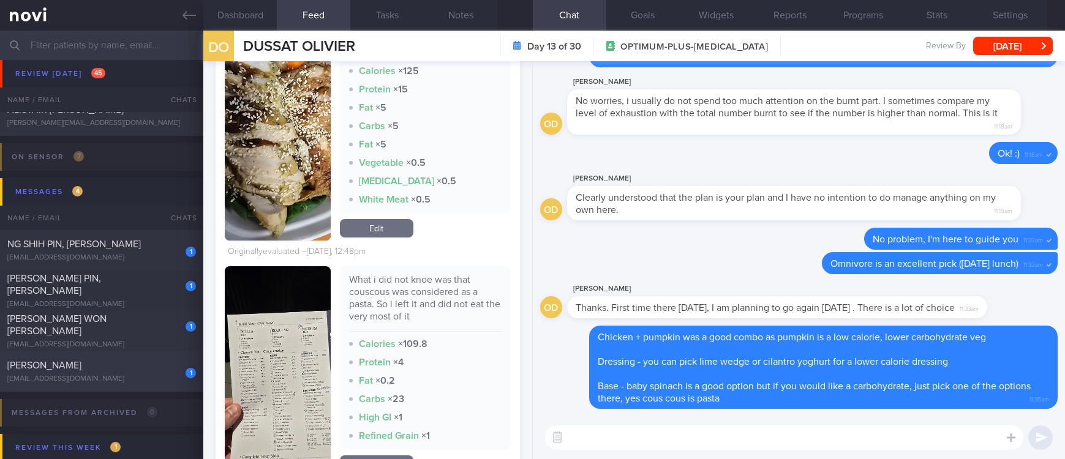
click at [148, 372] on div "1 Alex Lew alex.lew@gmail.com" at bounding box center [101, 371] width 203 height 24
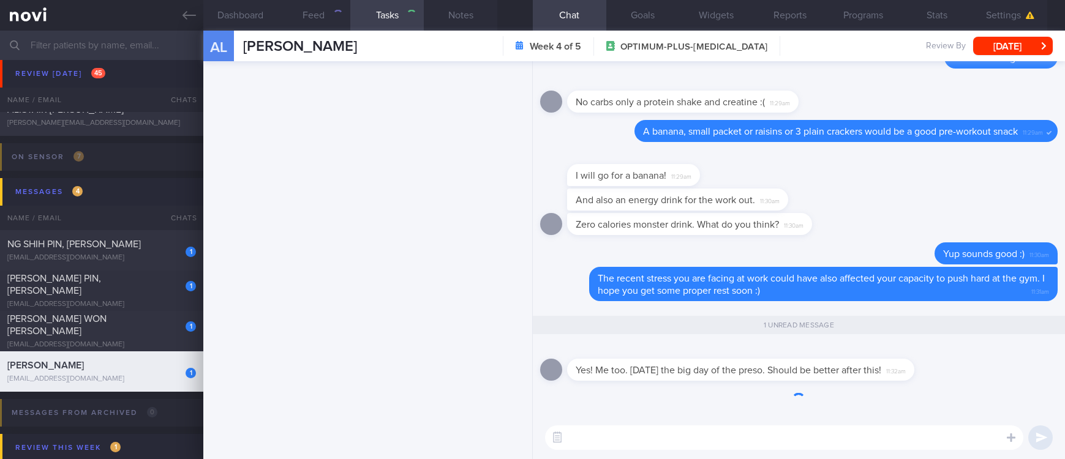
type input "tracked. TLC - requires close monitoring, assistance with behaviour change. pt …"
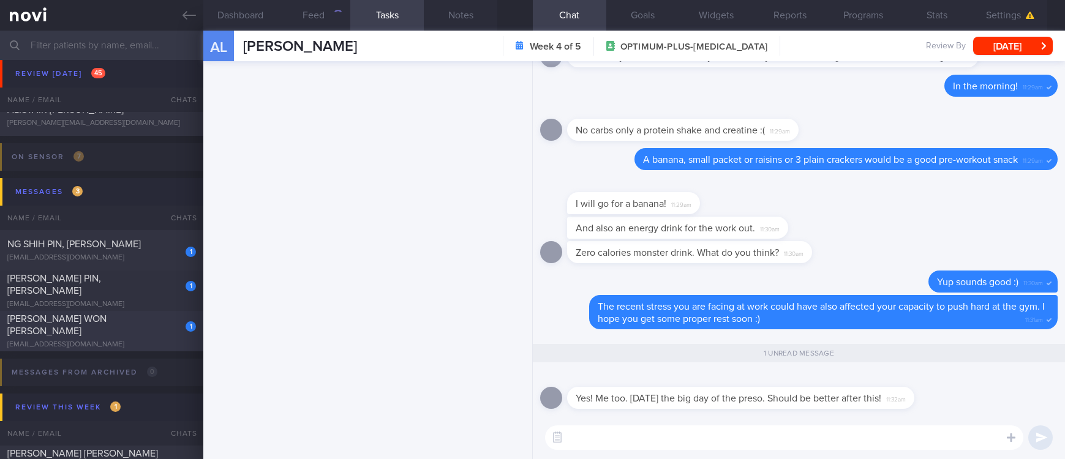
click at [136, 340] on div "justyne1995@gmail.com" at bounding box center [101, 344] width 189 height 9
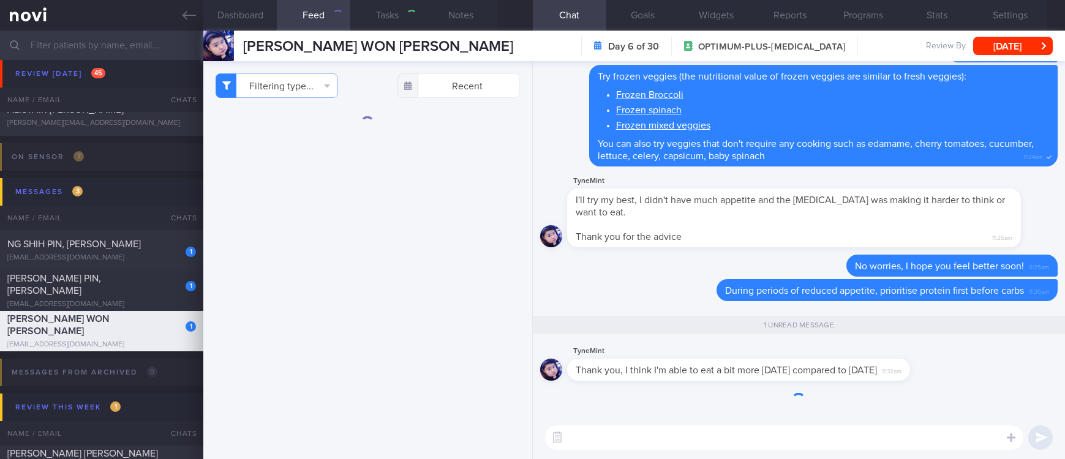
select select "7"
type input "tracked"
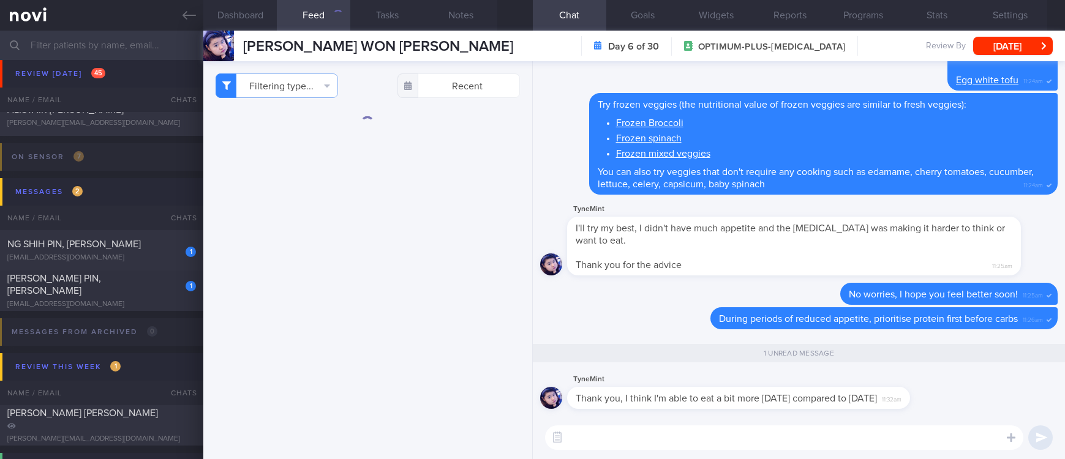
click at [717, 438] on textarea at bounding box center [784, 437] width 478 height 24
click at [717, 437] on textarea at bounding box center [784, 437] width 478 height 24
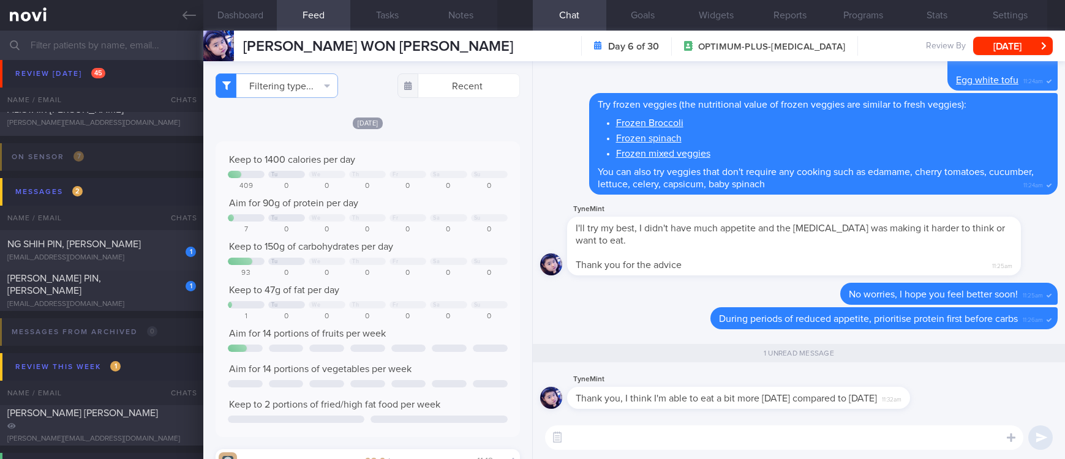
click at [717, 437] on textarea at bounding box center [784, 437] width 478 height 24
type textarea "That's good to hear :)"
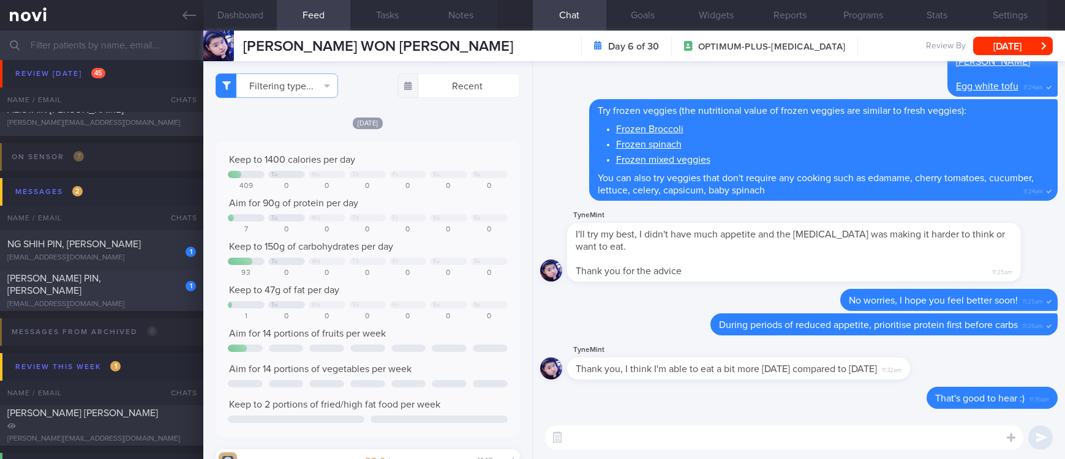
click at [133, 309] on div "1 ANG CHIN PIN, ERIC angeric.uav@gmail.com Today SAF-LIP tracked" at bounding box center [532, 291] width 1065 height 40
select select "6"
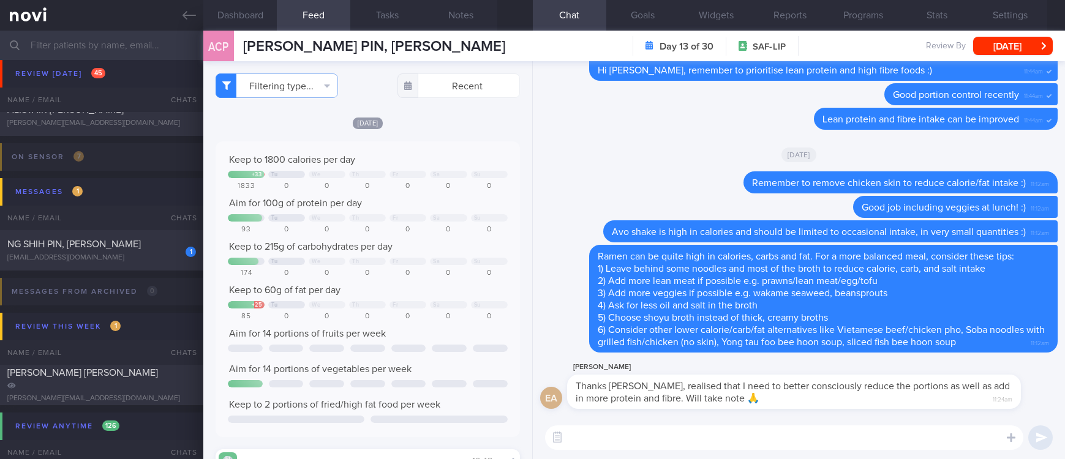
click at [721, 437] on textarea at bounding box center [784, 437] width 478 height 24
click at [694, 442] on textarea at bounding box center [784, 437] width 478 height 24
type textarea "N"
type textarea "Happy to assist you :)"
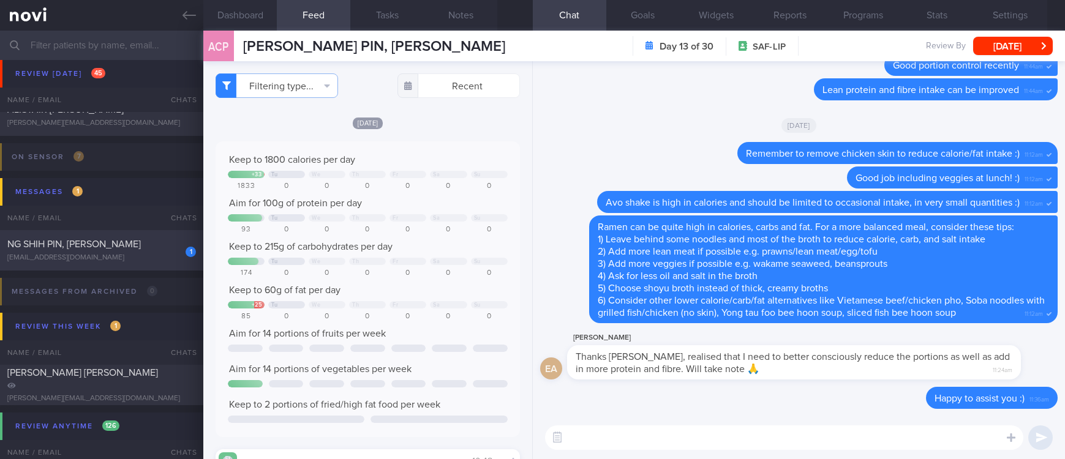
click at [173, 255] on div "1" at bounding box center [182, 247] width 27 height 19
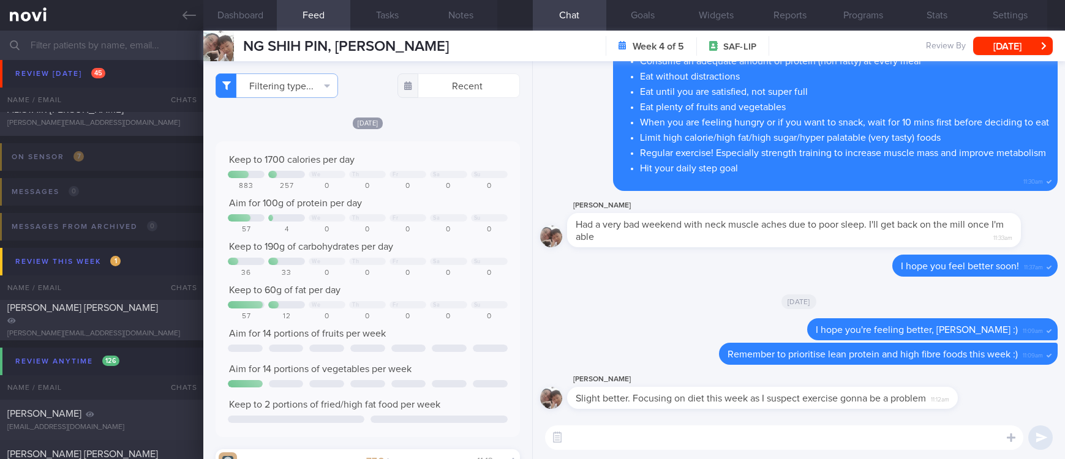
click at [649, 447] on textarea at bounding box center [784, 437] width 478 height 24
type textarea "Ok, jia you!"
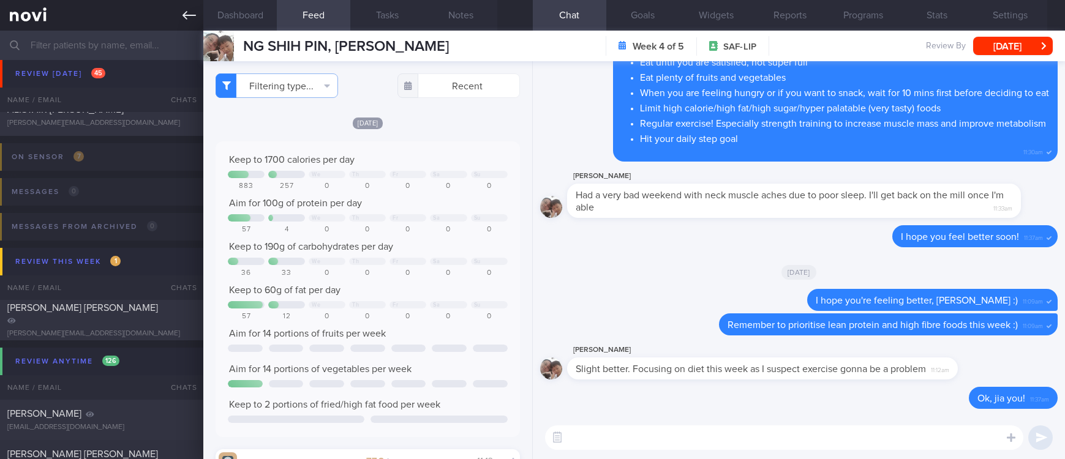
click at [188, 15] on icon at bounding box center [188, 15] width 13 height 9
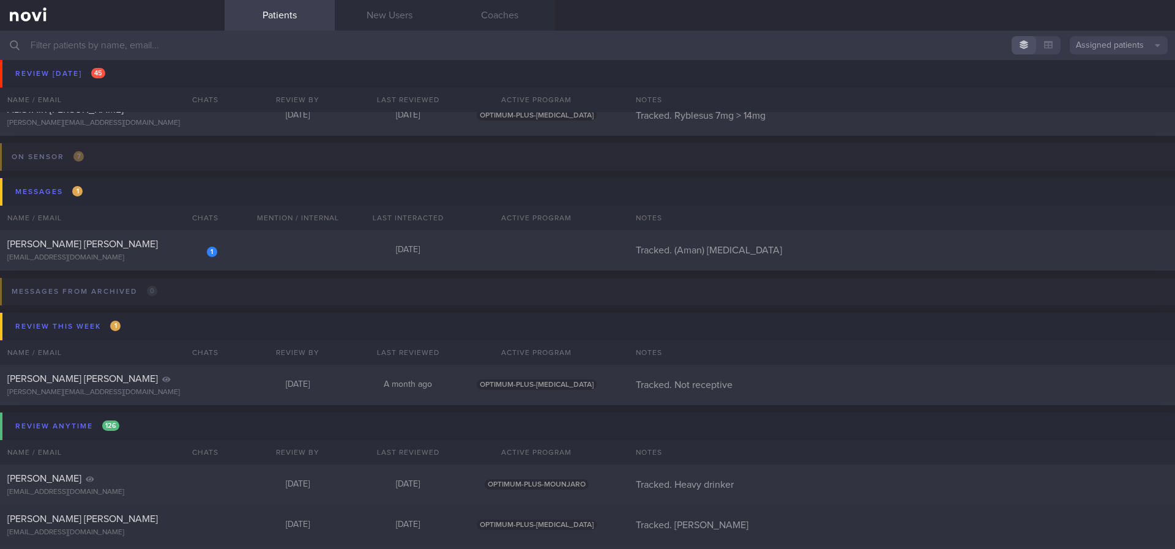
click at [223, 51] on input "text" at bounding box center [587, 45] width 1175 height 29
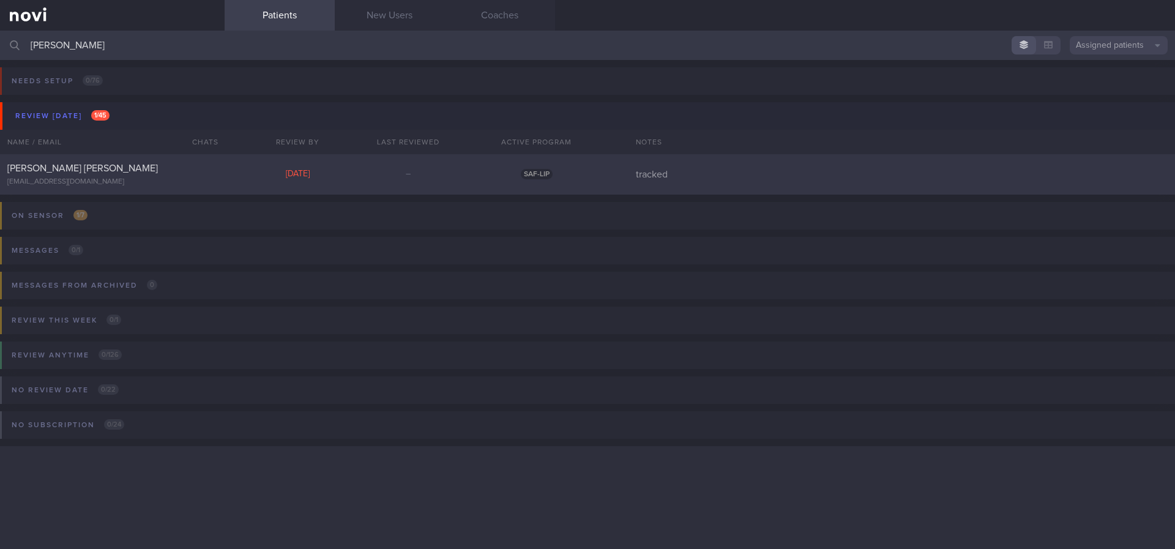
type input "lim wei"
click at [231, 174] on div "LIM WEI JIE iambornin1982@gmail.com Thu, 24 Jul – SAF-LIP tracked" at bounding box center [587, 174] width 1175 height 40
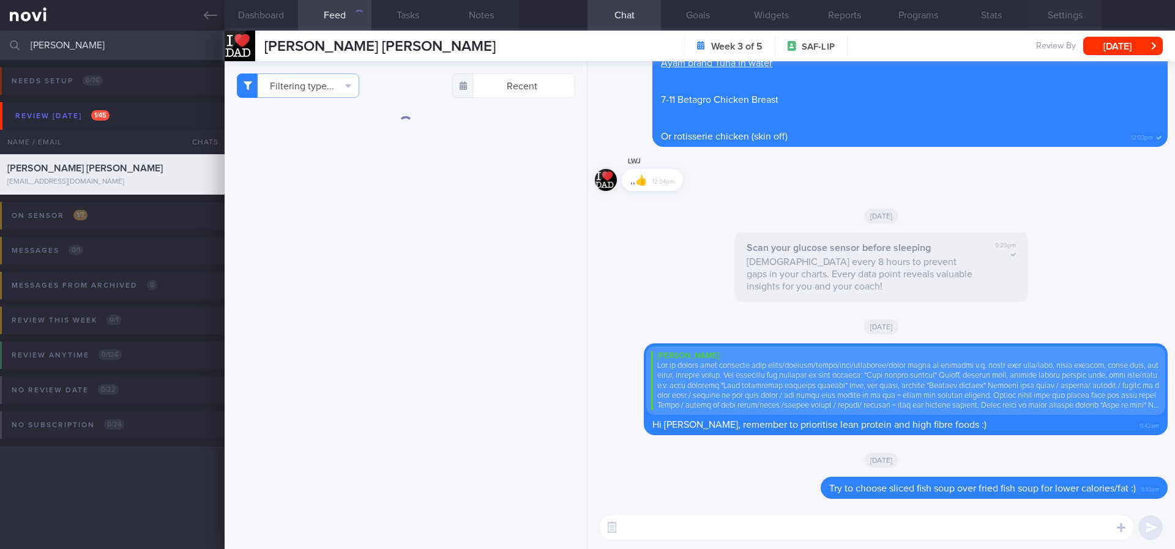
click at [1064, 14] on button "Settings" at bounding box center [1064, 15] width 73 height 31
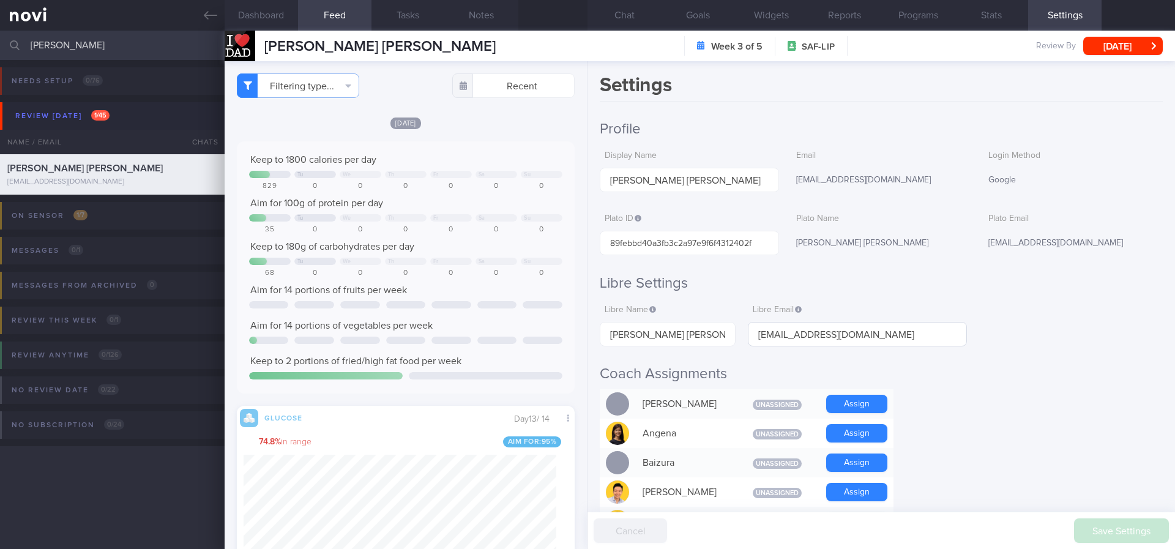
scroll to position [198, 313]
drag, startPoint x: 159, startPoint y: 41, endPoint x: 0, endPoint y: 40, distance: 158.5
click at [0, 40] on input "lim wei" at bounding box center [587, 45] width 1175 height 29
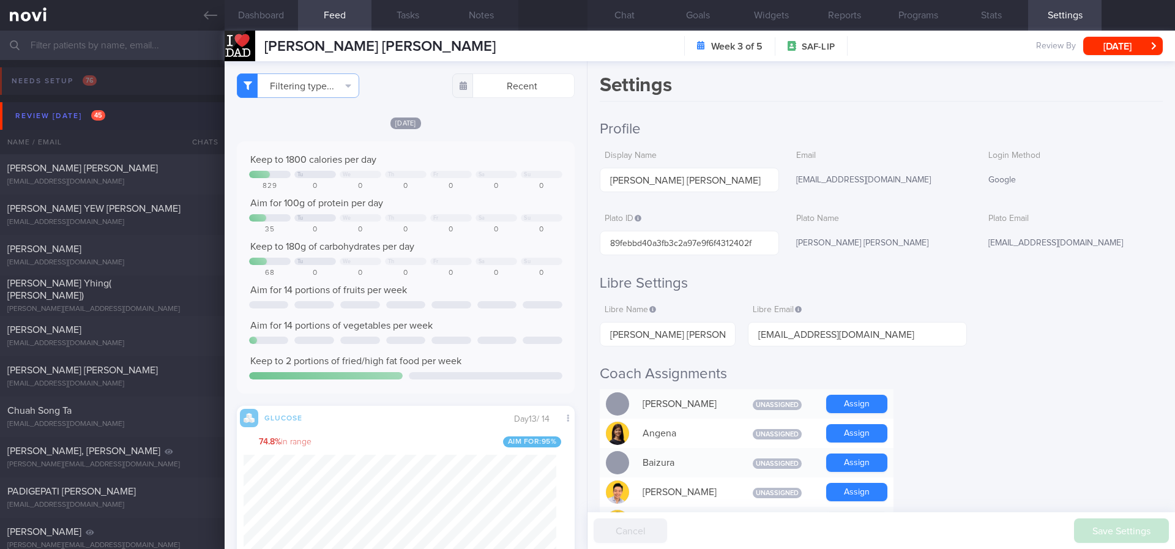
click at [204, 13] on icon at bounding box center [210, 15] width 13 height 13
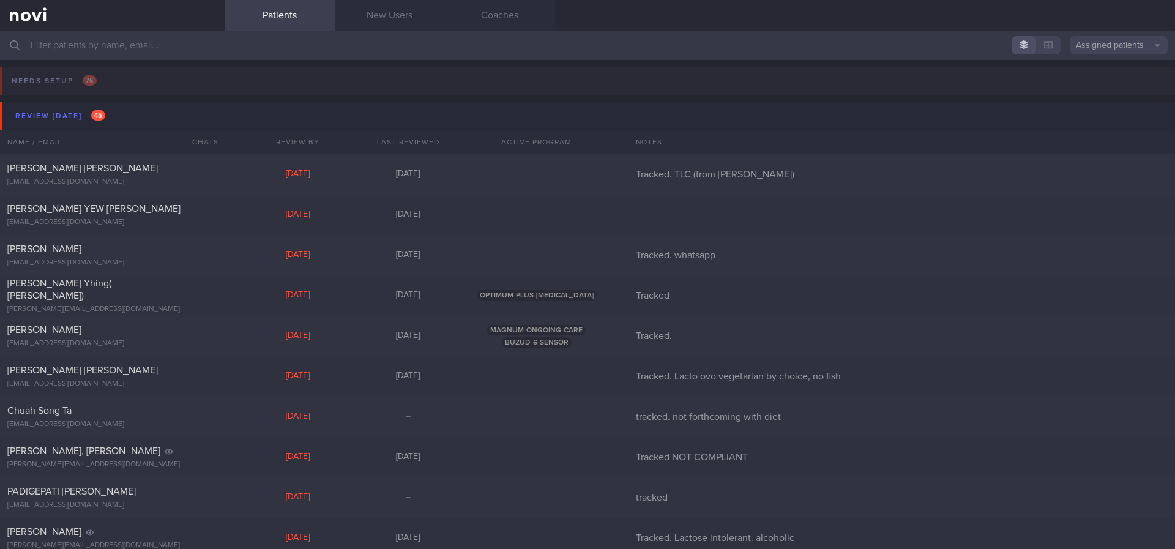
click at [525, 51] on input "text" at bounding box center [587, 45] width 1175 height 29
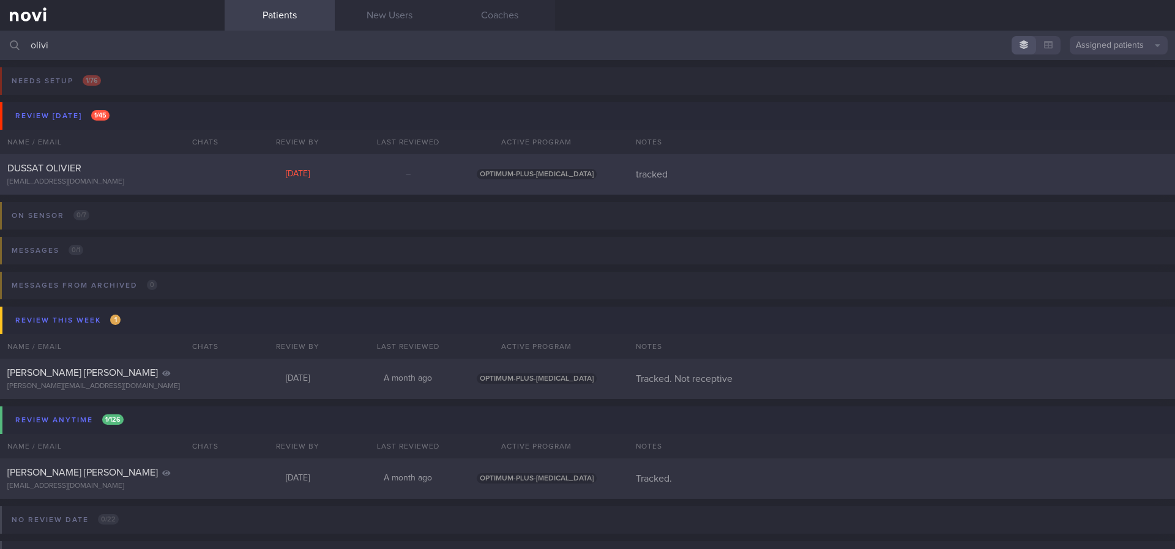
type input "olivi"
click at [419, 160] on div "DUSSAT OLIVIER olivier@dussat.com Thu, 31 Jul – OPTIMUM-PLUS-WEGOVY tracked" at bounding box center [587, 174] width 1175 height 40
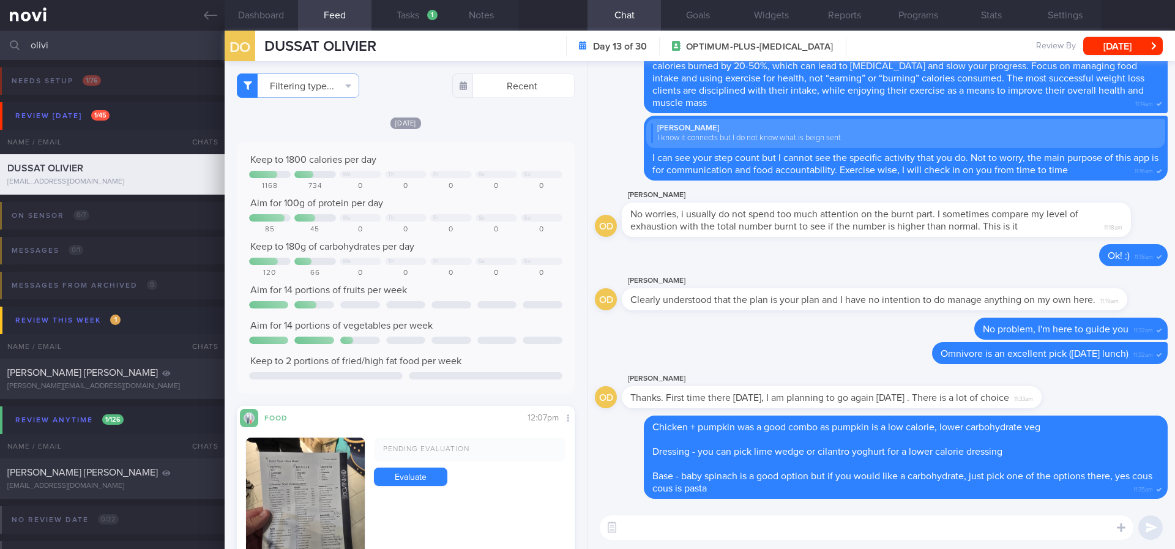
click at [329, 458] on button "button" at bounding box center [305, 499] width 119 height 122
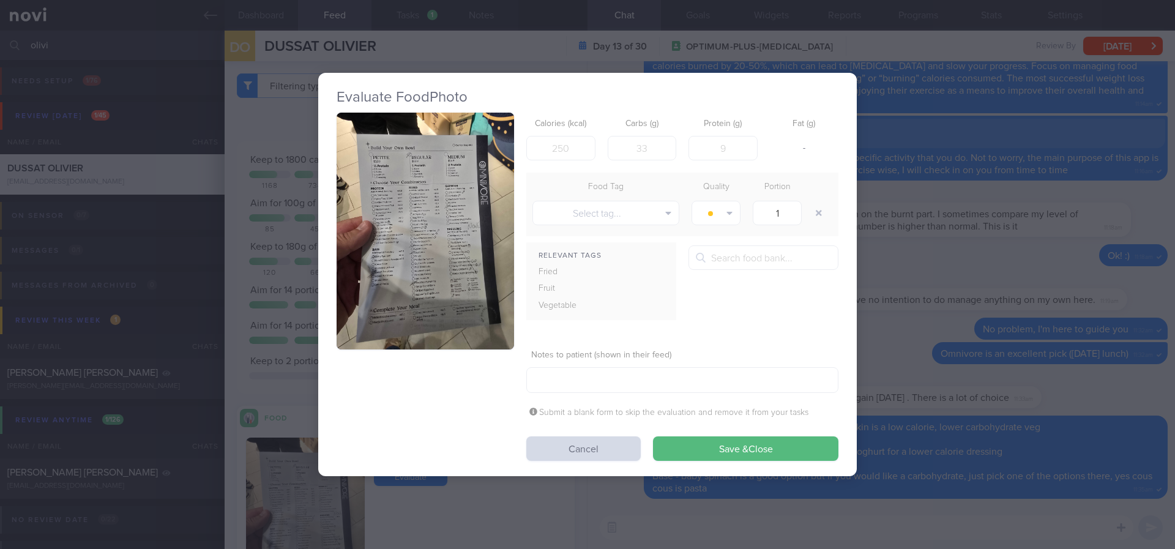
click at [410, 282] on button "button" at bounding box center [426, 231] width 178 height 237
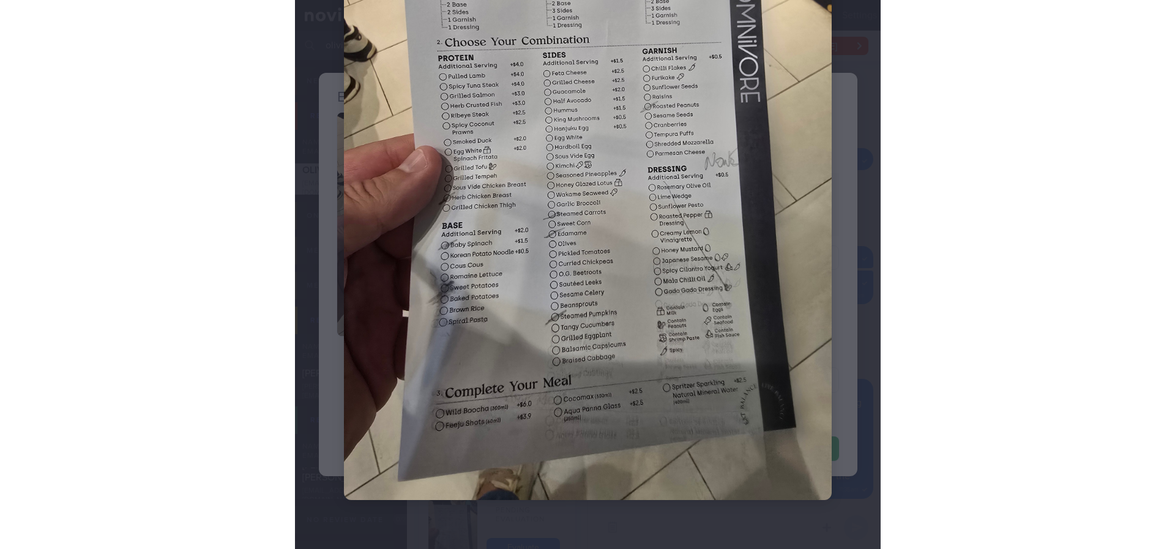
scroll to position [181, 0]
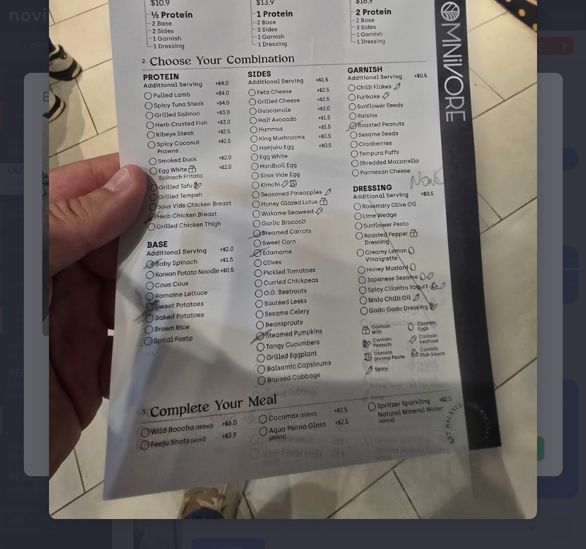
click at [232, 232] on img at bounding box center [293, 193] width 488 height 651
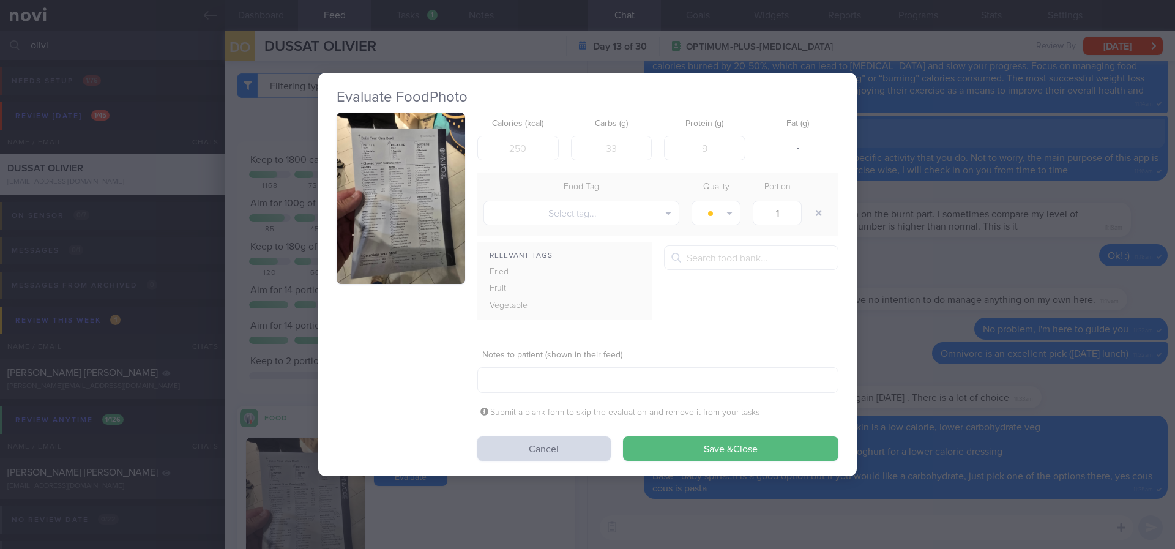
click at [933, 266] on div "Evaluate Food Photo Calories (kcal) Carbs (g) Protein (g) Fat (g) - Food Tag Qu…" at bounding box center [587, 274] width 1175 height 549
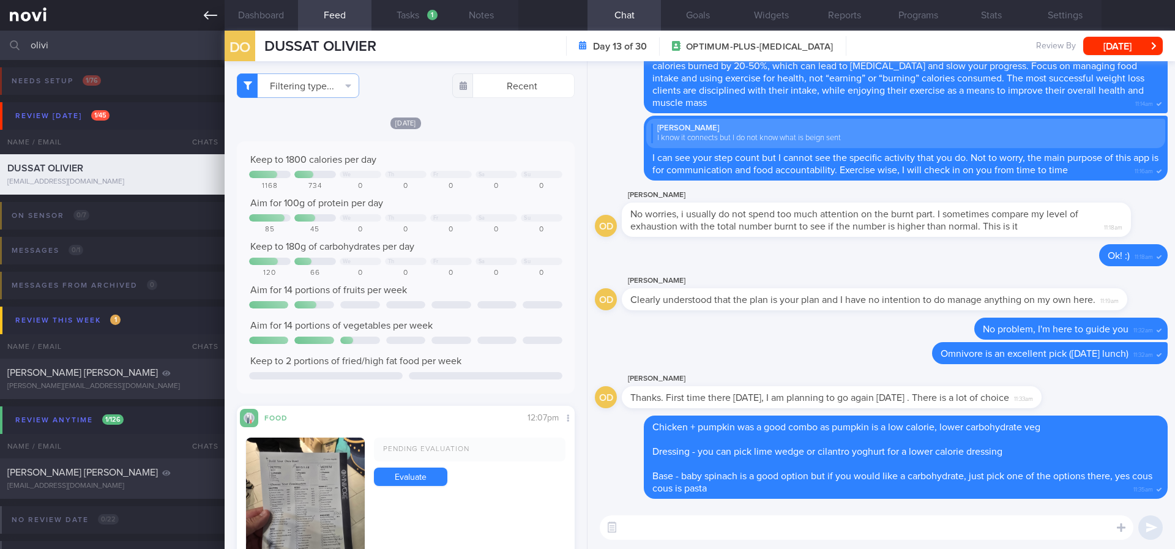
click at [195, 11] on link at bounding box center [112, 15] width 225 height 31
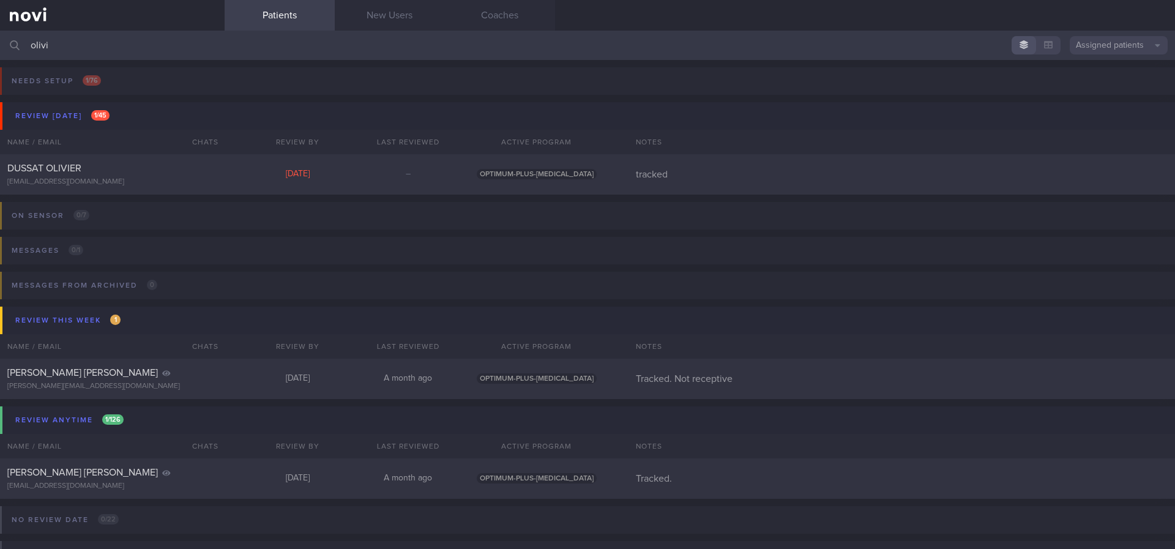
drag, startPoint x: 169, startPoint y: 55, endPoint x: 1, endPoint y: 38, distance: 169.2
click at [1, 38] on input "olivi" at bounding box center [587, 45] width 1175 height 29
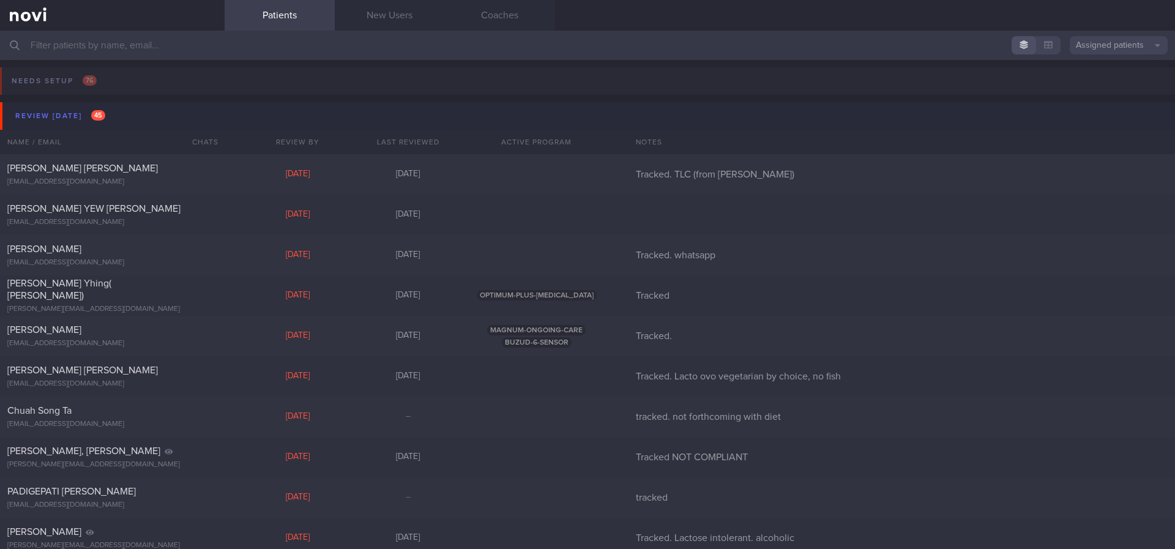
click at [604, 108] on button "Review today 45" at bounding box center [589, 116] width 1179 height 28
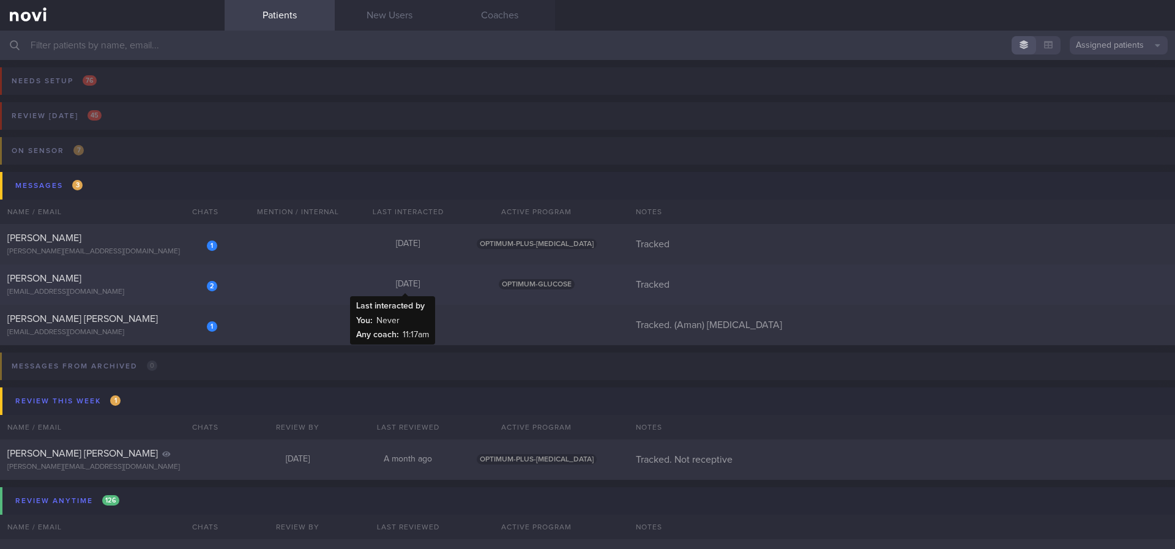
click at [438, 279] on div "[DATE]" at bounding box center [408, 284] width 110 height 11
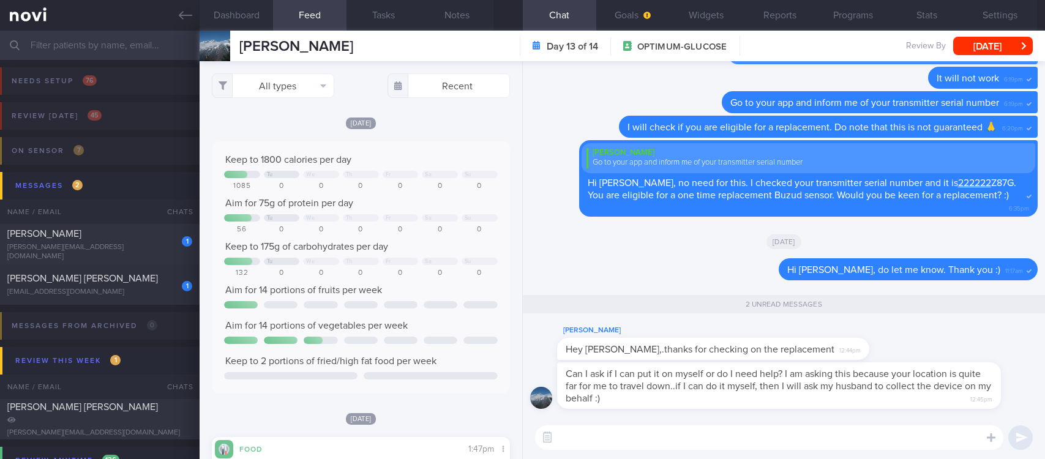
click at [654, 436] on textarea at bounding box center [769, 437] width 468 height 24
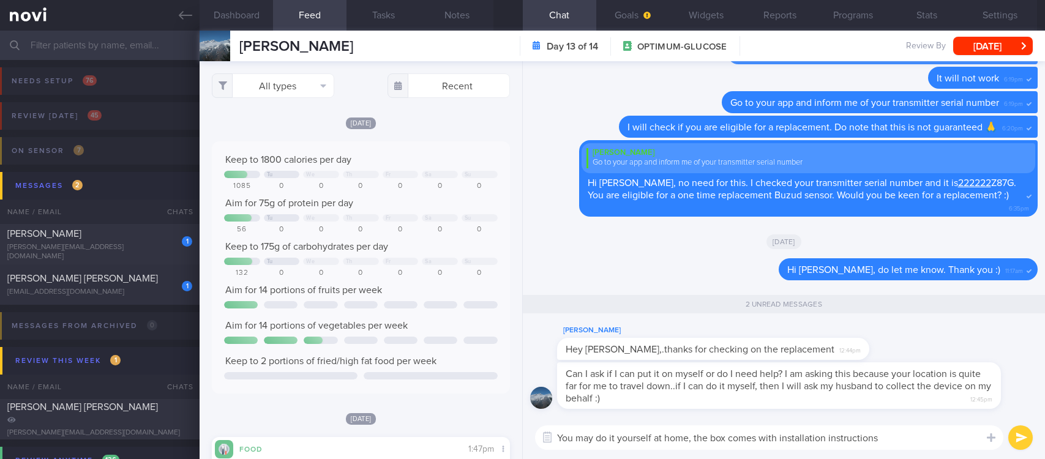
type textarea "You may do it yourself at home, the box comes with installation instructions"
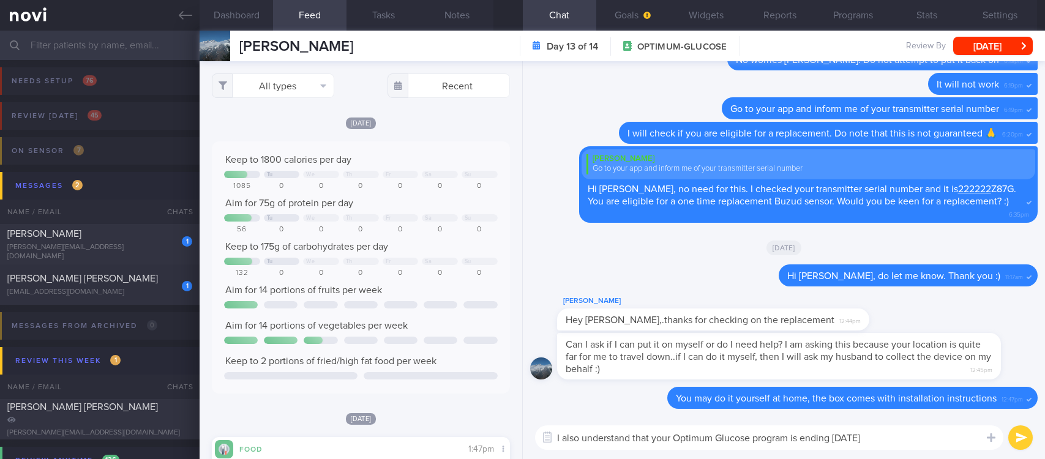
click at [799, 442] on textarea "I also understand that your Optimum Glucose program is ending tomorrow" at bounding box center [769, 437] width 468 height 24
click at [937, 434] on textarea "I also understand that your Optimum Glucose program is officially ending tomorr…" at bounding box center [769, 437] width 468 height 24
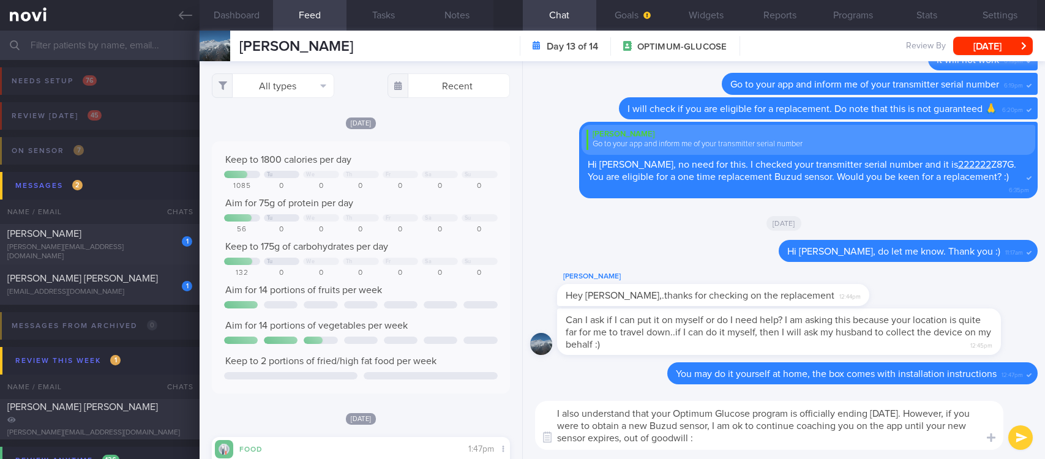
type textarea "I also understand that your Optimum Glucose program is officially ending tomorr…"
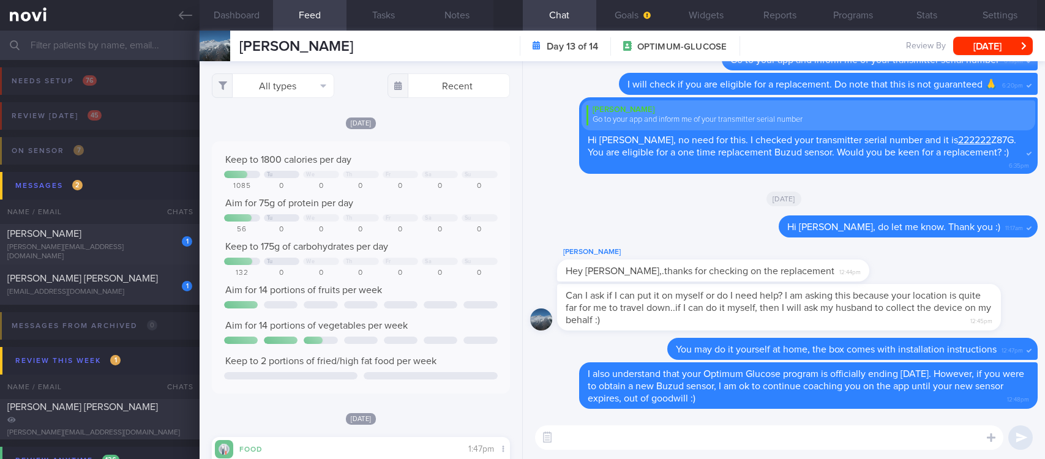
click at [916, 441] on textarea at bounding box center [769, 437] width 468 height 24
click at [900, 440] on textarea at bounding box center [769, 437] width 468 height 24
type textarea "S"
click at [672, 434] on textarea "Do let me know when you'll be coming down to" at bounding box center [769, 437] width 468 height 24
click at [677, 438] on textarea "Do let me know when you'll be coming down to" at bounding box center [769, 437] width 468 height 24
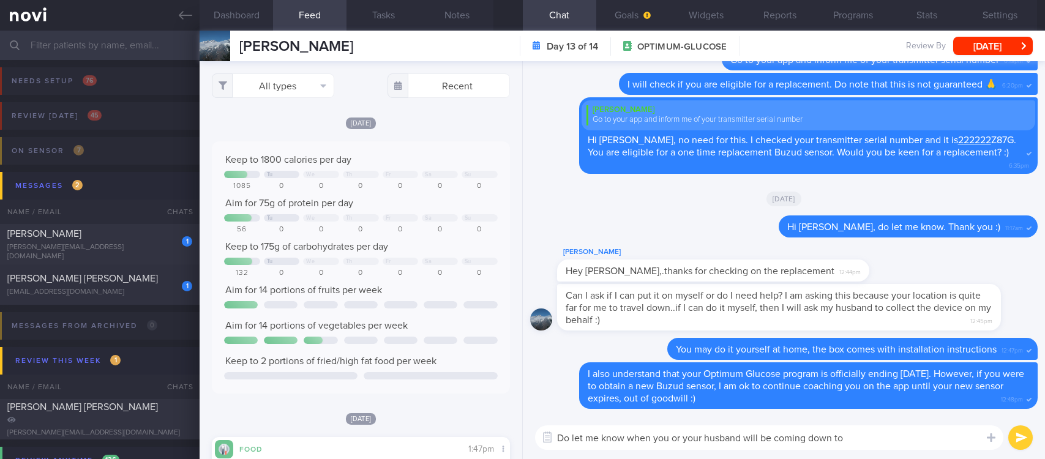
click at [925, 441] on textarea "Do let me know when you or your husband will be coming down to" at bounding box center [769, 437] width 468 height 24
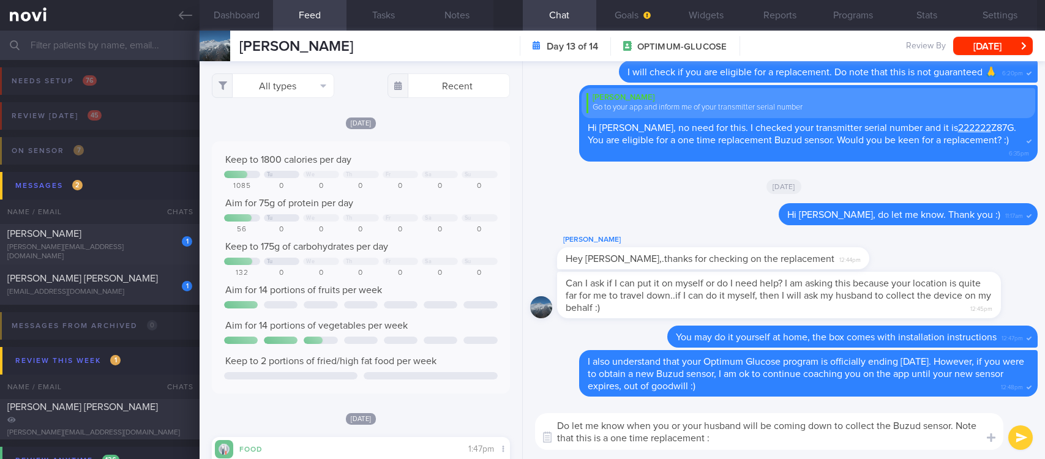
type textarea "Do let me know when you or your husband will be coming down to collect the Buzu…"
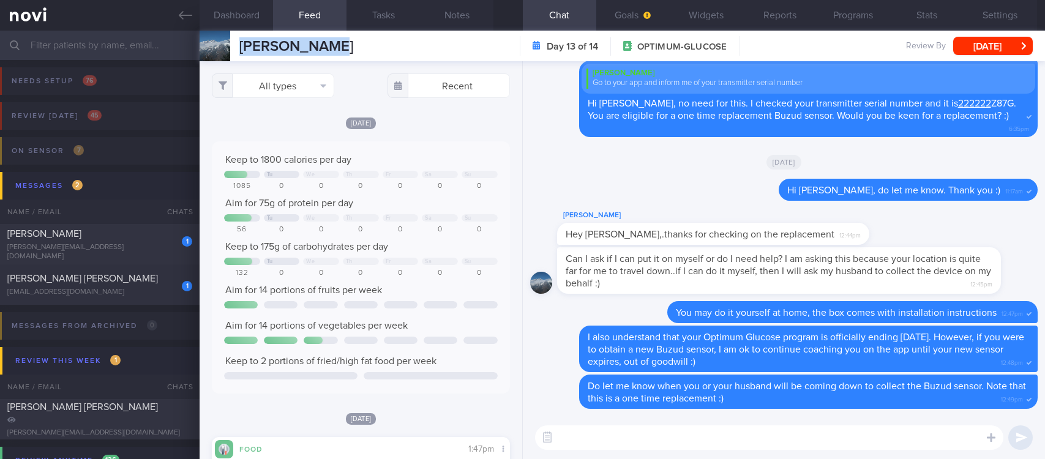
drag, startPoint x: 373, startPoint y: 39, endPoint x: 234, endPoint y: 44, distance: 139.7
click at [234, 44] on div "Swati Shikha Swati Shikha swatis.vit@gmail.com Day 13 of 14 OPTIMUM-GLUCOSE Rev…" at bounding box center [622, 46] width 845 height 31
copy div "Swati Shikha"
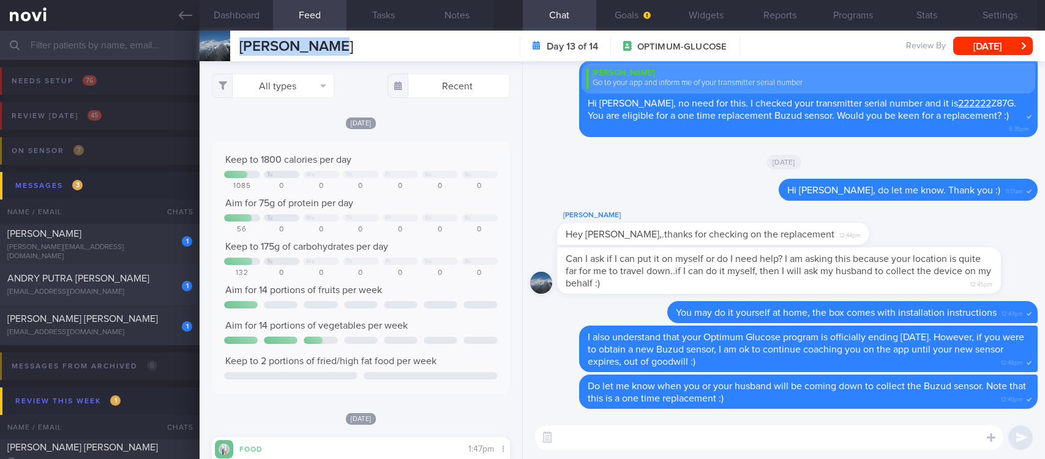
click at [143, 284] on div "ANDRY PUTRA WIJAYA" at bounding box center [98, 278] width 182 height 12
type input "Tracked."
select select "7"
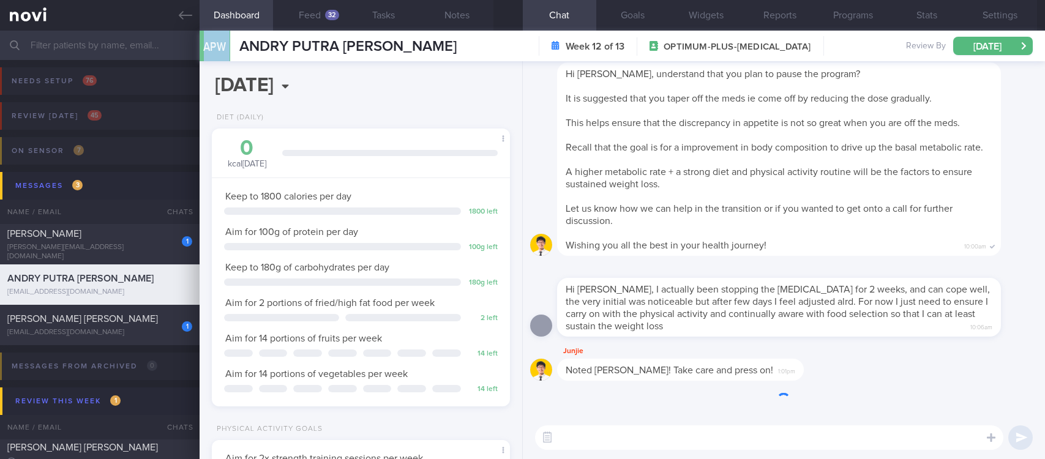
scroll to position [148, 261]
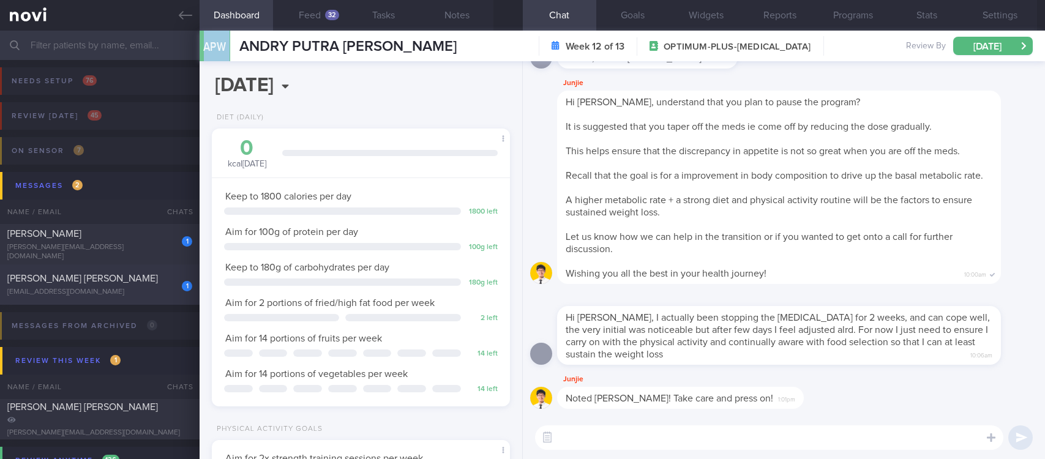
click at [149, 297] on div "mohdaman@hotmail.com" at bounding box center [99, 292] width 185 height 9
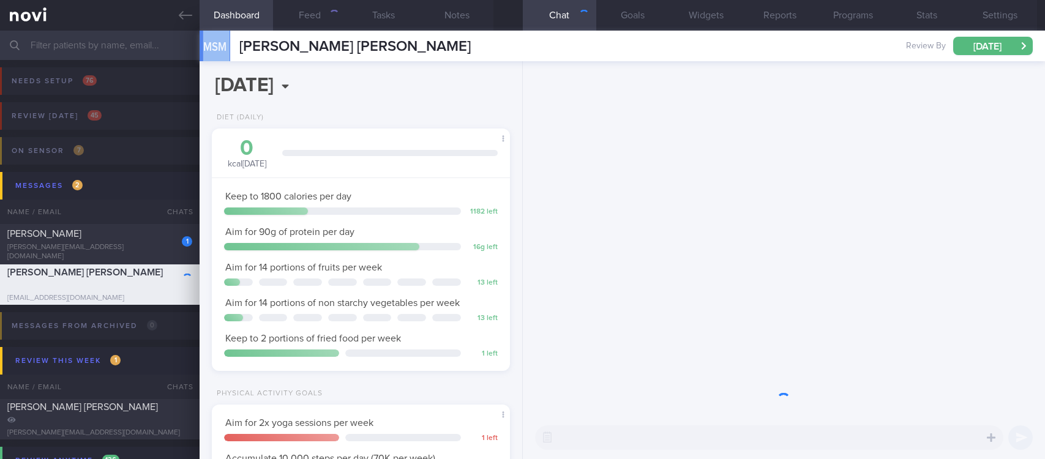
scroll to position [149, 261]
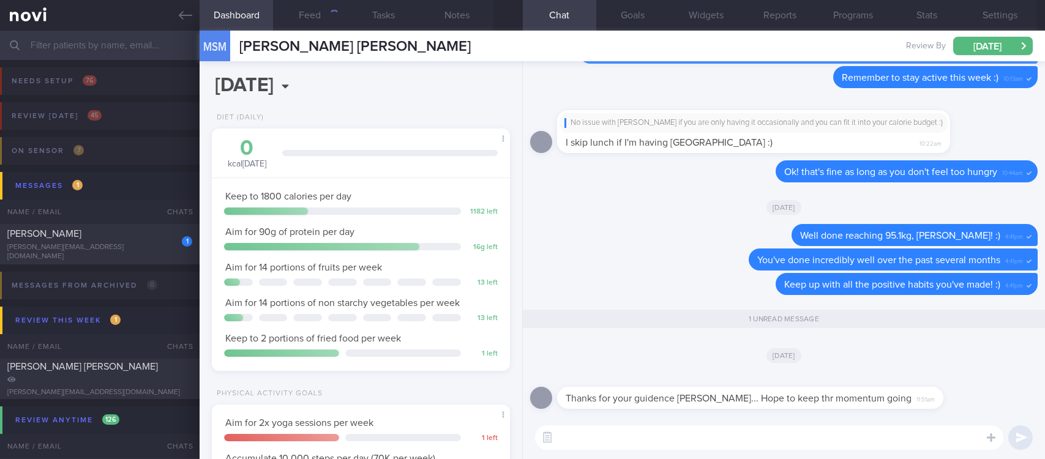
click at [773, 433] on textarea at bounding box center [769, 437] width 468 height 24
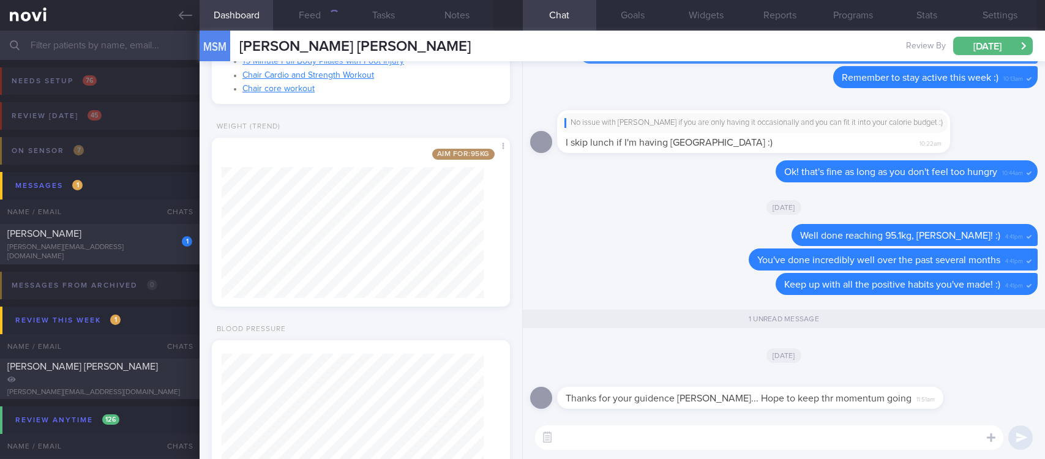
scroll to position [643, 0]
click at [134, 240] on div "Dragu Camelia" at bounding box center [98, 234] width 182 height 12
type input "Tracked"
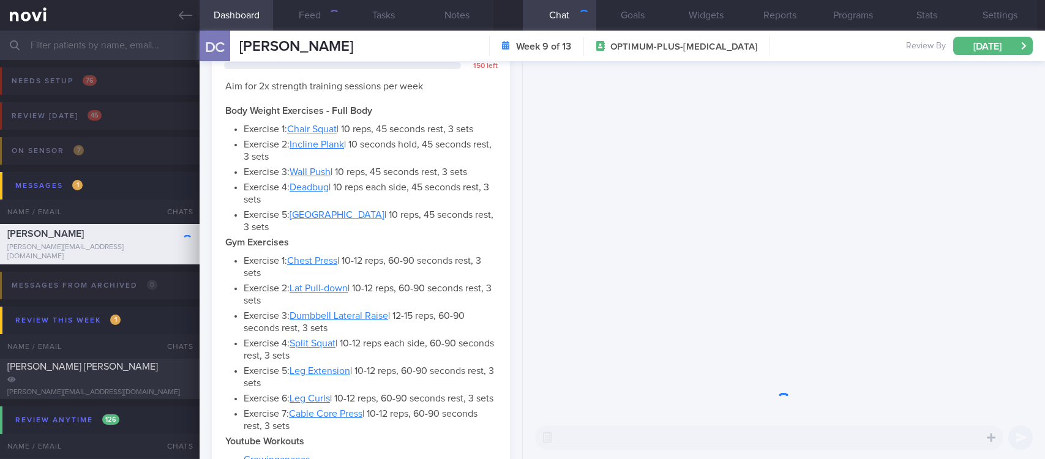
scroll to position [149, 261]
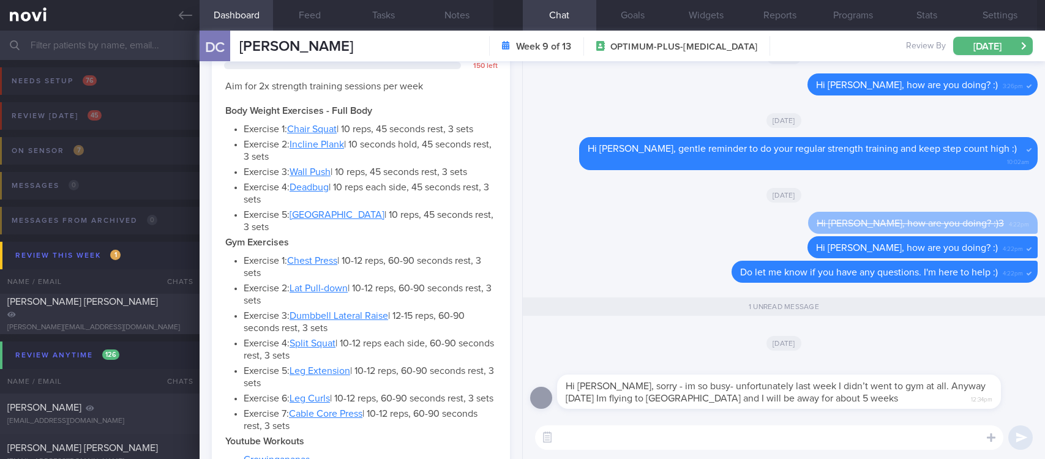
click at [794, 424] on div "​ ​" at bounding box center [784, 437] width 522 height 43
click at [804, 436] on textarea at bounding box center [769, 437] width 468 height 24
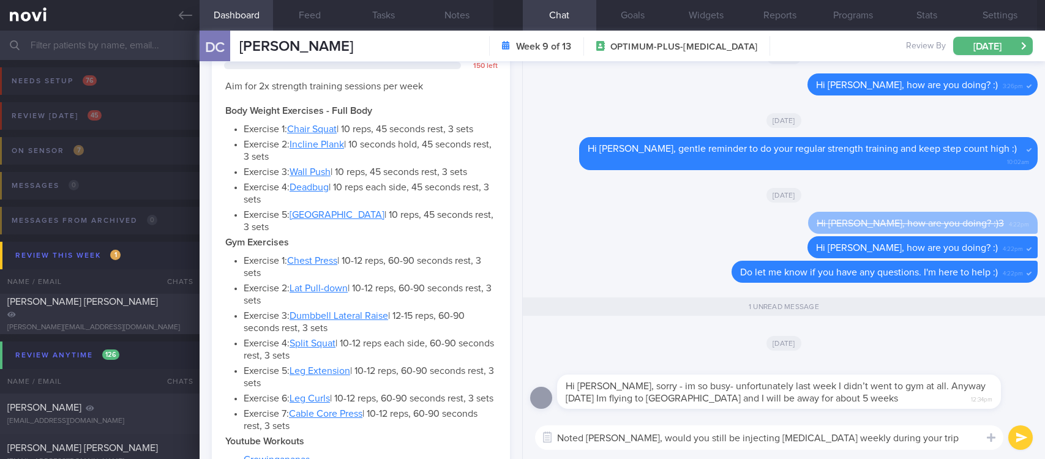
type textarea "Noted Camelia, would you still be injecting Ozempic weekly during your trip?"
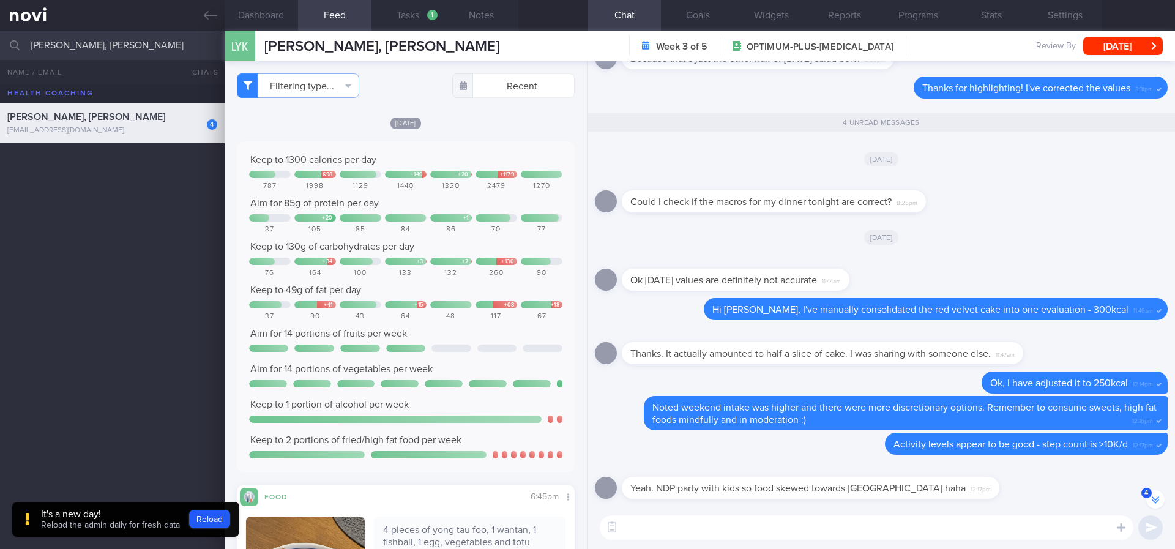
select select "6"
